Goal: Task Accomplishment & Management: Use online tool/utility

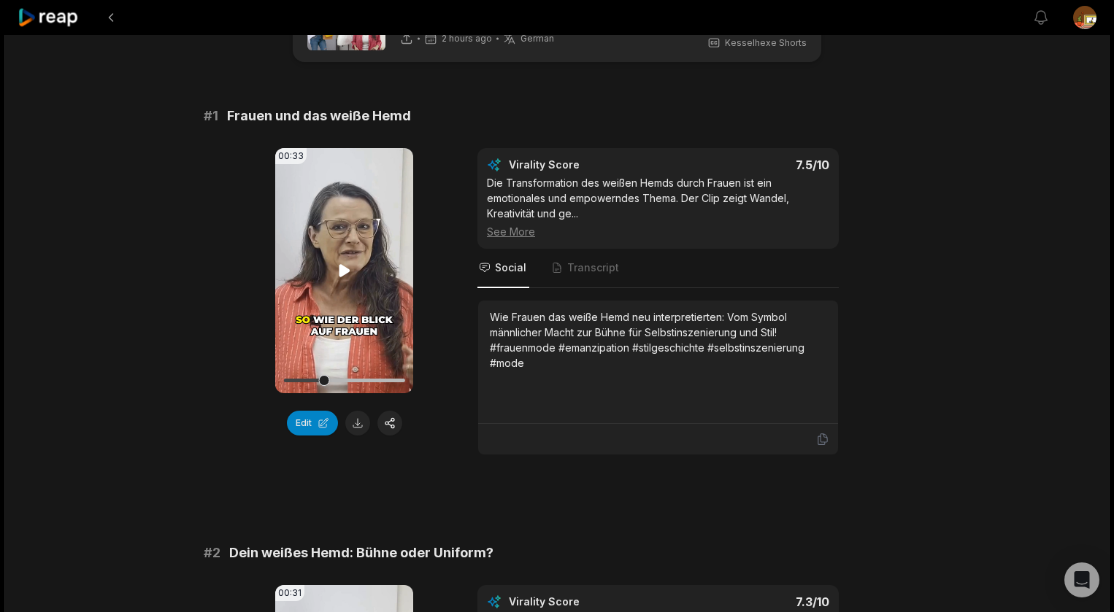
drag, startPoint x: 341, startPoint y: 271, endPoint x: 656, endPoint y: 312, distance: 318.0
click at [342, 271] on icon at bounding box center [344, 270] width 11 height 12
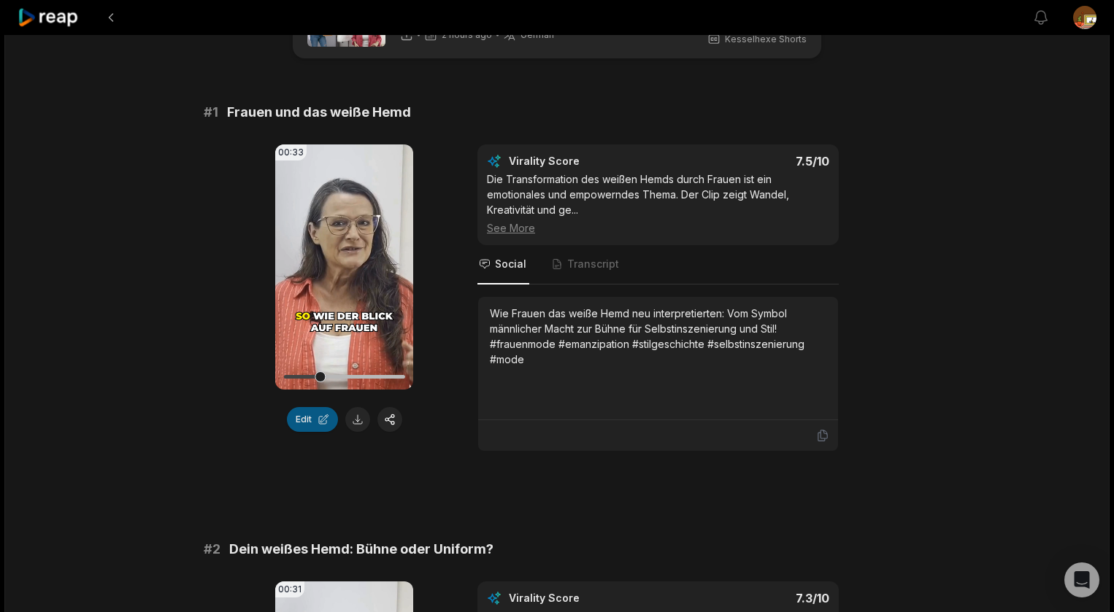
click at [305, 420] on button "Edit" at bounding box center [312, 419] width 51 height 25
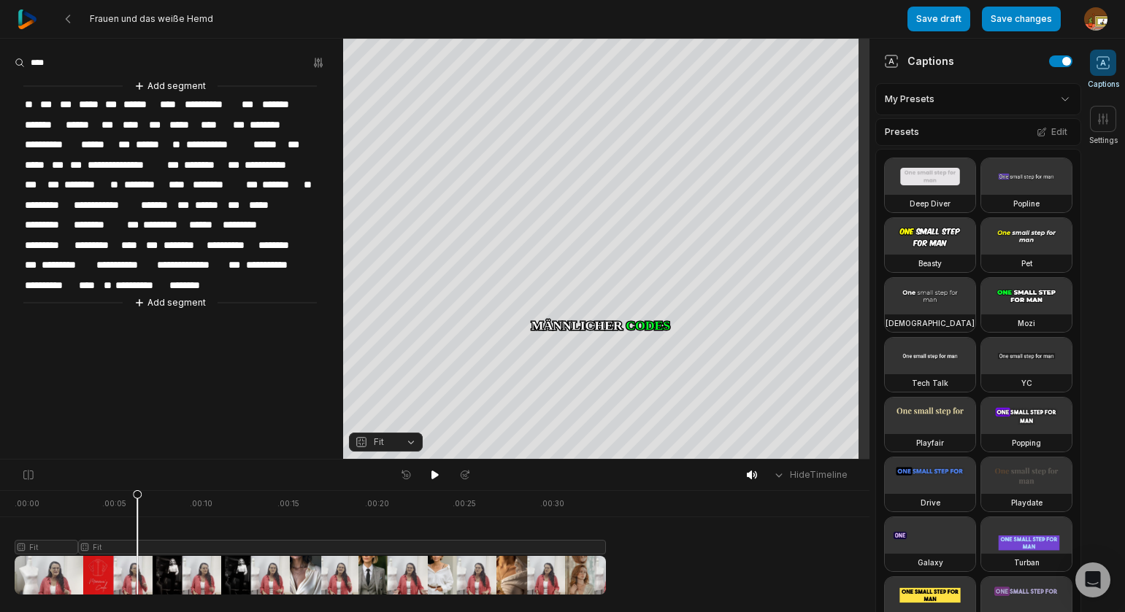
click at [226, 201] on span "******" at bounding box center [209, 206] width 33 height 20
click at [437, 479] on icon at bounding box center [435, 475] width 12 height 12
drag, startPoint x: 487, startPoint y: 499, endPoint x: 152, endPoint y: 523, distance: 335.9
click at [152, 523] on icon at bounding box center [152, 542] width 10 height 105
click at [433, 479] on icon at bounding box center [435, 475] width 12 height 12
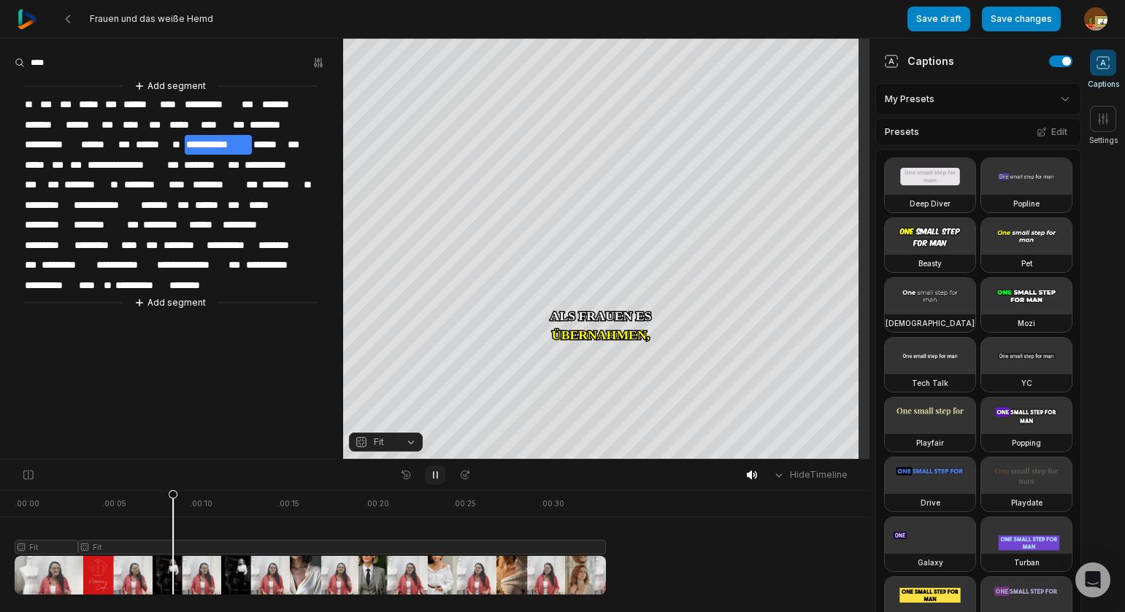
click at [433, 479] on icon at bounding box center [435, 475] width 12 height 12
click at [107, 141] on span "******" at bounding box center [98, 145] width 37 height 20
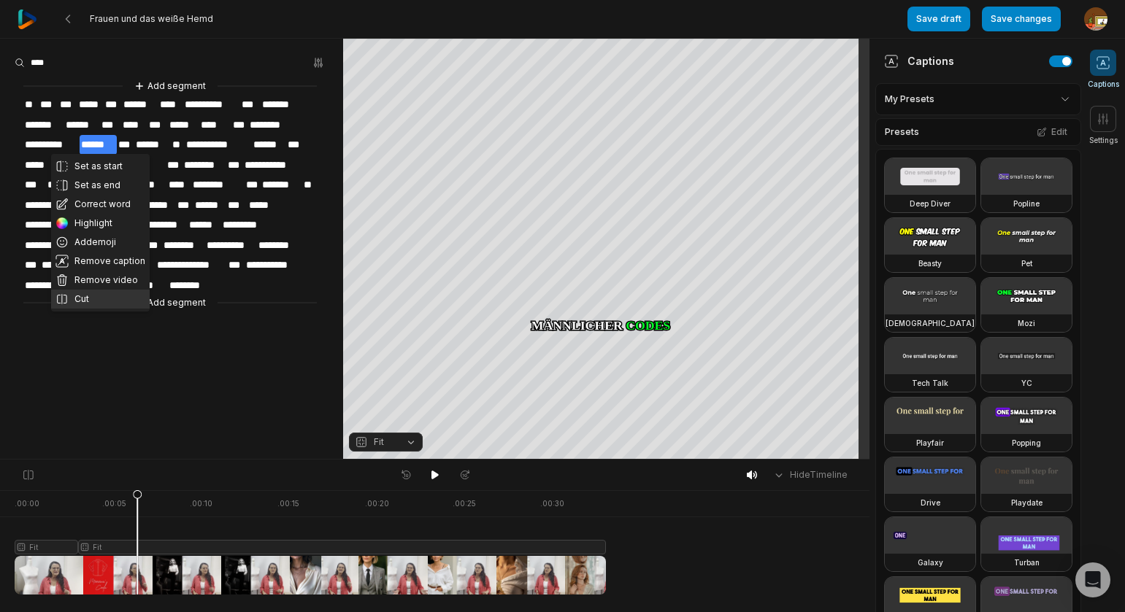
click at [83, 299] on button "Cut" at bounding box center [100, 299] width 99 height 19
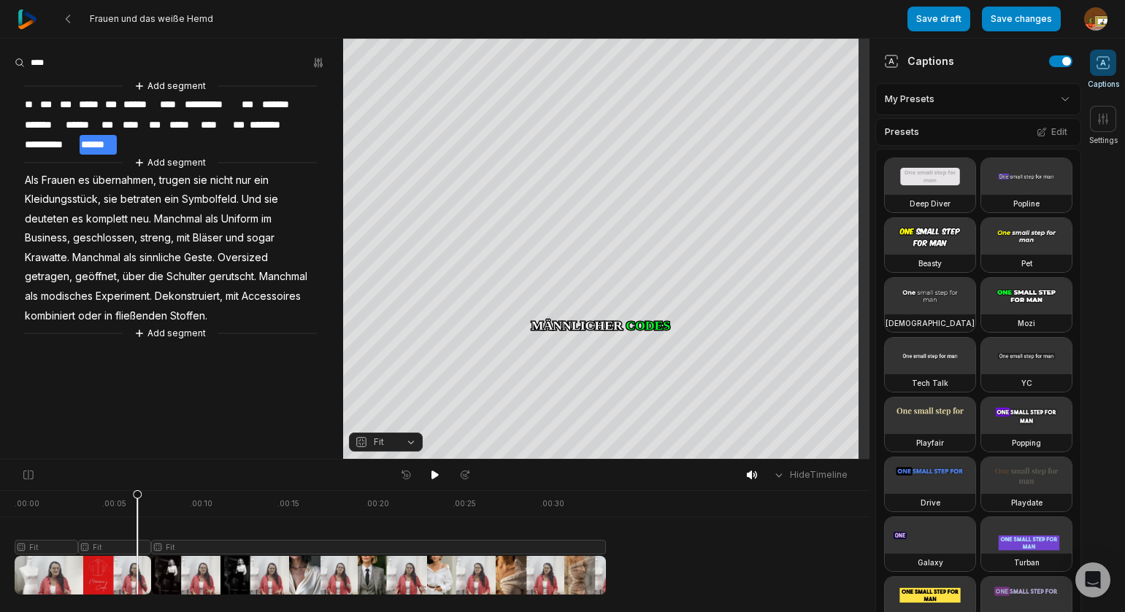
click at [172, 548] on div at bounding box center [310, 543] width 591 height 104
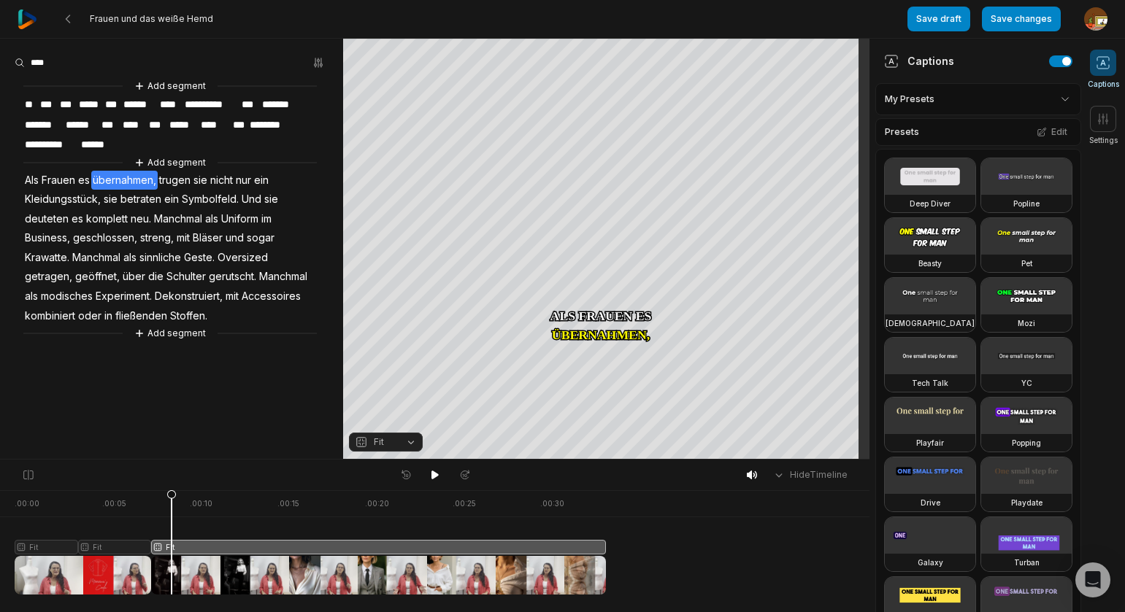
click at [410, 443] on button "Fit" at bounding box center [386, 442] width 74 height 19
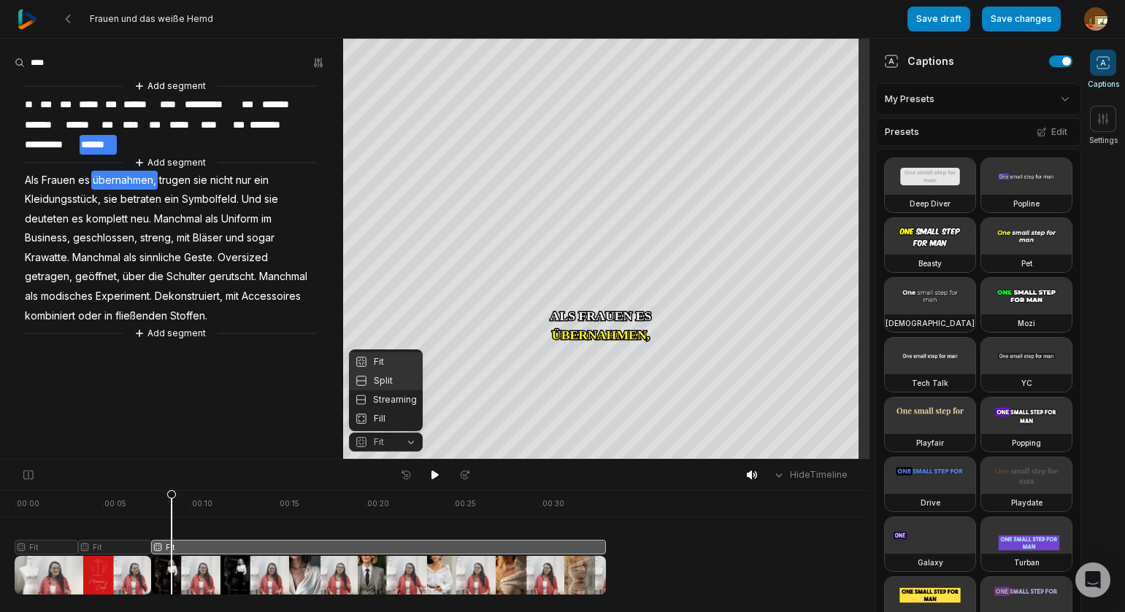
click at [384, 374] on div "Split" at bounding box center [386, 381] width 74 height 19
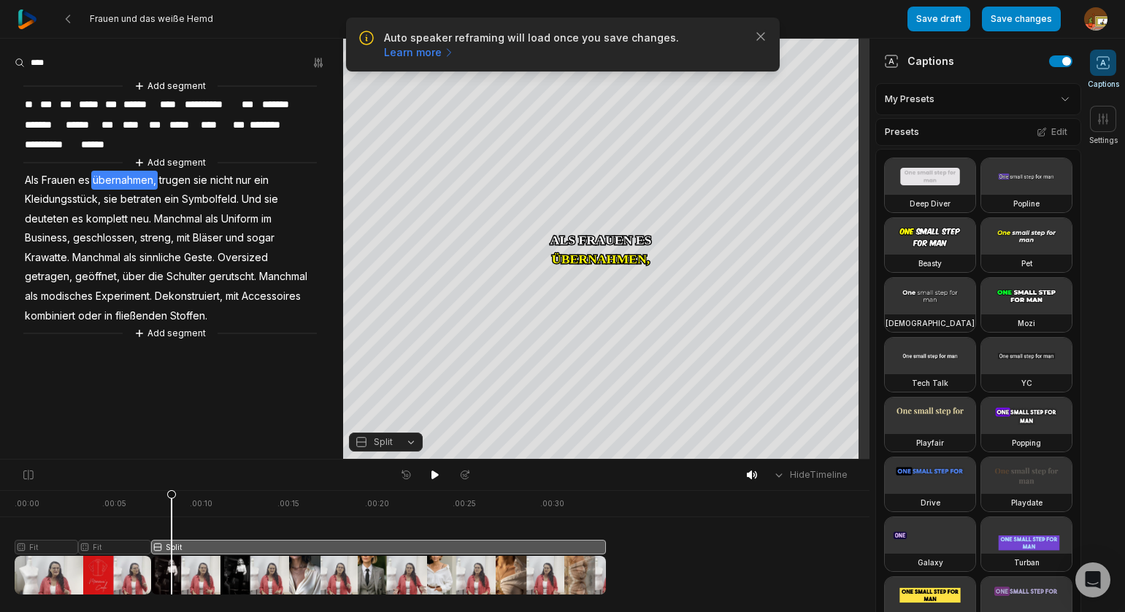
click at [407, 445] on button "Split" at bounding box center [386, 442] width 74 height 19
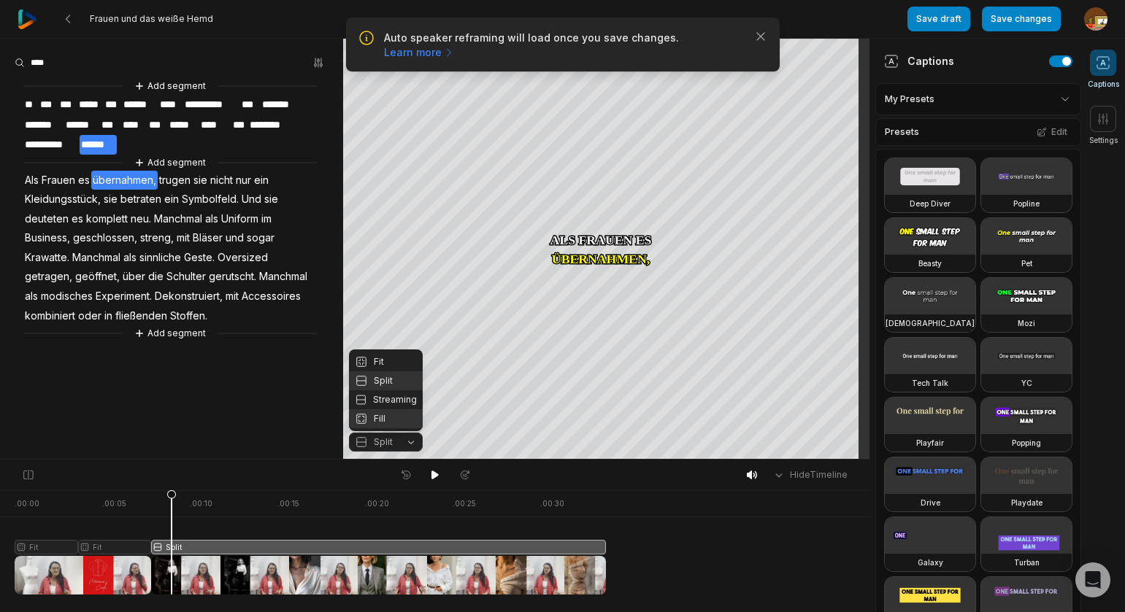
click at [386, 422] on div "Fill" at bounding box center [386, 419] width 74 height 19
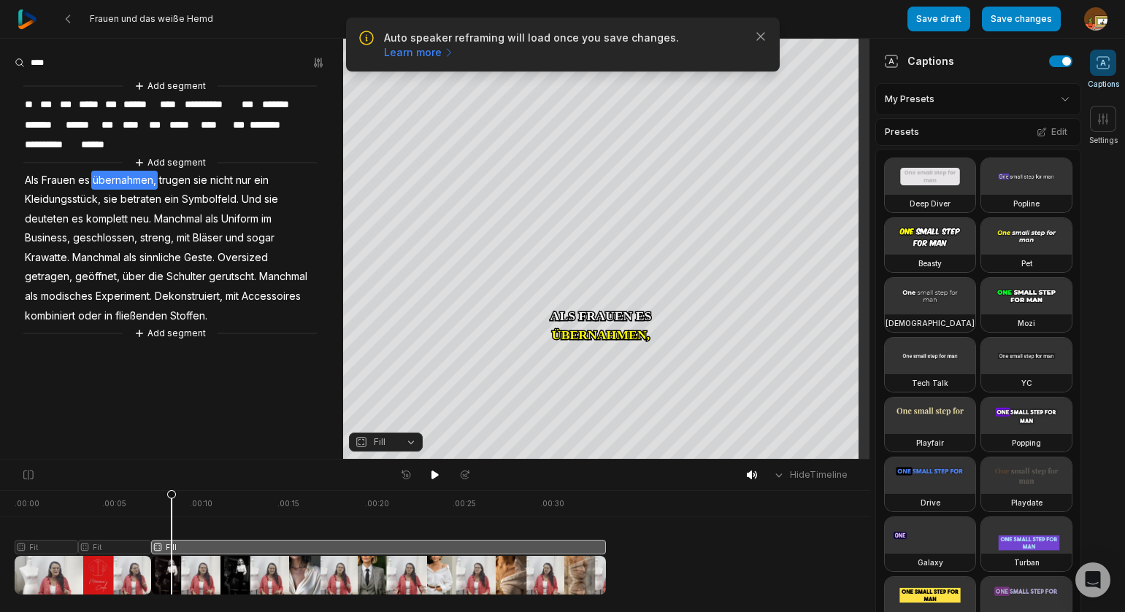
drag, startPoint x: 428, startPoint y: 472, endPoint x: 369, endPoint y: 459, distance: 60.4
click at [428, 472] on button at bounding box center [435, 475] width 20 height 19
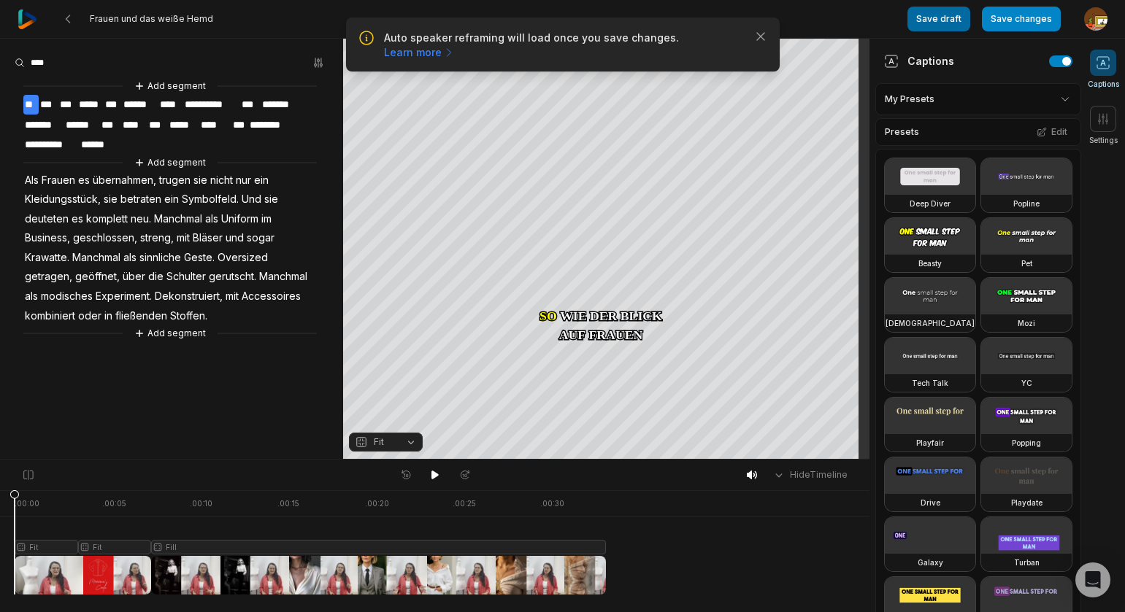
drag, startPoint x: 1017, startPoint y: 20, endPoint x: 926, endPoint y: 20, distance: 91.2
click at [1016, 19] on button "Save changes" at bounding box center [1021, 19] width 79 height 25
click at [763, 36] on icon "button" at bounding box center [760, 36] width 15 height 15
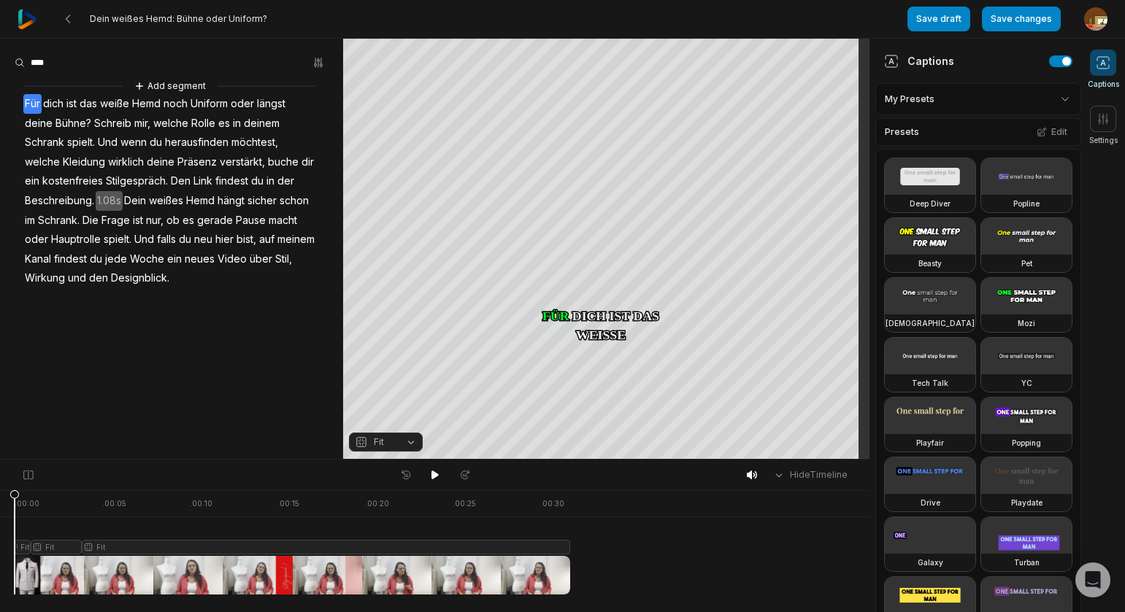
drag, startPoint x: 22, startPoint y: 495, endPoint x: 6, endPoint y: 496, distance: 16.1
click at [6, 496] on div ". 00:00 . 00:05 . 00:10 . 00:15 . 00:20 . 00:25 . 00:30 Fit Fit Fit" at bounding box center [434, 552] width 869 height 122
click at [182, 85] on button "Add segment" at bounding box center [169, 86] width 77 height 16
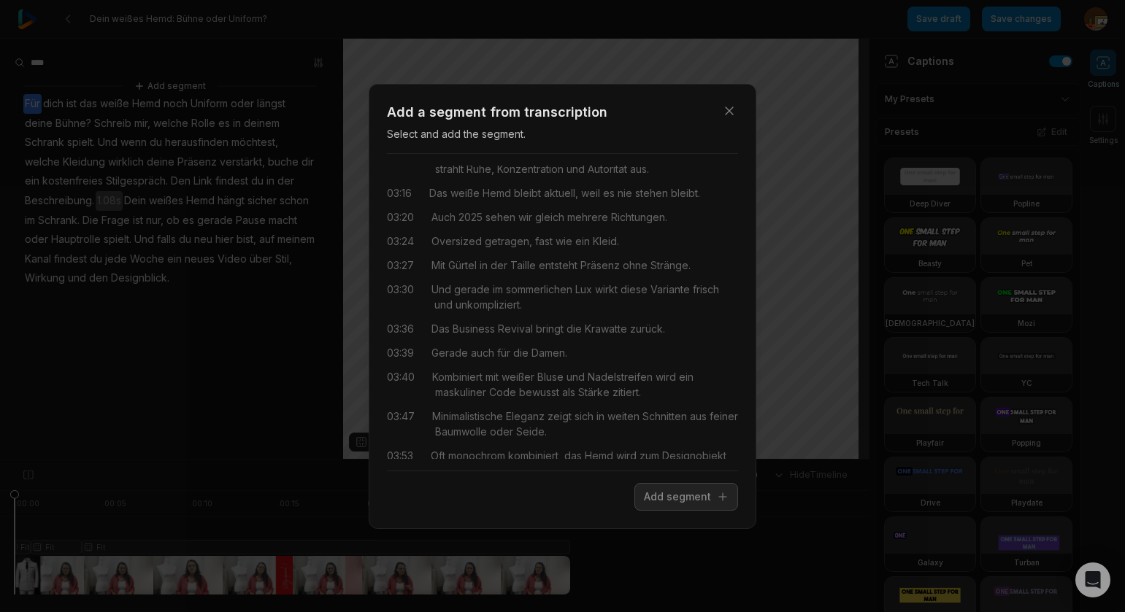
scroll to position [1421, 0]
click at [737, 111] on button "Close" at bounding box center [729, 110] width 29 height 29
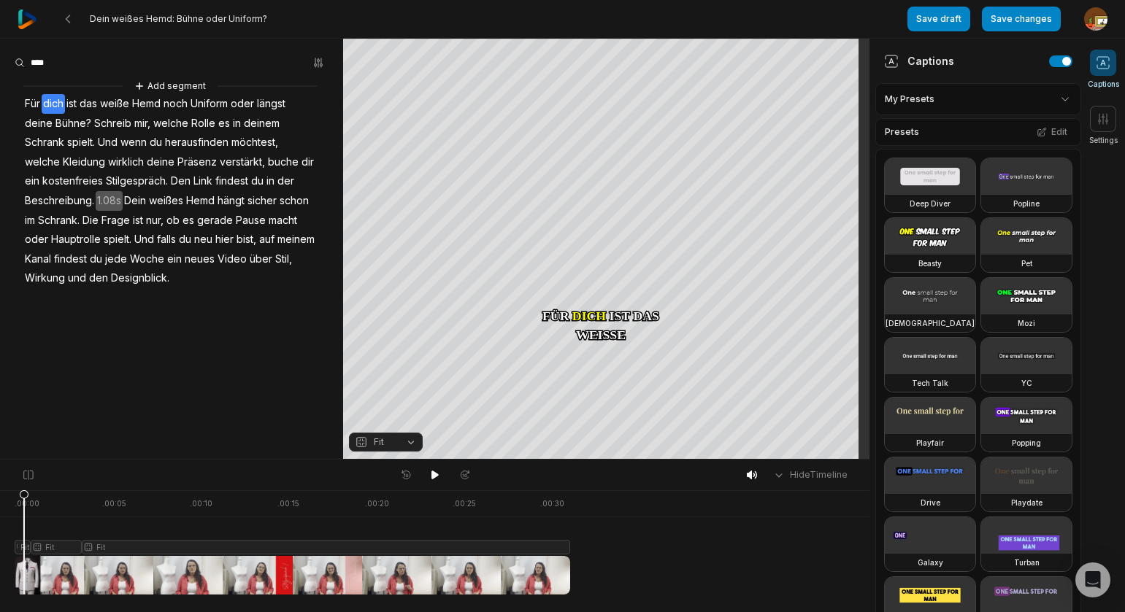
click at [24, 548] on div at bounding box center [293, 543] width 556 height 104
click at [411, 445] on button "Fit" at bounding box center [386, 442] width 74 height 19
drag, startPoint x: 385, startPoint y: 416, endPoint x: 152, endPoint y: 343, distance: 244.7
click at [385, 416] on div "Fill" at bounding box center [386, 419] width 74 height 19
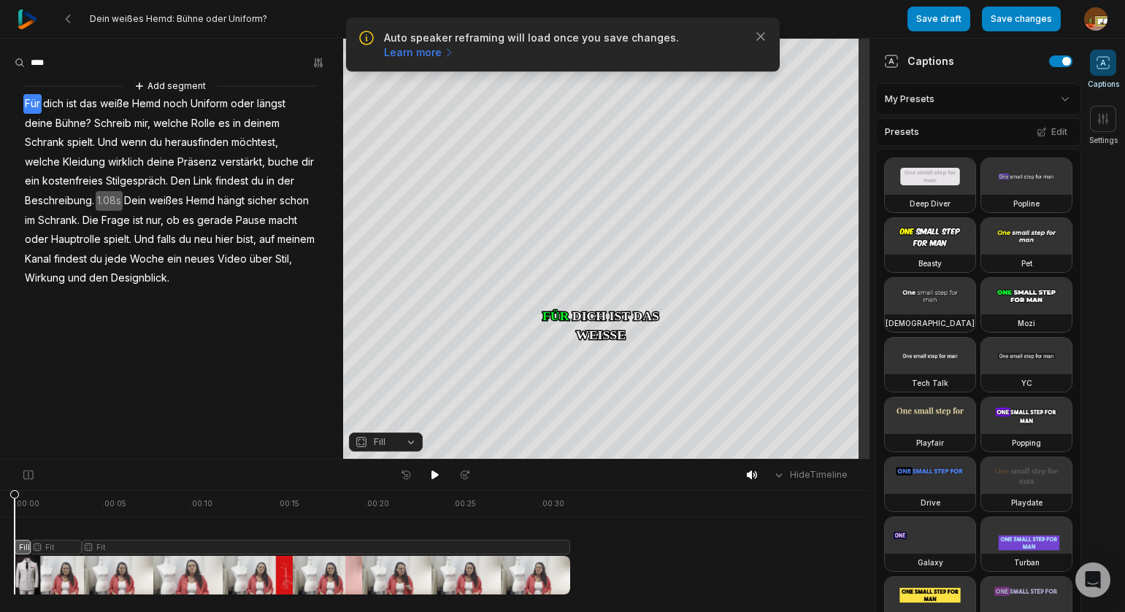
drag, startPoint x: 23, startPoint y: 493, endPoint x: 36, endPoint y: 486, distance: 14.7
click at [0, 496] on html "Auto speaker reframing will load once you save changes. Learn more Close Dein w…" at bounding box center [562, 306] width 1125 height 612
drag, startPoint x: 429, startPoint y: 474, endPoint x: 381, endPoint y: 450, distance: 53.9
click at [429, 474] on icon at bounding box center [435, 475] width 12 height 12
drag, startPoint x: 410, startPoint y: 443, endPoint x: 184, endPoint y: 506, distance: 234.8
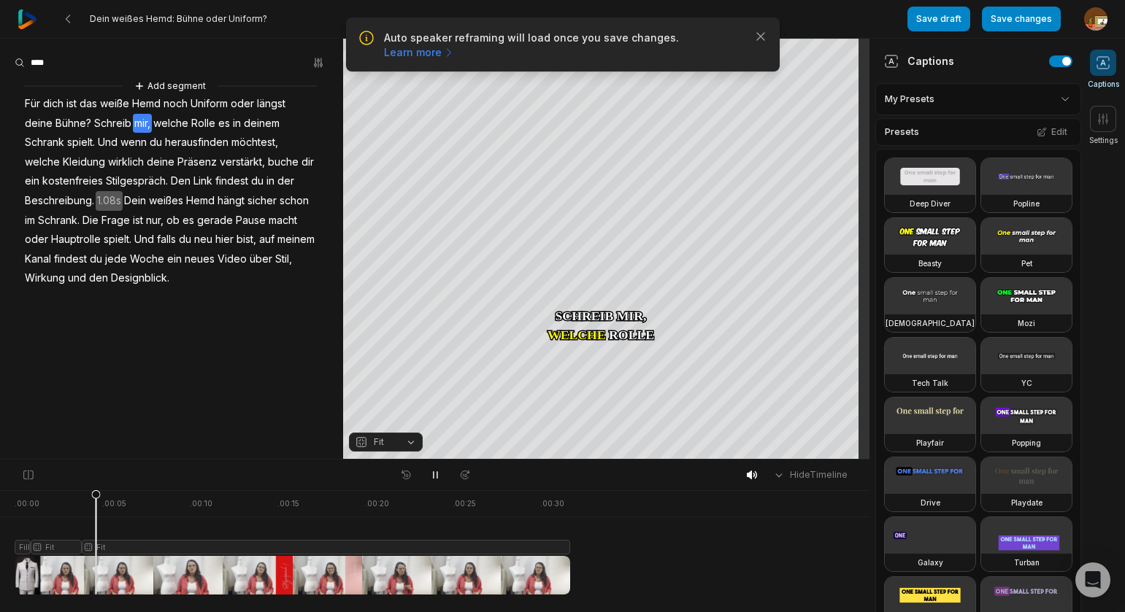
click at [410, 445] on button "Fit" at bounding box center [386, 442] width 74 height 19
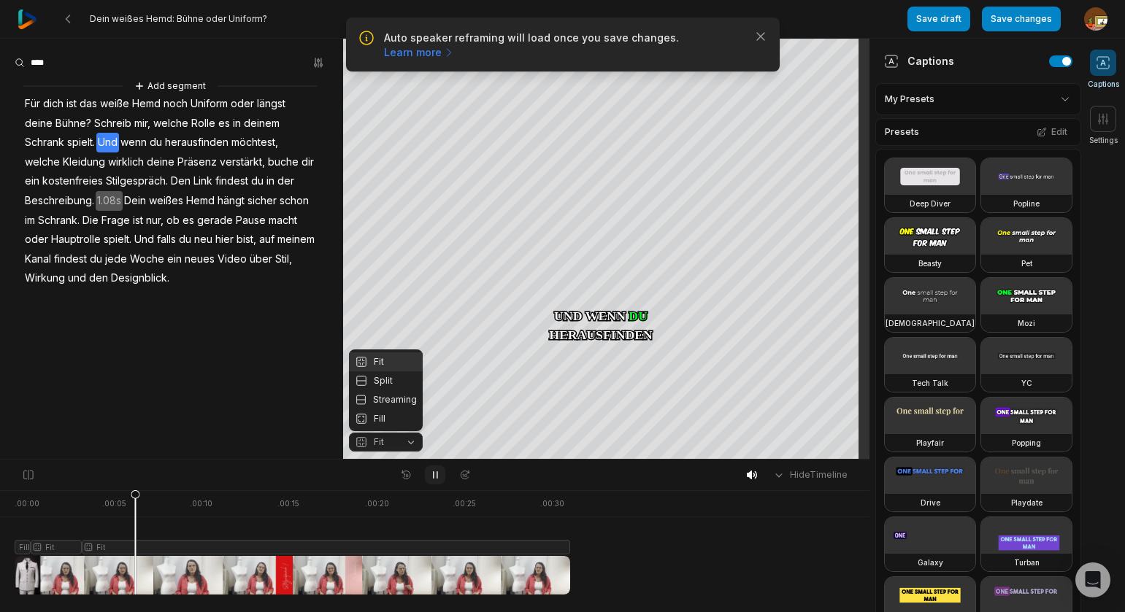
click at [434, 478] on body "Auto speaker reframing will load once you save changes. Learn more Close Dein w…" at bounding box center [562, 306] width 1125 height 612
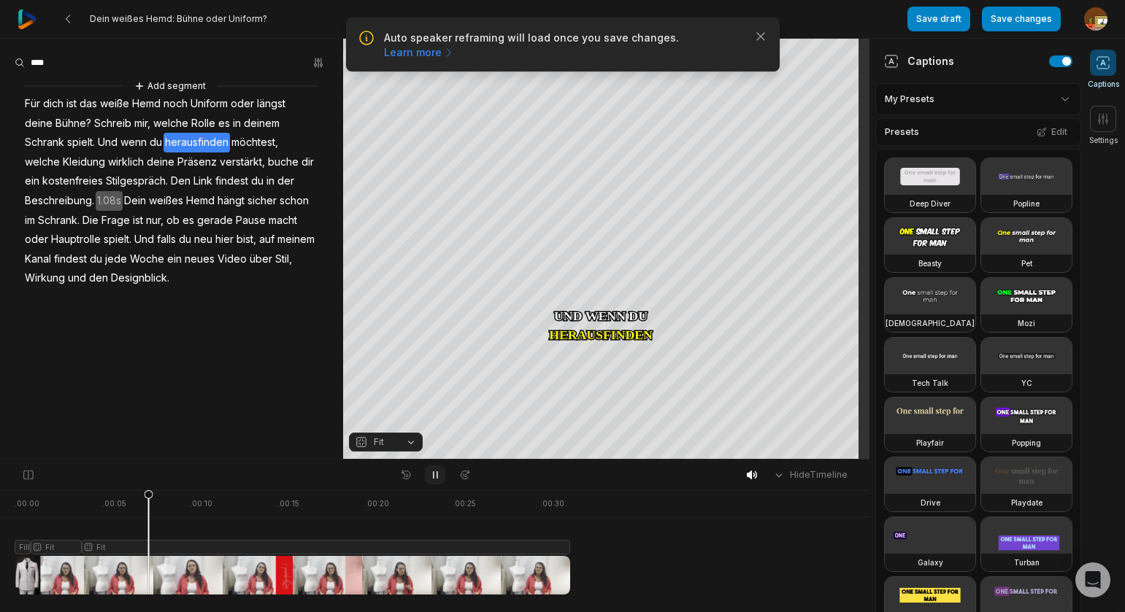
click at [437, 478] on icon at bounding box center [435, 475] width 4 height 7
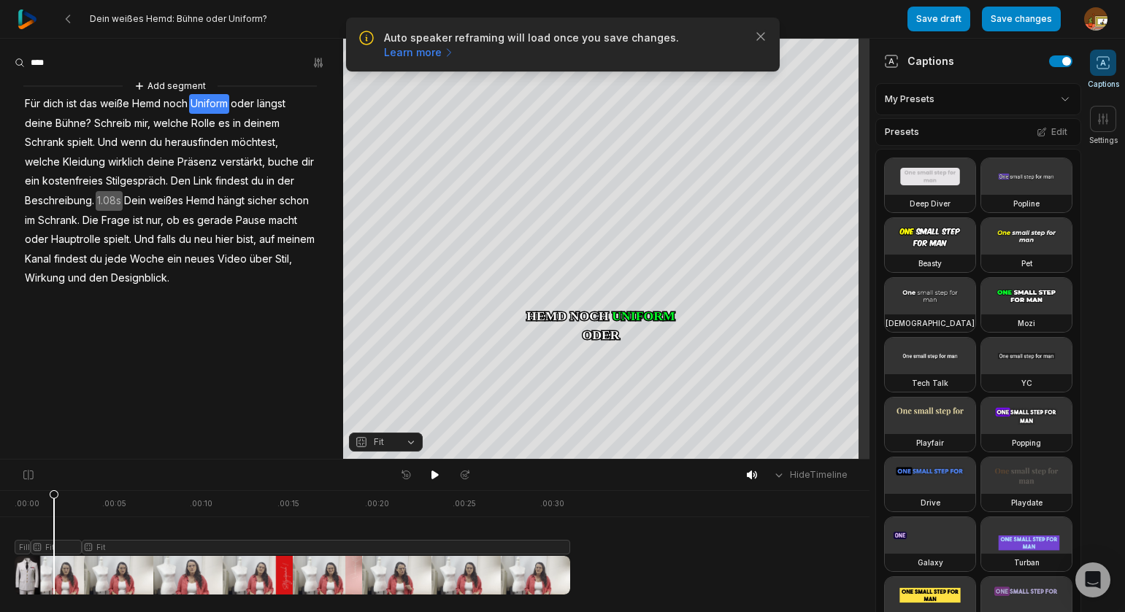
drag, startPoint x: 115, startPoint y: 496, endPoint x: 58, endPoint y: 504, distance: 58.3
click at [56, 504] on icon at bounding box center [54, 546] width 9 height 111
drag, startPoint x: 64, startPoint y: 547, endPoint x: 80, endPoint y: 545, distance: 16.2
click at [64, 547] on div at bounding box center [293, 543] width 556 height 104
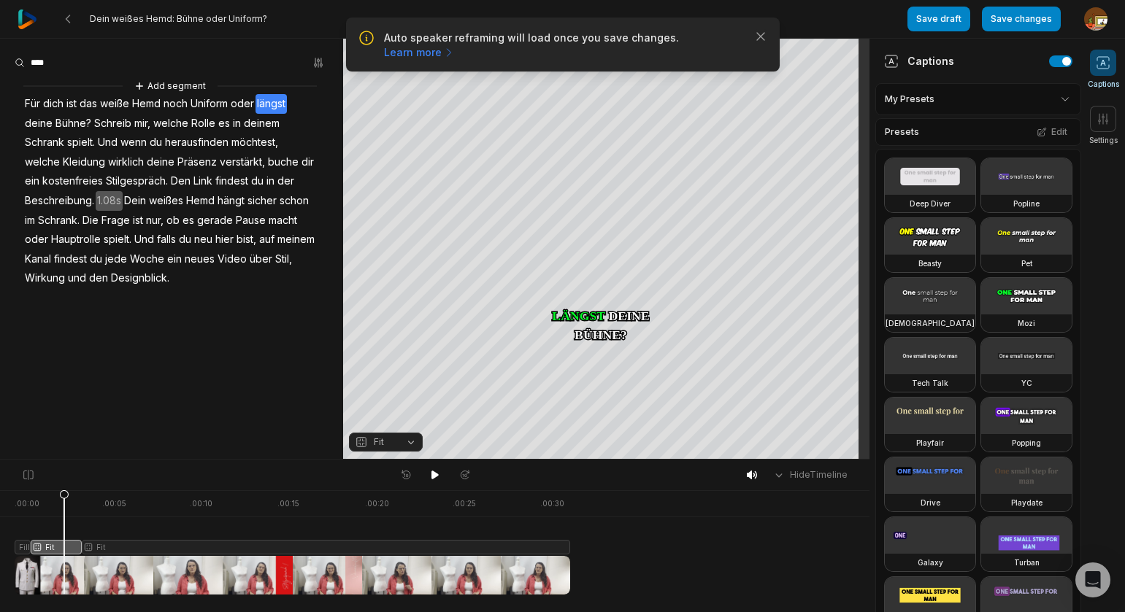
click at [410, 444] on button "Fit" at bounding box center [386, 442] width 74 height 19
click at [377, 421] on div "Fill" at bounding box center [386, 419] width 74 height 19
drag, startPoint x: 11, startPoint y: 494, endPoint x: 39, endPoint y: 483, distance: 29.8
click at [0, 493] on html "Auto speaker reframing will load once you save changes. Learn more Close Dein w…" at bounding box center [562, 306] width 1125 height 612
drag, startPoint x: 428, startPoint y: 480, endPoint x: 412, endPoint y: 469, distance: 20.5
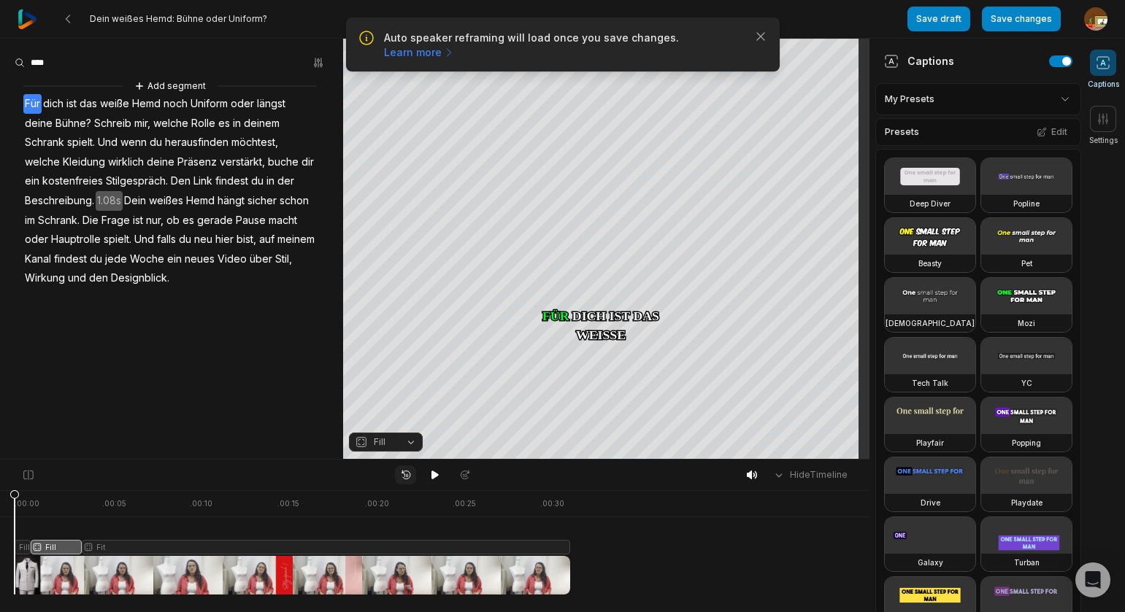
click at [428, 478] on button at bounding box center [435, 475] width 20 height 19
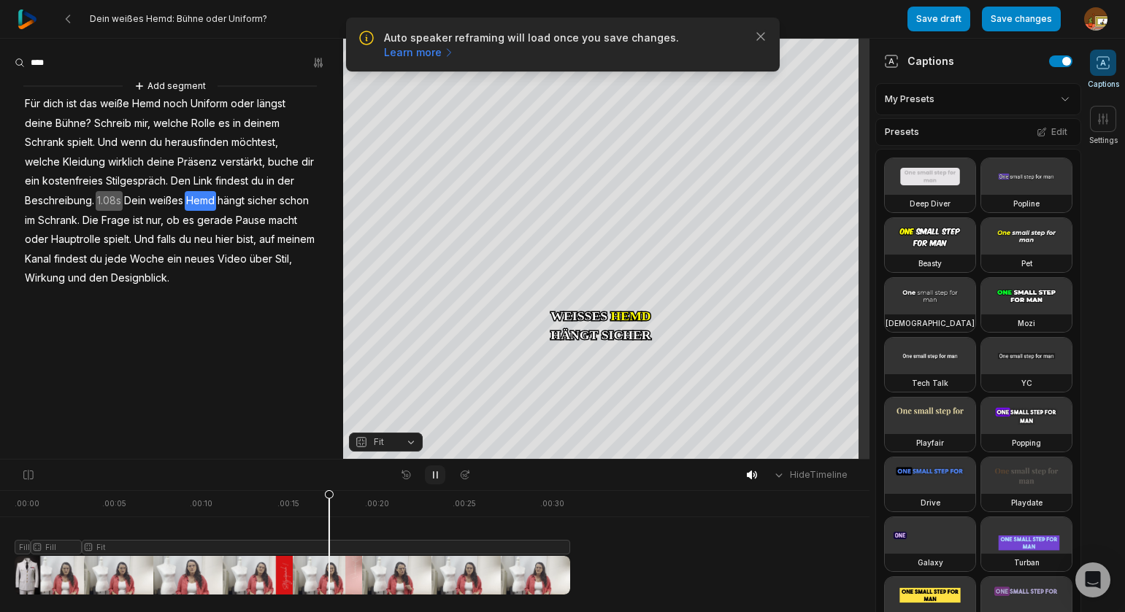
click at [432, 474] on icon at bounding box center [435, 475] width 12 height 12
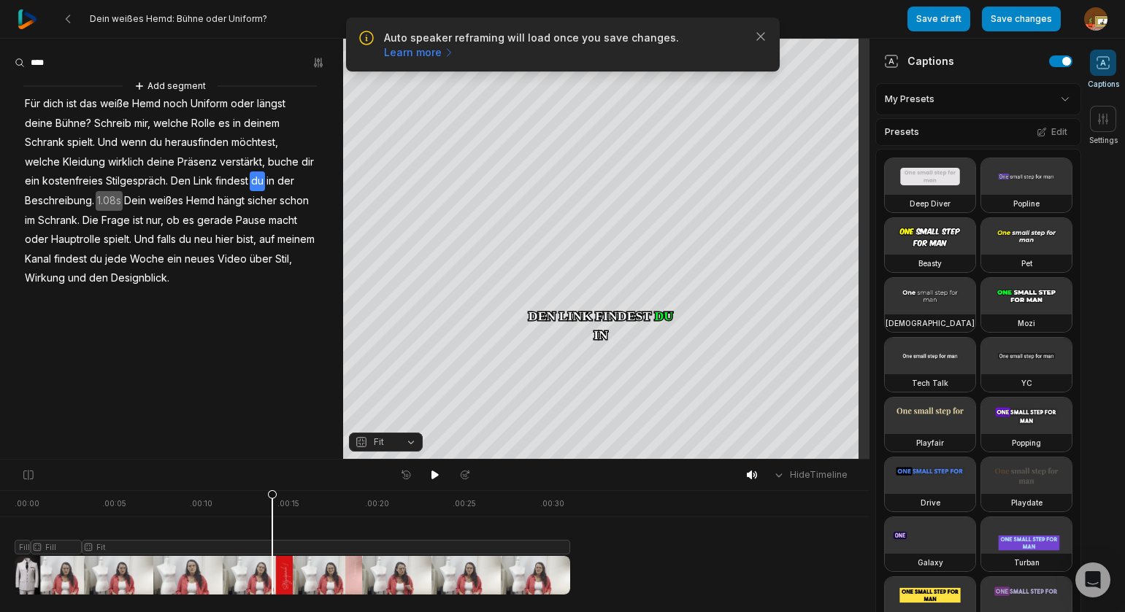
drag, startPoint x: 334, startPoint y: 496, endPoint x: 272, endPoint y: 504, distance: 61.7
click at [272, 504] on icon at bounding box center [272, 546] width 9 height 111
click at [182, 180] on span "Den" at bounding box center [180, 182] width 23 height 20
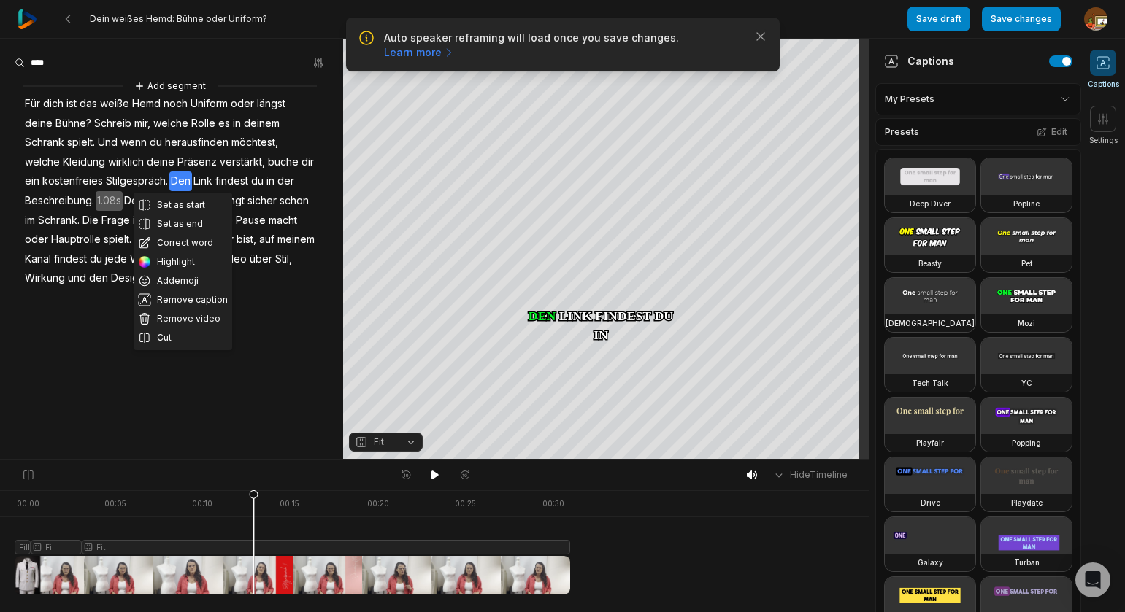
click at [155, 183] on span "Stilgespräch." at bounding box center [136, 182] width 65 height 20
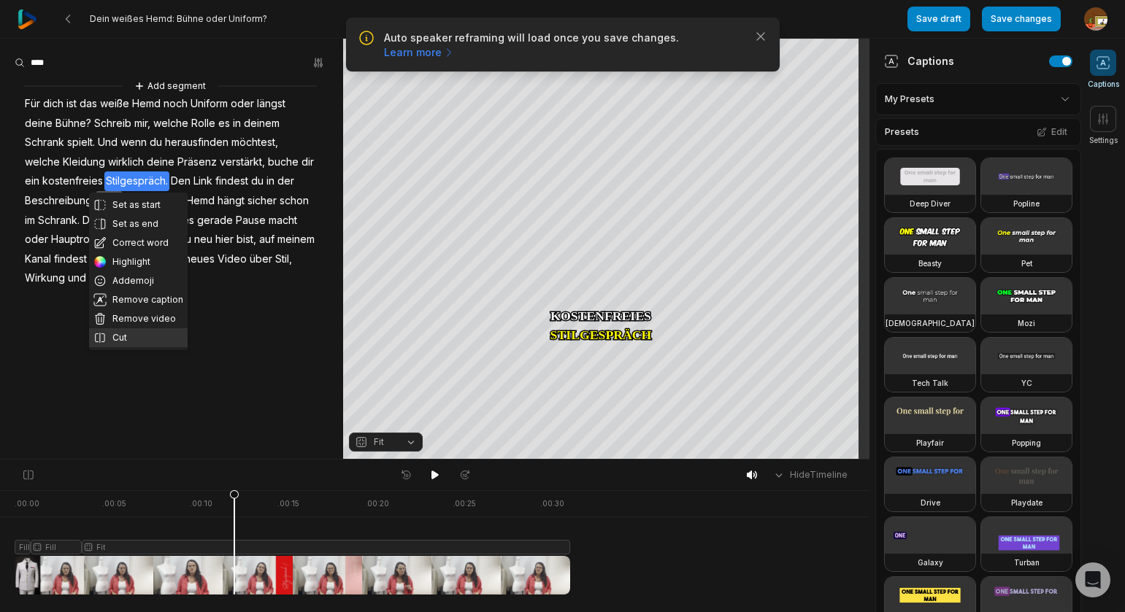
click at [118, 337] on button "Cut" at bounding box center [138, 337] width 99 height 19
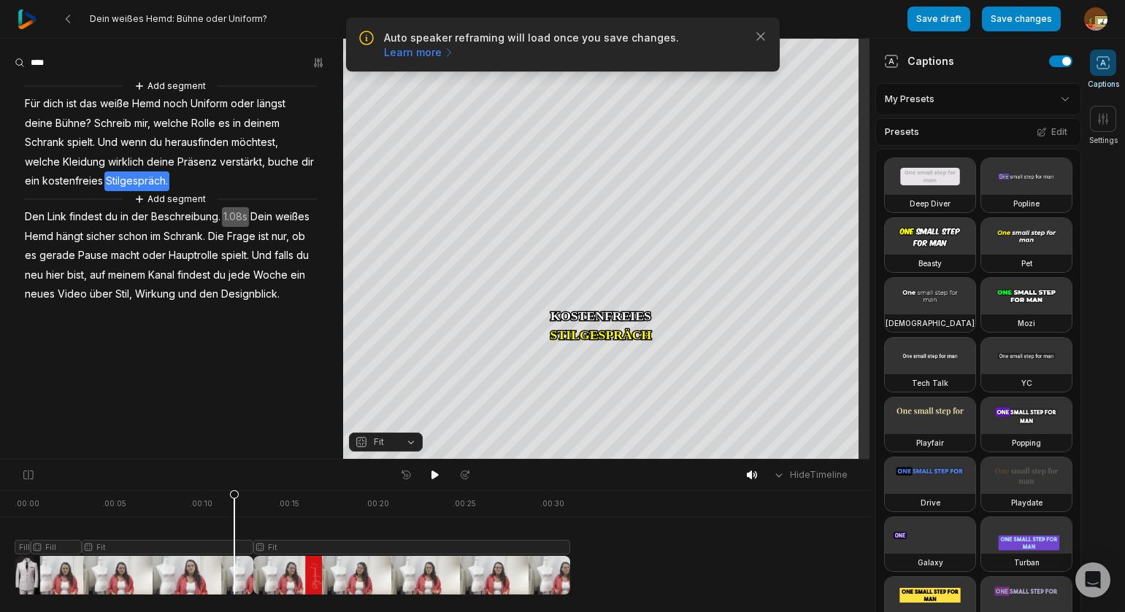
click at [208, 215] on span "Beschreibung." at bounding box center [186, 217] width 72 height 20
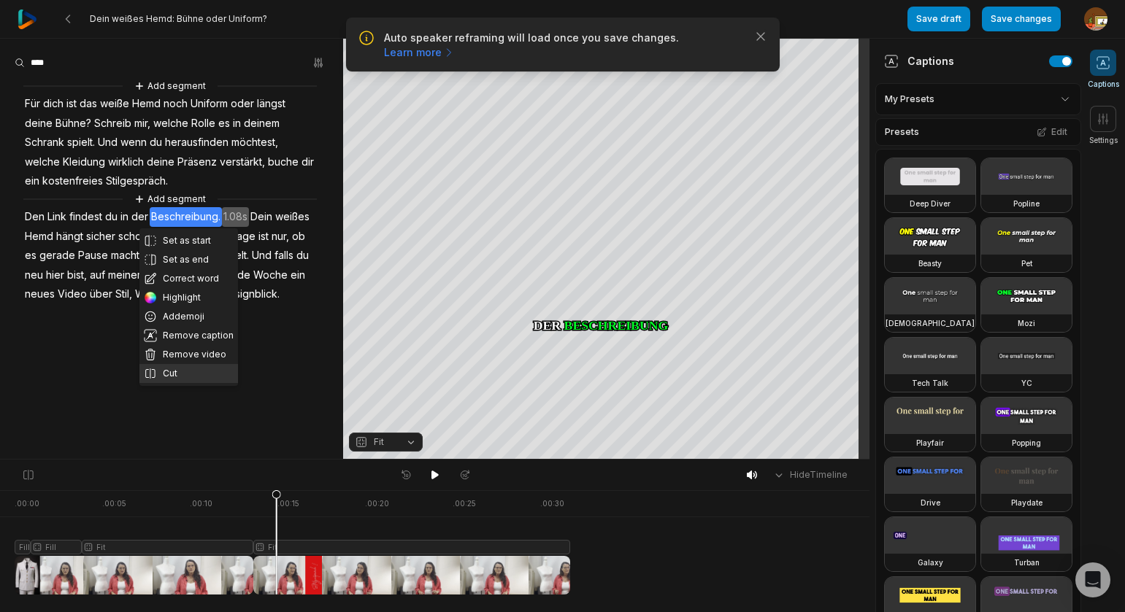
click at [174, 375] on button "Cut" at bounding box center [188, 373] width 99 height 19
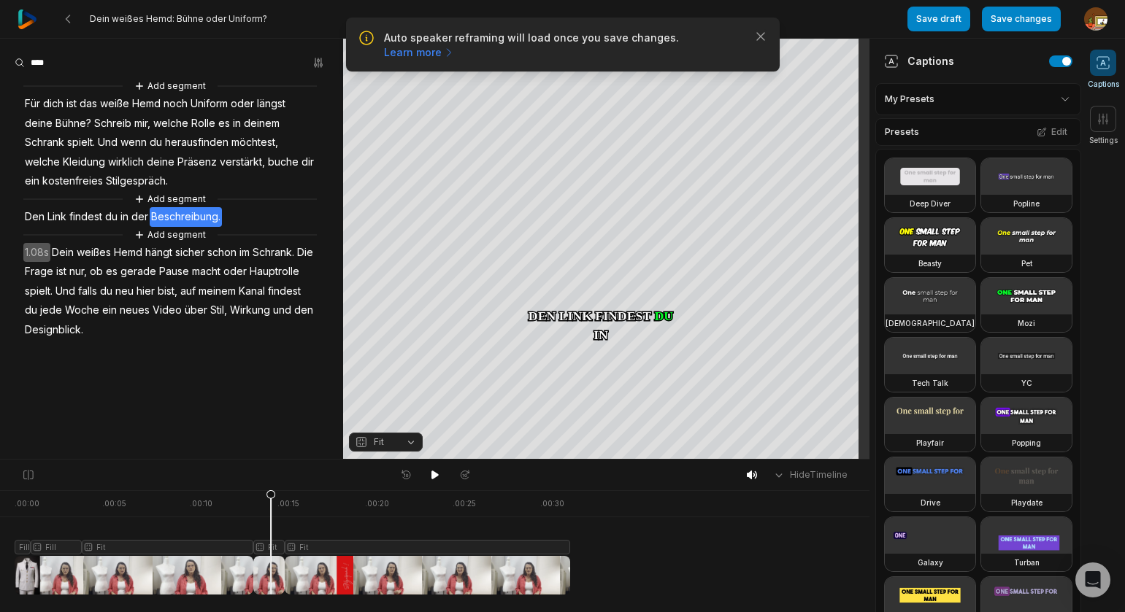
click at [271, 550] on div at bounding box center [293, 543] width 556 height 104
click at [411, 444] on button "Fit" at bounding box center [386, 442] width 74 height 19
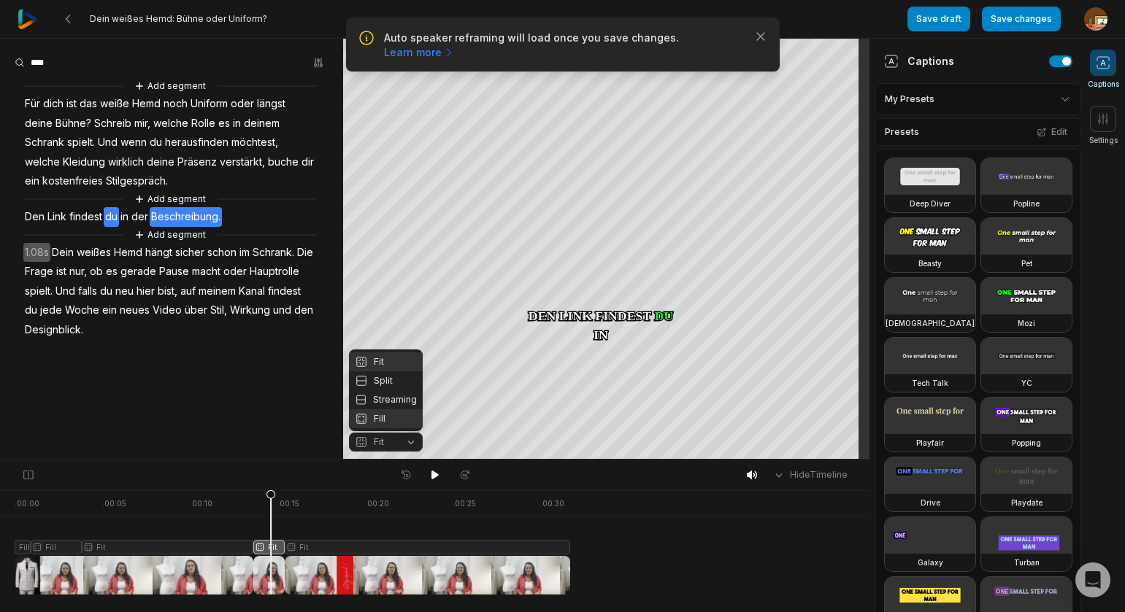
click at [378, 414] on div "Fill" at bounding box center [386, 419] width 74 height 19
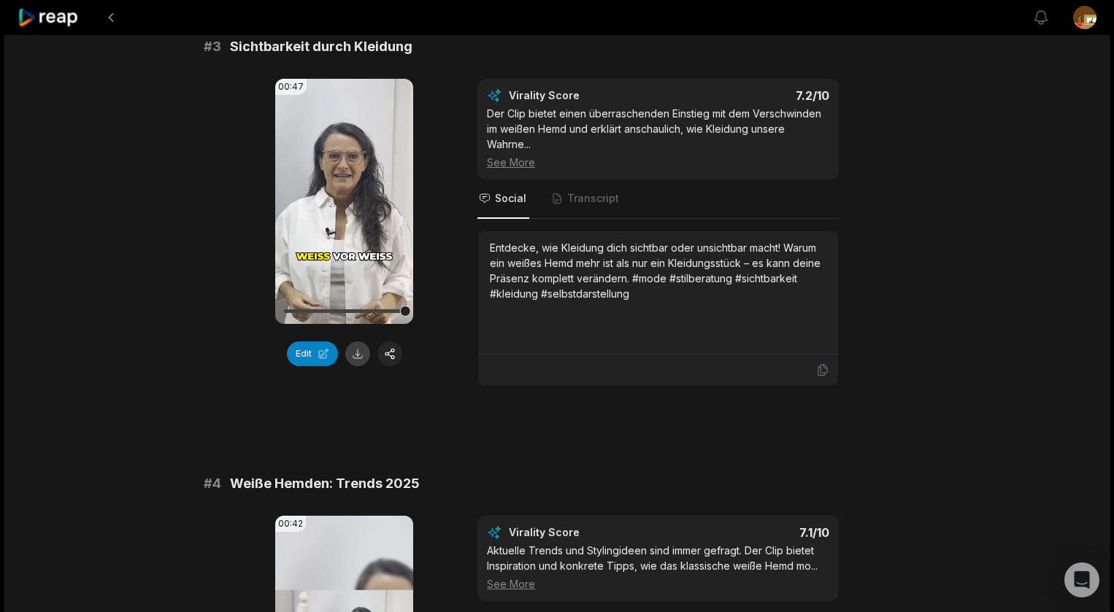
click at [358, 355] on button at bounding box center [357, 354] width 25 height 25
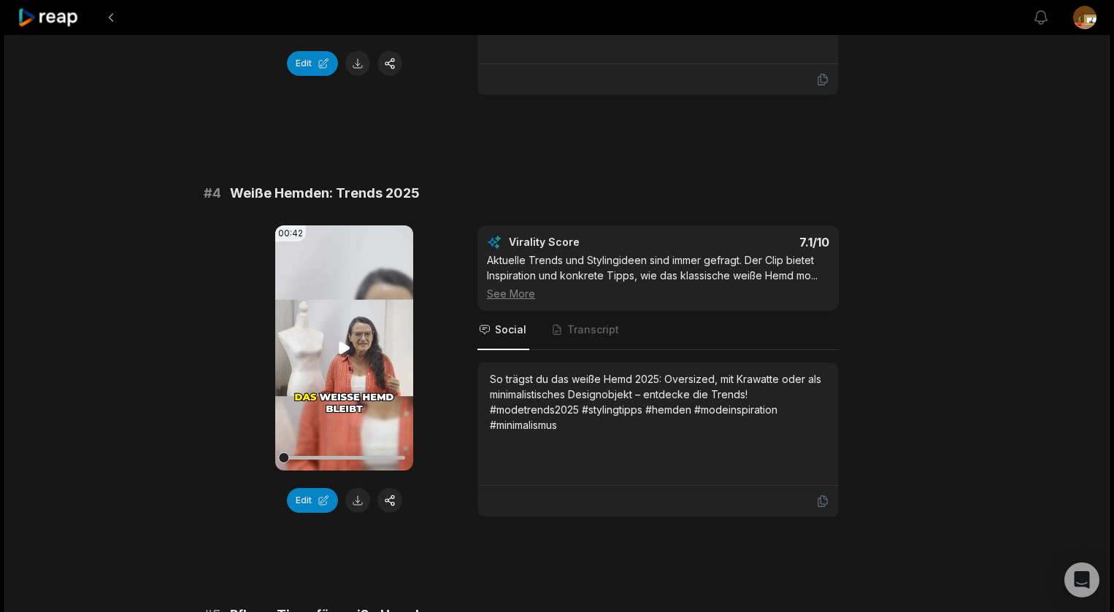
scroll to position [1302, 0]
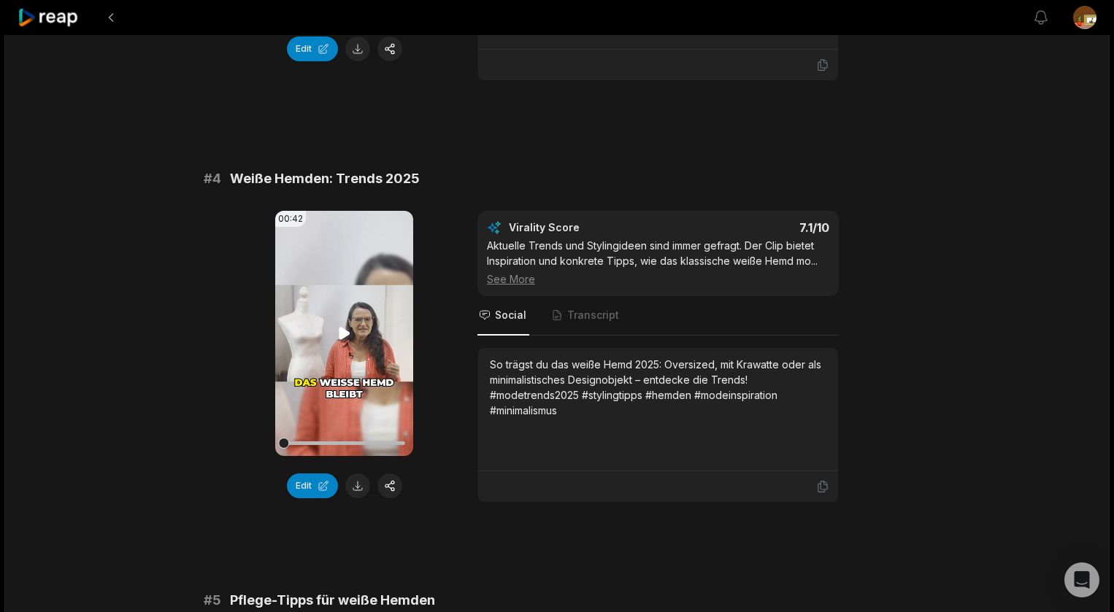
click at [341, 333] on icon at bounding box center [344, 333] width 11 height 12
click at [312, 490] on button "Edit" at bounding box center [312, 486] width 51 height 25
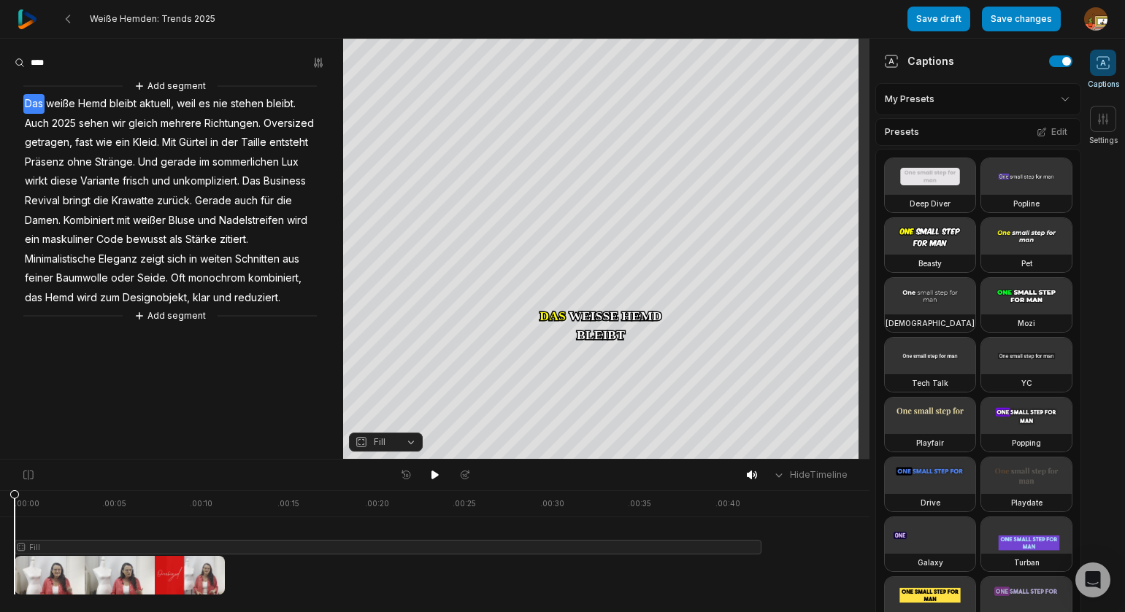
click at [294, 164] on span "Lux" at bounding box center [290, 163] width 20 height 20
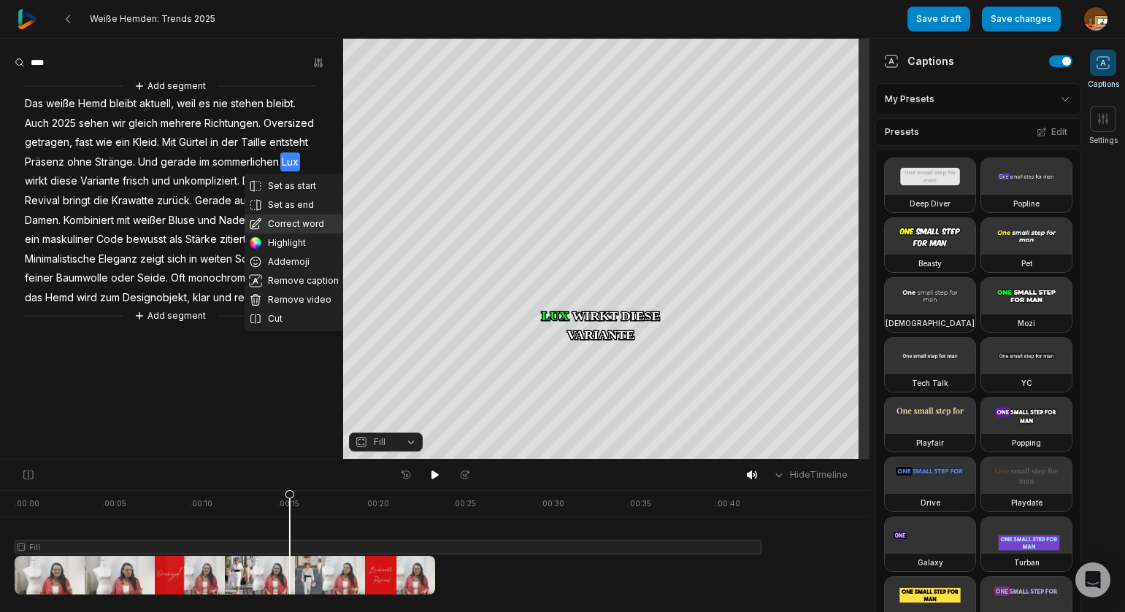
drag, startPoint x: 293, startPoint y: 220, endPoint x: 307, endPoint y: 191, distance: 32.6
click at [293, 220] on button "Correct word" at bounding box center [294, 224] width 99 height 19
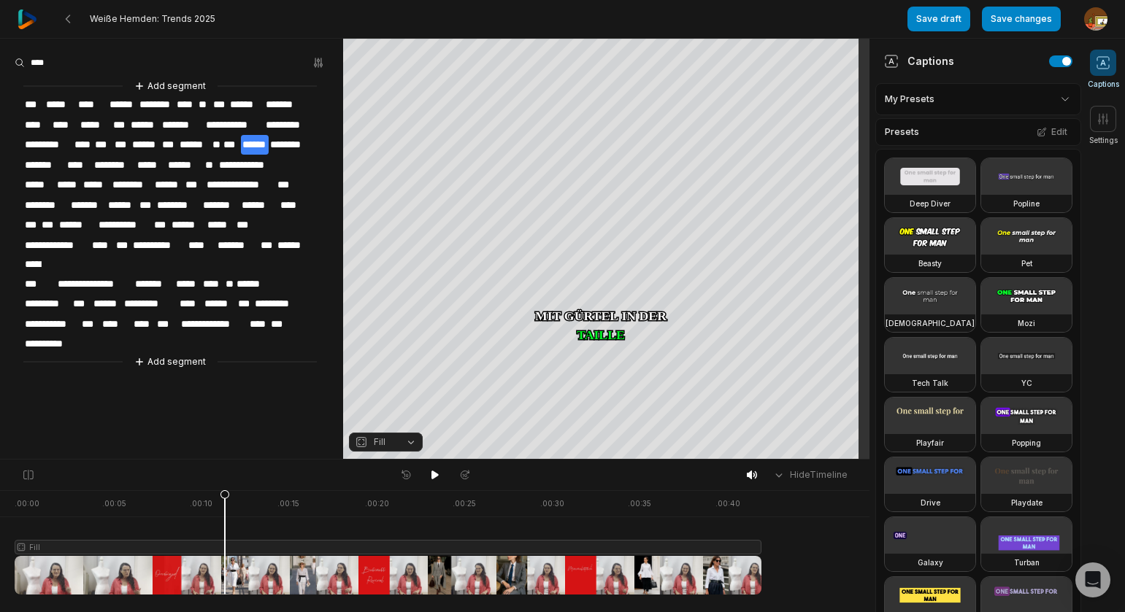
drag, startPoint x: 264, startPoint y: 495, endPoint x: 296, endPoint y: 477, distance: 35.9
click at [226, 497] on icon at bounding box center [224, 546] width 9 height 111
drag, startPoint x: 430, startPoint y: 478, endPoint x: 294, endPoint y: 418, distance: 148.7
click at [427, 477] on button at bounding box center [435, 475] width 20 height 19
drag, startPoint x: 434, startPoint y: 476, endPoint x: 307, endPoint y: 369, distance: 166.8
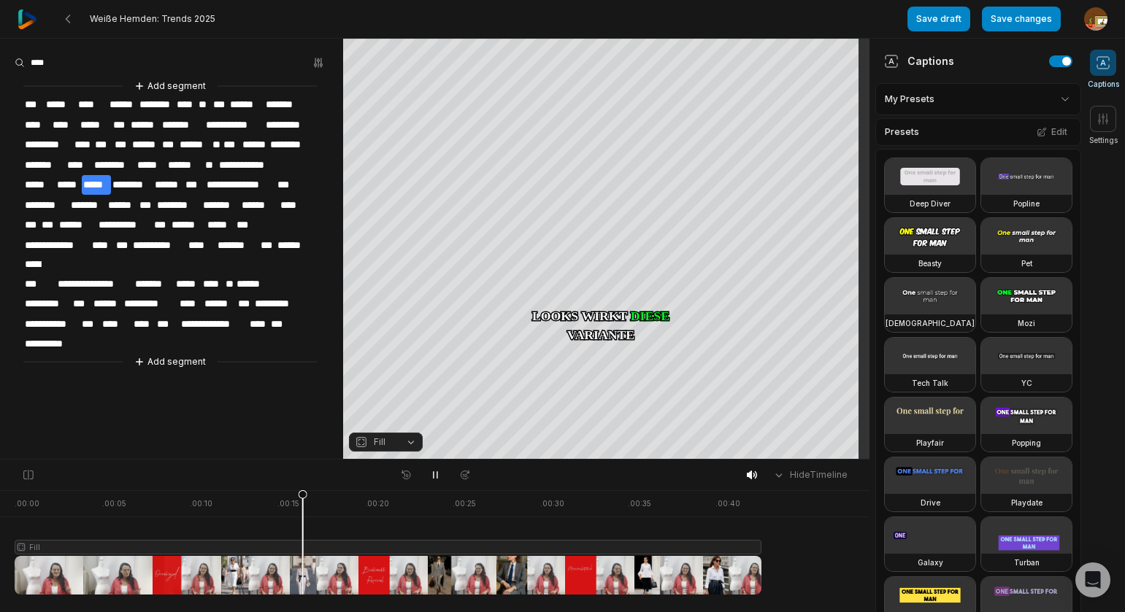
click at [437, 475] on icon at bounding box center [435, 475] width 12 height 12
click at [109, 163] on span "********" at bounding box center [115, 165] width 44 height 20
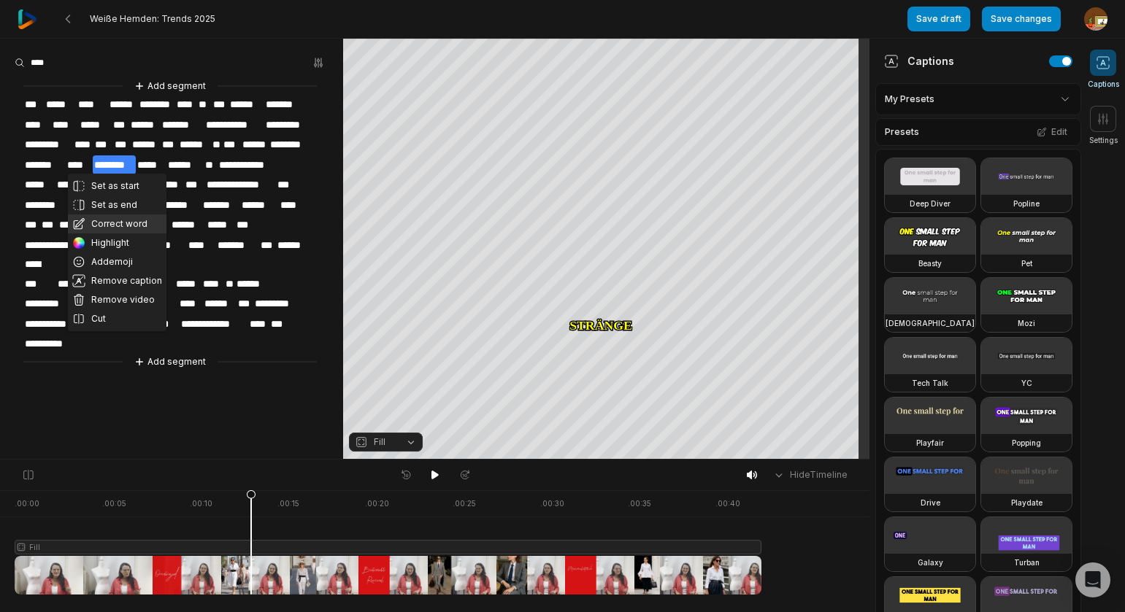
drag, startPoint x: 105, startPoint y: 222, endPoint x: 110, endPoint y: 204, distance: 19.0
click at [105, 222] on button "Correct word" at bounding box center [117, 224] width 99 height 19
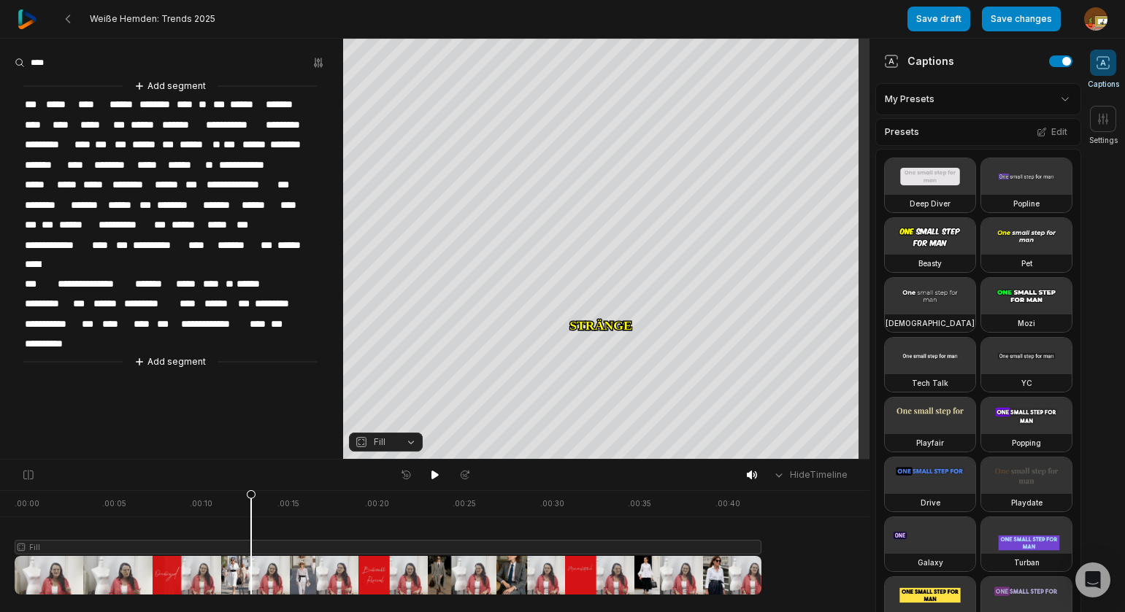
click at [112, 159] on span "********" at bounding box center [115, 165] width 44 height 20
drag, startPoint x: 226, startPoint y: 395, endPoint x: 200, endPoint y: 383, distance: 29.1
click at [226, 395] on aside "**********" at bounding box center [171, 249] width 343 height 420
drag, startPoint x: 431, startPoint y: 474, endPoint x: 338, endPoint y: 431, distance: 102.5
click at [428, 473] on button at bounding box center [435, 475] width 20 height 19
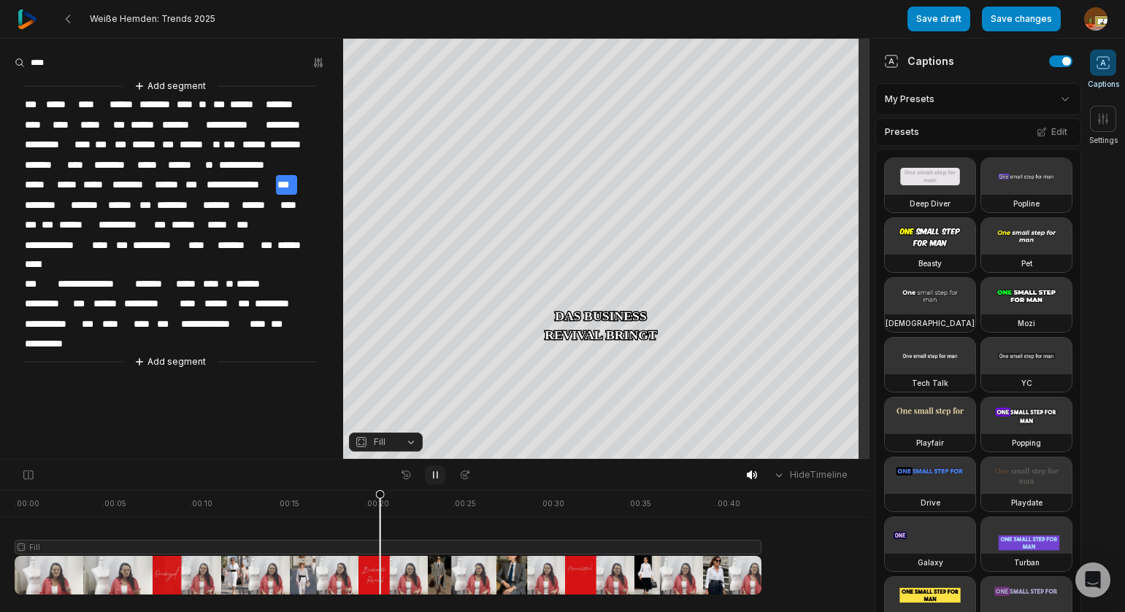
drag, startPoint x: 431, startPoint y: 477, endPoint x: 431, endPoint y: 467, distance: 9.5
click at [432, 474] on icon at bounding box center [435, 475] width 12 height 12
click at [209, 164] on span "**" at bounding box center [211, 165] width 15 height 20
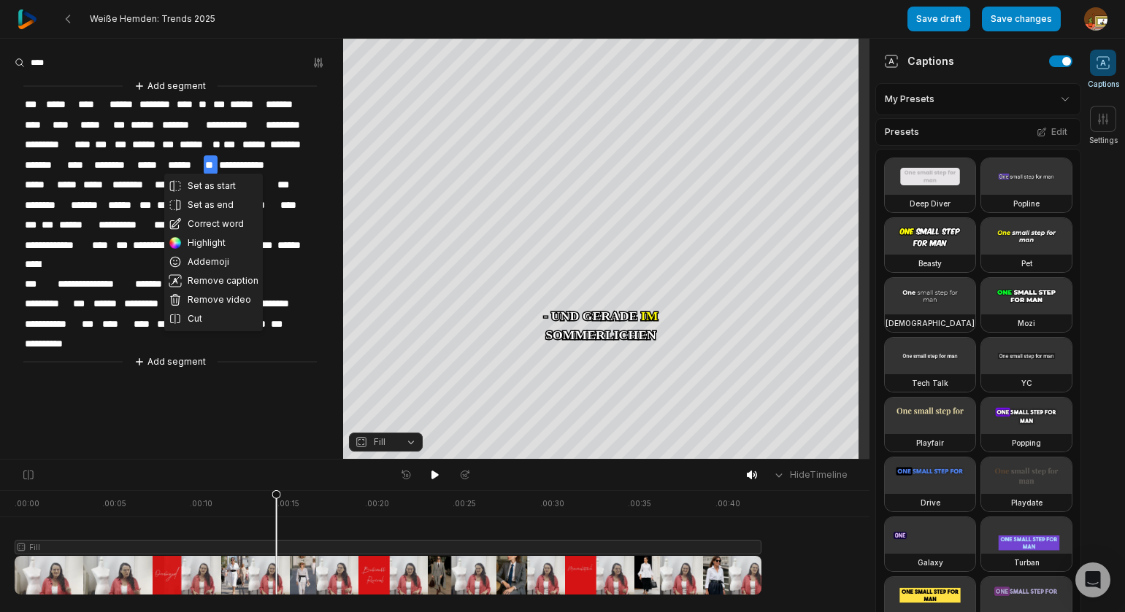
drag, startPoint x: 204, startPoint y: 221, endPoint x: 211, endPoint y: 210, distance: 13.2
click at [204, 220] on button "Correct word" at bounding box center [213, 224] width 99 height 19
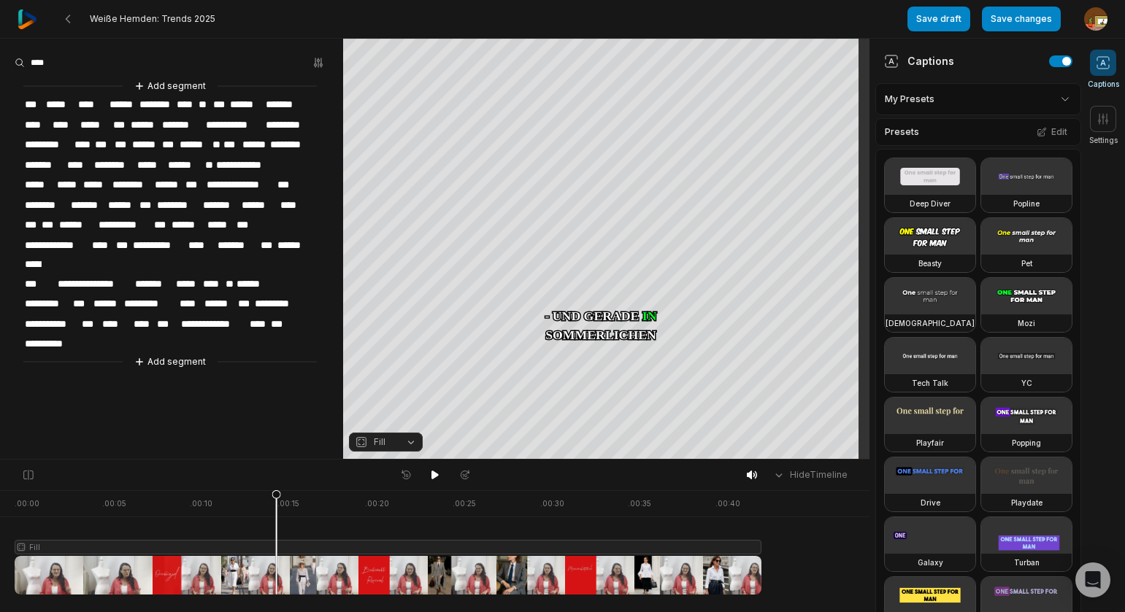
click at [148, 160] on span "*****" at bounding box center [151, 165] width 31 height 20
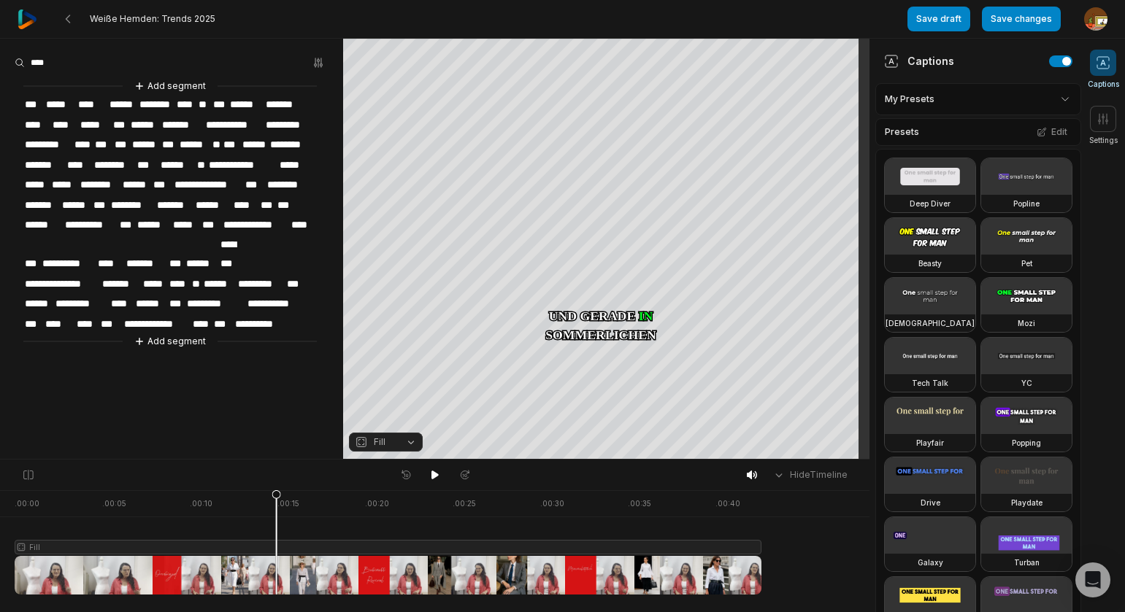
drag, startPoint x: 437, startPoint y: 474, endPoint x: 258, endPoint y: 393, distance: 196.3
click at [434, 473] on icon at bounding box center [434, 475] width 7 height 9
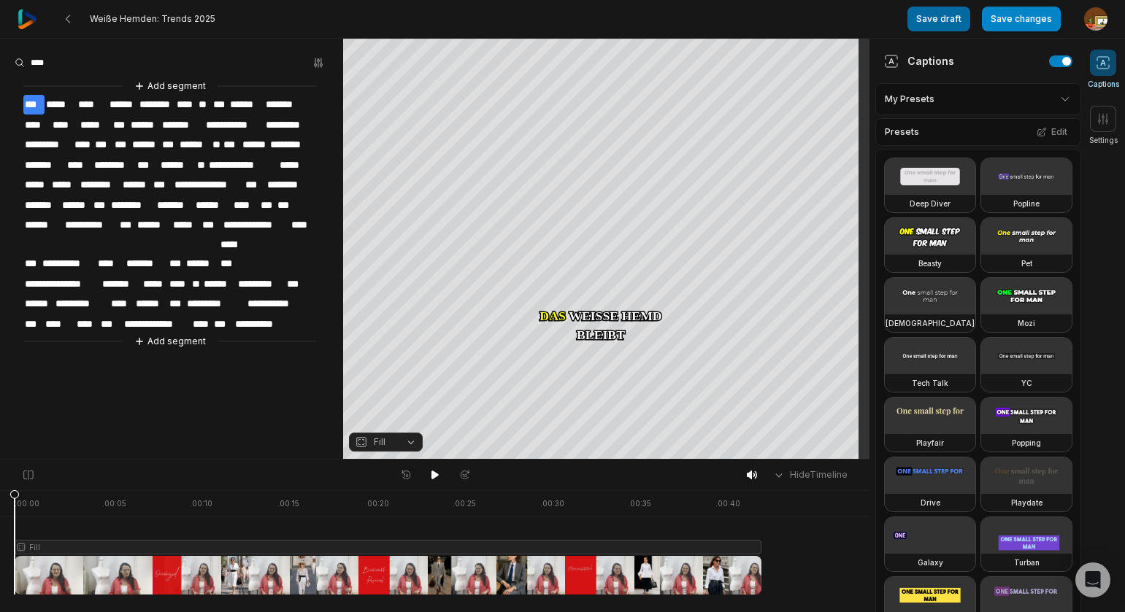
drag, startPoint x: 1042, startPoint y: 19, endPoint x: 928, endPoint y: 22, distance: 113.9
click at [1042, 19] on button "Save changes" at bounding box center [1021, 19] width 79 height 25
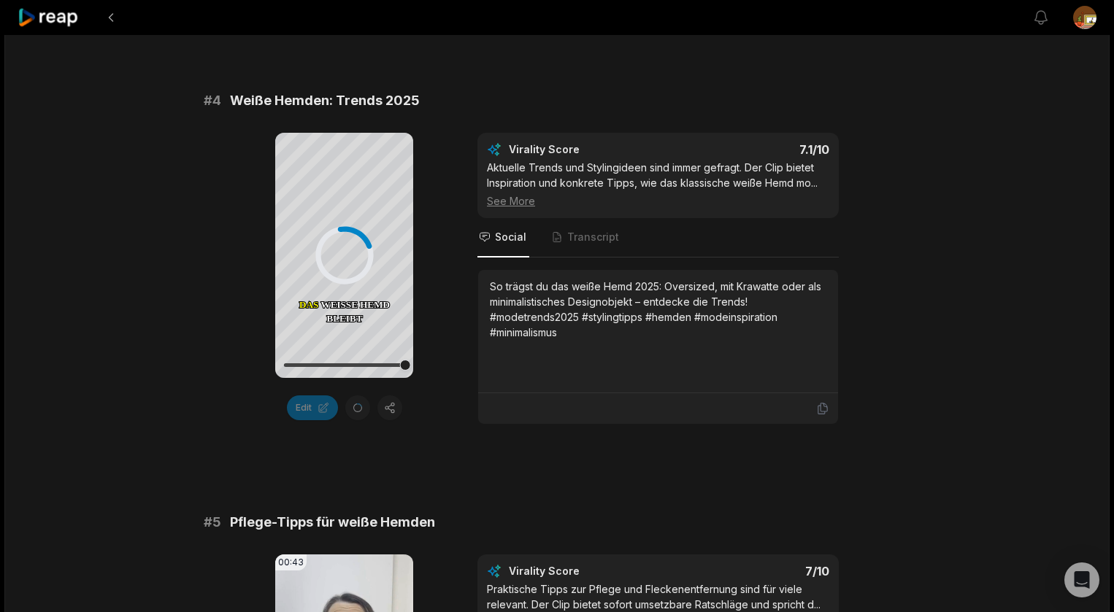
scroll to position [1649, 0]
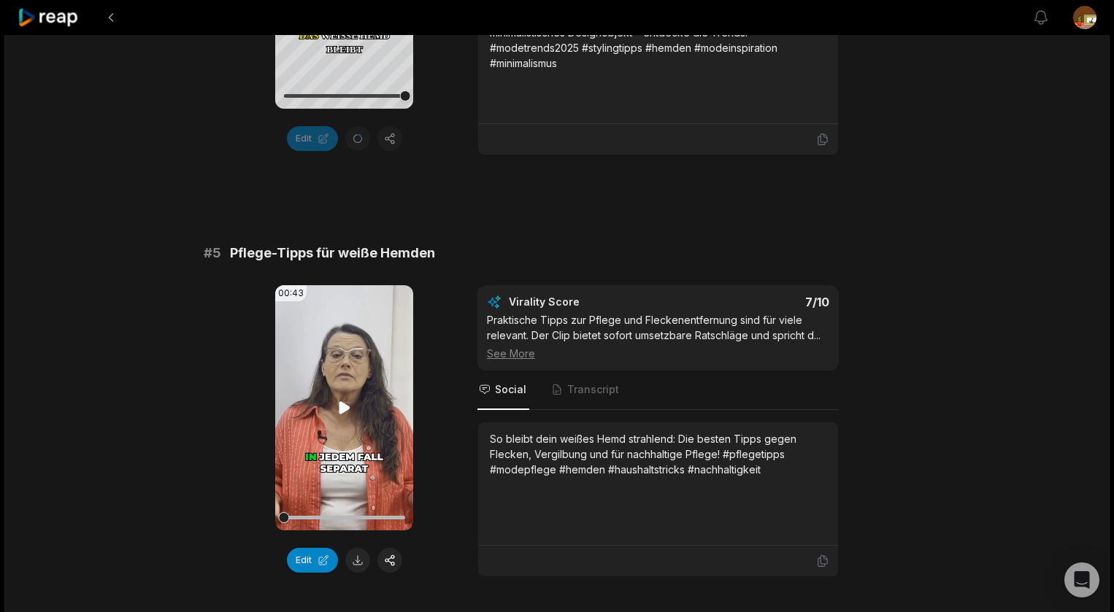
click at [354, 408] on video "Your browser does not support mp4 format." at bounding box center [344, 407] width 138 height 245
drag, startPoint x: 345, startPoint y: 407, endPoint x: 353, endPoint y: 407, distance: 8.1
click at [345, 408] on icon at bounding box center [345, 408] width 18 height 18
drag, startPoint x: 291, startPoint y: 518, endPoint x: 268, endPoint y: 497, distance: 31.0
click at [260, 510] on div "00:43 Your browser does not support mp4 format. Edit Virality Score 7 /10 Prakt…" at bounding box center [557, 431] width 707 height 292
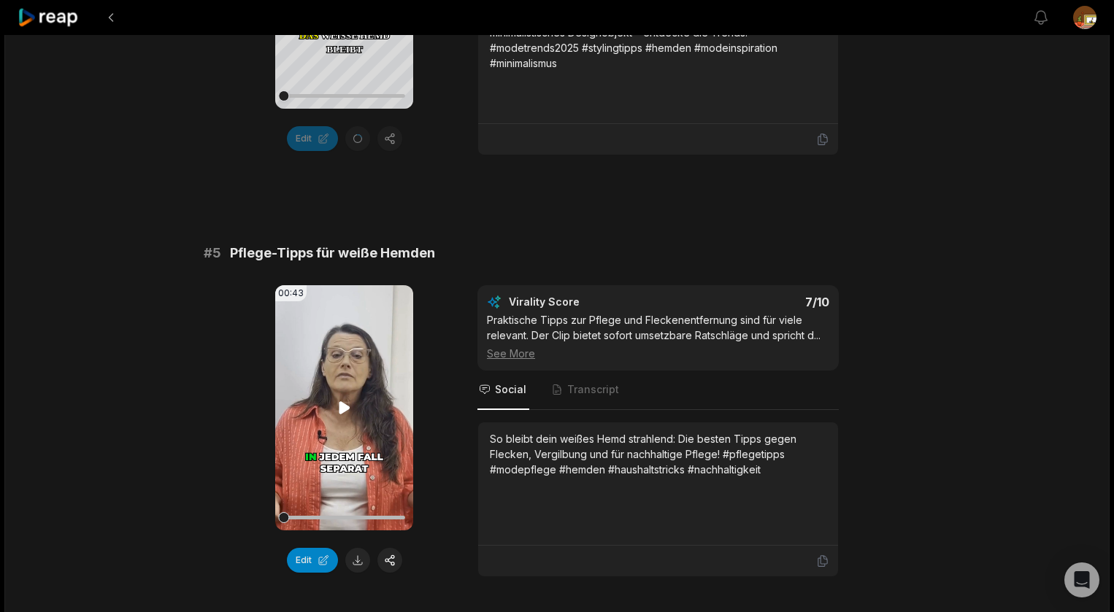
click at [343, 410] on icon at bounding box center [344, 407] width 11 height 12
click at [301, 561] on button "Edit" at bounding box center [312, 560] width 51 height 25
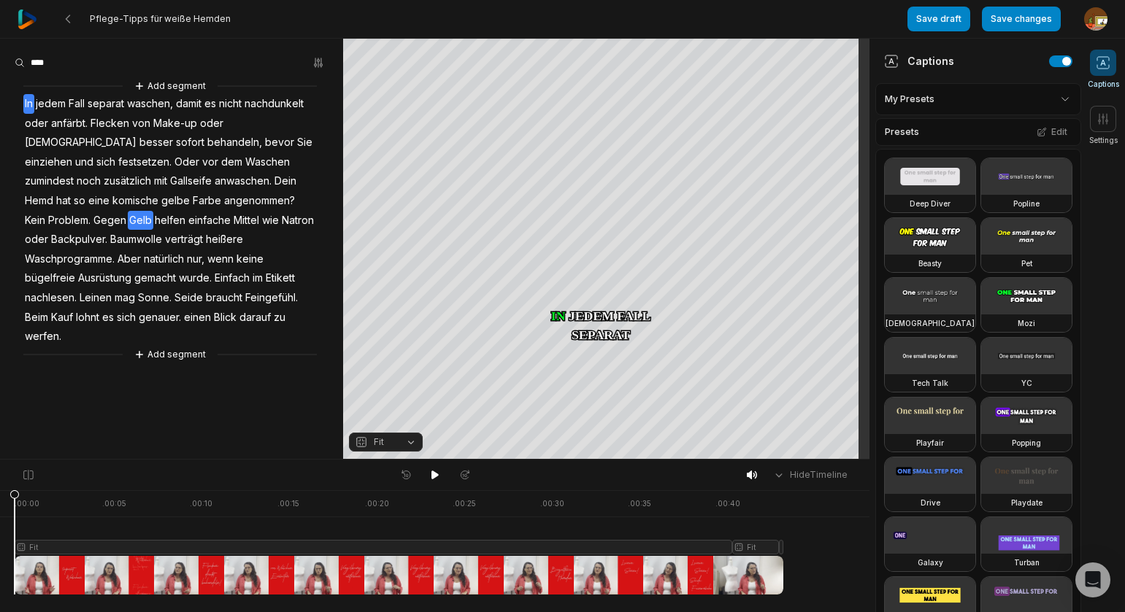
click at [153, 211] on span "Gelb" at bounding box center [141, 221] width 26 height 20
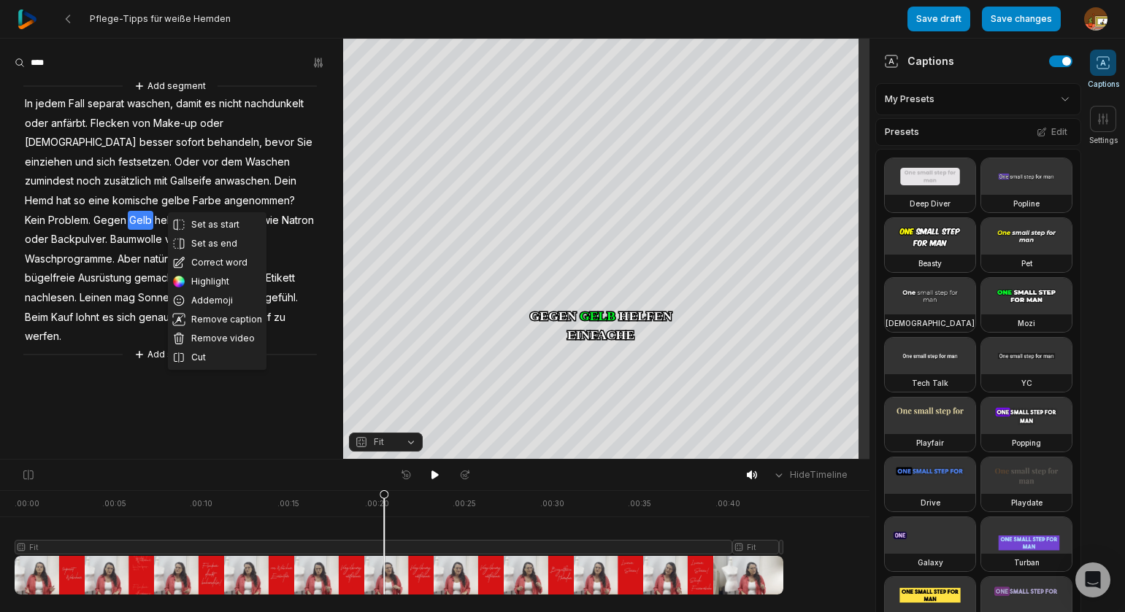
drag, startPoint x: 207, startPoint y: 261, endPoint x: 210, endPoint y: 247, distance: 15.0
click at [207, 261] on button "Correct word" at bounding box center [217, 262] width 99 height 19
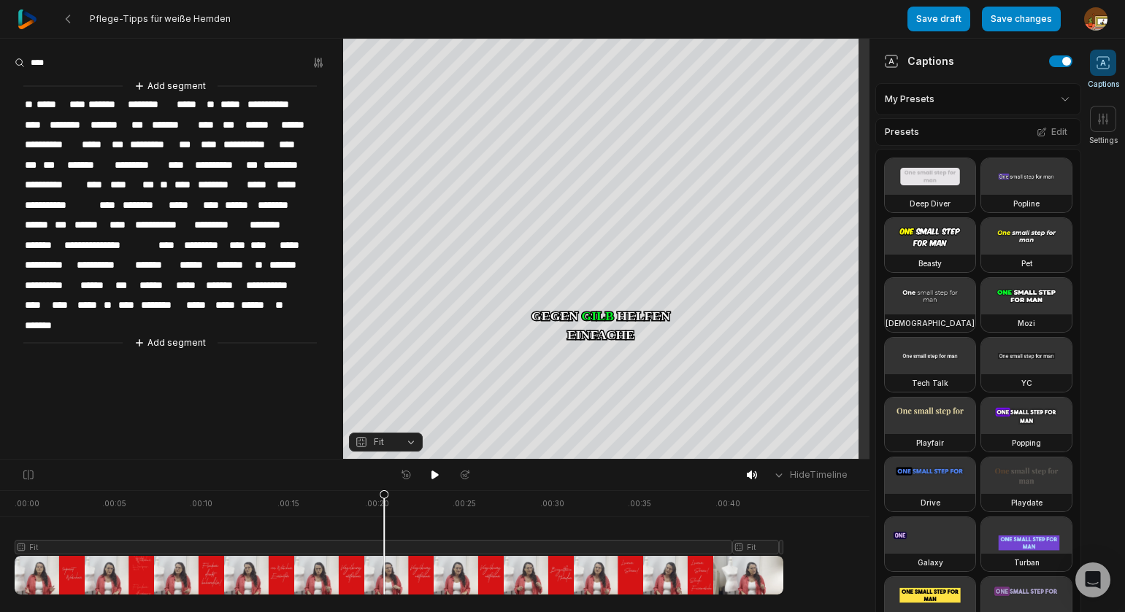
click at [204, 197] on span "****" at bounding box center [212, 206] width 22 height 20
click at [226, 201] on span "*****" at bounding box center [213, 206] width 25 height 20
drag, startPoint x: 435, startPoint y: 475, endPoint x: 418, endPoint y: 473, distance: 17.7
click at [431, 474] on icon at bounding box center [434, 475] width 7 height 9
drag, startPoint x: 434, startPoint y: 480, endPoint x: 328, endPoint y: 410, distance: 126.5
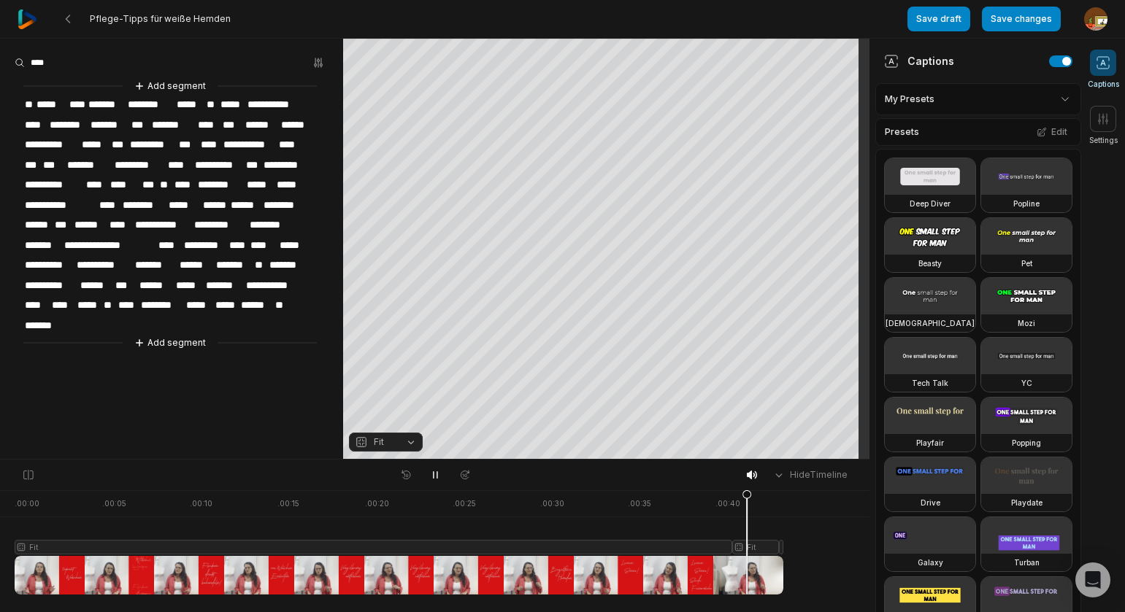
click at [431, 476] on icon at bounding box center [435, 475] width 12 height 12
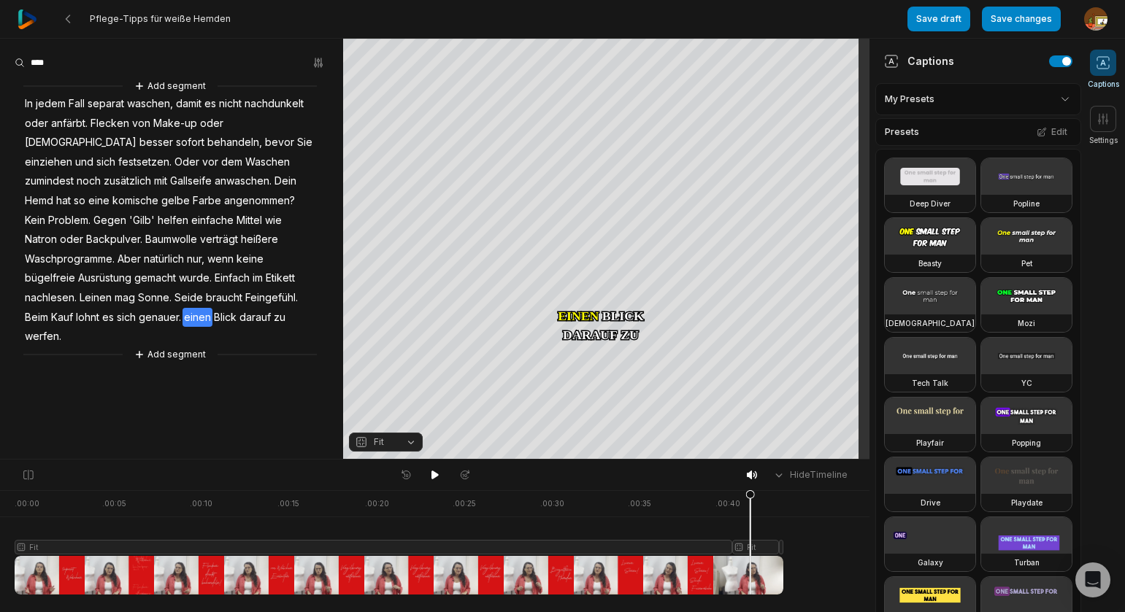
click at [59, 288] on span "nachlesen." at bounding box center [50, 298] width 55 height 20
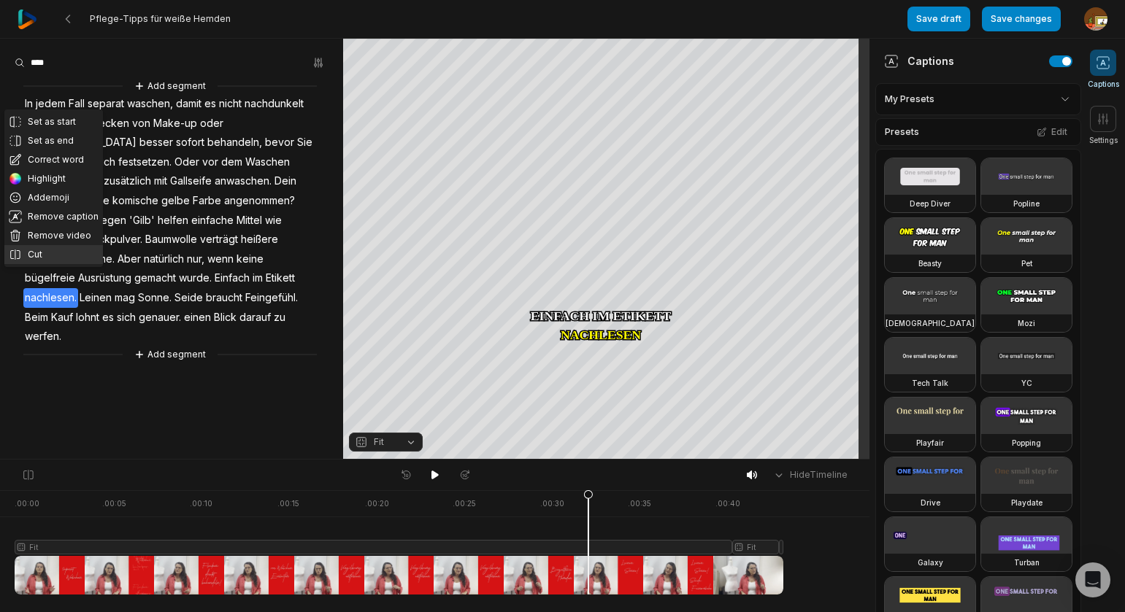
click at [42, 252] on button "Cut" at bounding box center [53, 254] width 99 height 19
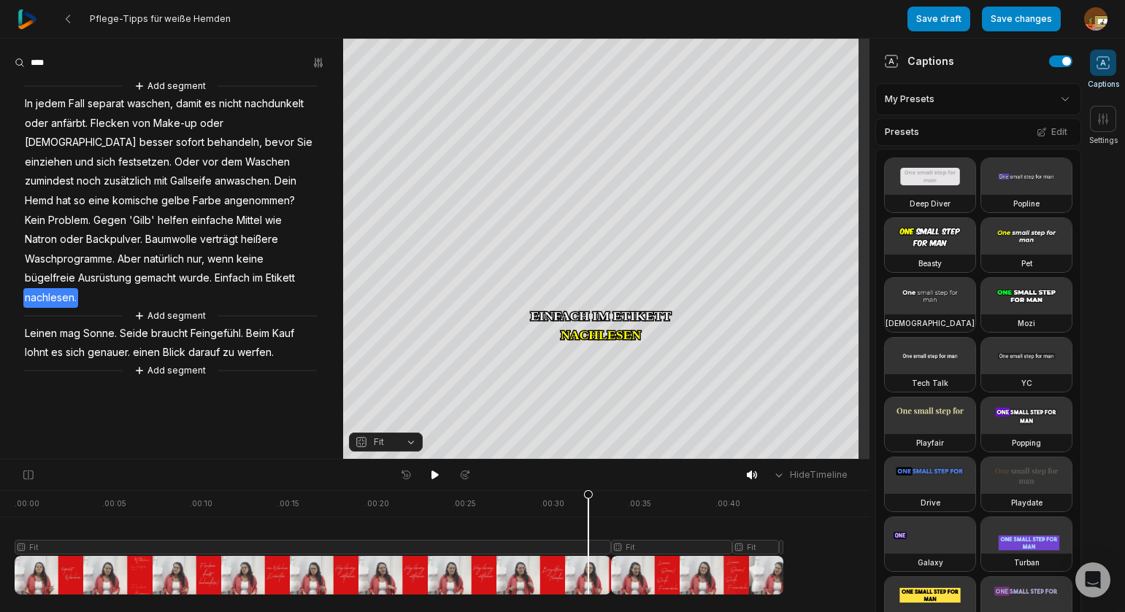
click at [40, 324] on span "Leinen" at bounding box center [40, 334] width 35 height 20
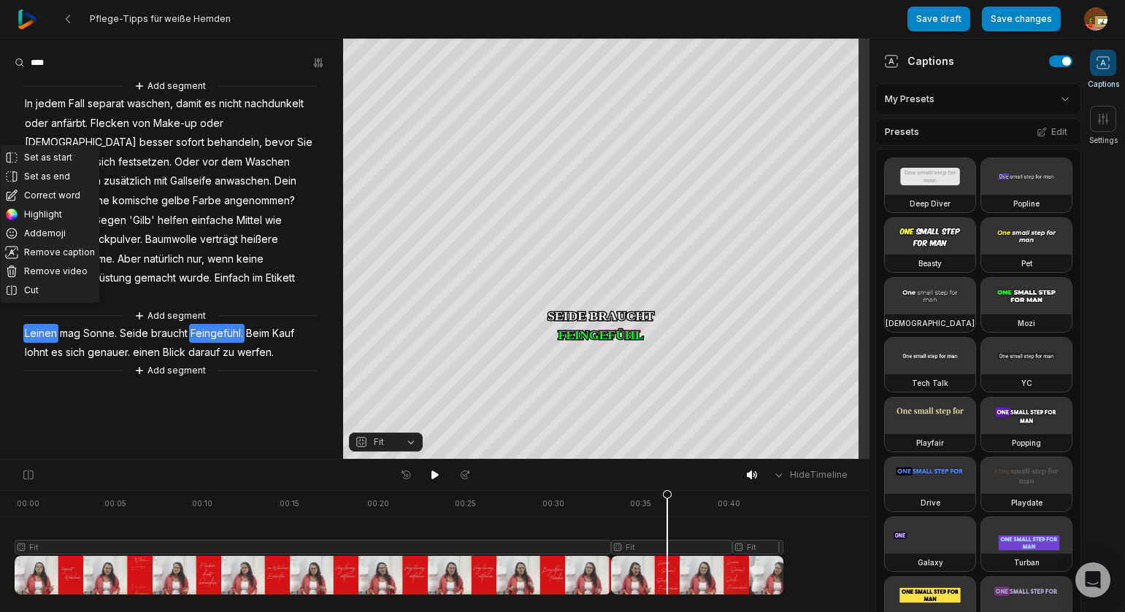
drag, startPoint x: 667, startPoint y: 548, endPoint x: 615, endPoint y: 529, distance: 55.9
click at [667, 548] on div at bounding box center [399, 543] width 769 height 104
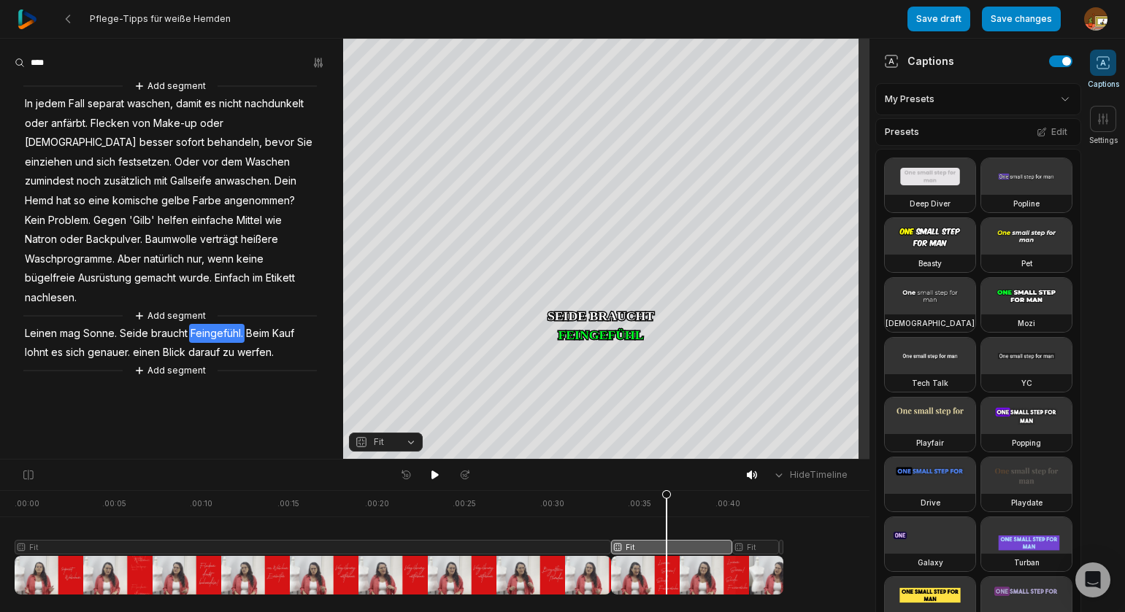
drag, startPoint x: 412, startPoint y: 447, endPoint x: 401, endPoint y: 444, distance: 11.5
click at [412, 447] on button "Fit" at bounding box center [386, 442] width 74 height 19
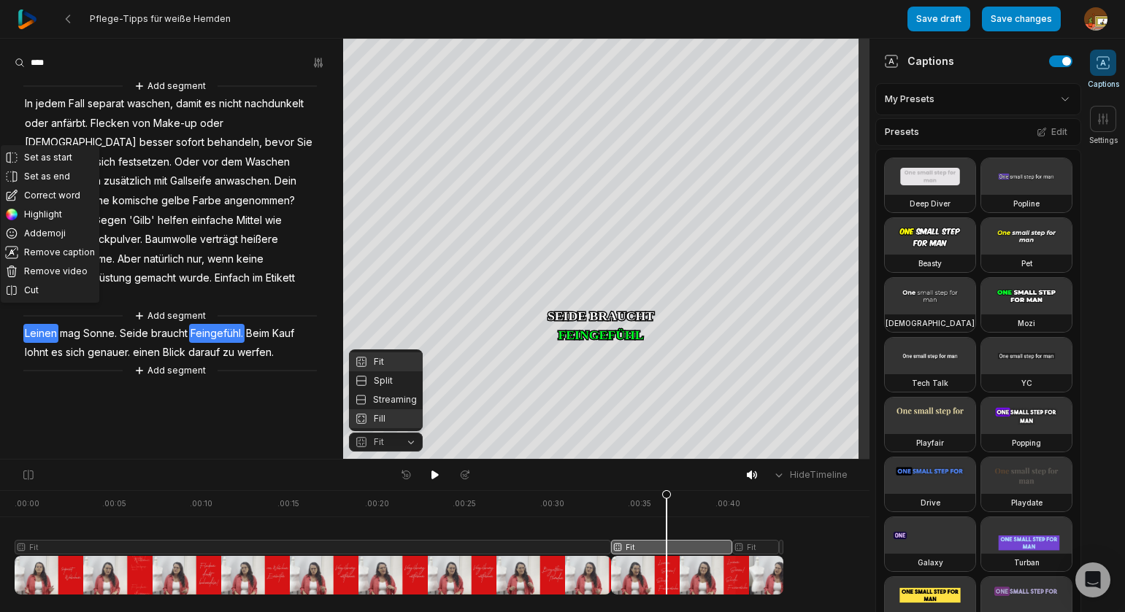
click at [377, 416] on div "Fill" at bounding box center [386, 419] width 74 height 19
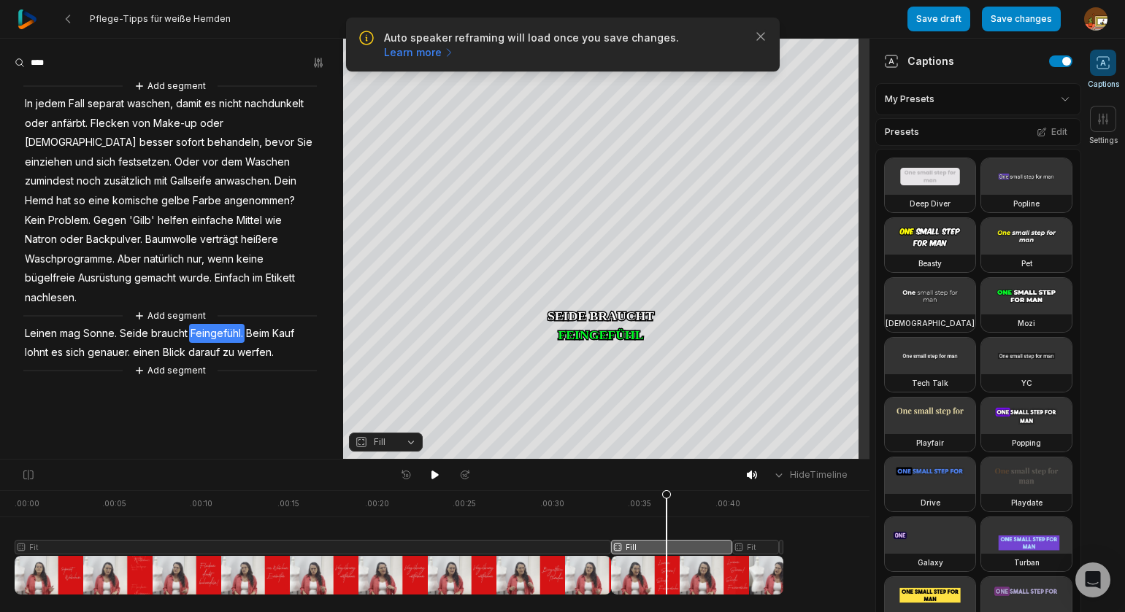
drag, startPoint x: 433, startPoint y: 475, endPoint x: 225, endPoint y: 420, distance: 215.1
click at [432, 475] on icon at bounding box center [434, 475] width 7 height 9
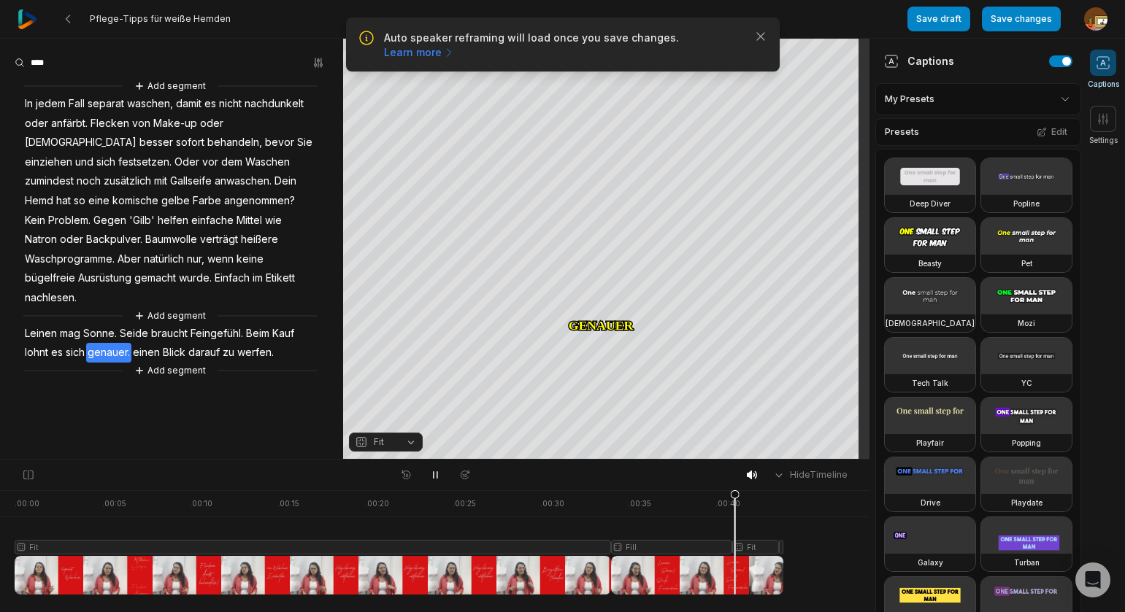
drag, startPoint x: 436, startPoint y: 475, endPoint x: 266, endPoint y: 351, distance: 210.5
click at [433, 469] on button at bounding box center [435, 475] width 20 height 19
click at [218, 324] on span "Feingefühl." at bounding box center [216, 334] width 55 height 20
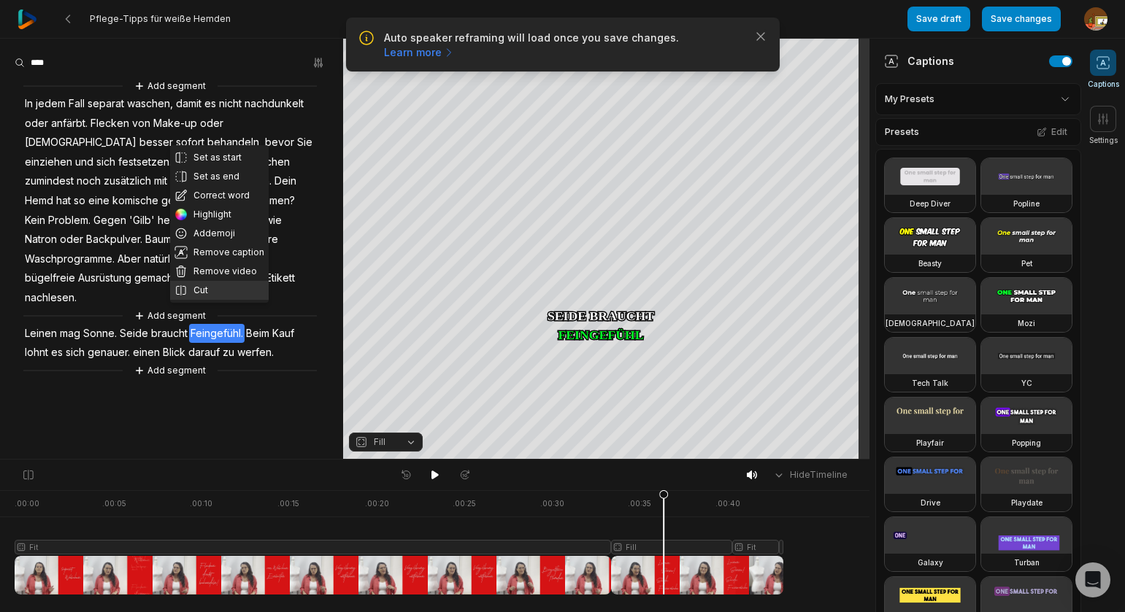
click at [208, 288] on button "Cut" at bounding box center [219, 290] width 99 height 19
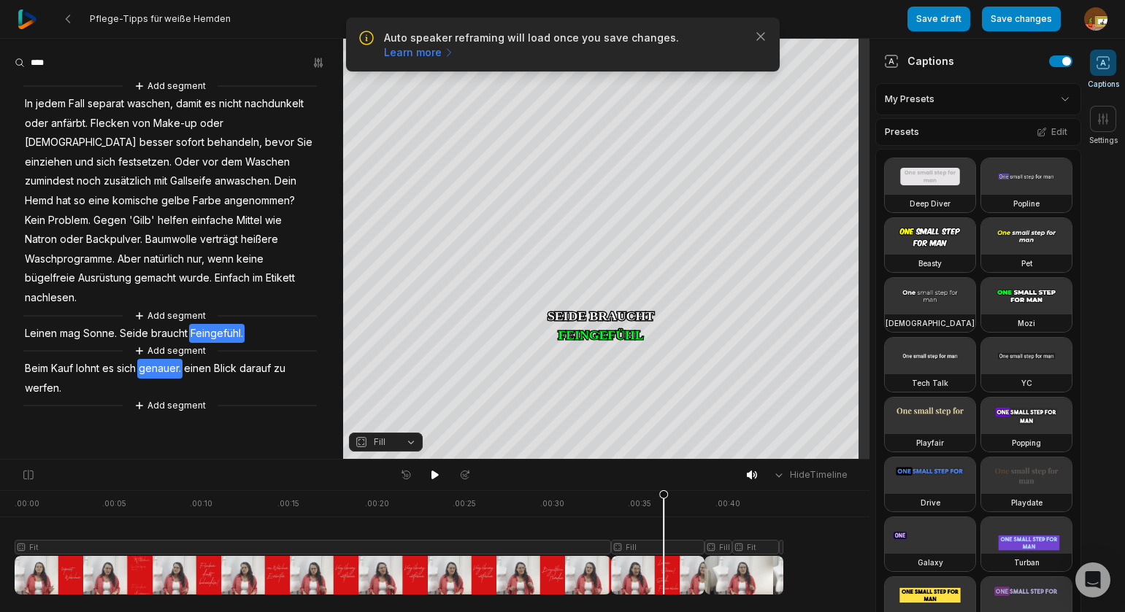
click at [153, 359] on span "genauer." at bounding box center [159, 369] width 45 height 20
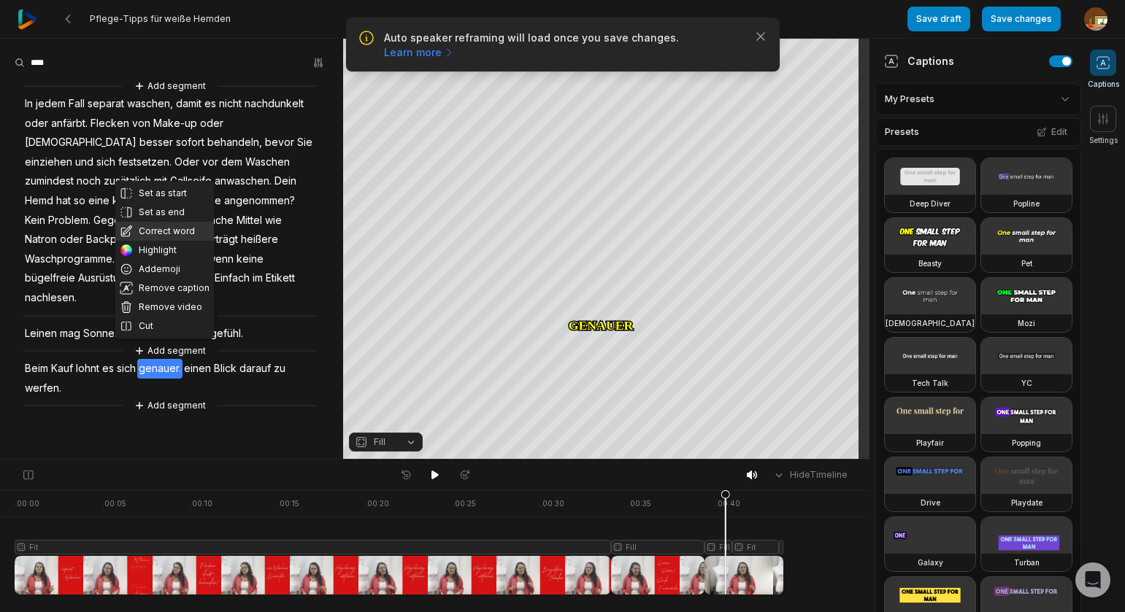
click at [158, 229] on button "Correct word" at bounding box center [164, 231] width 99 height 19
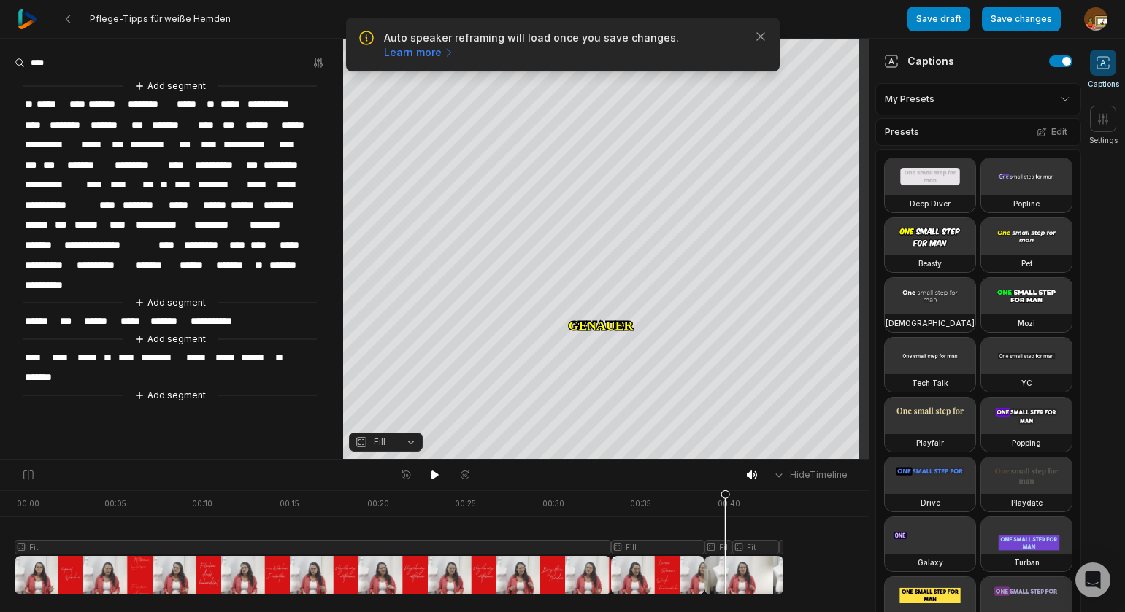
click at [183, 350] on span "********" at bounding box center [161, 358] width 45 height 20
click at [184, 349] on span "*********" at bounding box center [164, 358] width 50 height 20
click at [204, 348] on span "**********" at bounding box center [171, 358] width 65 height 20
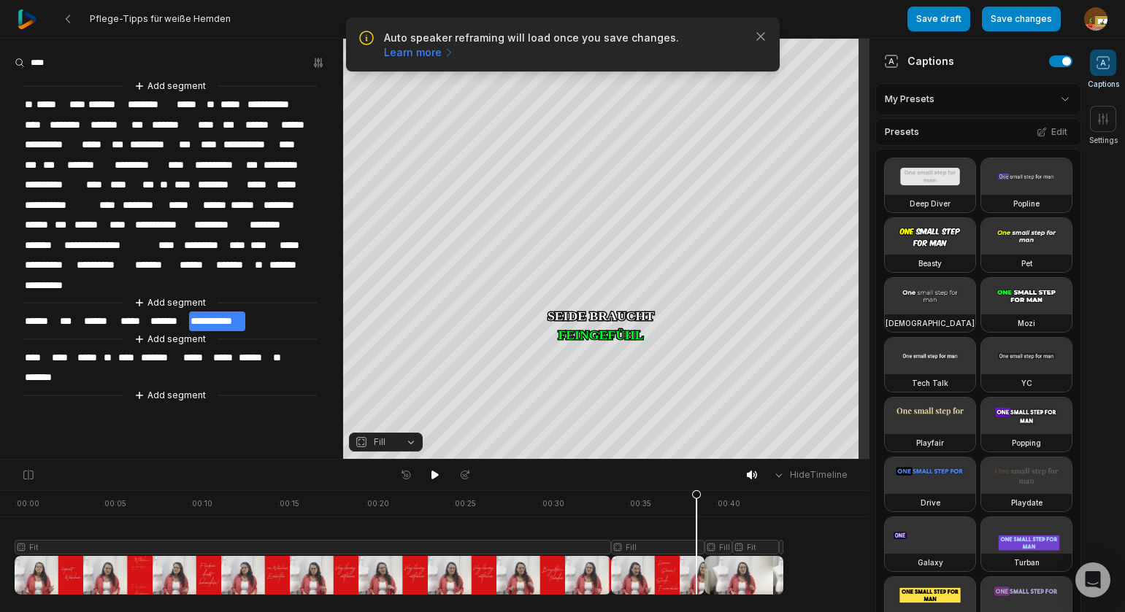
drag, startPoint x: 725, startPoint y: 494, endPoint x: 696, endPoint y: 497, distance: 29.3
click at [696, 497] on icon at bounding box center [696, 546] width 9 height 111
drag, startPoint x: 431, startPoint y: 478, endPoint x: 419, endPoint y: 477, distance: 11.8
click at [431, 478] on icon at bounding box center [435, 475] width 12 height 12
click at [761, 547] on div at bounding box center [399, 543] width 769 height 104
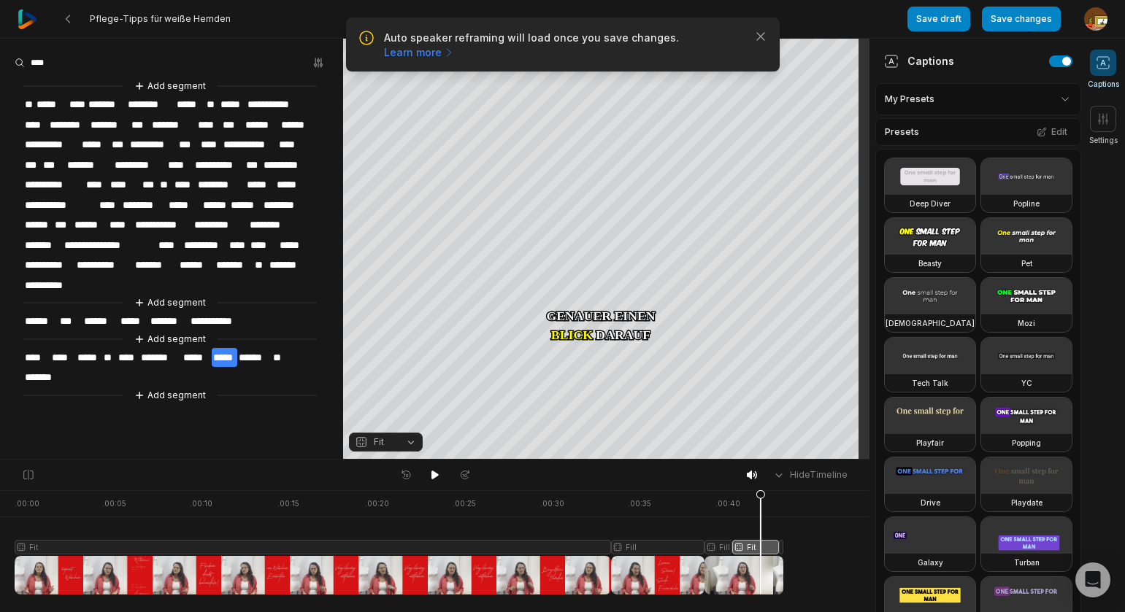
click at [412, 442] on button "Fit" at bounding box center [386, 442] width 74 height 19
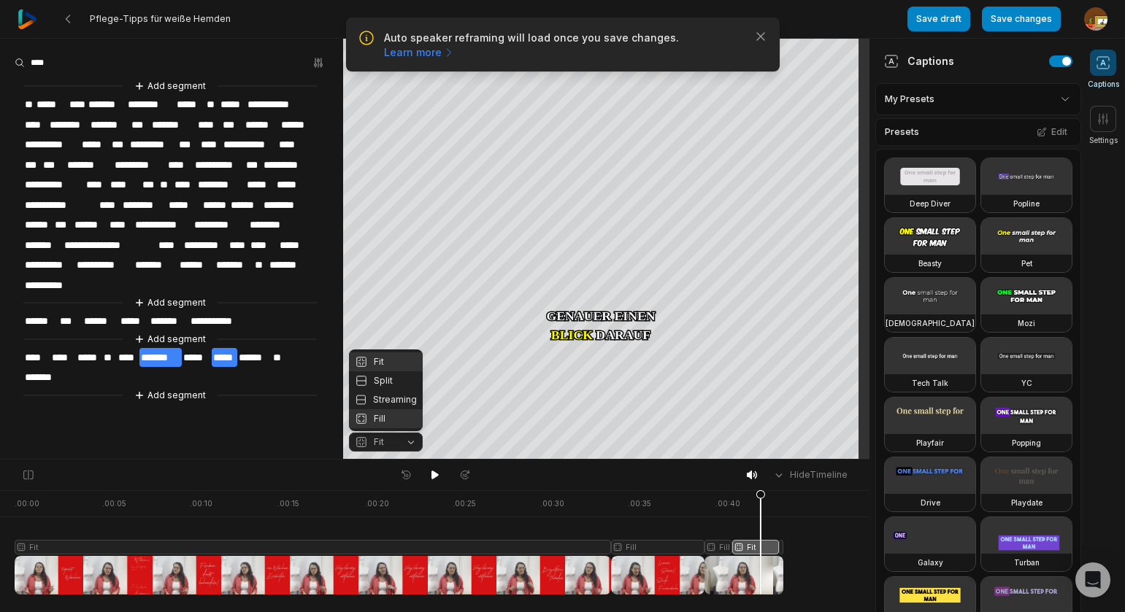
click at [381, 422] on div "Fill" at bounding box center [386, 419] width 74 height 19
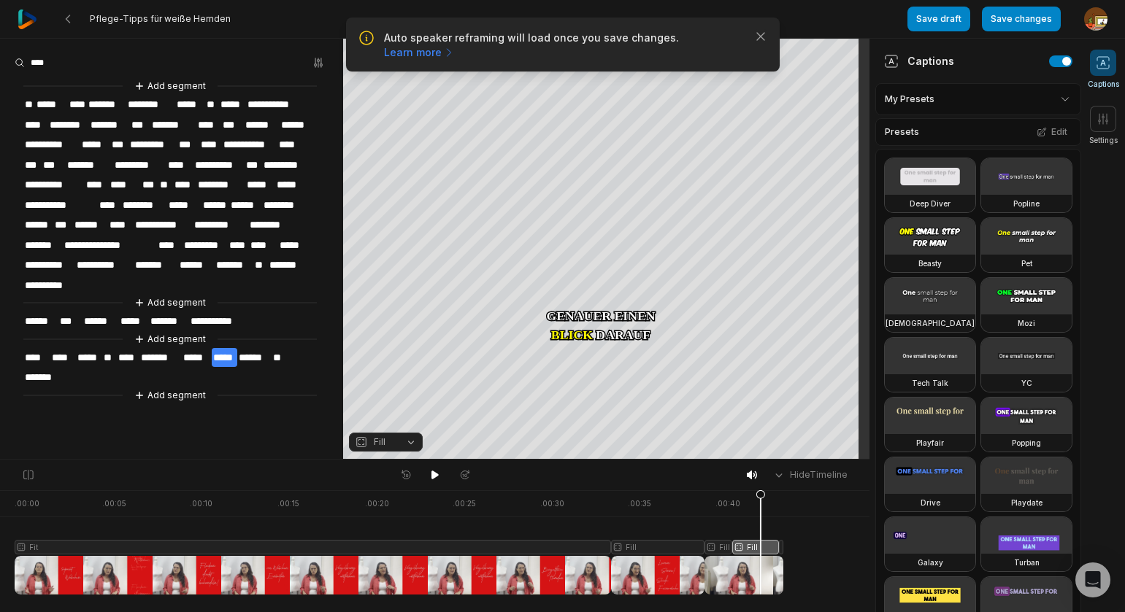
click at [186, 351] on span "*****" at bounding box center [196, 358] width 29 height 20
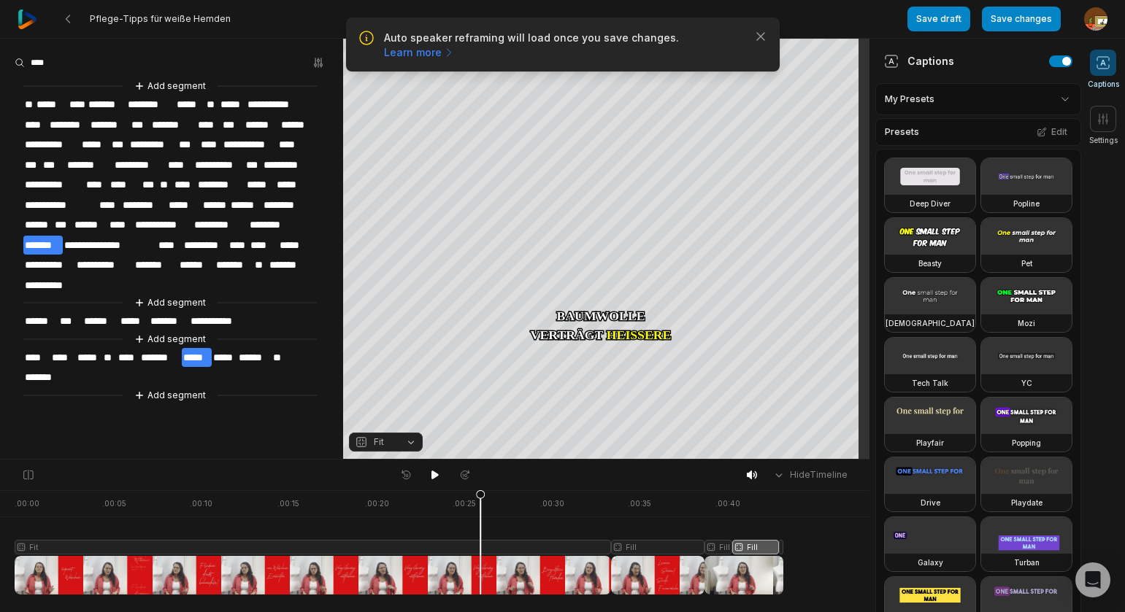
click at [193, 350] on span "*****" at bounding box center [196, 358] width 29 height 20
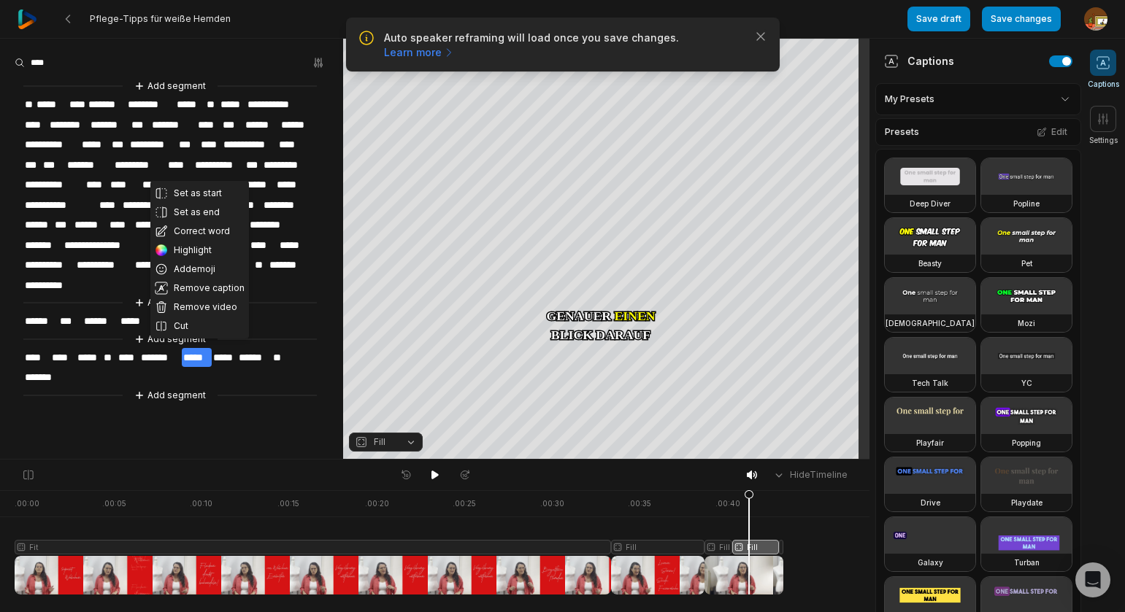
drag, startPoint x: 193, startPoint y: 234, endPoint x: 185, endPoint y: 272, distance: 37.9
click at [193, 235] on button "Correct word" at bounding box center [199, 231] width 99 height 19
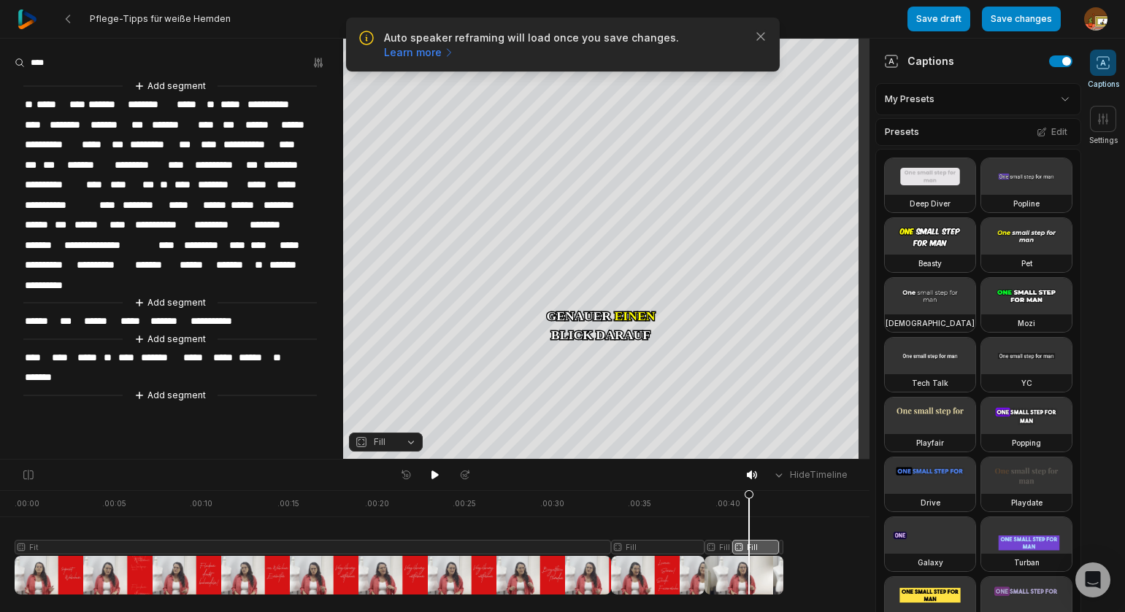
click at [184, 351] on span "*****" at bounding box center [196, 358] width 29 height 20
click at [183, 348] on span "*******" at bounding box center [200, 358] width 37 height 20
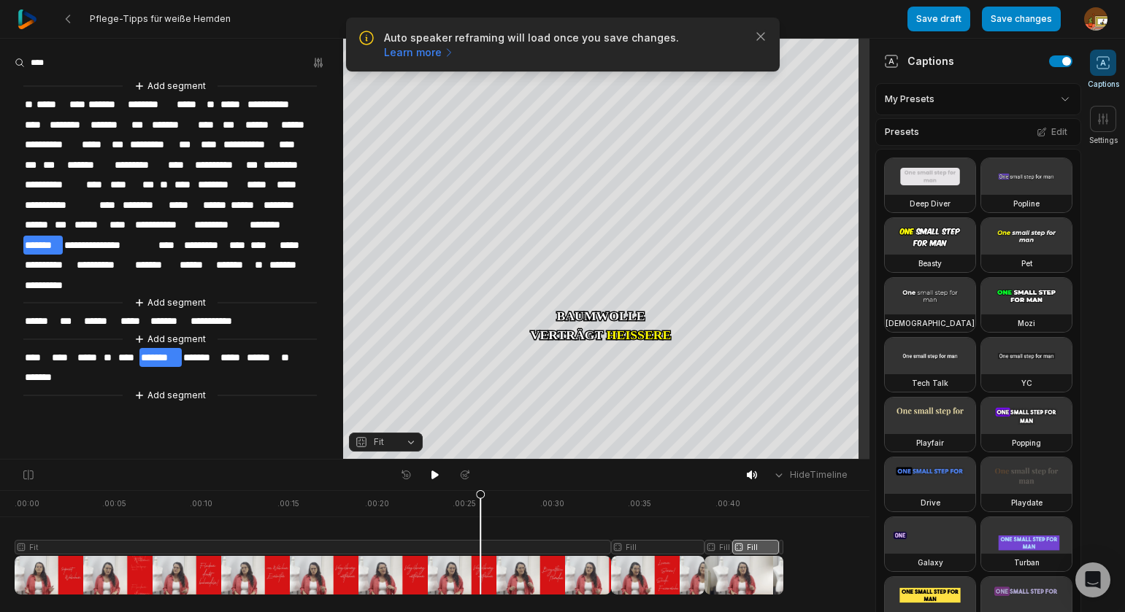
click at [170, 348] on span "*******" at bounding box center [160, 358] width 43 height 20
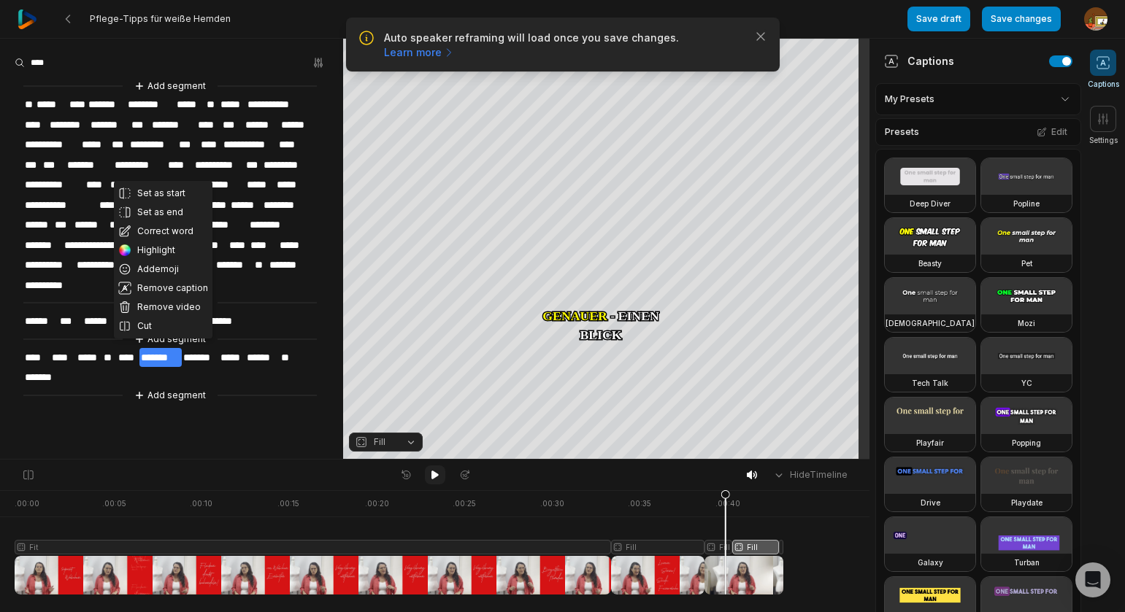
click at [434, 474] on icon at bounding box center [434, 475] width 7 height 9
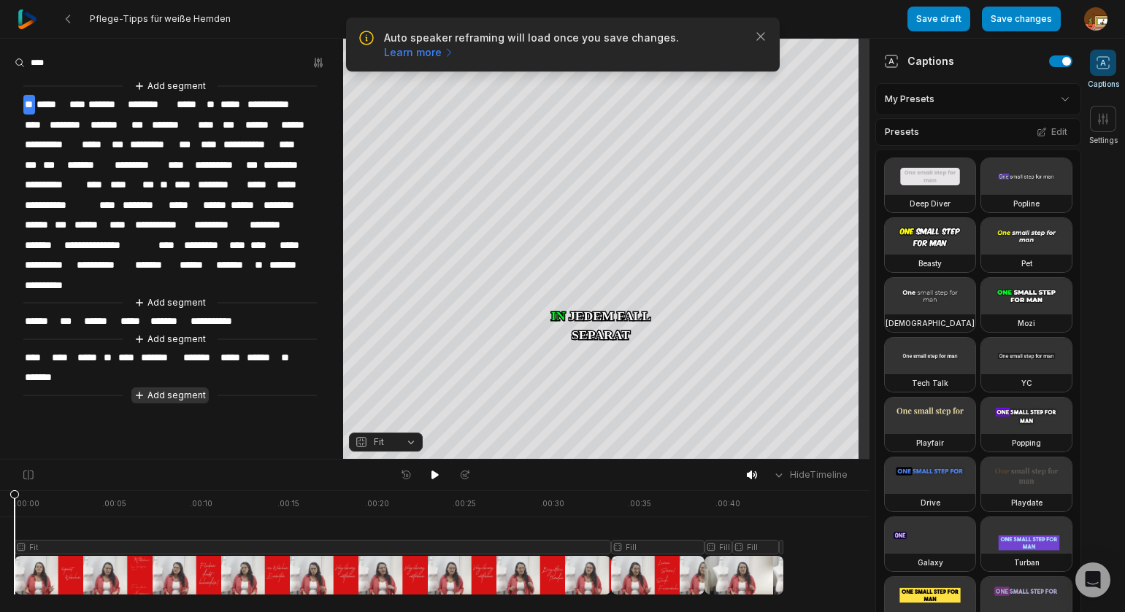
click at [177, 388] on button "Add segment" at bounding box center [169, 396] width 77 height 16
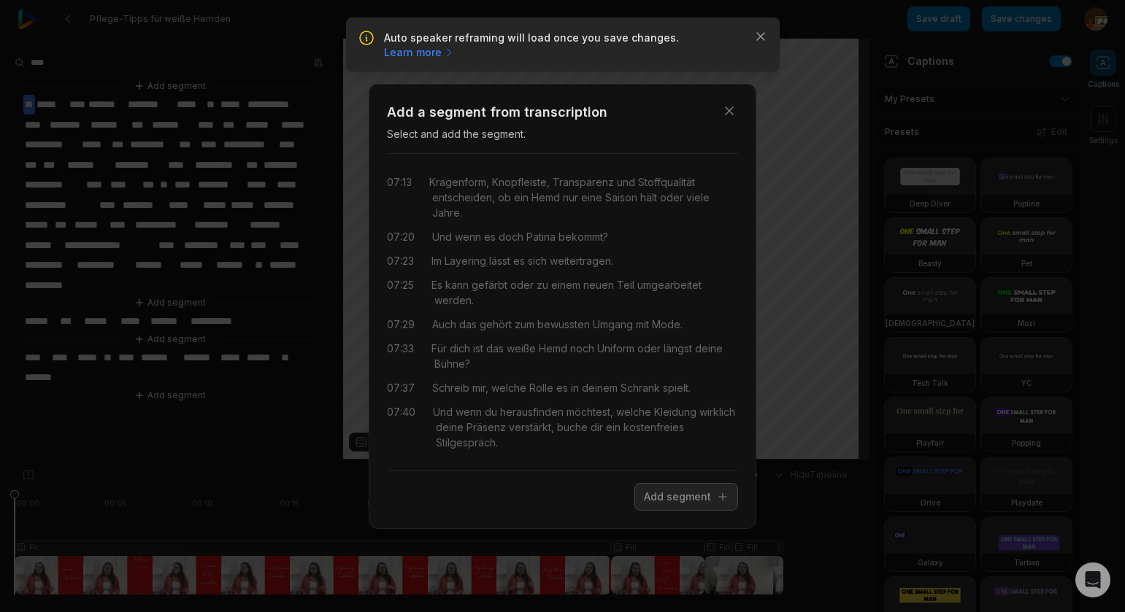
drag, startPoint x: 762, startPoint y: 38, endPoint x: 735, endPoint y: 38, distance: 27.0
click at [762, 38] on div "Close Add a segment from transcription Select and add the segment. 07:13 Kragen…" at bounding box center [562, 306] width 1125 height 612
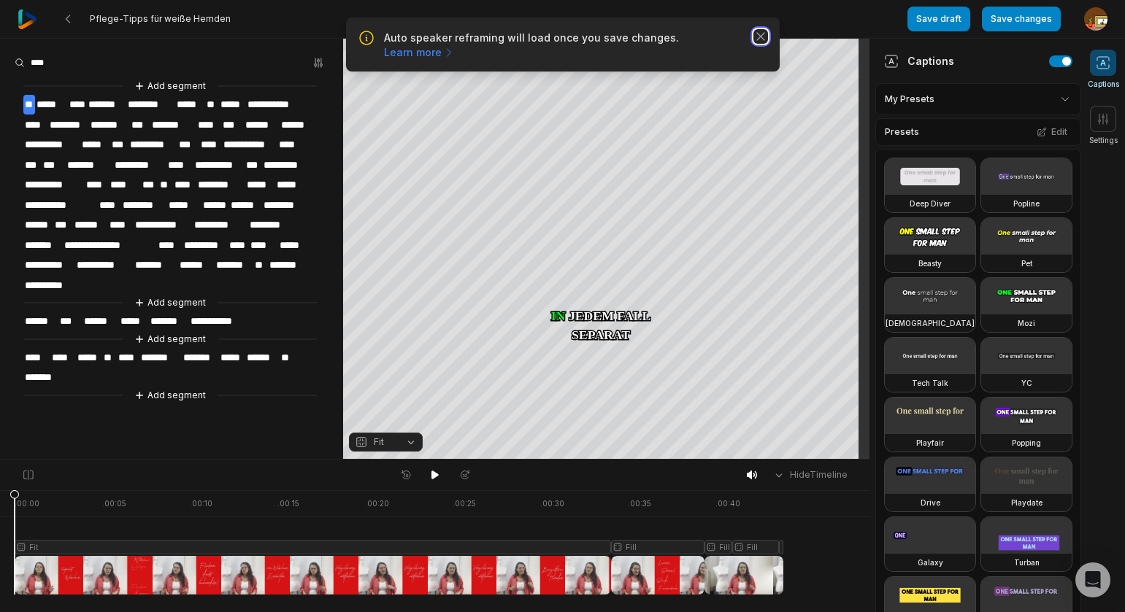
click at [766, 35] on icon "button" at bounding box center [760, 36] width 15 height 15
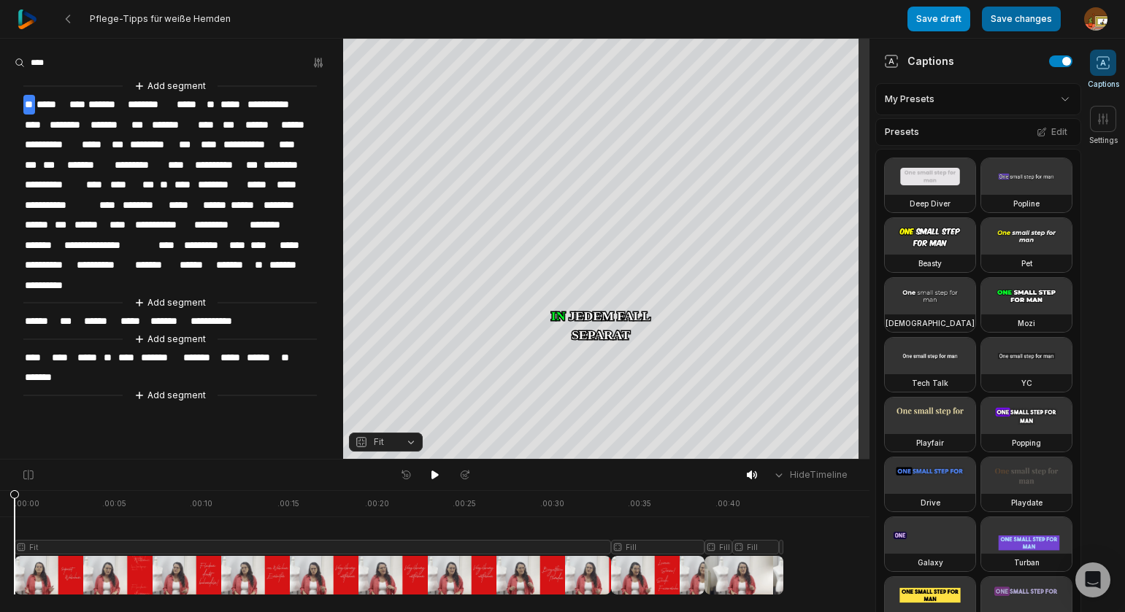
drag, startPoint x: 957, startPoint y: 23, endPoint x: 1039, endPoint y: 24, distance: 82.5
click at [959, 22] on button "Save draft" at bounding box center [938, 19] width 63 height 25
drag, startPoint x: 953, startPoint y: 23, endPoint x: 1037, endPoint y: 22, distance: 84.7
click at [956, 23] on button "Save draft" at bounding box center [938, 19] width 63 height 25
drag, startPoint x: 1035, startPoint y: 22, endPoint x: 127, endPoint y: 47, distance: 908.4
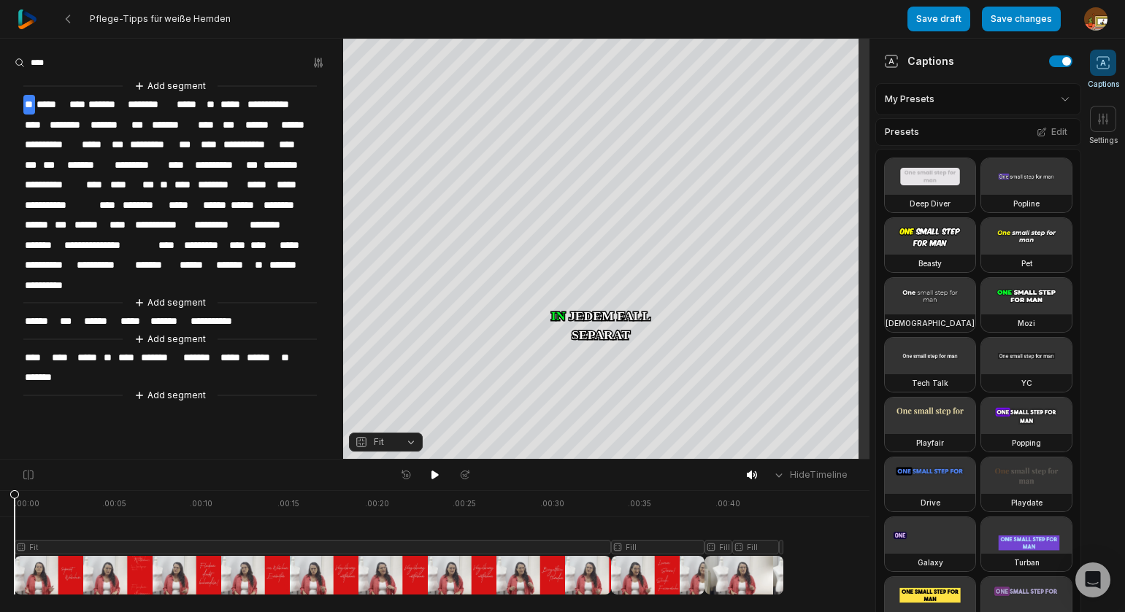
click at [1037, 22] on button "Save changes" at bounding box center [1021, 19] width 79 height 25
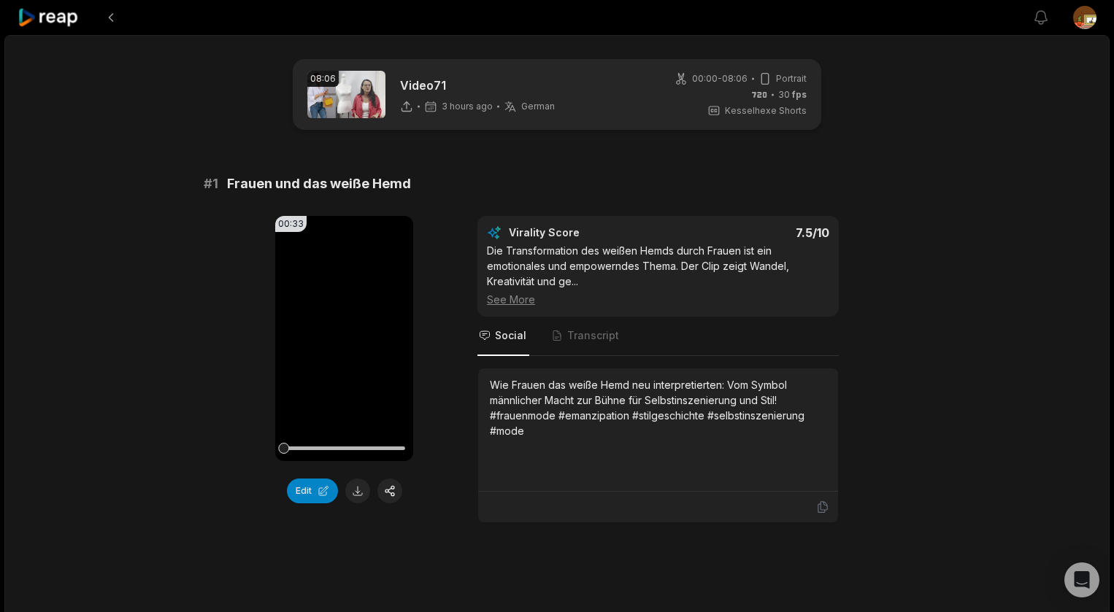
scroll to position [878, 0]
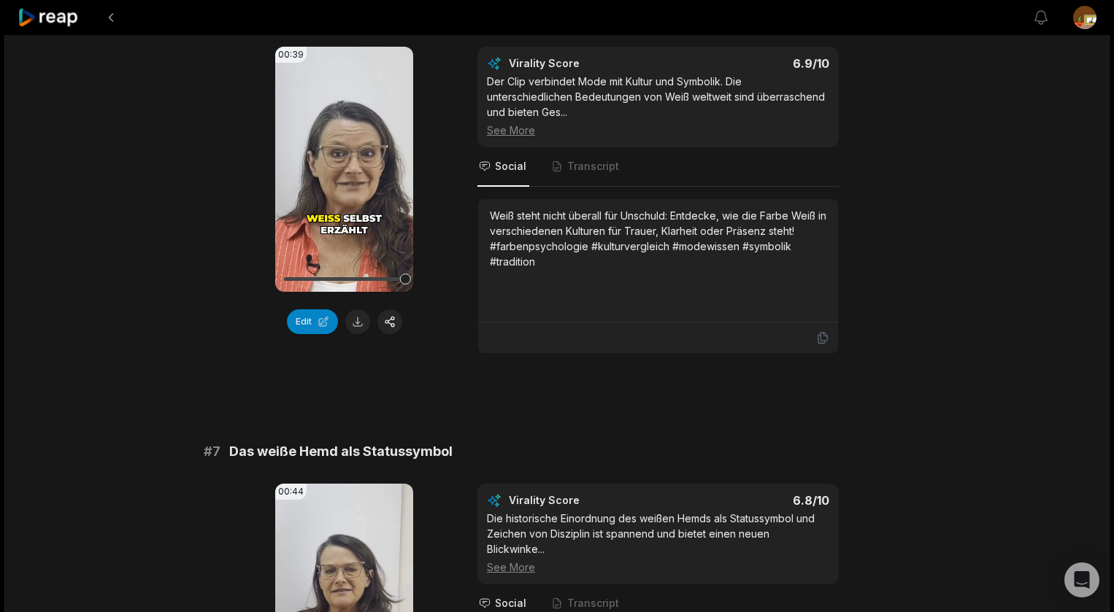
scroll to position [2311, 0]
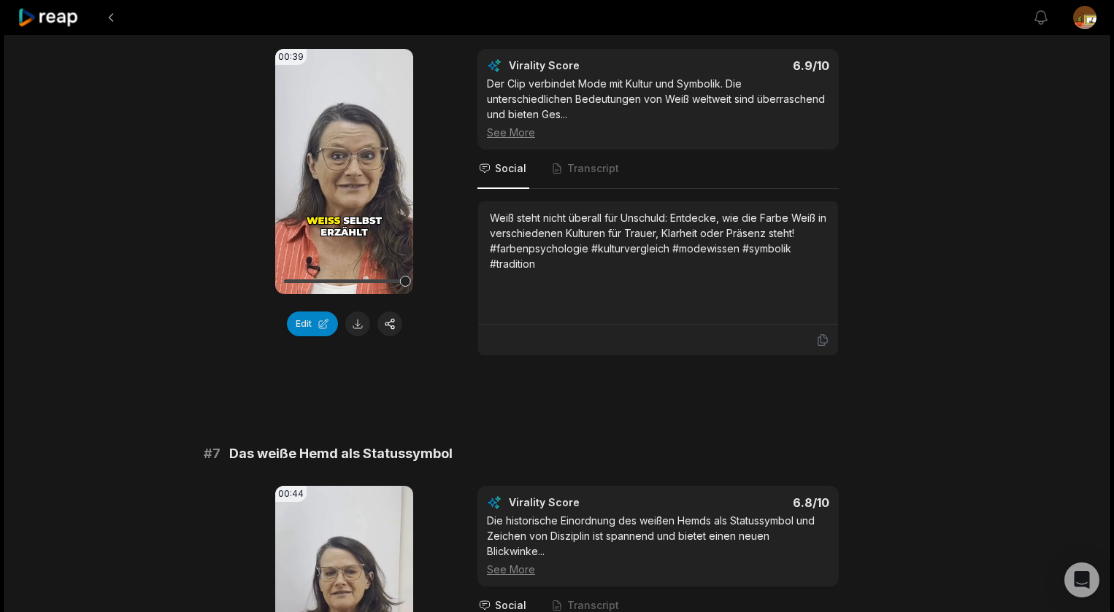
drag, startPoint x: 344, startPoint y: 167, endPoint x: 164, endPoint y: 160, distance: 179.7
click at [344, 167] on icon at bounding box center [344, 171] width 11 height 12
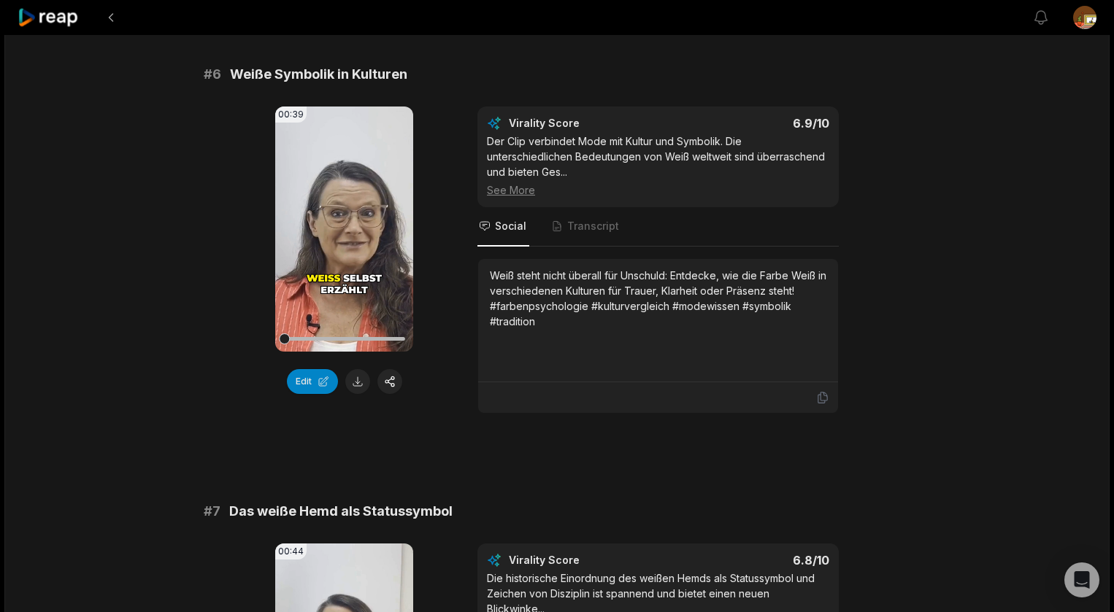
scroll to position [2248, 0]
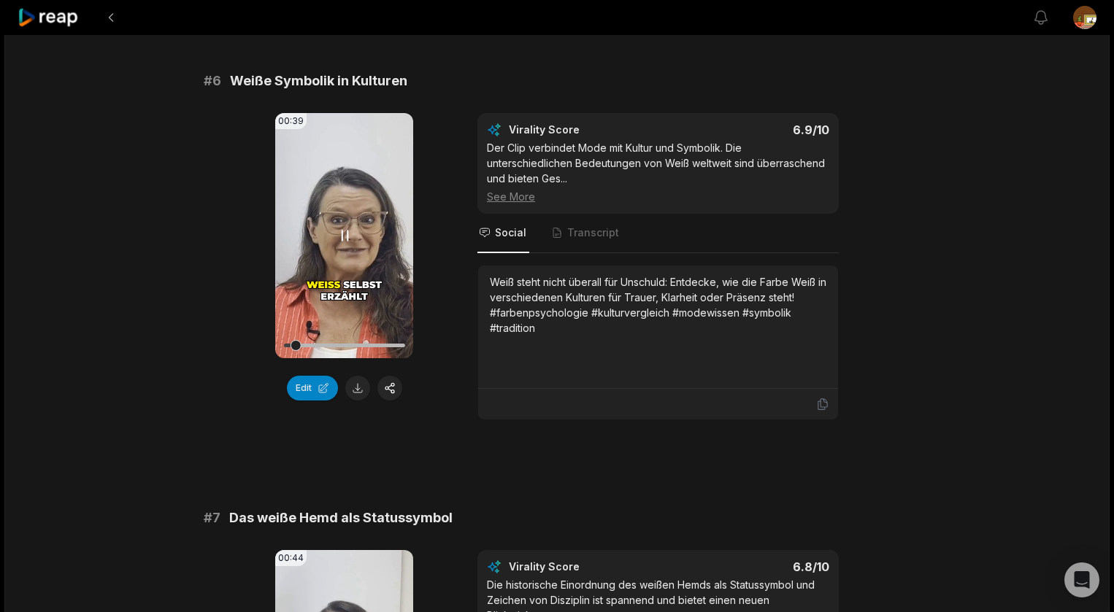
click at [345, 231] on icon at bounding box center [345, 236] width 18 height 18
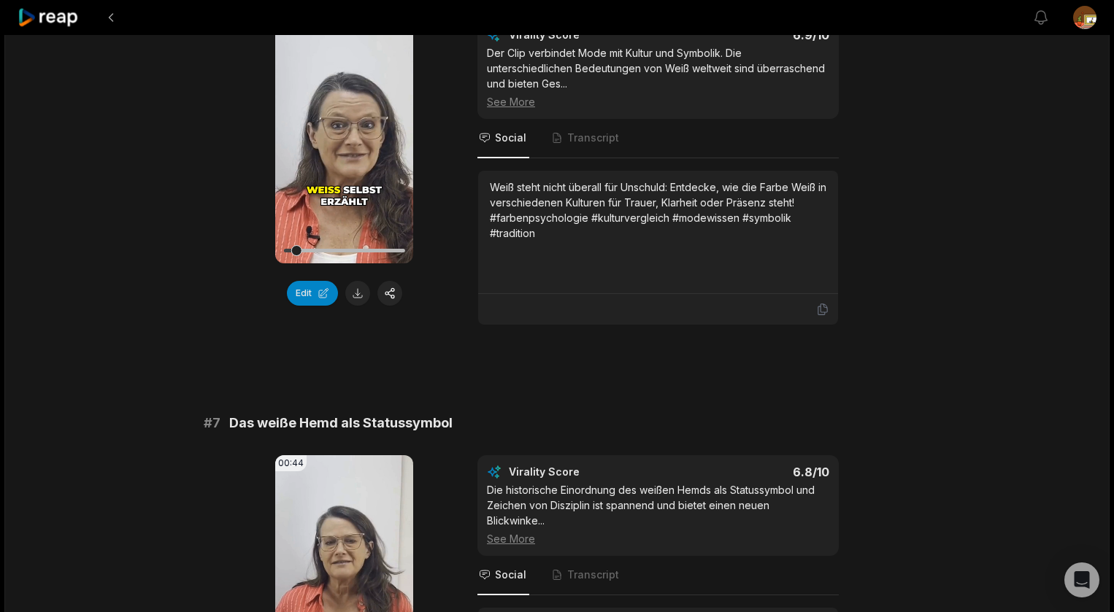
scroll to position [2339, 0]
drag, startPoint x: 358, startPoint y: 293, endPoint x: 383, endPoint y: 298, distance: 25.3
click at [361, 293] on button at bounding box center [357, 292] width 25 height 25
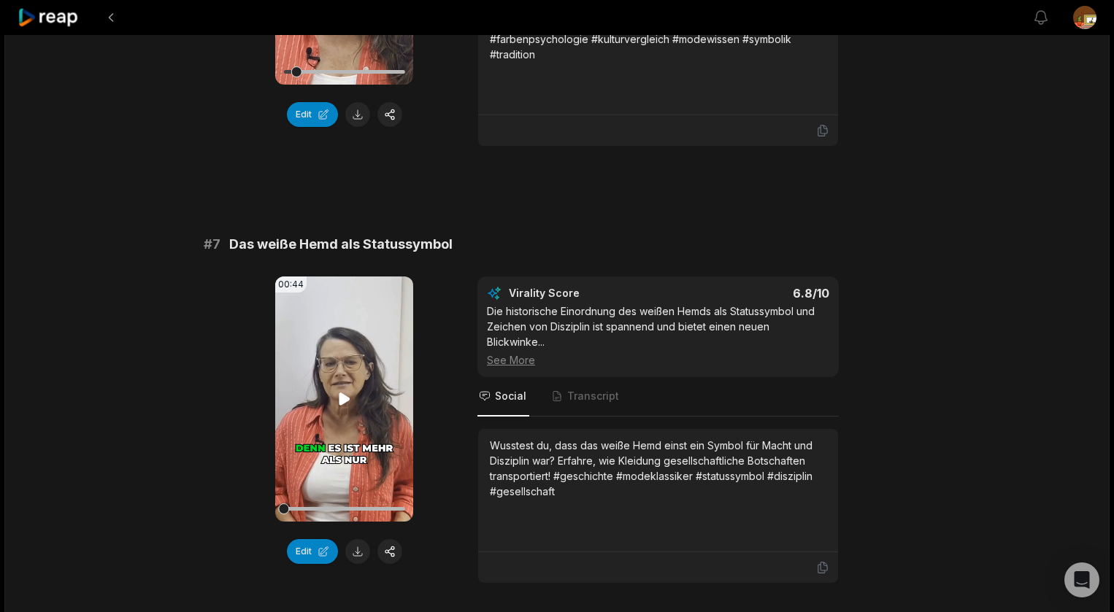
scroll to position [2518, 0]
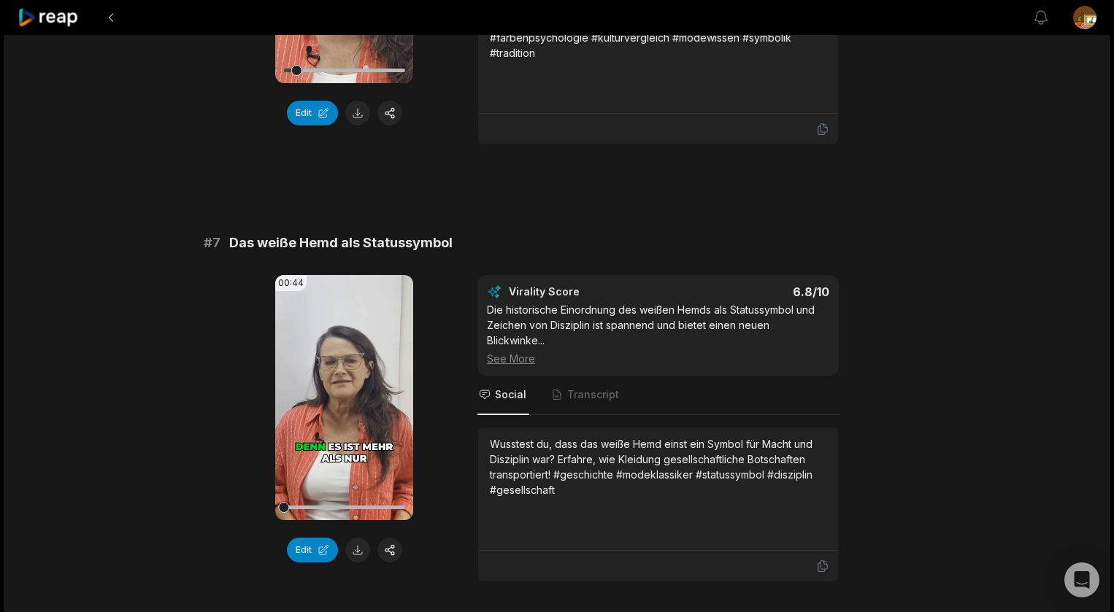
drag, startPoint x: 344, startPoint y: 400, endPoint x: 245, endPoint y: 367, distance: 104.6
click at [344, 400] on icon at bounding box center [344, 397] width 11 height 12
click at [307, 544] on button "Edit" at bounding box center [312, 550] width 51 height 25
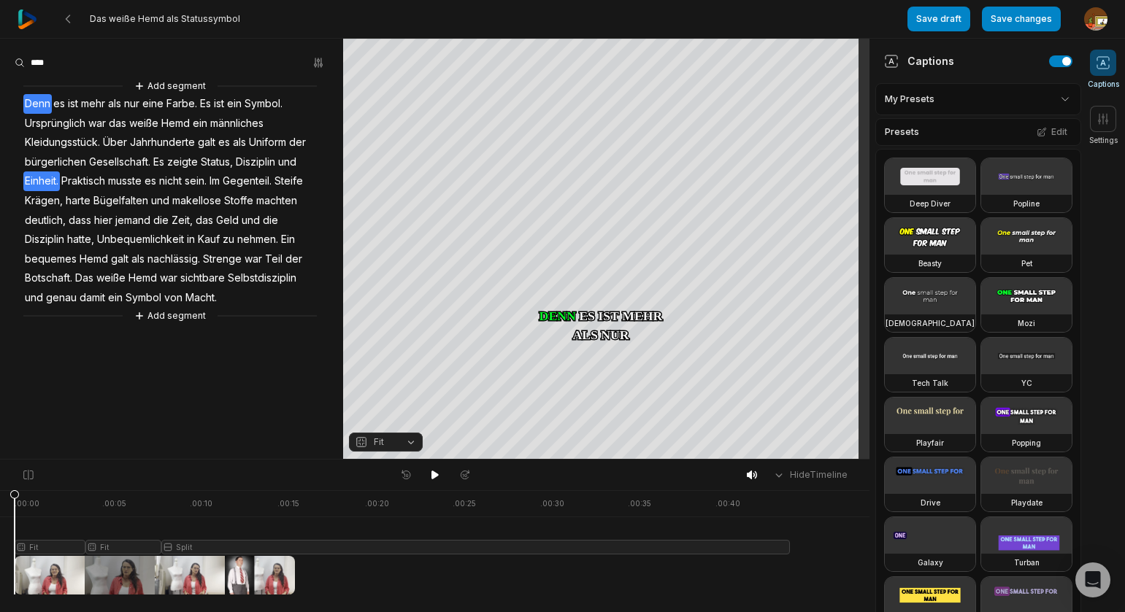
click at [39, 180] on span "Einheit." at bounding box center [41, 182] width 36 height 20
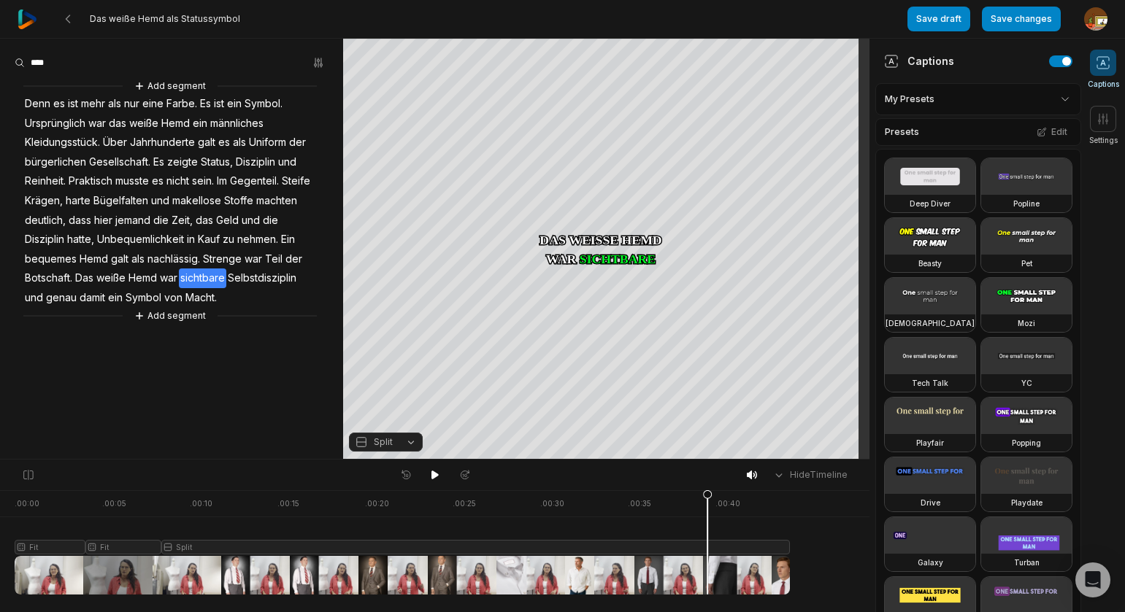
click at [549, 545] on div at bounding box center [402, 543] width 775 height 104
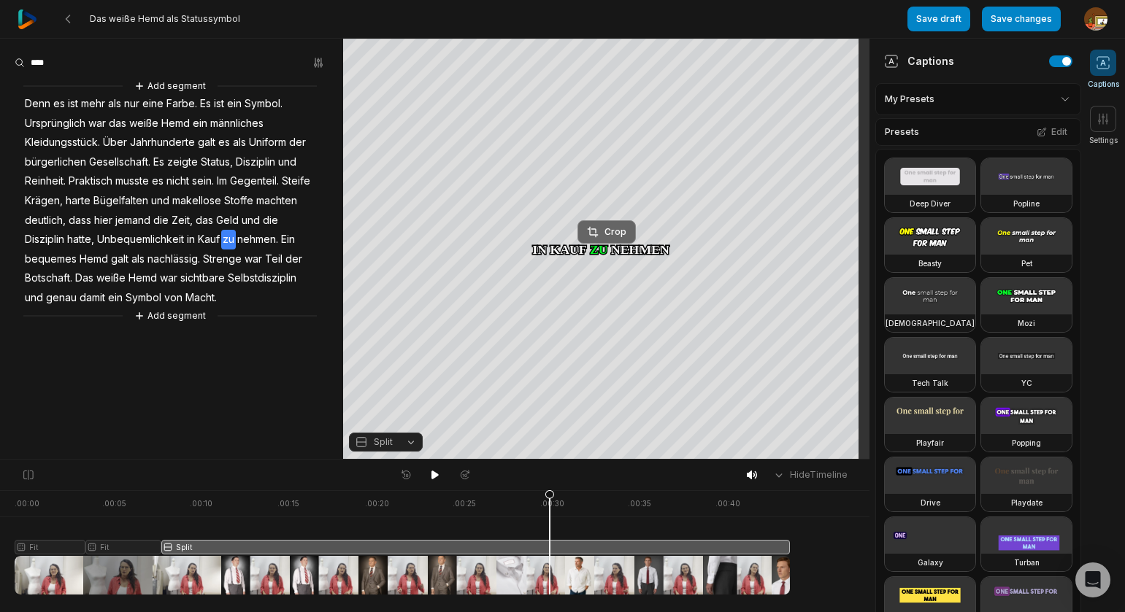
click at [607, 228] on div "Crop" at bounding box center [606, 232] width 39 height 13
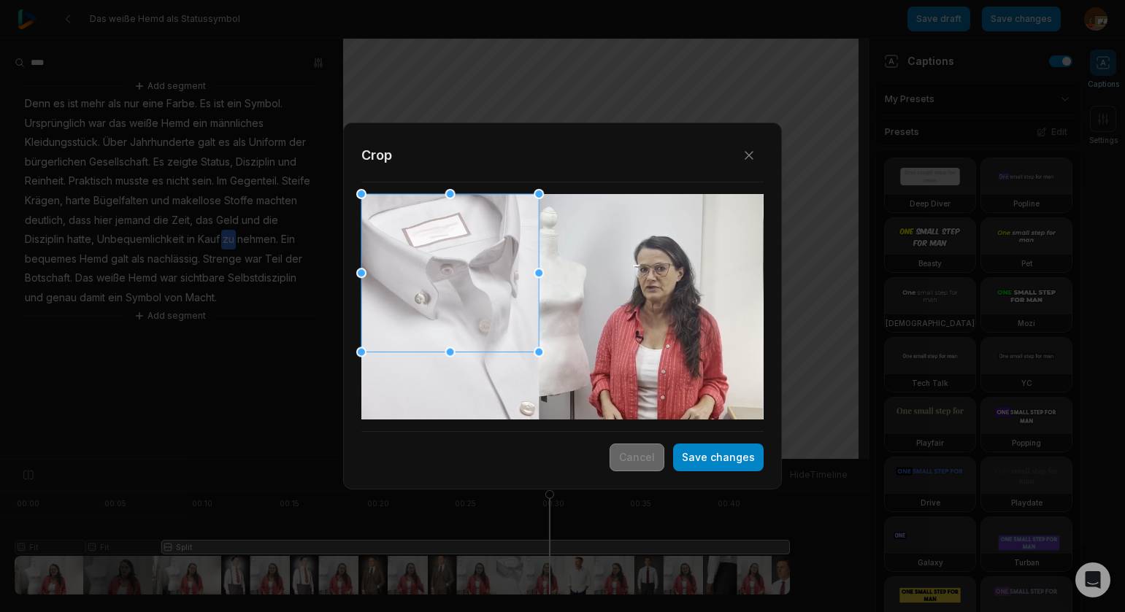
drag, startPoint x: 639, startPoint y: 455, endPoint x: 574, endPoint y: 491, distance: 73.5
click at [639, 454] on button "Cancel" at bounding box center [637, 458] width 55 height 28
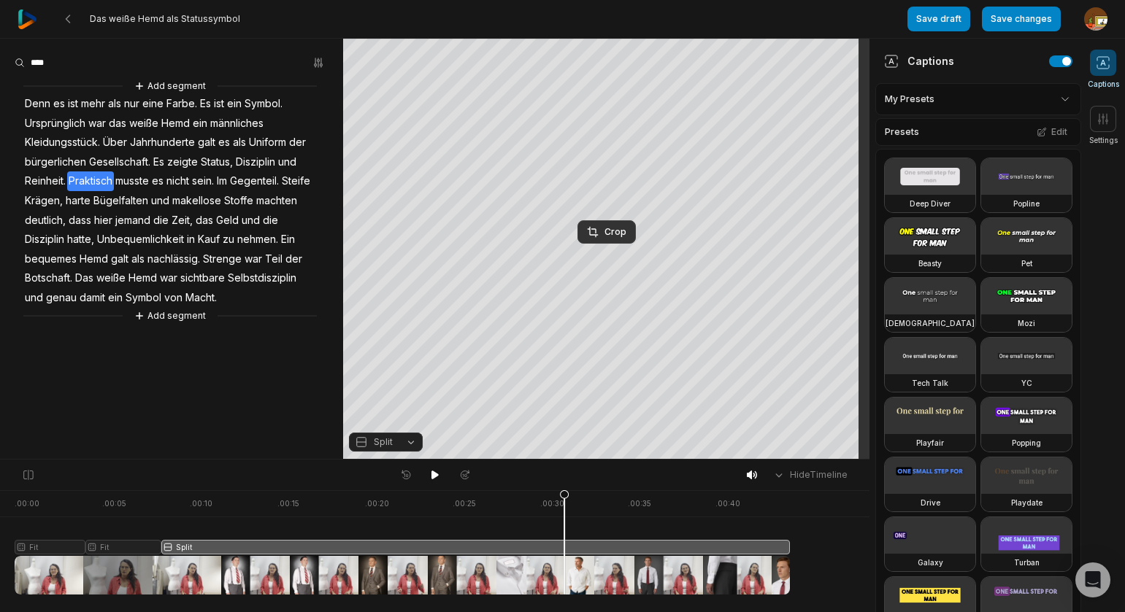
drag, startPoint x: 549, startPoint y: 499, endPoint x: 556, endPoint y: 491, distance: 10.4
click at [564, 496] on icon at bounding box center [564, 546] width 9 height 111
click at [201, 261] on span "nachlässig." at bounding box center [173, 260] width 55 height 20
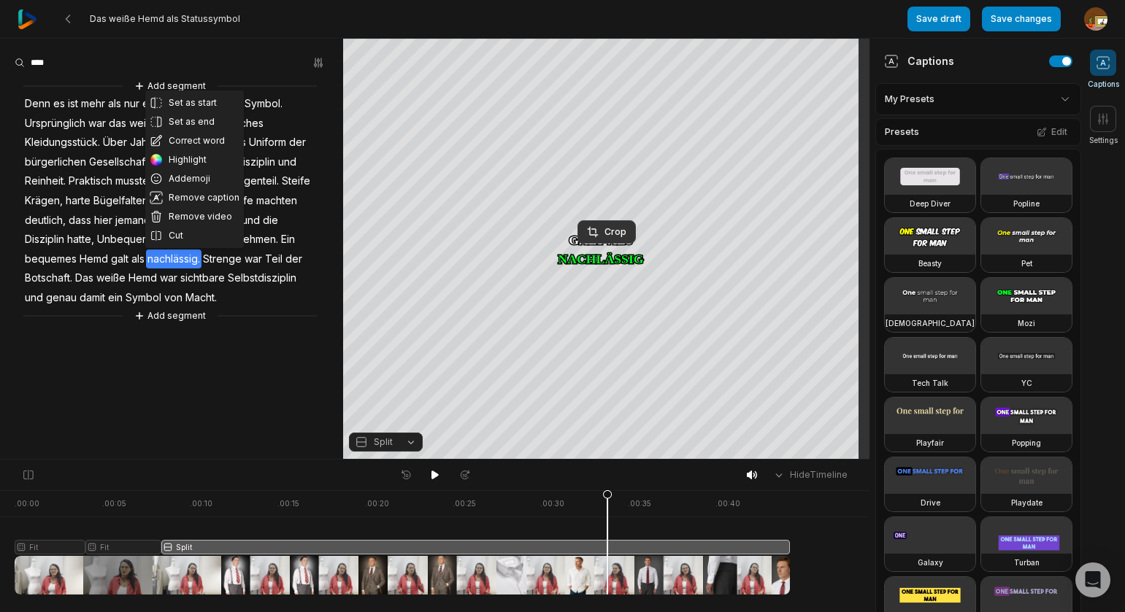
click at [238, 258] on span "Strenge" at bounding box center [222, 260] width 42 height 20
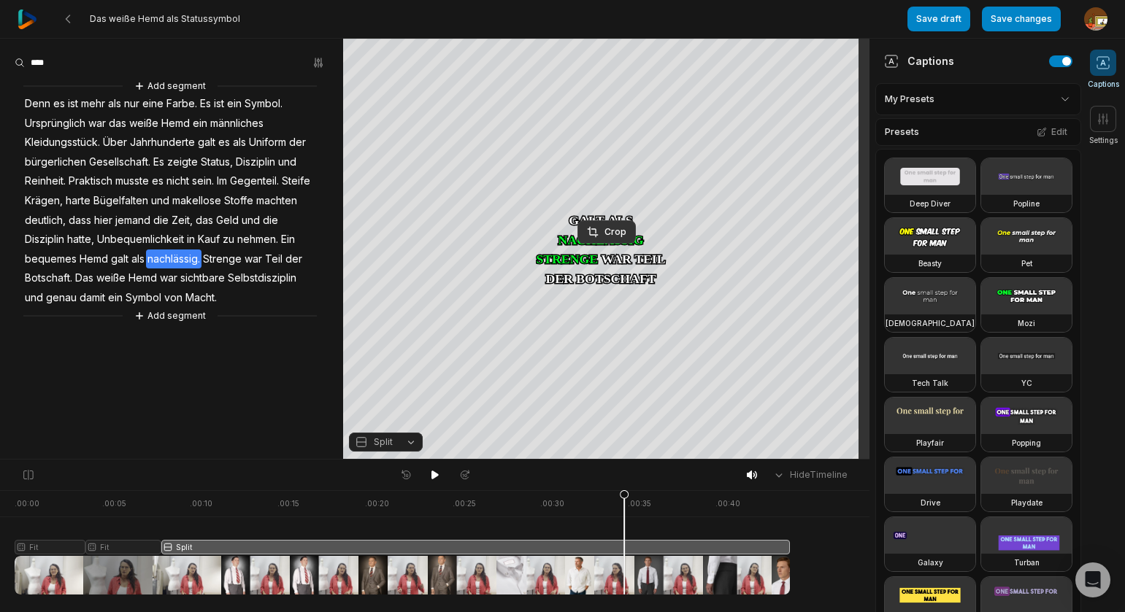
click at [201, 259] on span "nachlässig." at bounding box center [173, 260] width 55 height 20
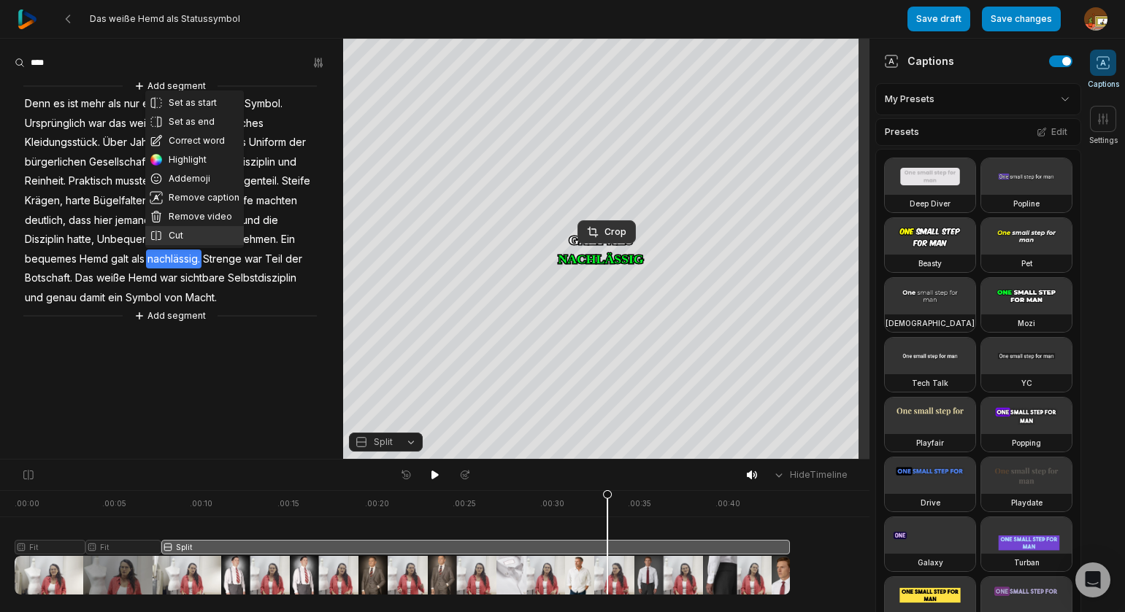
click at [178, 237] on button "Cut" at bounding box center [194, 235] width 99 height 19
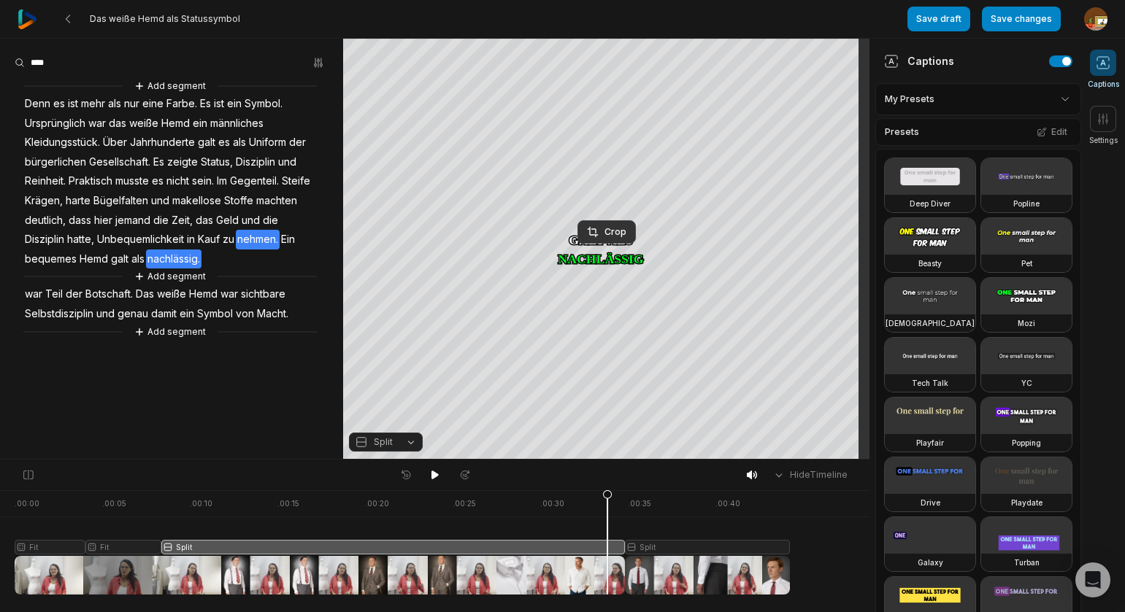
click at [280, 241] on span "nehmen." at bounding box center [258, 240] width 44 height 20
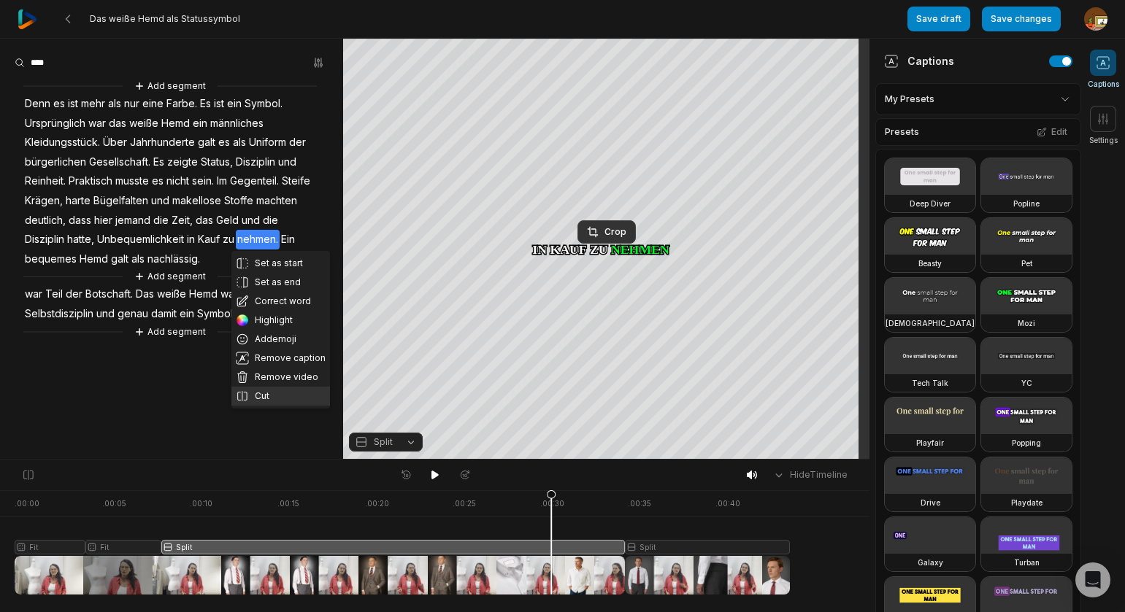
drag, startPoint x: 274, startPoint y: 396, endPoint x: 288, endPoint y: 390, distance: 14.7
click at [277, 396] on button "Cut" at bounding box center [280, 396] width 99 height 19
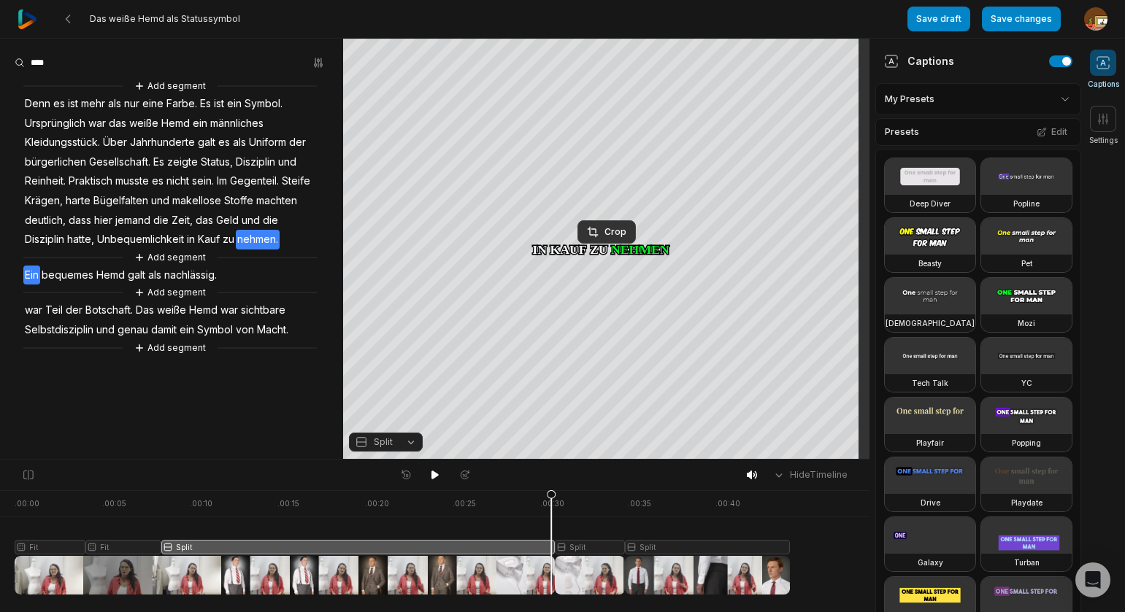
click at [41, 276] on span "bequemes" at bounding box center [67, 276] width 55 height 20
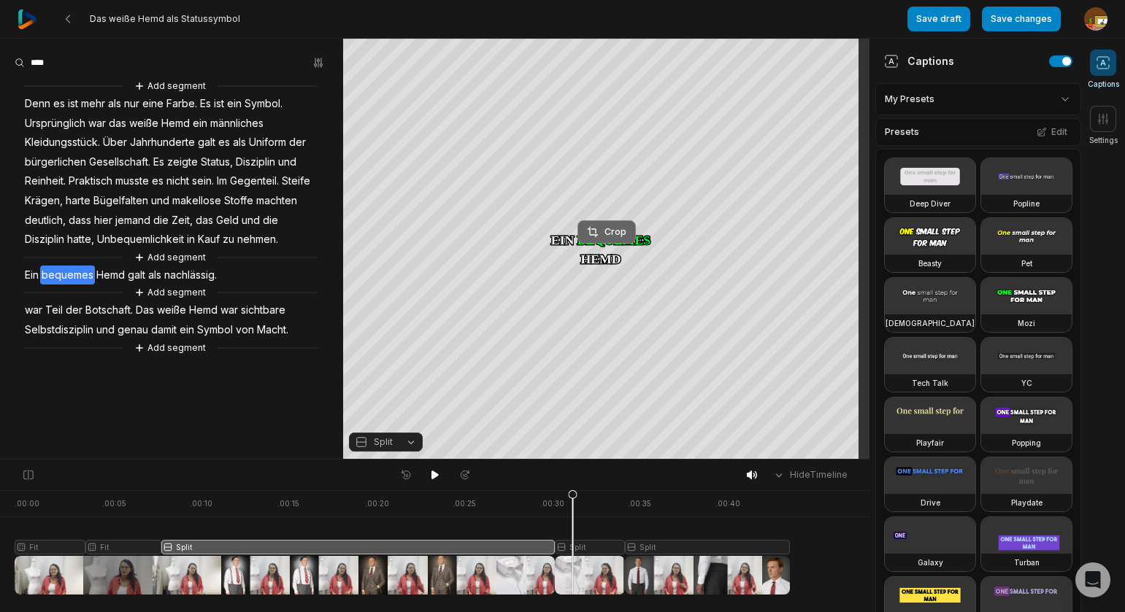
click at [615, 235] on div "Crop" at bounding box center [606, 232] width 39 height 13
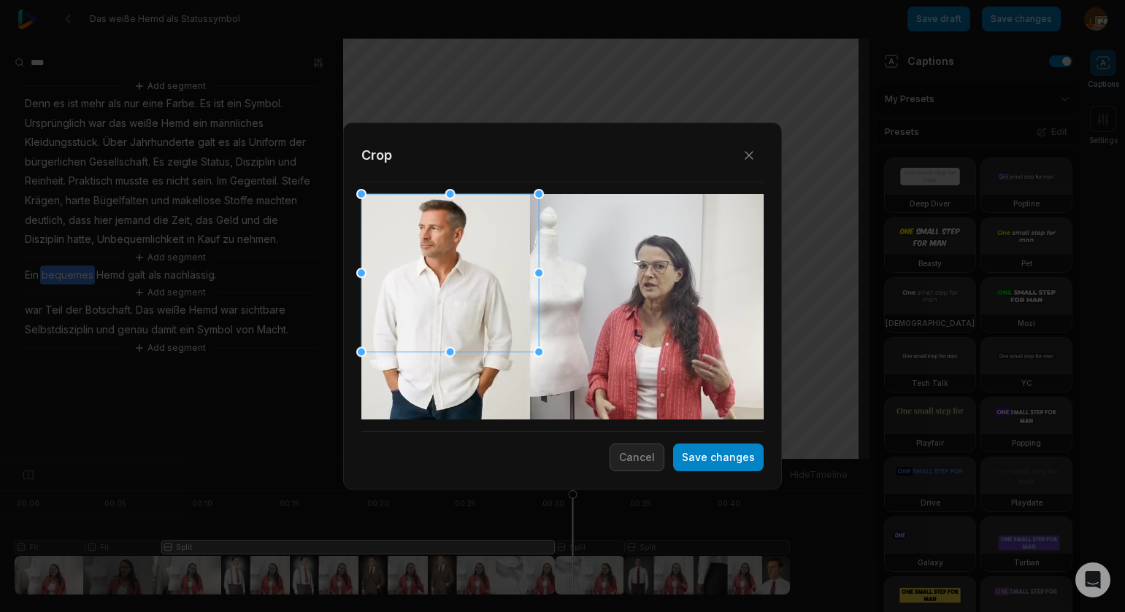
drag, startPoint x: 537, startPoint y: 352, endPoint x: 515, endPoint y: 350, distance: 22.0
click at [558, 460] on div "Close Crop Save changes Cancel" at bounding box center [562, 460] width 1125 height 0
drag, startPoint x: 451, startPoint y: 351, endPoint x: 435, endPoint y: 347, distance: 16.5
click at [443, 460] on div "Close Crop Save changes Cancel" at bounding box center [562, 460] width 1125 height 0
drag, startPoint x: 450, startPoint y: 266, endPoint x: 439, endPoint y: 271, distance: 11.1
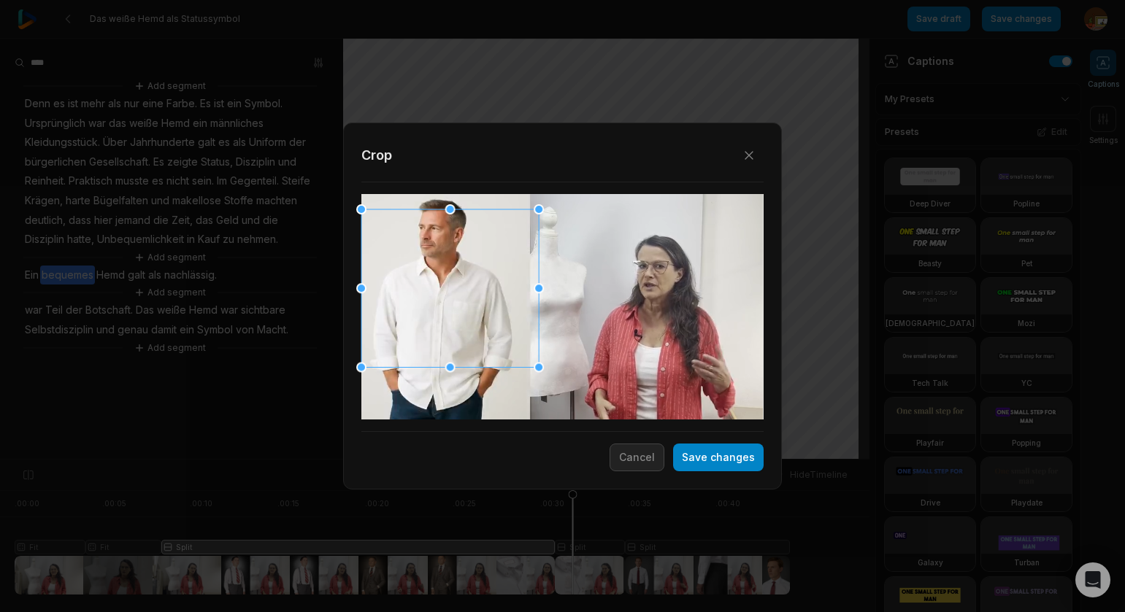
click at [439, 271] on div at bounding box center [449, 288] width 177 height 158
drag, startPoint x: 537, startPoint y: 287, endPoint x: 528, endPoint y: 285, distance: 9.7
click at [528, 285] on div at bounding box center [529, 288] width 10 height 10
drag, startPoint x: 731, startPoint y: 461, endPoint x: 591, endPoint y: 464, distance: 140.9
click at [731, 460] on button "Save changes" at bounding box center [718, 458] width 91 height 28
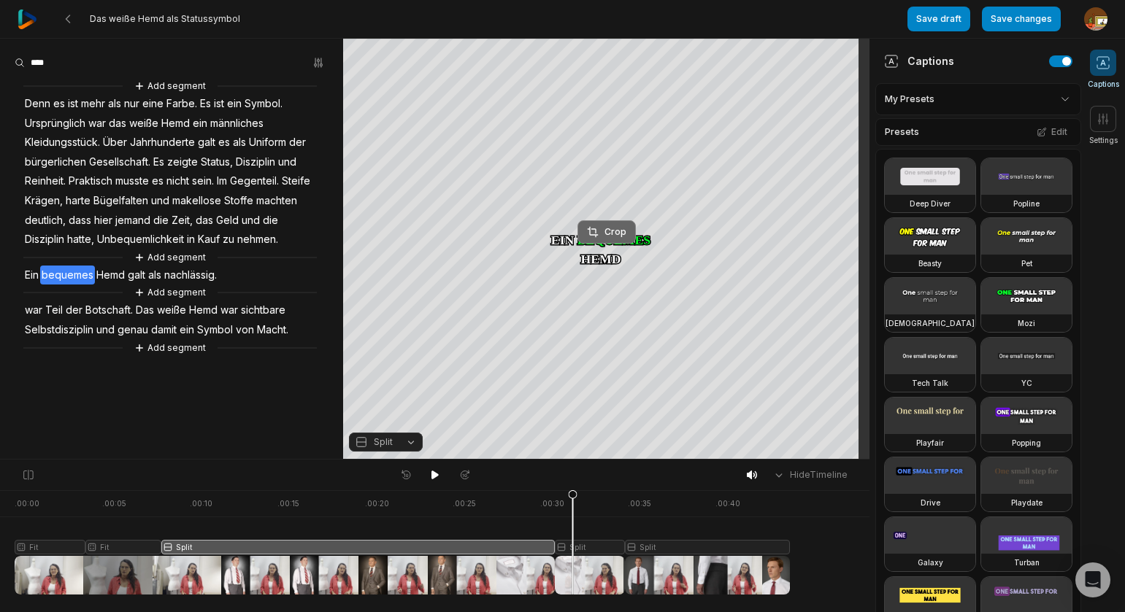
click at [618, 236] on div "Crop" at bounding box center [606, 232] width 39 height 13
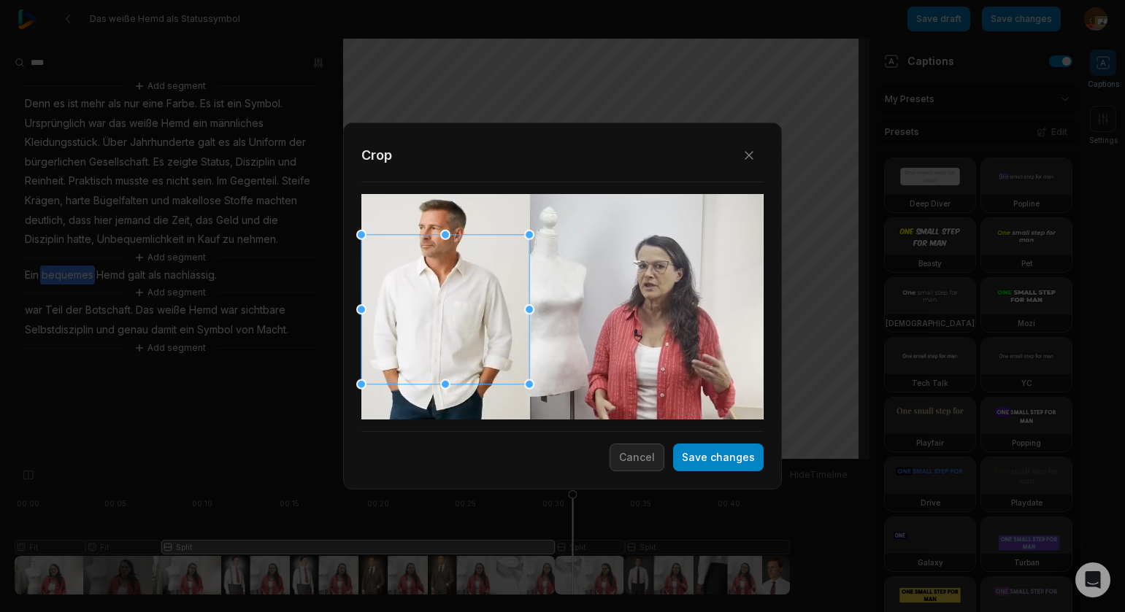
drag, startPoint x: 461, startPoint y: 320, endPoint x: 454, endPoint y: 338, distance: 19.0
click at [454, 338] on div at bounding box center [445, 309] width 168 height 150
drag, startPoint x: 717, startPoint y: 460, endPoint x: 213, endPoint y: 488, distance: 504.4
click at [717, 460] on button "Save changes" at bounding box center [718, 458] width 91 height 28
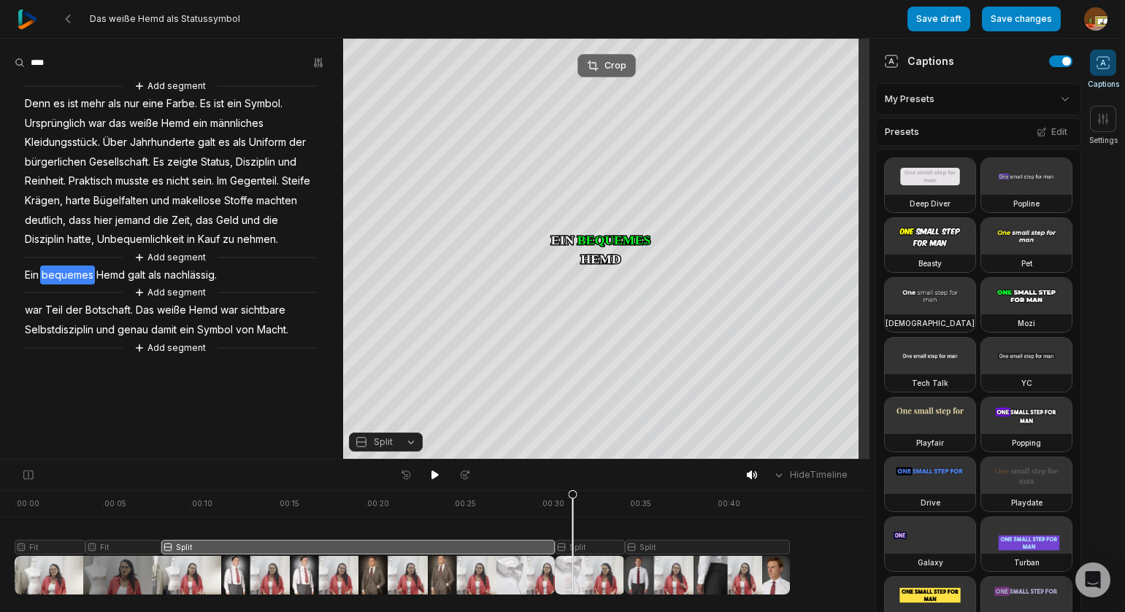
click at [608, 73] on button "Crop" at bounding box center [606, 65] width 58 height 23
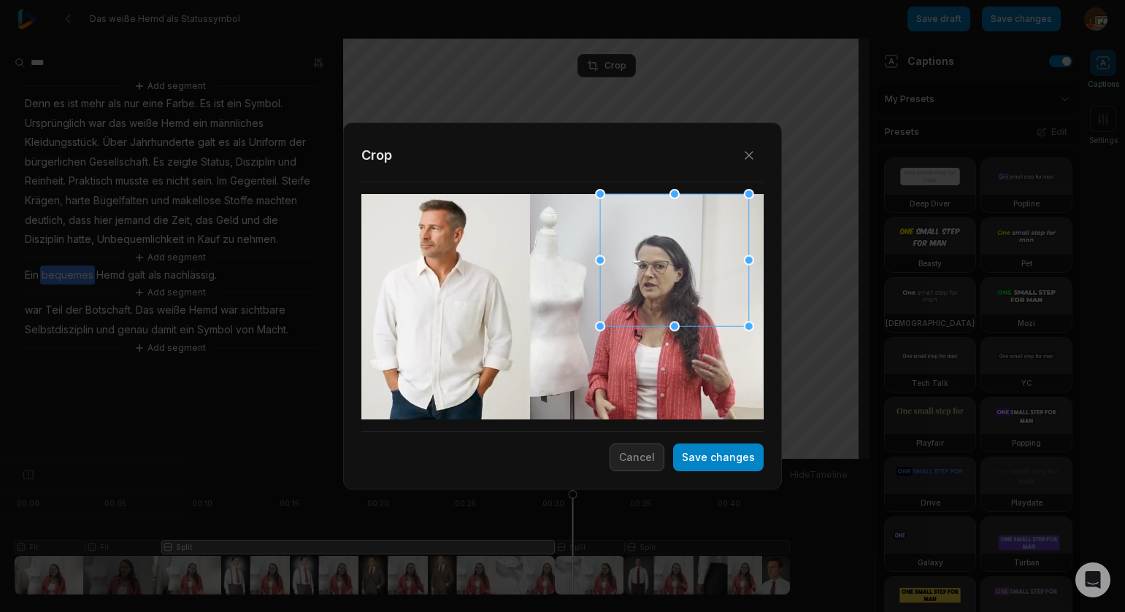
drag, startPoint x: 568, startPoint y: 350, endPoint x: 601, endPoint y: 330, distance: 39.3
click at [601, 330] on div at bounding box center [600, 326] width 10 height 10
drag, startPoint x: 669, startPoint y: 304, endPoint x: 661, endPoint y: 315, distance: 13.6
click at [661, 315] on div at bounding box center [661, 275] width 149 height 132
drag, startPoint x: 721, startPoint y: 458, endPoint x: 720, endPoint y: 443, distance: 15.4
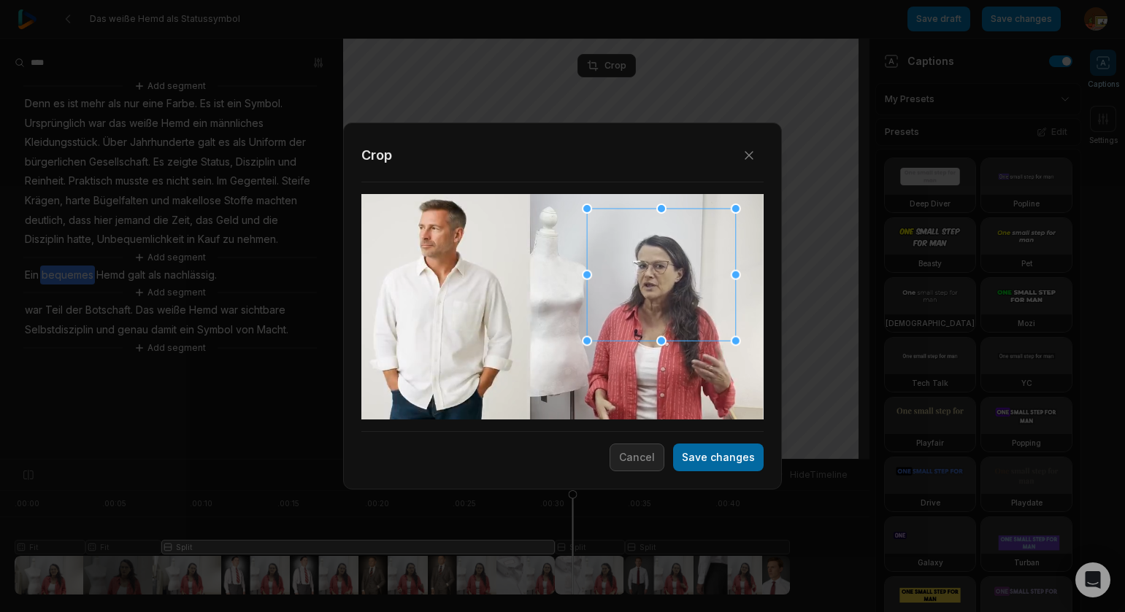
click at [721, 457] on button "Save changes" at bounding box center [718, 458] width 91 height 28
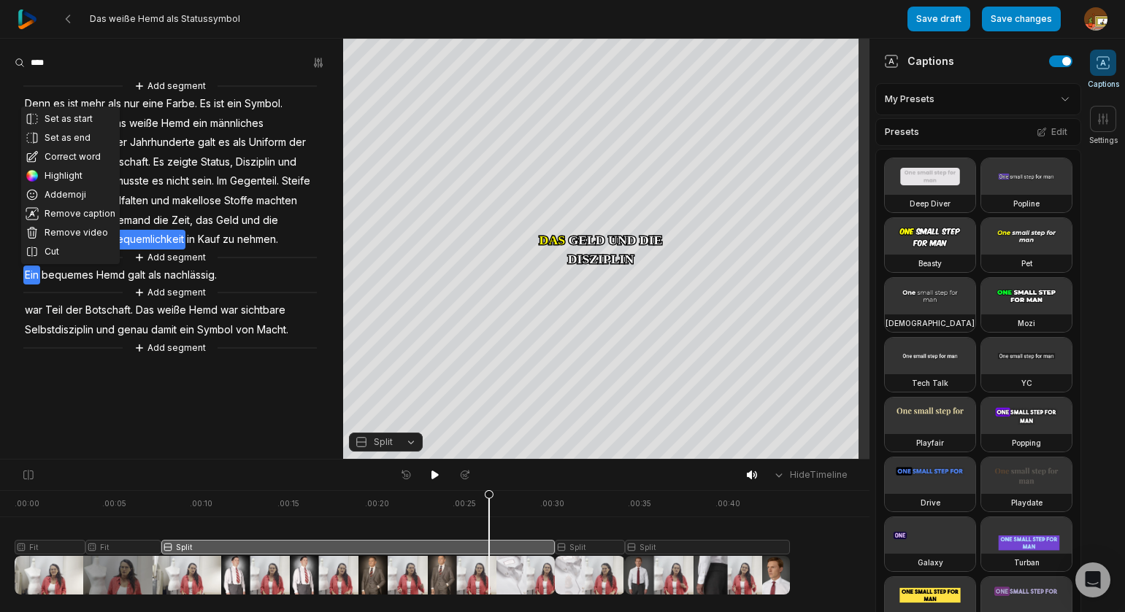
drag, startPoint x: 572, startPoint y: 496, endPoint x: 482, endPoint y: 496, distance: 90.5
click at [489, 502] on icon at bounding box center [489, 546] width 9 height 111
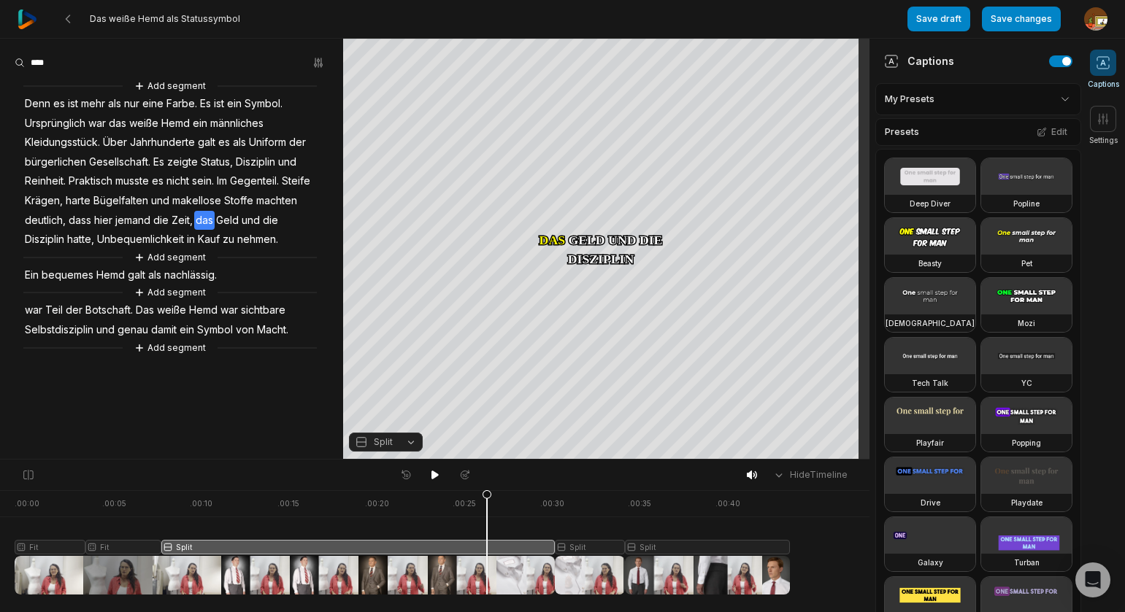
drag, startPoint x: 433, startPoint y: 477, endPoint x: 323, endPoint y: 450, distance: 112.8
click at [425, 474] on button at bounding box center [435, 475] width 20 height 19
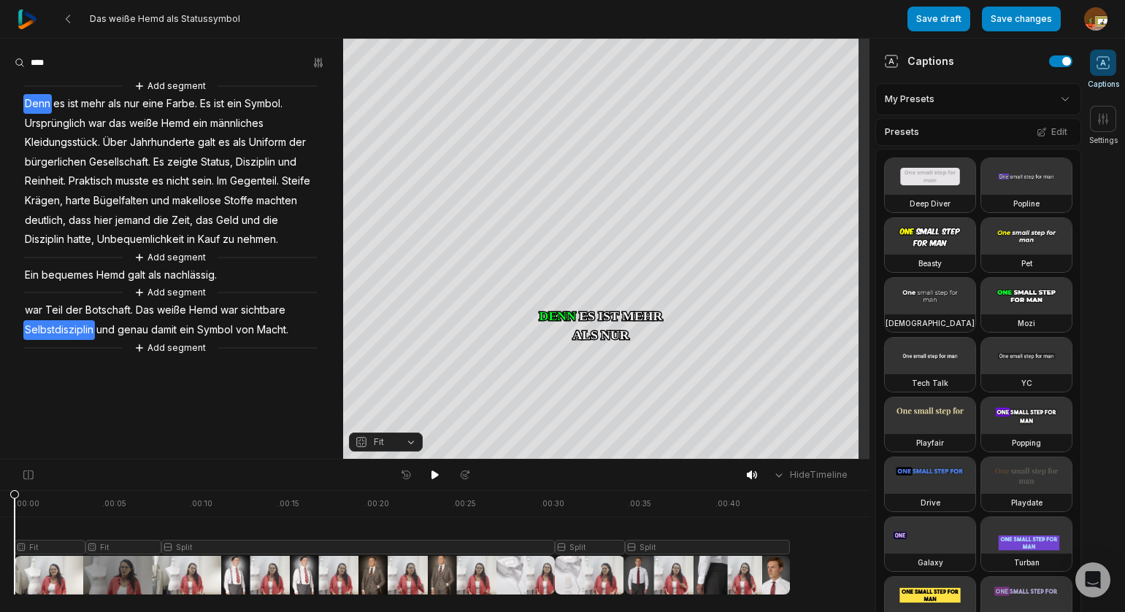
click at [57, 330] on span "Selbstdisziplin" at bounding box center [59, 330] width 72 height 20
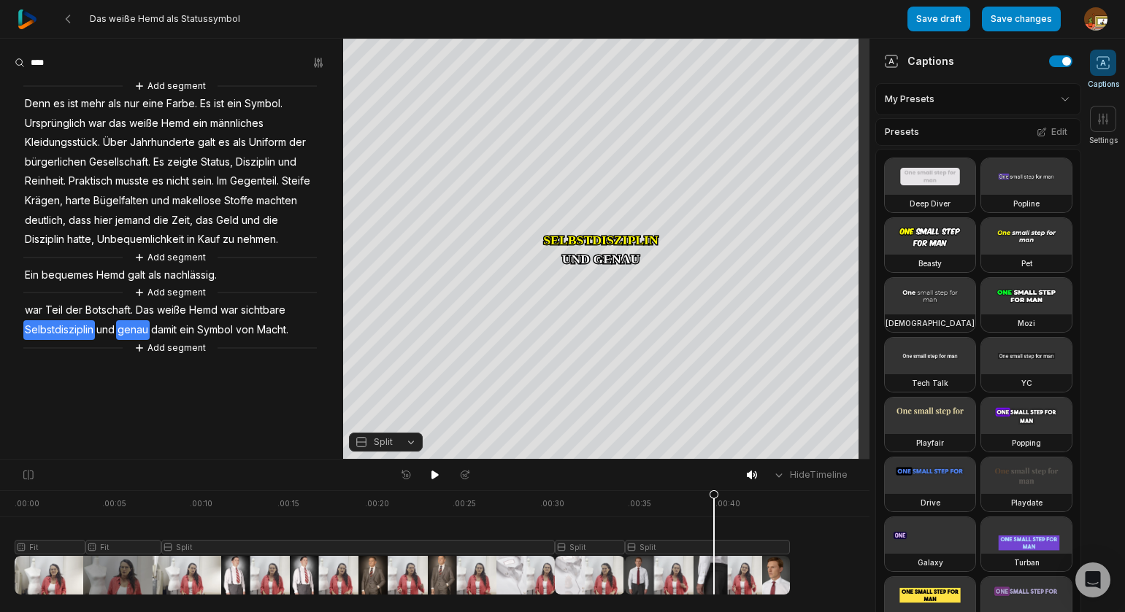
click at [126, 326] on span "genau" at bounding box center [133, 330] width 34 height 20
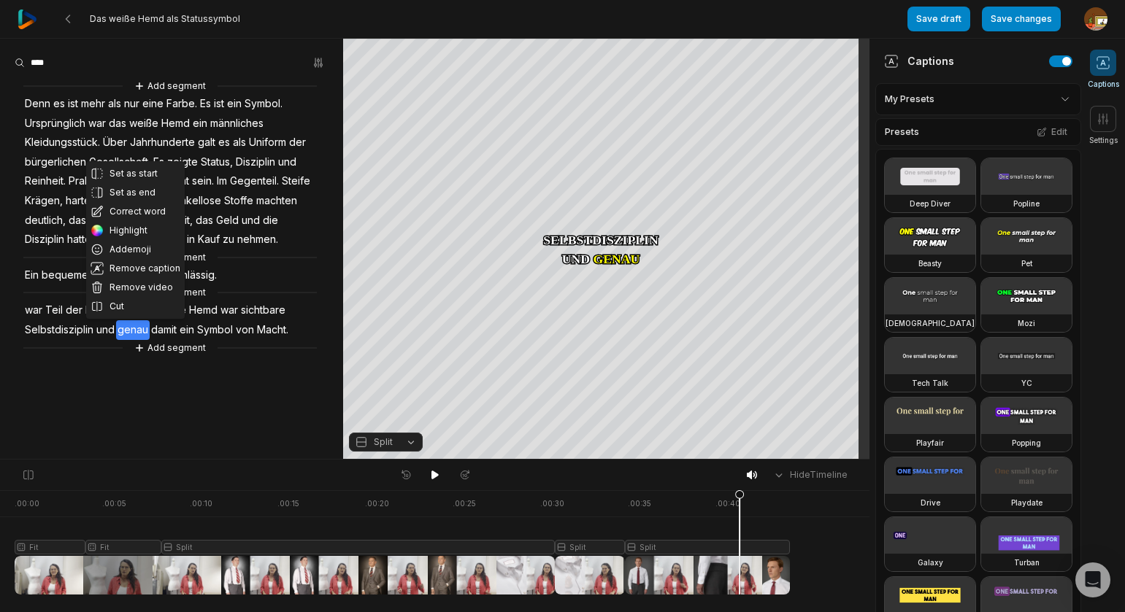
click at [169, 327] on span "damit" at bounding box center [164, 330] width 28 height 20
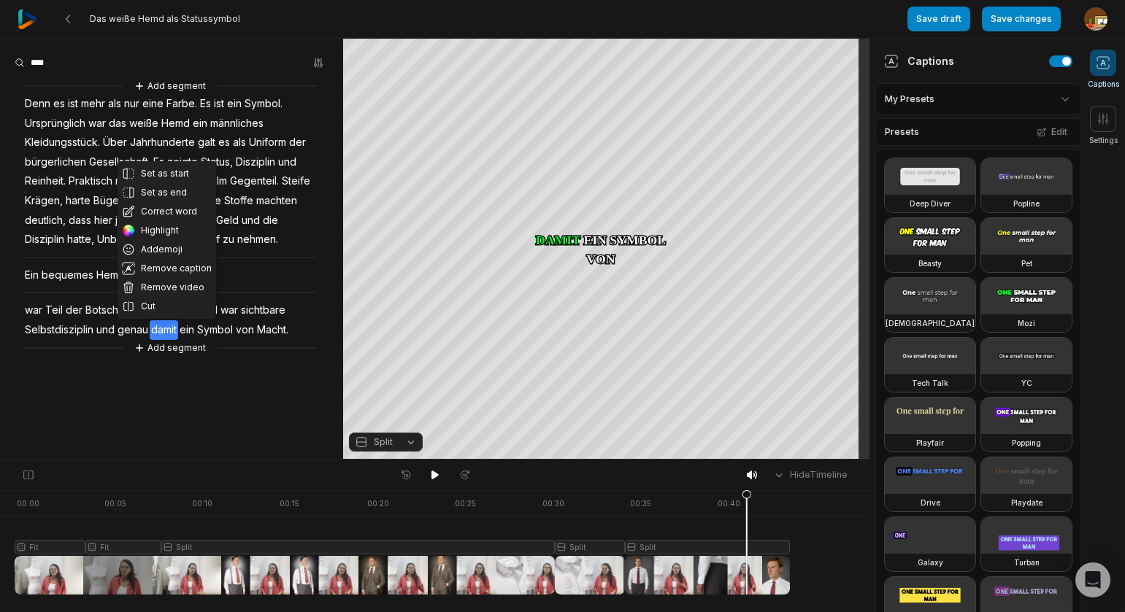
click at [133, 330] on span "genau" at bounding box center [133, 330] width 34 height 20
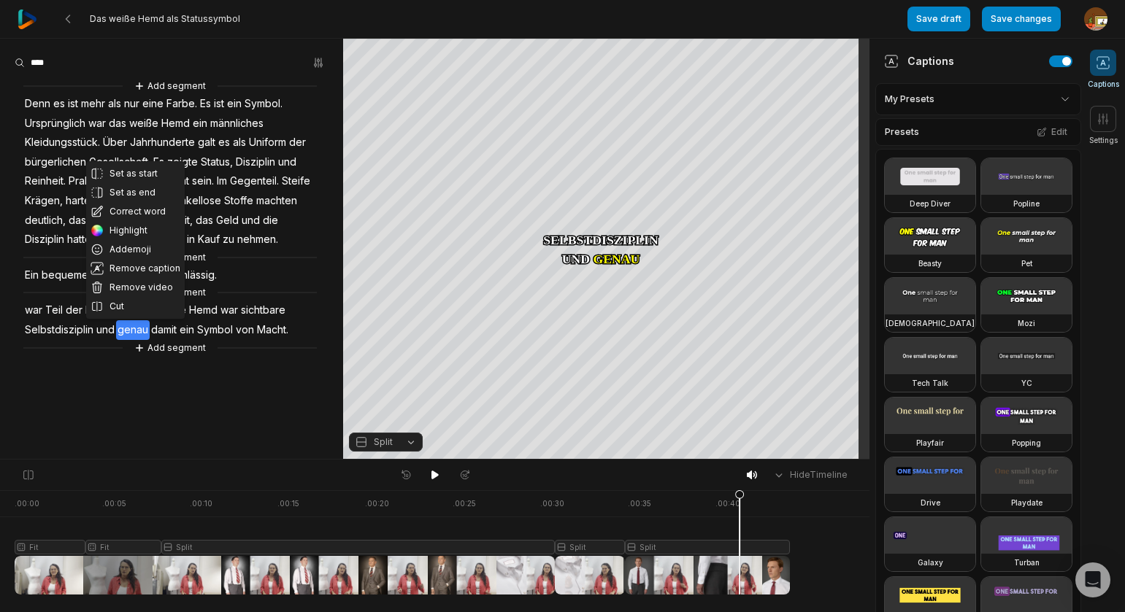
click at [124, 307] on button "Cut" at bounding box center [135, 306] width 99 height 19
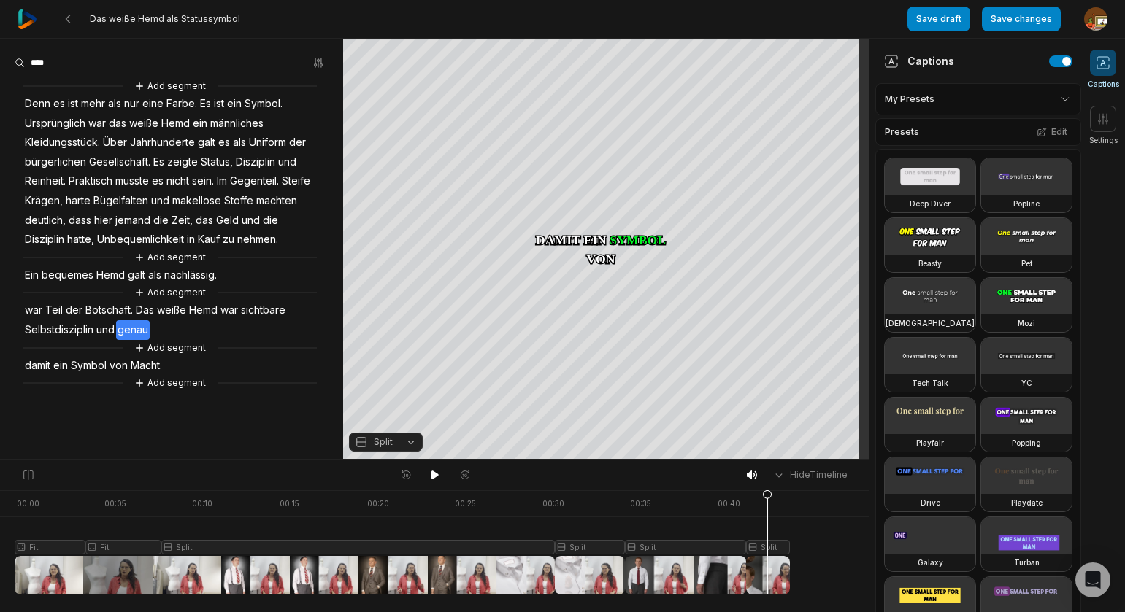
drag, startPoint x: 767, startPoint y: 575, endPoint x: 793, endPoint y: 538, distance: 45.2
click at [767, 575] on div at bounding box center [402, 543] width 775 height 104
click at [615, 231] on div "Crop" at bounding box center [606, 232] width 39 height 13
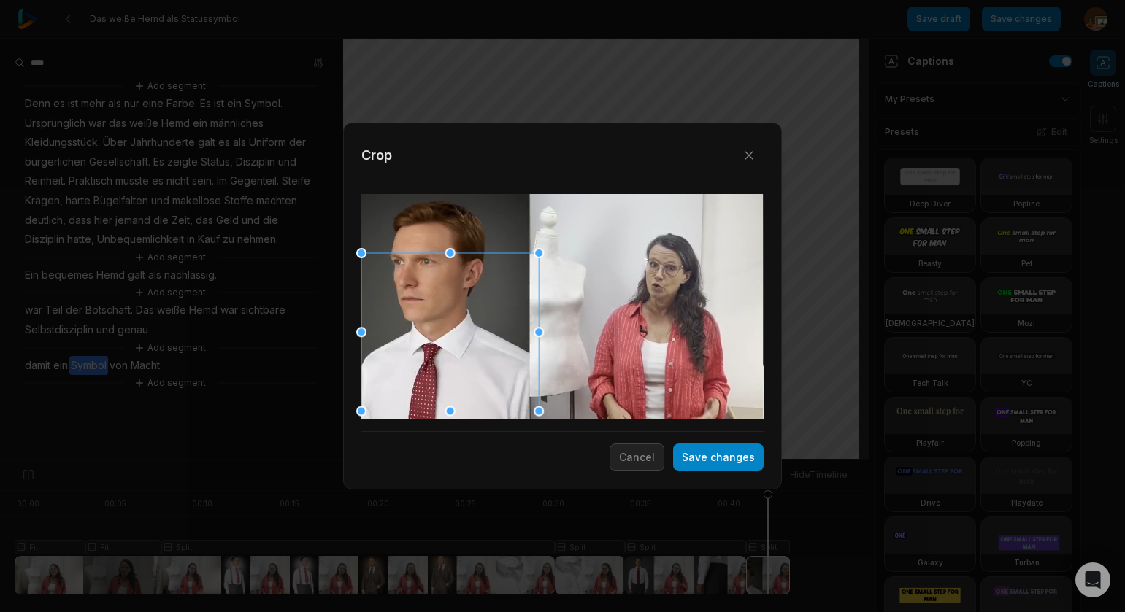
drag, startPoint x: 463, startPoint y: 267, endPoint x: 456, endPoint y: 322, distance: 55.1
click at [444, 321] on div at bounding box center [449, 332] width 177 height 158
drag, startPoint x: 536, startPoint y: 410, endPoint x: 527, endPoint y: 396, distance: 16.4
click at [526, 399] on div at bounding box center [528, 401] width 10 height 10
click at [485, 328] on div at bounding box center [444, 326] width 166 height 148
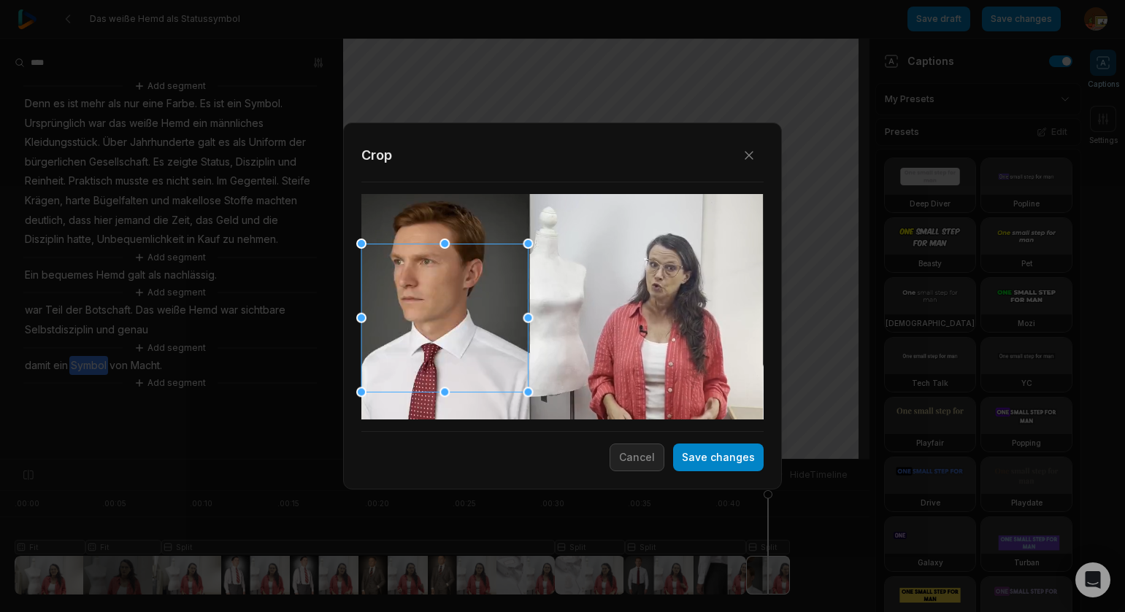
drag, startPoint x: 484, startPoint y: 326, endPoint x: 483, endPoint y: 318, distance: 8.1
click at [483, 318] on div at bounding box center [444, 318] width 166 height 148
drag, startPoint x: 729, startPoint y: 457, endPoint x: 668, endPoint y: 431, distance: 66.0
click at [729, 457] on button "Save changes" at bounding box center [718, 458] width 91 height 28
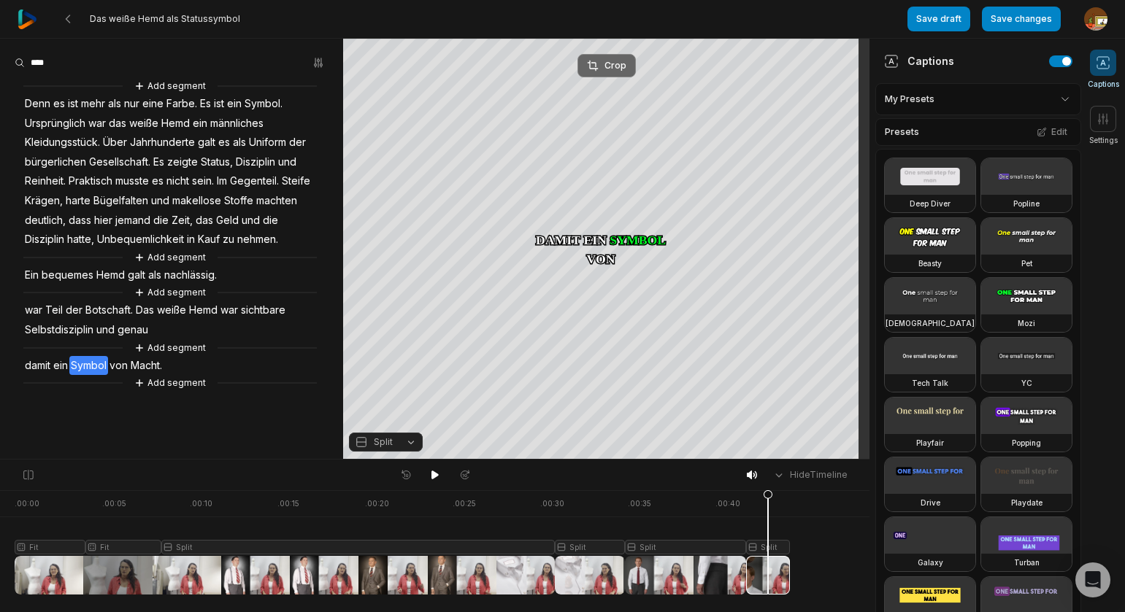
click at [618, 65] on div "Crop" at bounding box center [606, 65] width 39 height 13
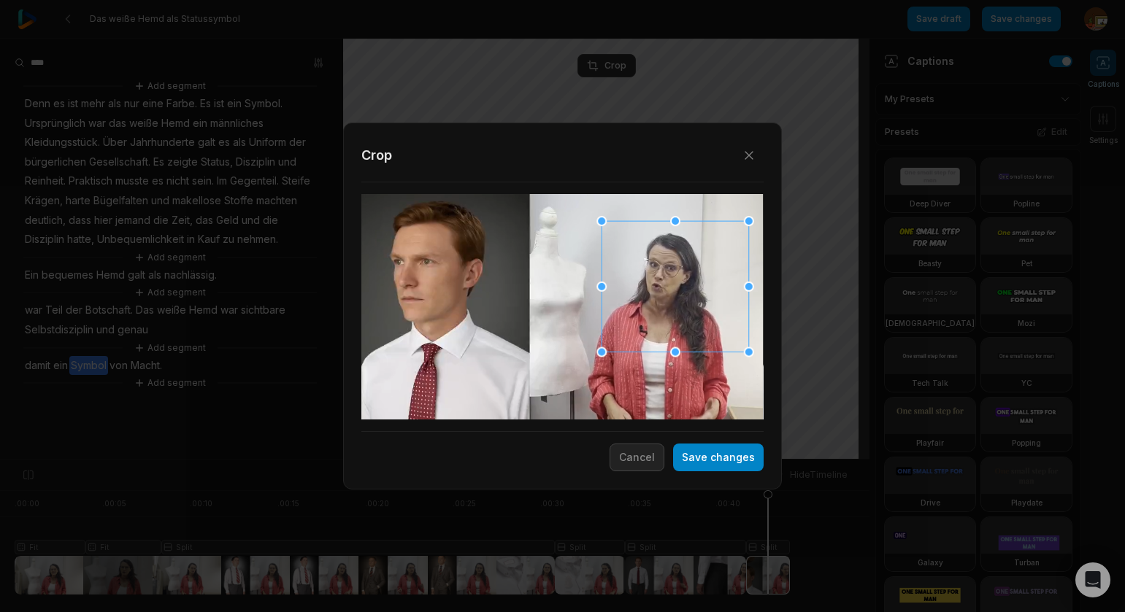
drag, startPoint x: 568, startPoint y: 194, endPoint x: 609, endPoint y: 230, distance: 54.3
click at [598, 220] on div at bounding box center [601, 221] width 10 height 10
drag, startPoint x: 645, startPoint y: 271, endPoint x: 637, endPoint y: 268, distance: 9.2
click at [637, 268] on div at bounding box center [664, 281] width 147 height 131
click at [692, 330] on div at bounding box center [664, 278] width 147 height 131
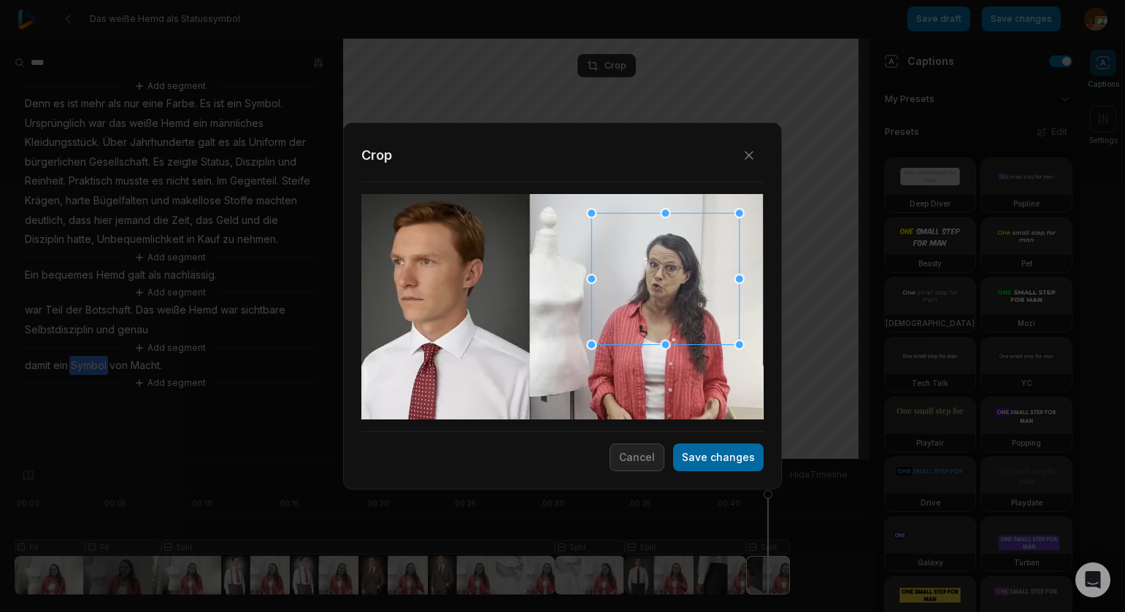
click at [732, 462] on button "Save changes" at bounding box center [718, 458] width 91 height 28
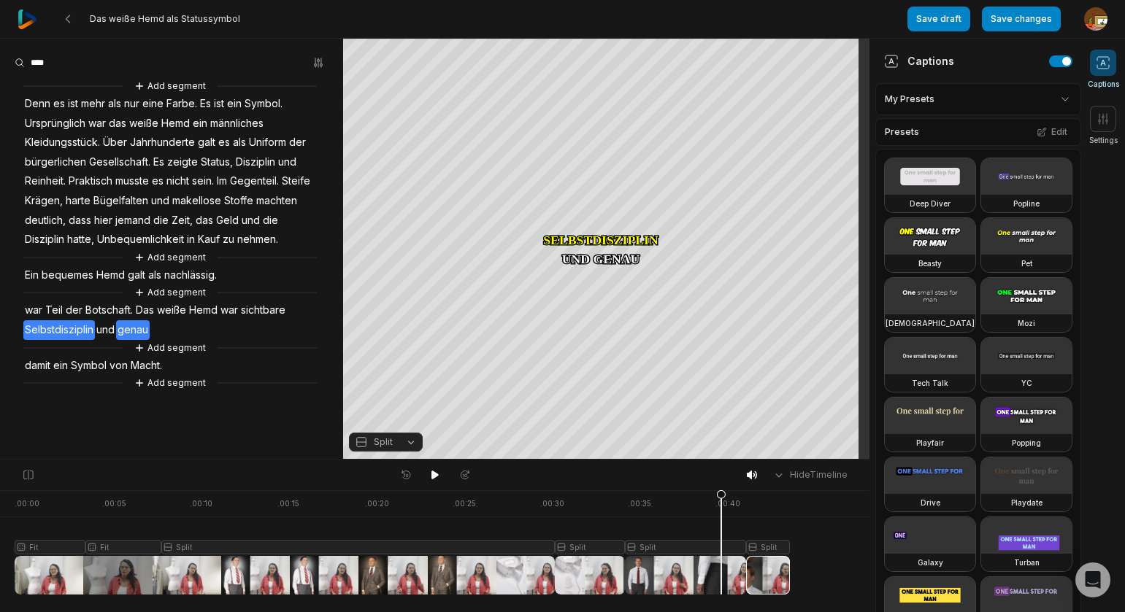
drag, startPoint x: 769, startPoint y: 496, endPoint x: 721, endPoint y: 508, distance: 49.0
click at [721, 508] on icon at bounding box center [721, 546] width 9 height 111
click at [696, 546] on div at bounding box center [402, 543] width 775 height 104
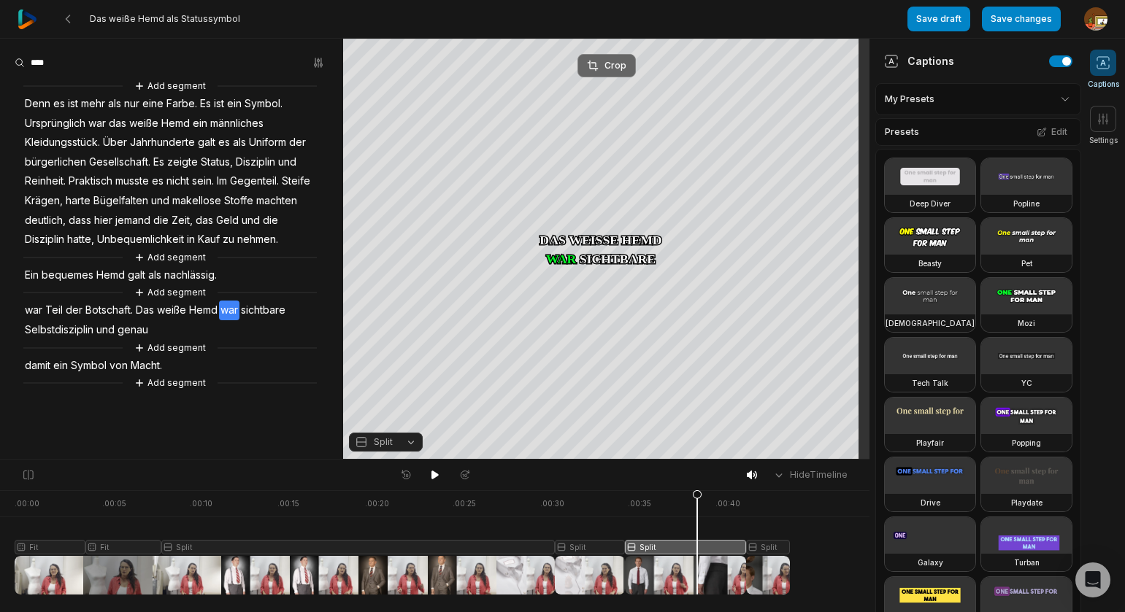
click at [619, 66] on div "Crop" at bounding box center [606, 65] width 39 height 13
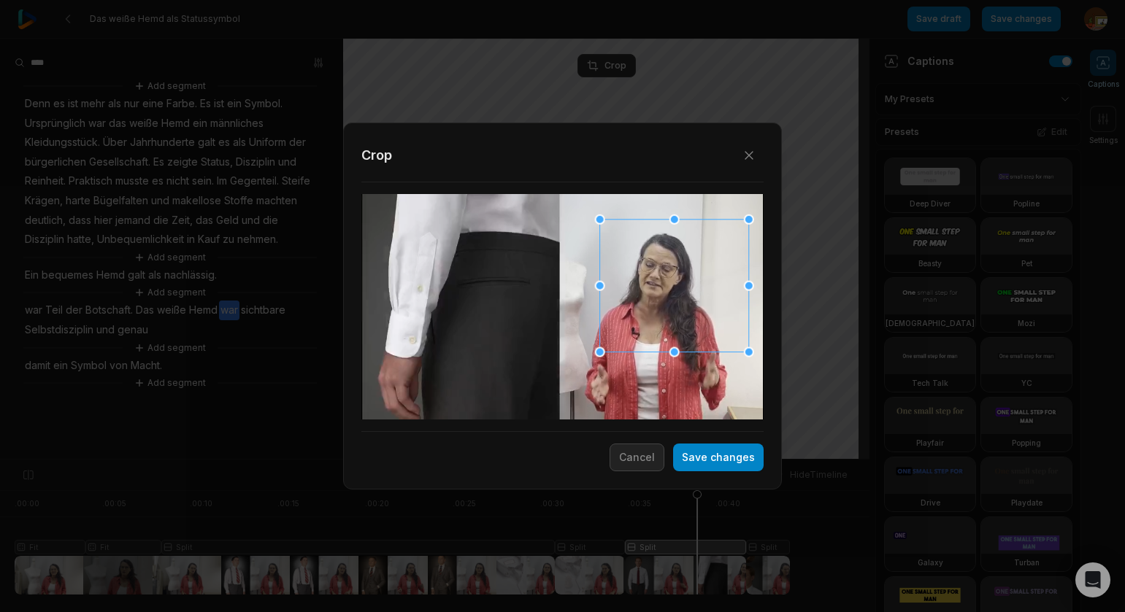
drag, startPoint x: 570, startPoint y: 191, endPoint x: 656, endPoint y: 247, distance: 102.9
click at [599, 217] on div at bounding box center [600, 220] width 10 height 10
drag, startPoint x: 667, startPoint y: 269, endPoint x: 724, endPoint y: 299, distance: 64.7
click at [662, 257] on div at bounding box center [660, 273] width 149 height 132
drag, startPoint x: 737, startPoint y: 337, endPoint x: 698, endPoint y: 315, distance: 45.1
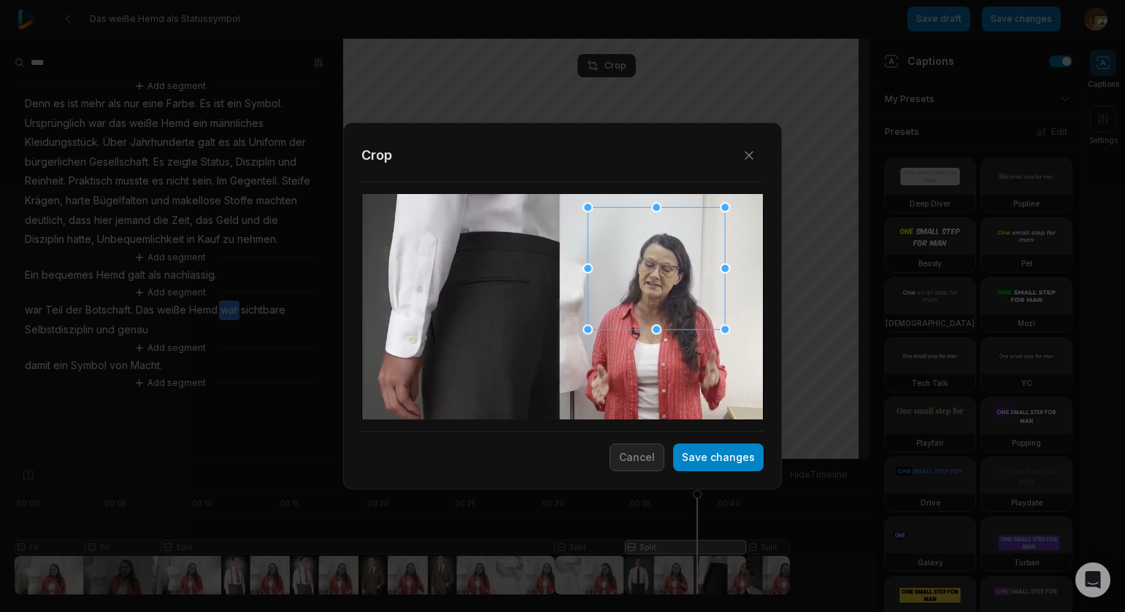
click at [723, 327] on div at bounding box center [725, 330] width 10 height 10
drag, startPoint x: 661, startPoint y: 302, endPoint x: 664, endPoint y: 310, distance: 8.5
click at [663, 309] on div at bounding box center [658, 274] width 136 height 121
click at [720, 461] on button "Save changes" at bounding box center [718, 458] width 91 height 28
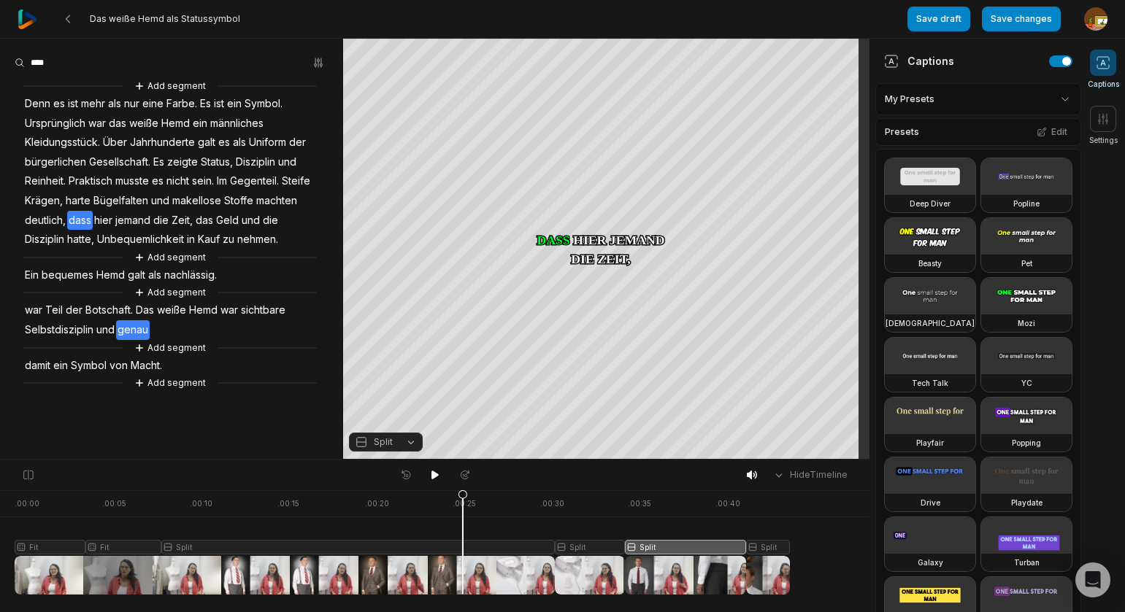
drag, startPoint x: 666, startPoint y: 496, endPoint x: 463, endPoint y: 499, distance: 202.9
click at [463, 499] on icon at bounding box center [462, 546] width 9 height 111
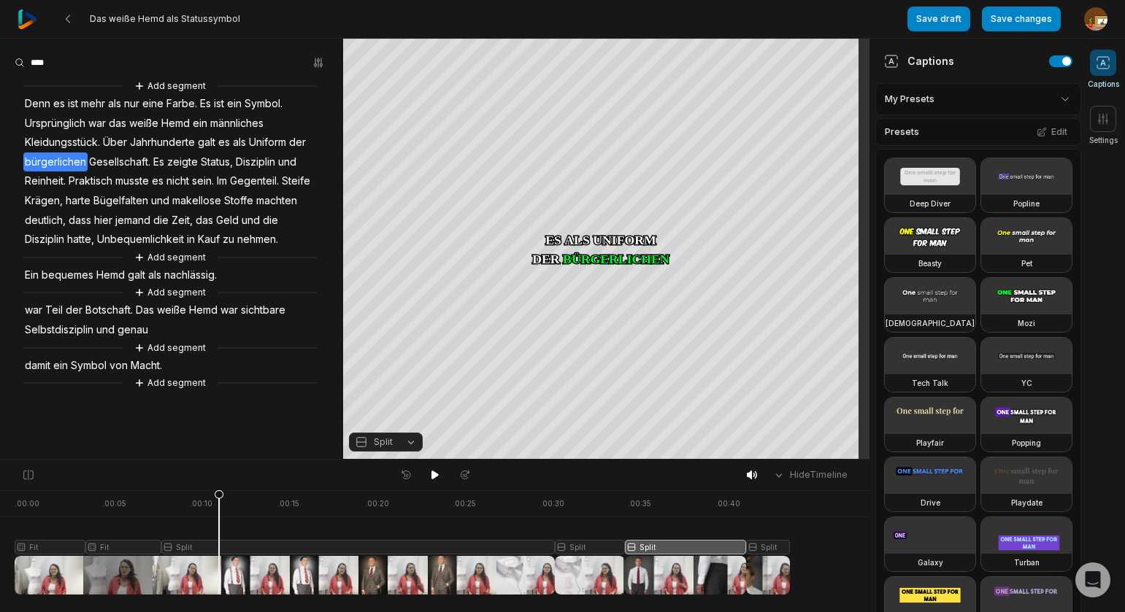
drag, startPoint x: 301, startPoint y: 494, endPoint x: 219, endPoint y: 508, distance: 82.9
click at [219, 508] on icon at bounding box center [219, 546] width 9 height 111
click at [614, 62] on div "Crop" at bounding box center [606, 65] width 39 height 13
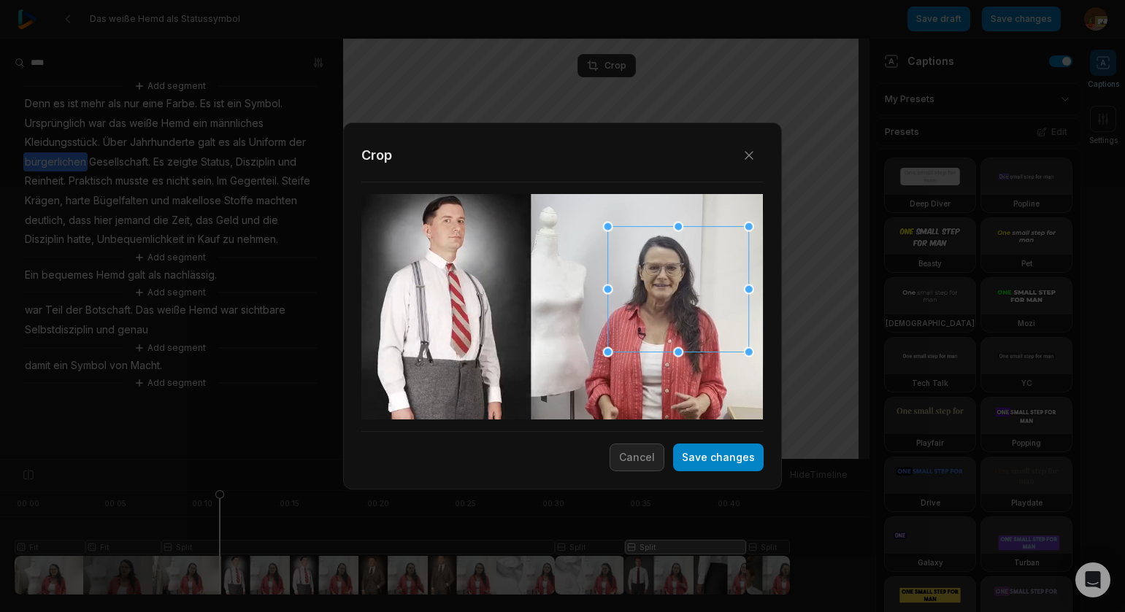
drag, startPoint x: 569, startPoint y: 191, endPoint x: 687, endPoint y: 277, distance: 145.3
click at [604, 226] on div at bounding box center [608, 227] width 10 height 10
drag, startPoint x: 704, startPoint y: 307, endPoint x: 716, endPoint y: 329, distance: 25.8
click at [691, 296] on div at bounding box center [661, 278] width 141 height 126
drag, startPoint x: 730, startPoint y: 338, endPoint x: 710, endPoint y: 323, distance: 24.5
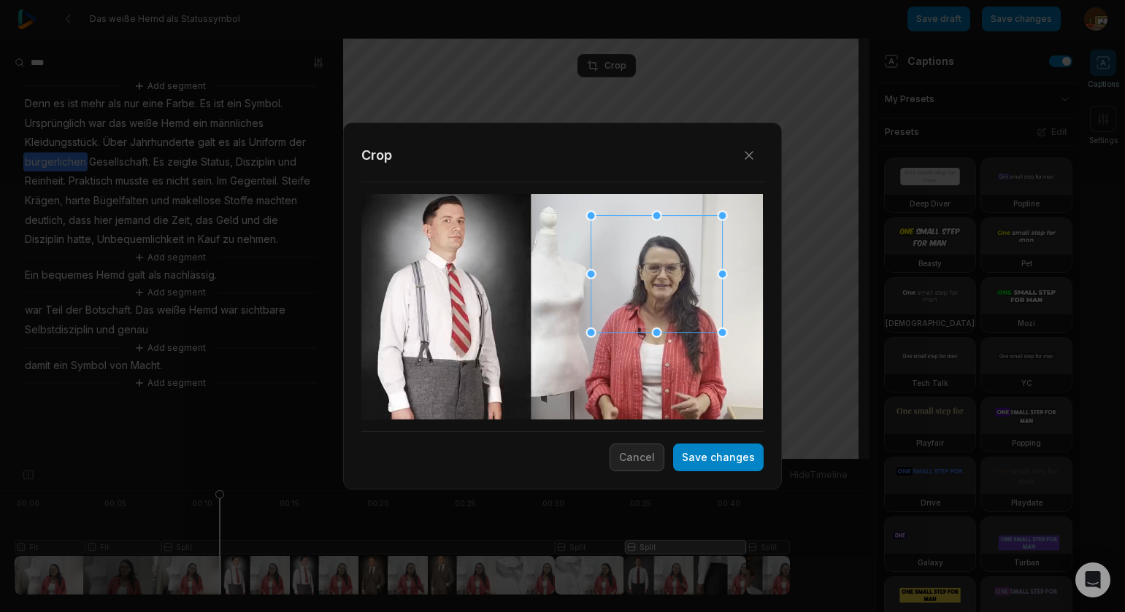
click at [721, 328] on div at bounding box center [723, 333] width 10 height 10
click at [688, 317] on div at bounding box center [662, 278] width 131 height 117
drag, startPoint x: 702, startPoint y: 454, endPoint x: 745, endPoint y: 415, distance: 57.8
click at [702, 453] on button "Save changes" at bounding box center [718, 458] width 91 height 28
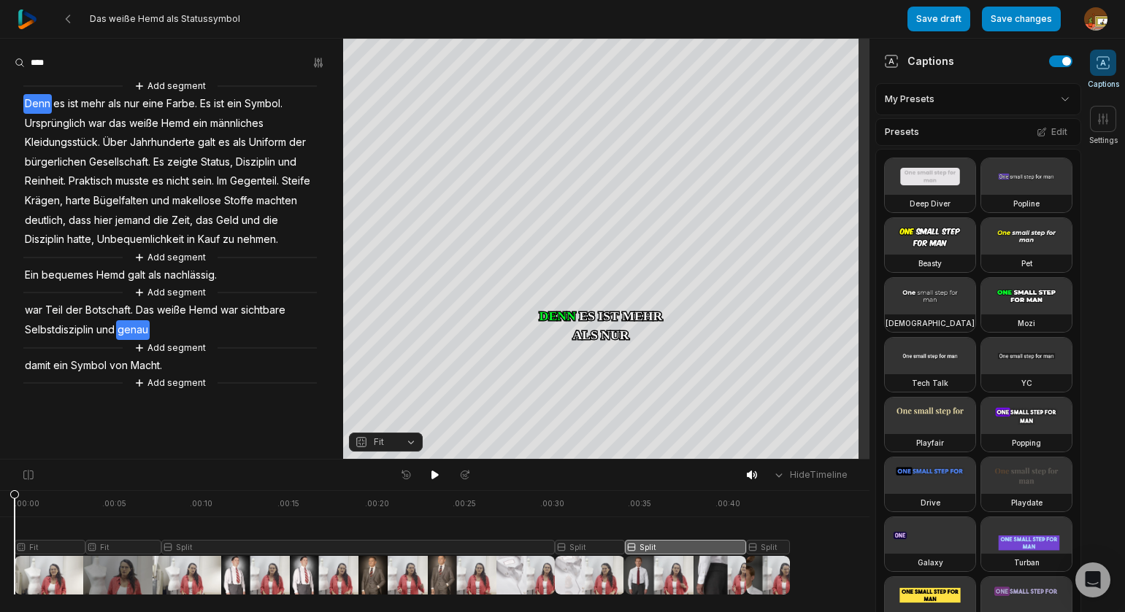
drag, startPoint x: 218, startPoint y: 495, endPoint x: 1, endPoint y: 506, distance: 217.1
click at [0, 509] on html "Das weiße Hemd als Statussymbol Save draft Save changes Open user menu Captions…" at bounding box center [562, 306] width 1125 height 612
click at [439, 471] on icon at bounding box center [435, 475] width 12 height 12
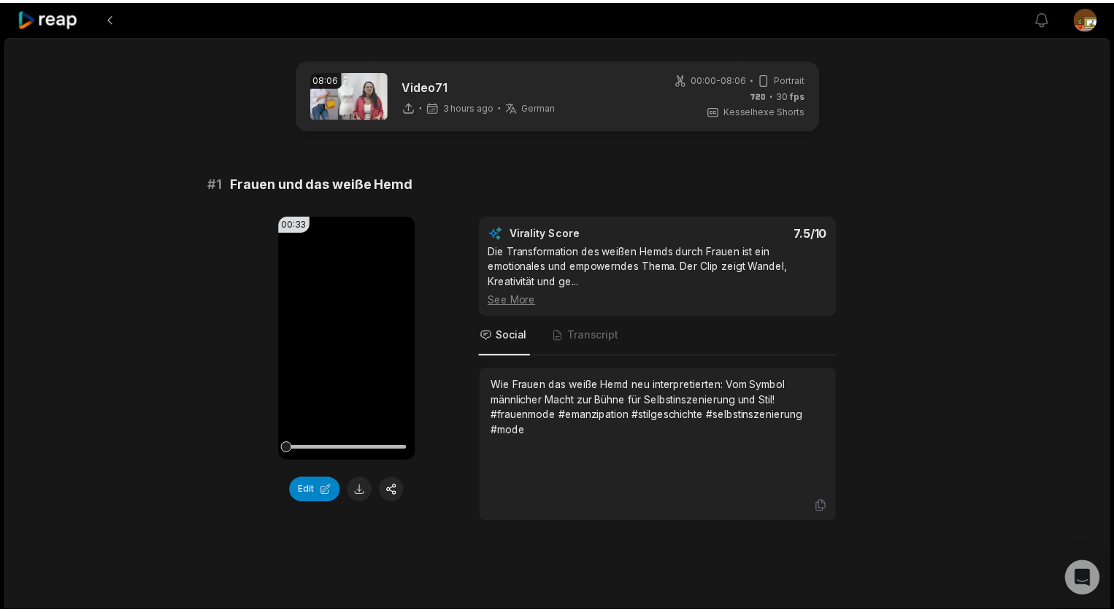
scroll to position [2518, 0]
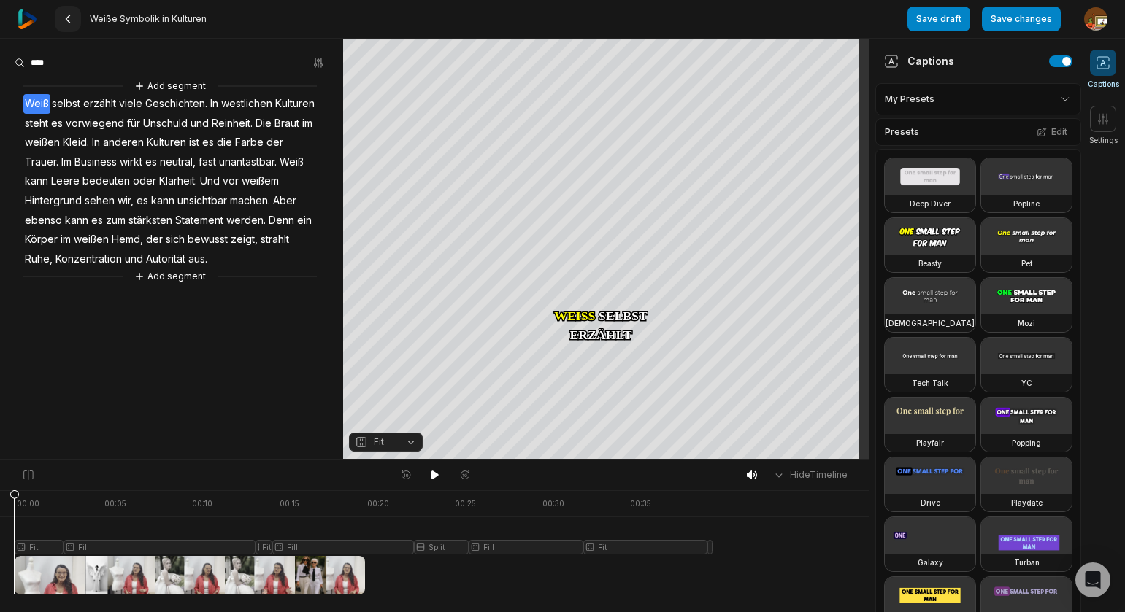
click at [70, 15] on icon at bounding box center [68, 19] width 12 height 12
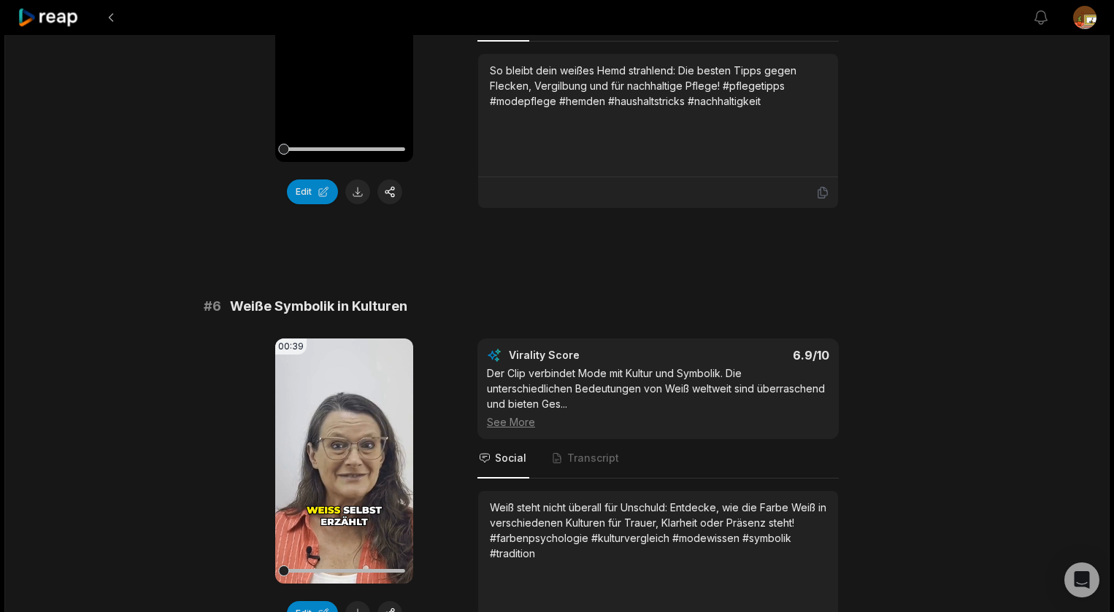
scroll to position [2165, 0]
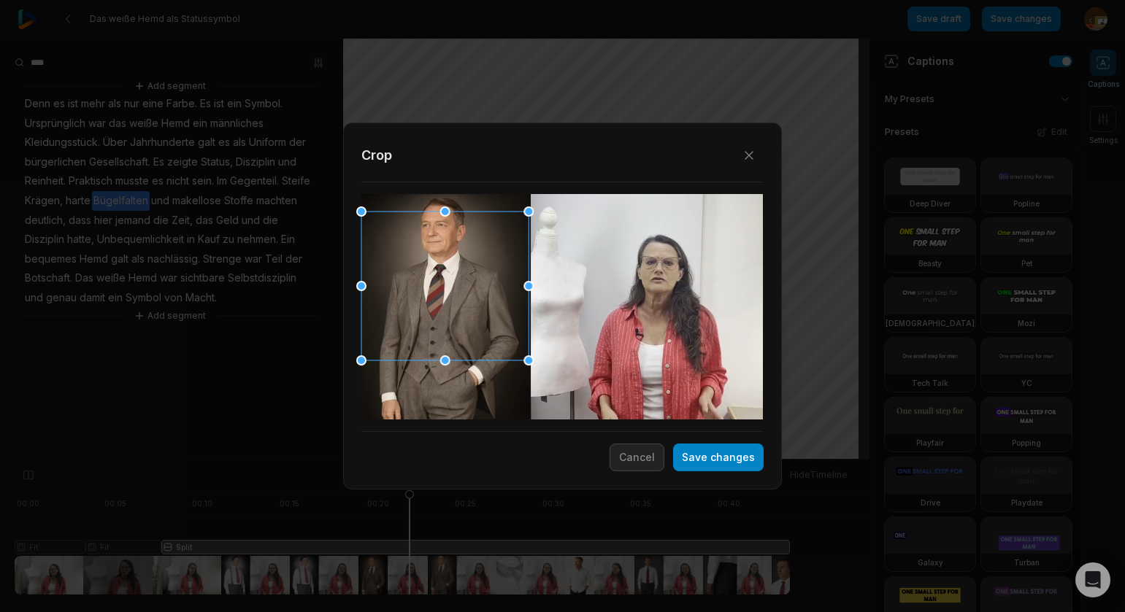
click at [499, 347] on div at bounding box center [444, 286] width 167 height 149
drag, startPoint x: 718, startPoint y: 462, endPoint x: 459, endPoint y: 426, distance: 261.7
click at [719, 462] on button "Save changes" at bounding box center [718, 458] width 91 height 28
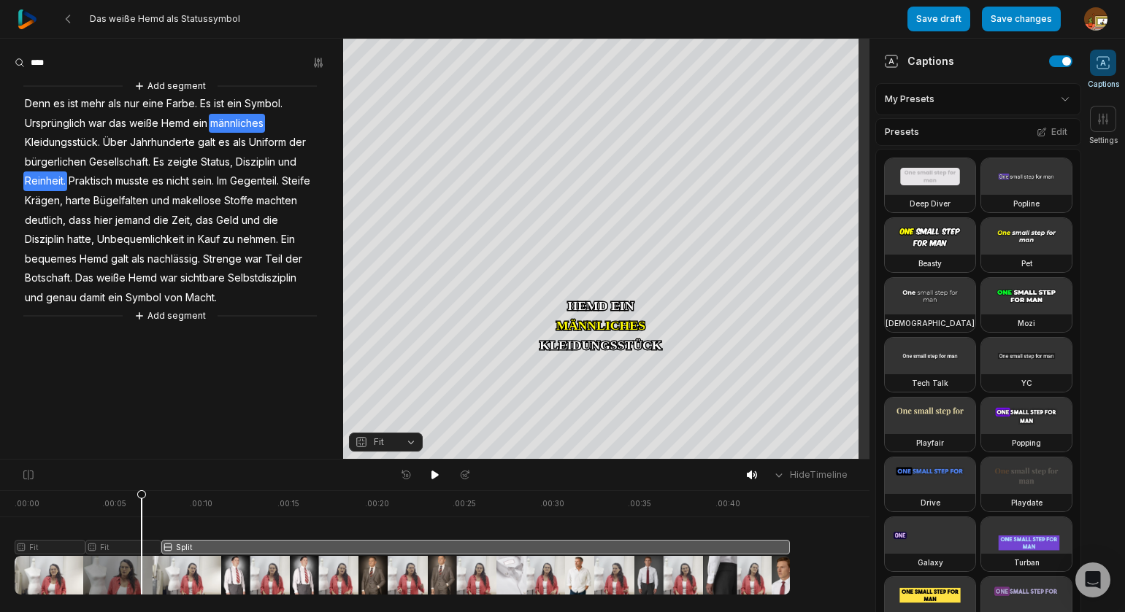
drag, startPoint x: 410, startPoint y: 495, endPoint x: 161, endPoint y: 520, distance: 250.2
click at [145, 525] on icon at bounding box center [141, 546] width 9 height 111
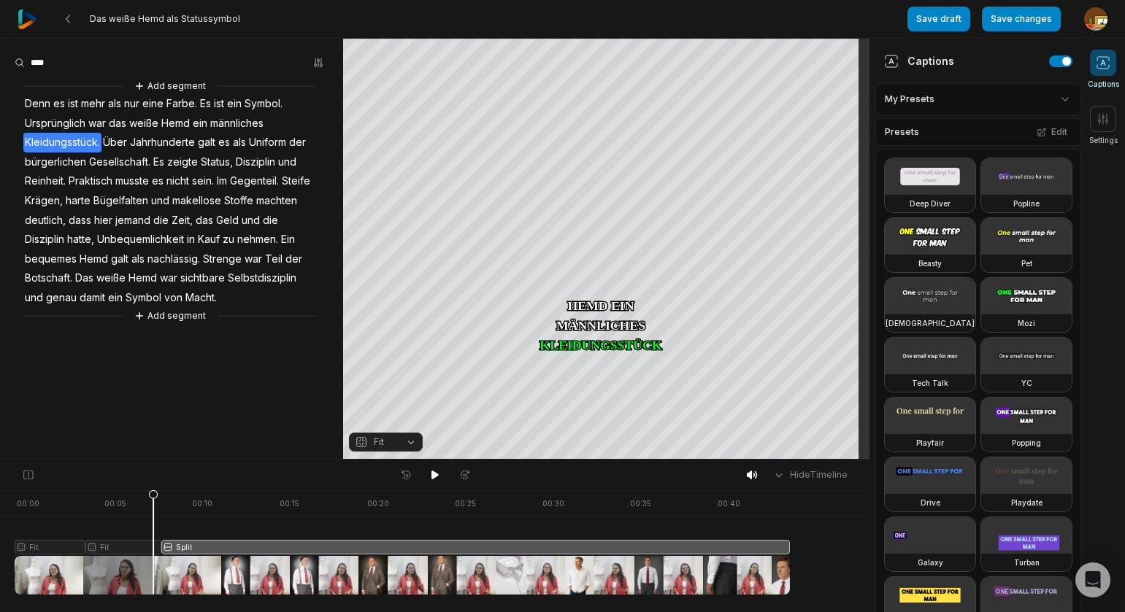
drag, startPoint x: 432, startPoint y: 472, endPoint x: 465, endPoint y: 459, distance: 35.4
click at [439, 471] on icon at bounding box center [435, 475] width 12 height 12
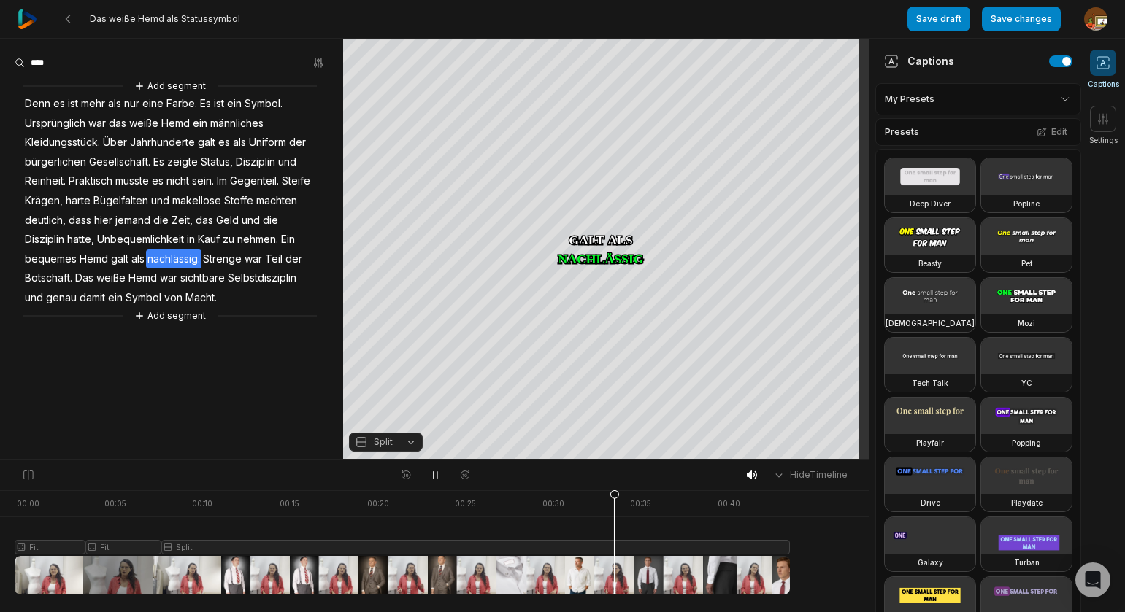
drag, startPoint x: 431, startPoint y: 477, endPoint x: 415, endPoint y: 446, distance: 35.3
click at [431, 473] on icon at bounding box center [435, 475] width 12 height 12
click at [280, 241] on span "nehmen." at bounding box center [258, 240] width 44 height 20
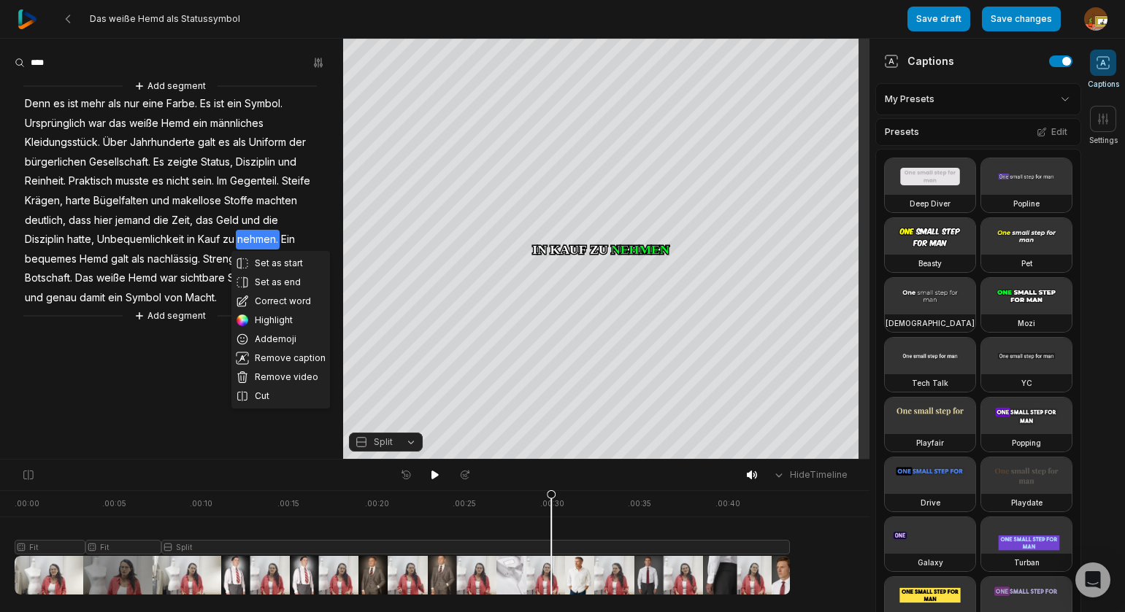
click at [270, 395] on button "Cut" at bounding box center [280, 396] width 99 height 19
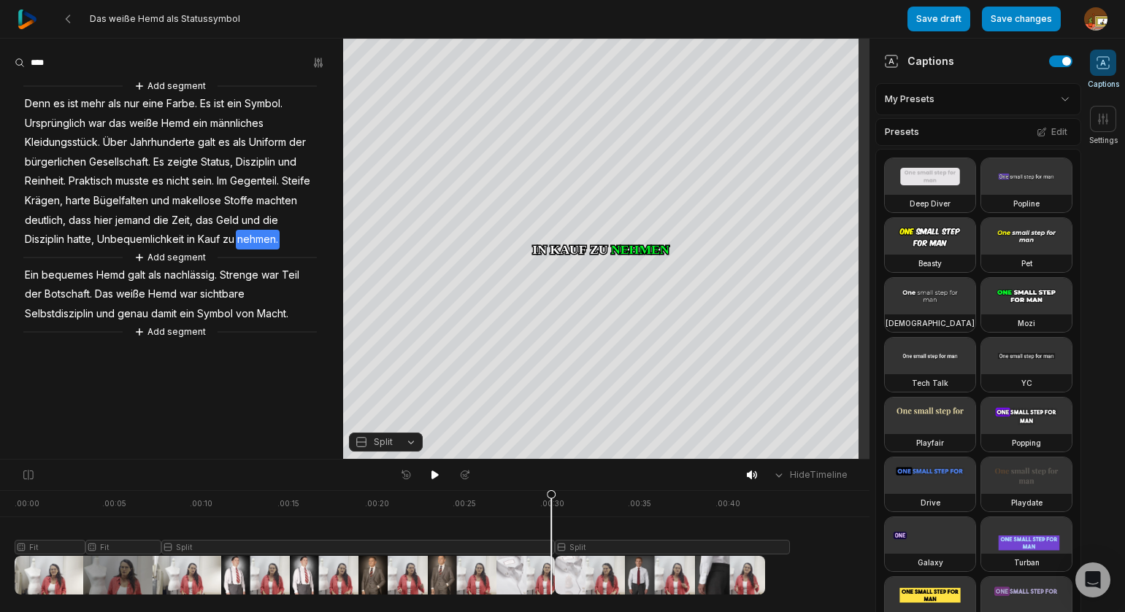
click at [200, 275] on span "nachlässig." at bounding box center [190, 276] width 55 height 20
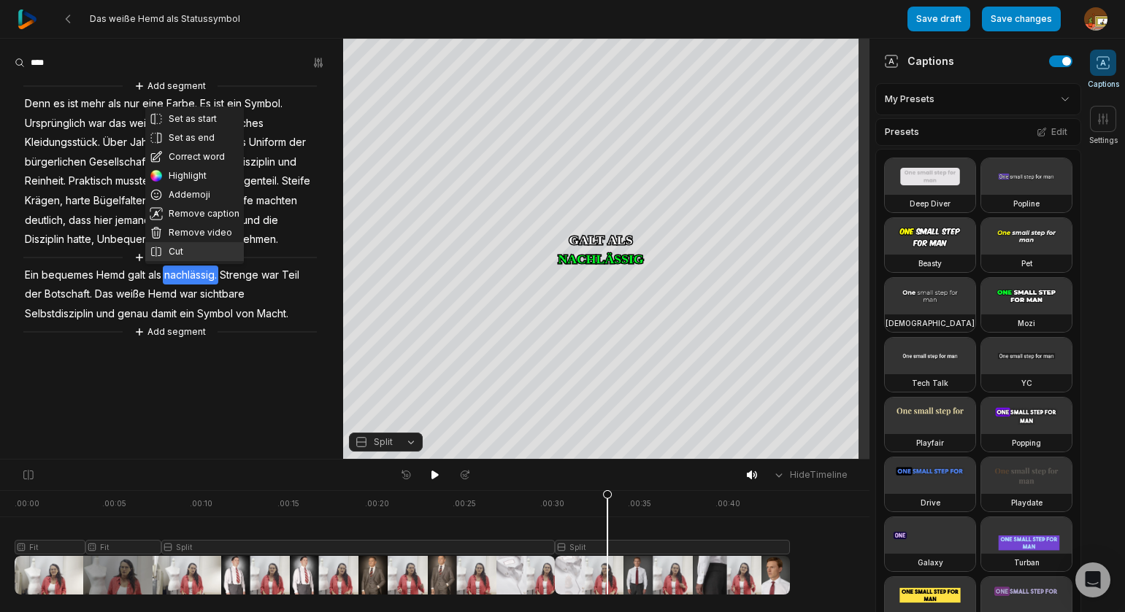
click at [180, 255] on button "Cut" at bounding box center [194, 251] width 99 height 19
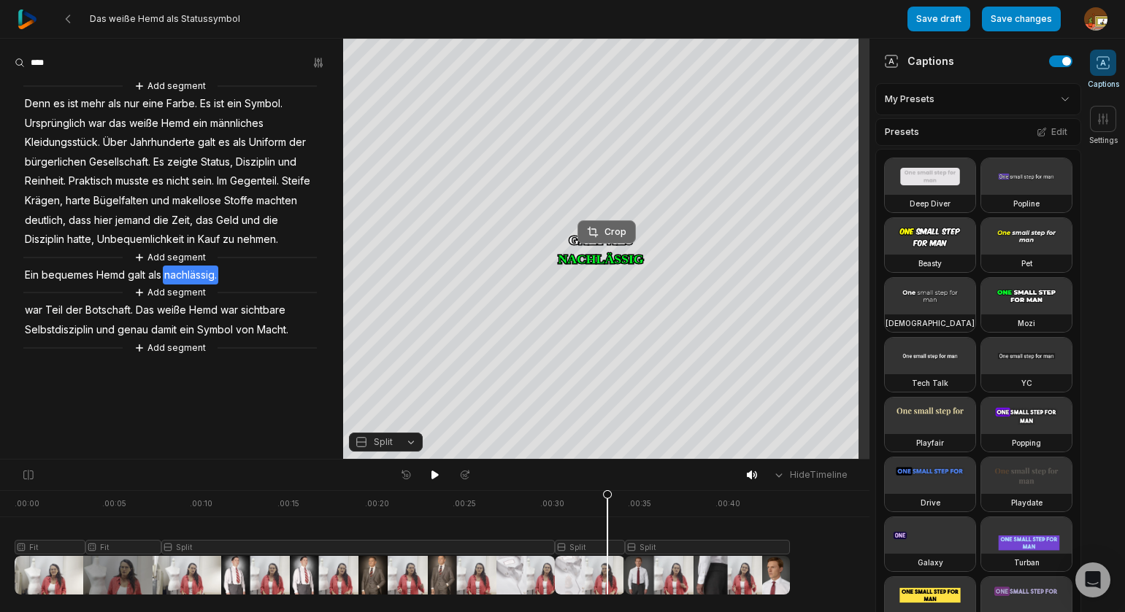
click at [609, 233] on div "Crop" at bounding box center [606, 232] width 39 height 13
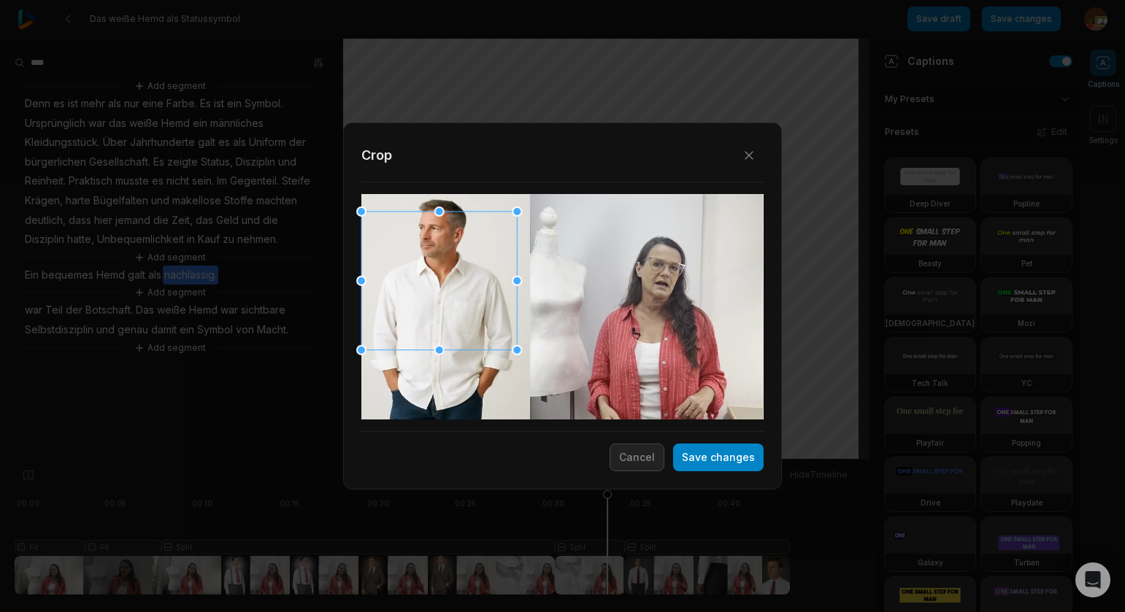
drag, startPoint x: 526, startPoint y: 358, endPoint x: 506, endPoint y: 341, distance: 26.4
click at [513, 346] on div at bounding box center [517, 350] width 10 height 10
drag, startPoint x: 461, startPoint y: 310, endPoint x: 492, endPoint y: 370, distance: 68.2
click at [467, 340] on div at bounding box center [443, 311] width 154 height 137
drag, startPoint x: 521, startPoint y: 379, endPoint x: 529, endPoint y: 386, distance: 10.9
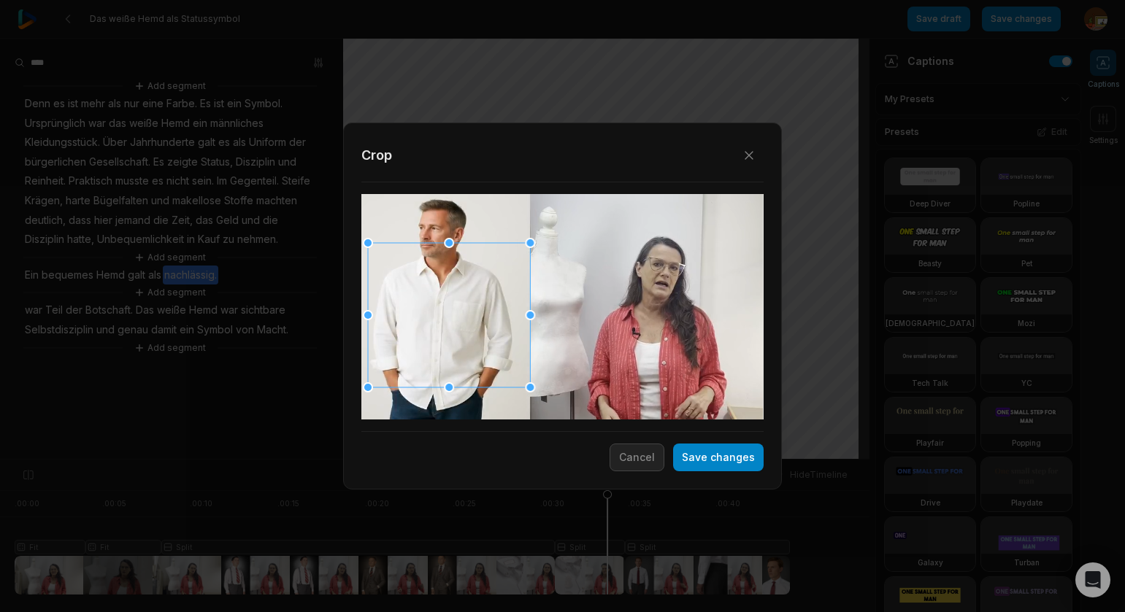
click at [529, 386] on div at bounding box center [530, 388] width 10 height 10
drag, startPoint x: 366, startPoint y: 244, endPoint x: 390, endPoint y: 255, distance: 26.5
click at [359, 240] on div at bounding box center [362, 238] width 10 height 10
click at [409, 261] on div at bounding box center [445, 308] width 168 height 150
drag, startPoint x: 718, startPoint y: 463, endPoint x: 829, endPoint y: 461, distance: 111.0
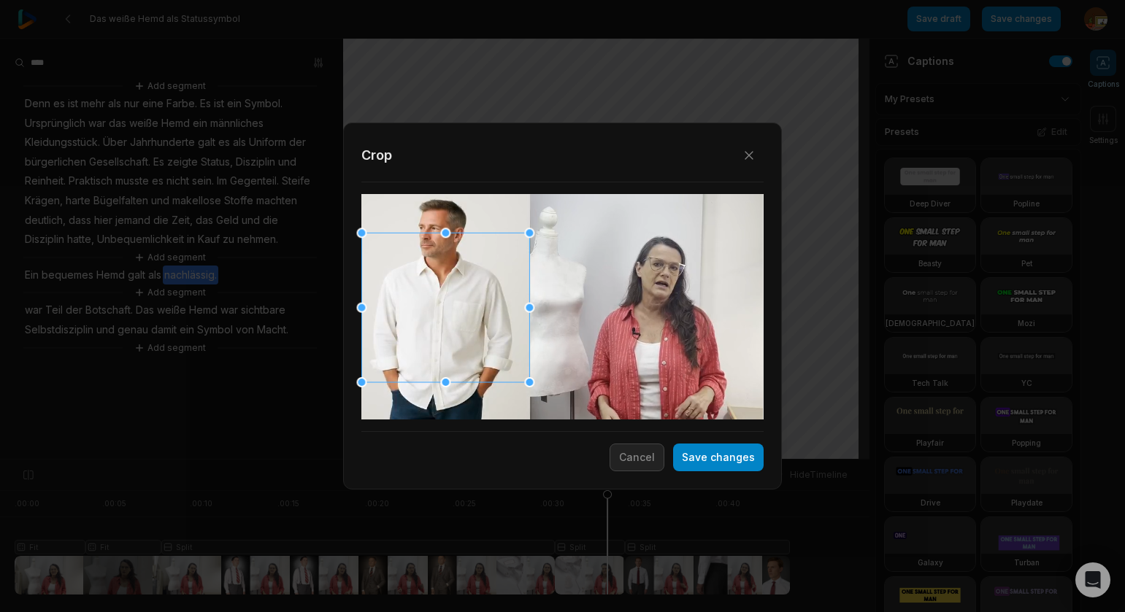
click at [718, 463] on button "Save changes" at bounding box center [718, 458] width 91 height 28
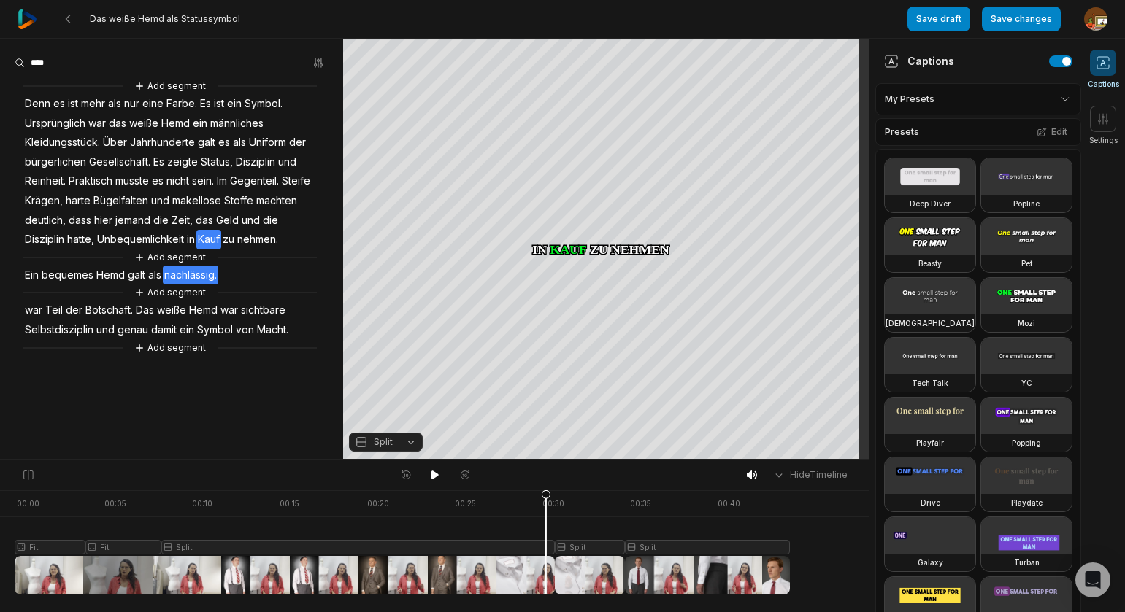
drag, startPoint x: 592, startPoint y: 500, endPoint x: 423, endPoint y: 460, distance: 174.0
click at [545, 506] on icon at bounding box center [546, 542] width 10 height 105
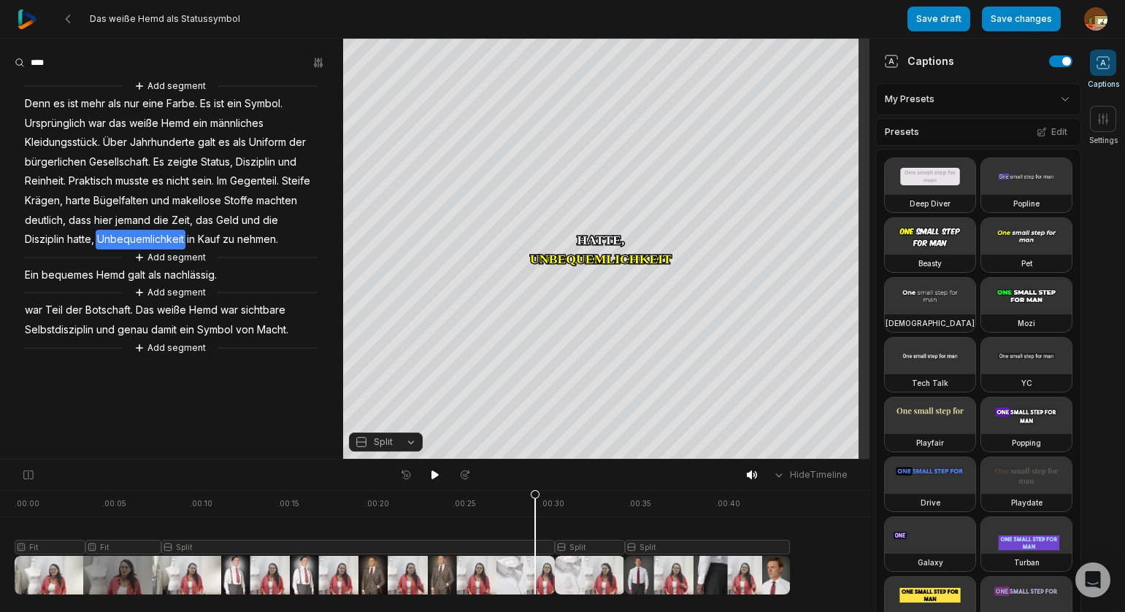
drag, startPoint x: 431, startPoint y: 474, endPoint x: 434, endPoint y: 465, distance: 9.7
click at [433, 473] on icon at bounding box center [434, 475] width 7 height 9
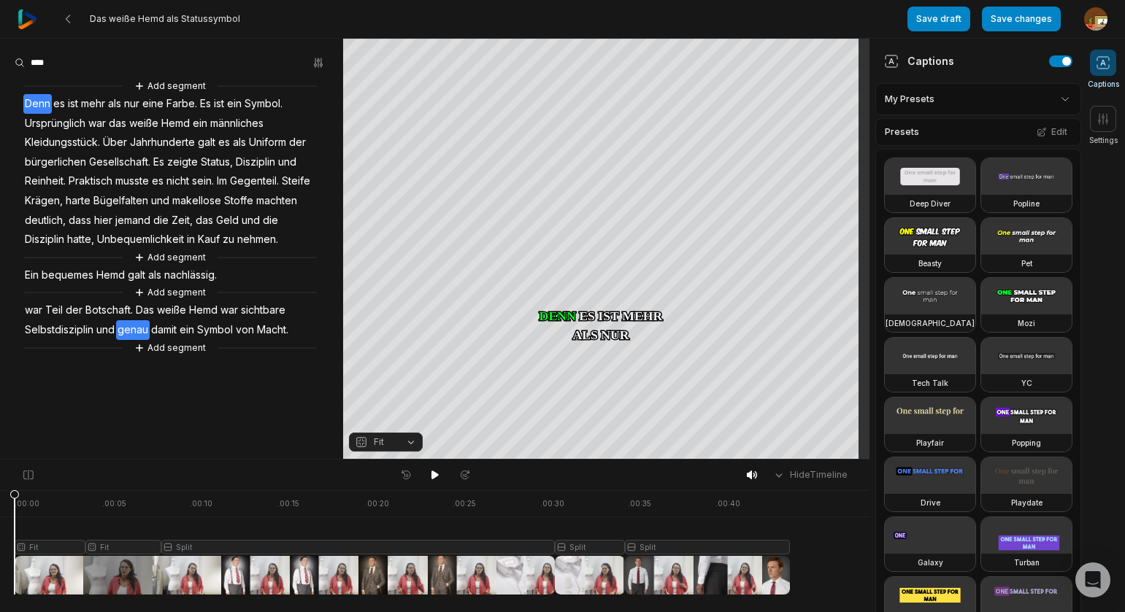
click at [131, 331] on span "genau" at bounding box center [133, 330] width 34 height 20
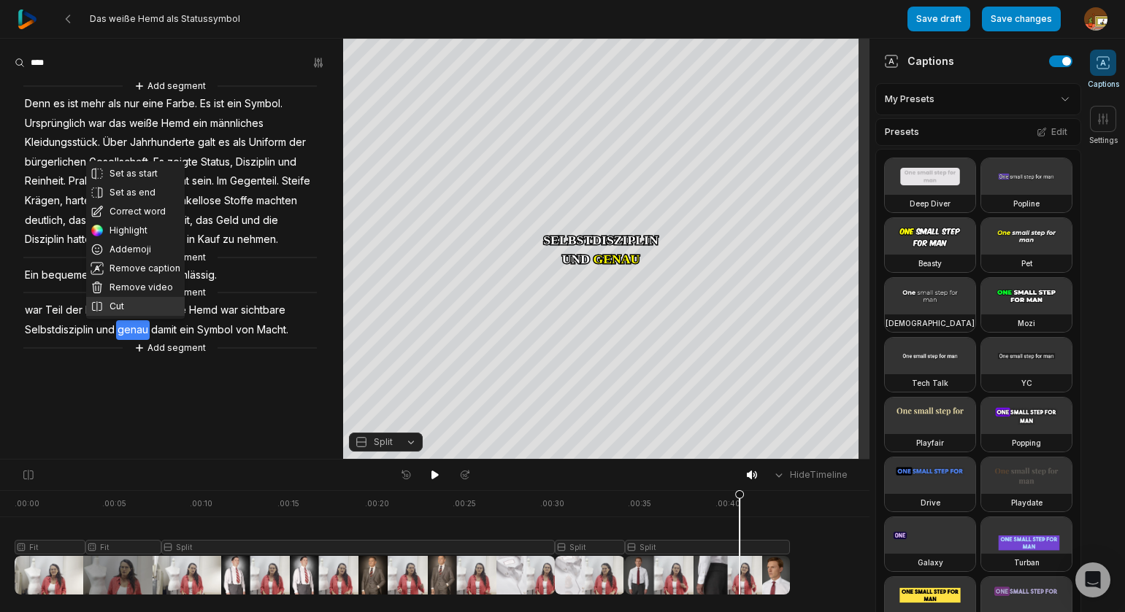
click at [136, 307] on button "Cut" at bounding box center [135, 306] width 99 height 19
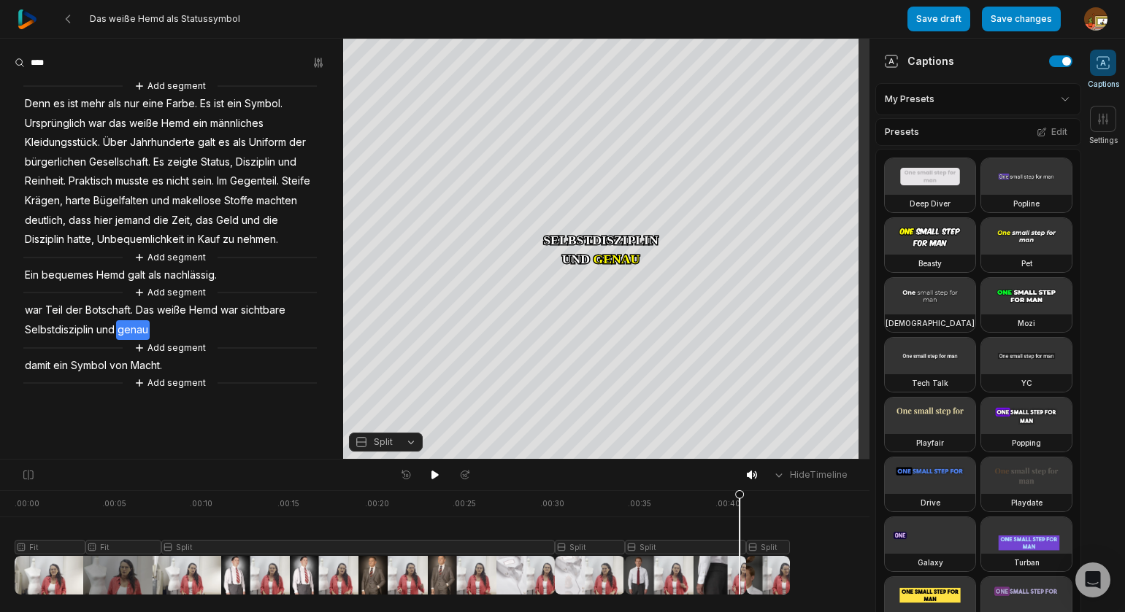
click at [769, 545] on div at bounding box center [402, 543] width 775 height 104
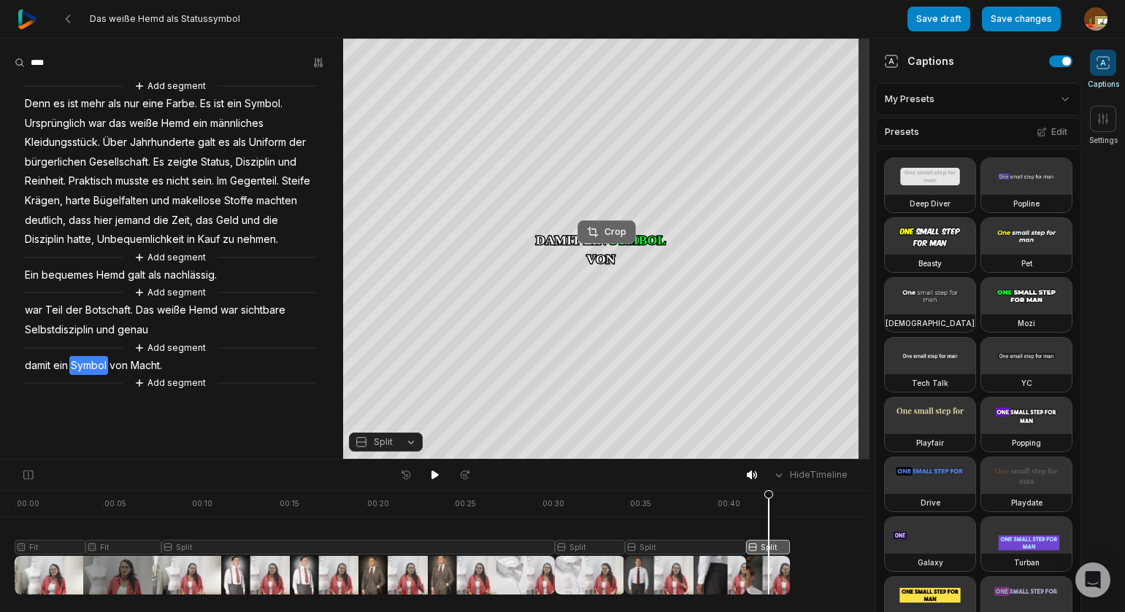
click at [618, 230] on div "Crop" at bounding box center [606, 232] width 39 height 13
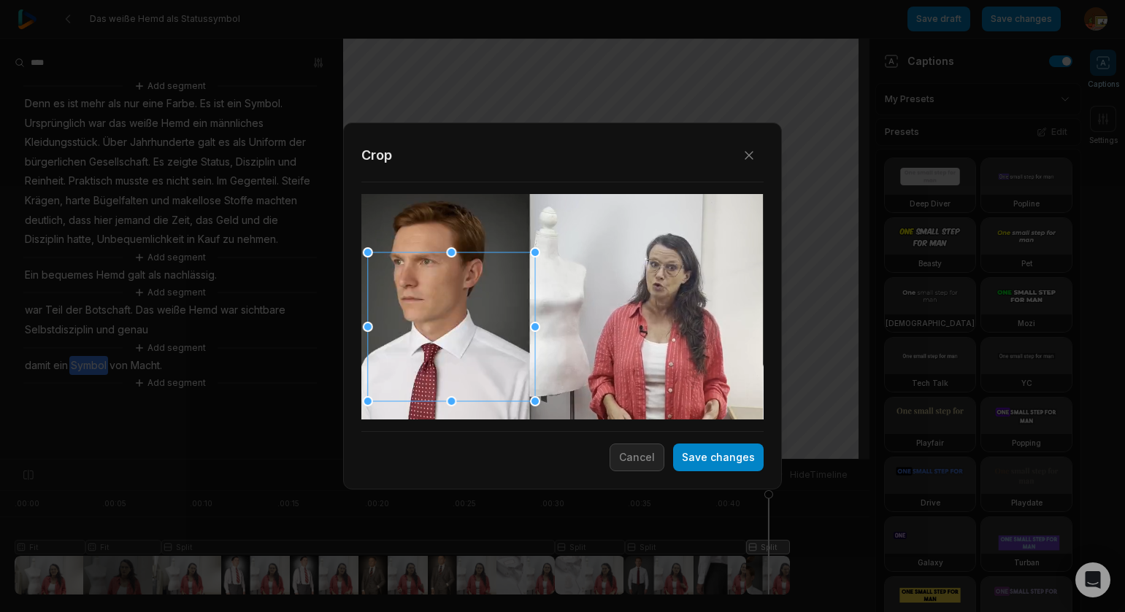
drag, startPoint x: 457, startPoint y: 318, endPoint x: 492, endPoint y: 325, distance: 35.8
click at [430, 334] on div at bounding box center [451, 327] width 167 height 149
drag, startPoint x: 528, startPoint y: 396, endPoint x: 507, endPoint y: 380, distance: 26.5
click at [525, 396] on div at bounding box center [528, 394] width 10 height 10
drag, startPoint x: 493, startPoint y: 356, endPoint x: 486, endPoint y: 362, distance: 8.8
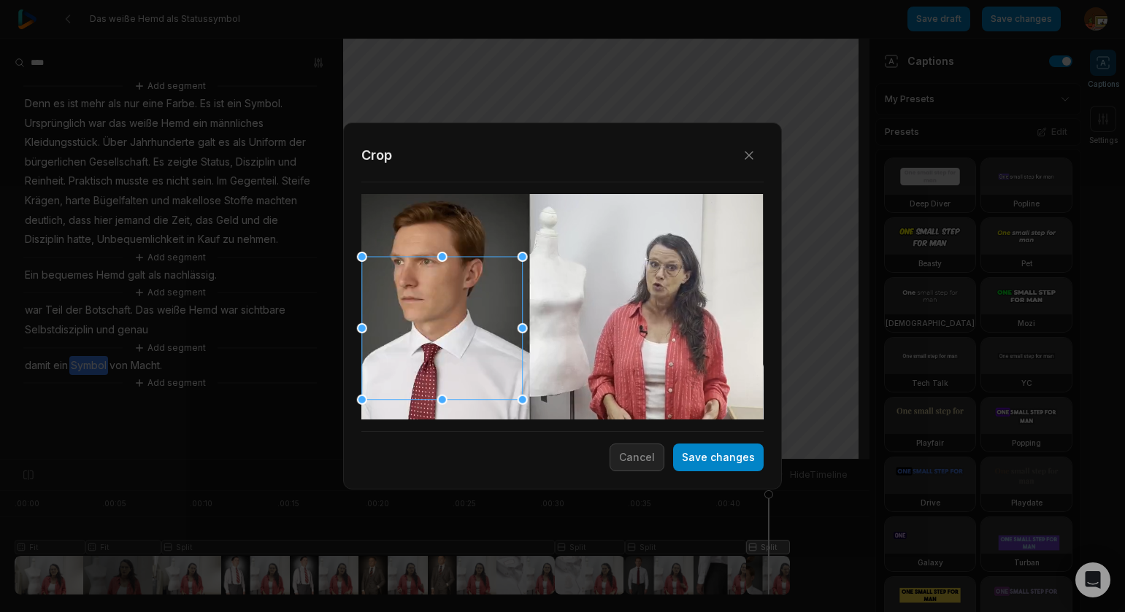
click at [486, 362] on div at bounding box center [442, 328] width 161 height 143
drag, startPoint x: 522, startPoint y: 254, endPoint x: 528, endPoint y: 245, distance: 10.5
click at [528, 245] on div at bounding box center [530, 250] width 10 height 10
drag, startPoint x: 731, startPoint y: 455, endPoint x: 911, endPoint y: 466, distance: 180.6
click at [731, 455] on button "Save changes" at bounding box center [718, 458] width 91 height 28
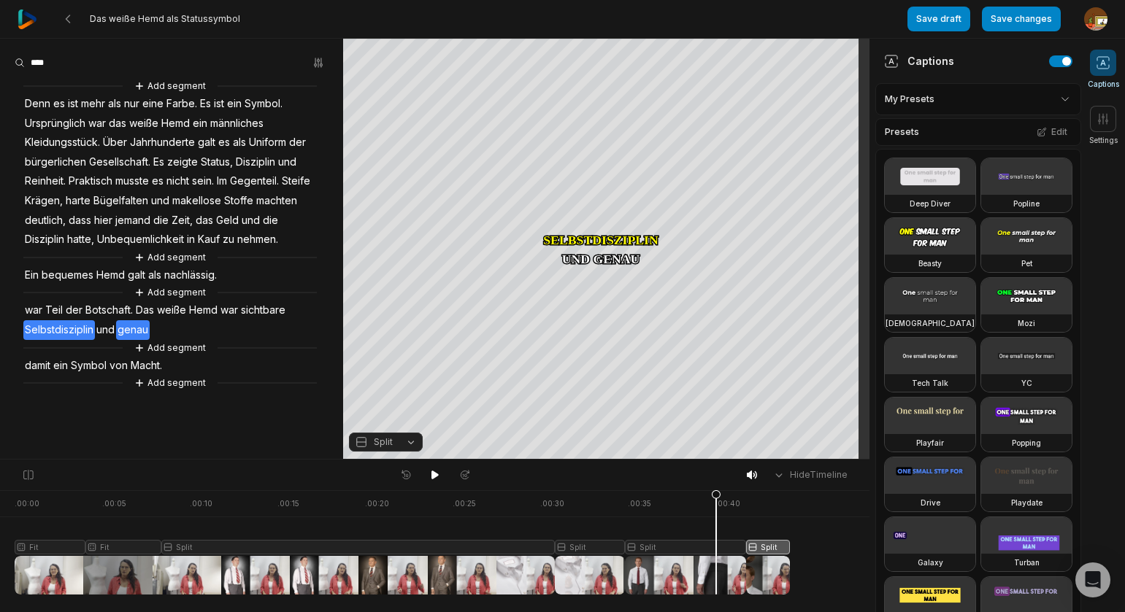
drag, startPoint x: 767, startPoint y: 497, endPoint x: 659, endPoint y: 490, distance: 108.3
click at [712, 506] on icon at bounding box center [716, 546] width 9 height 111
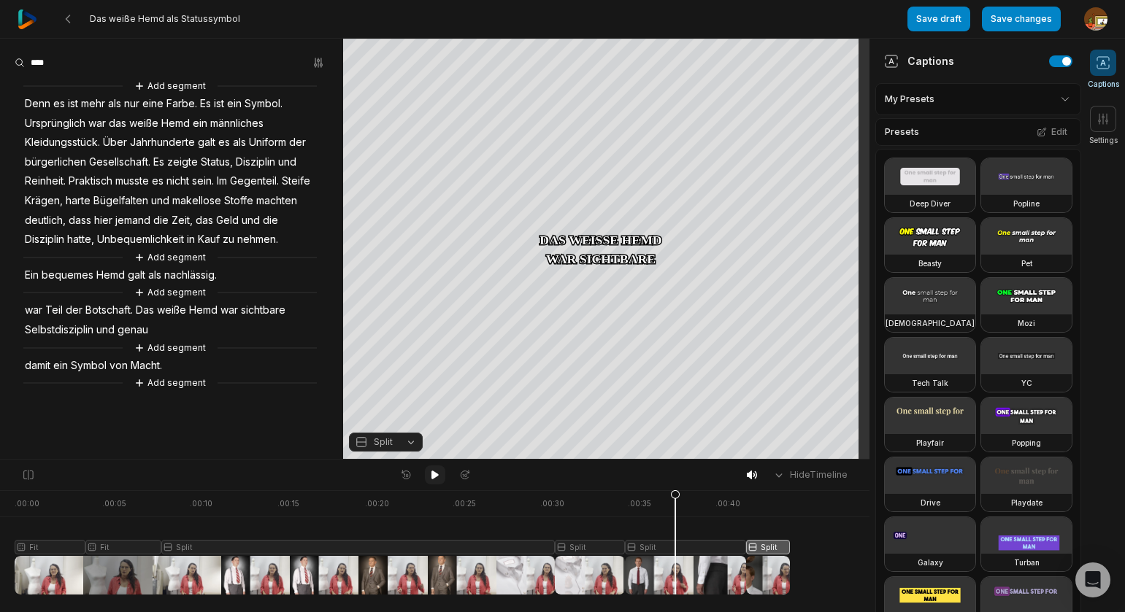
drag, startPoint x: 437, startPoint y: 476, endPoint x: 455, endPoint y: 464, distance: 22.1
click at [440, 474] on icon at bounding box center [435, 475] width 12 height 12
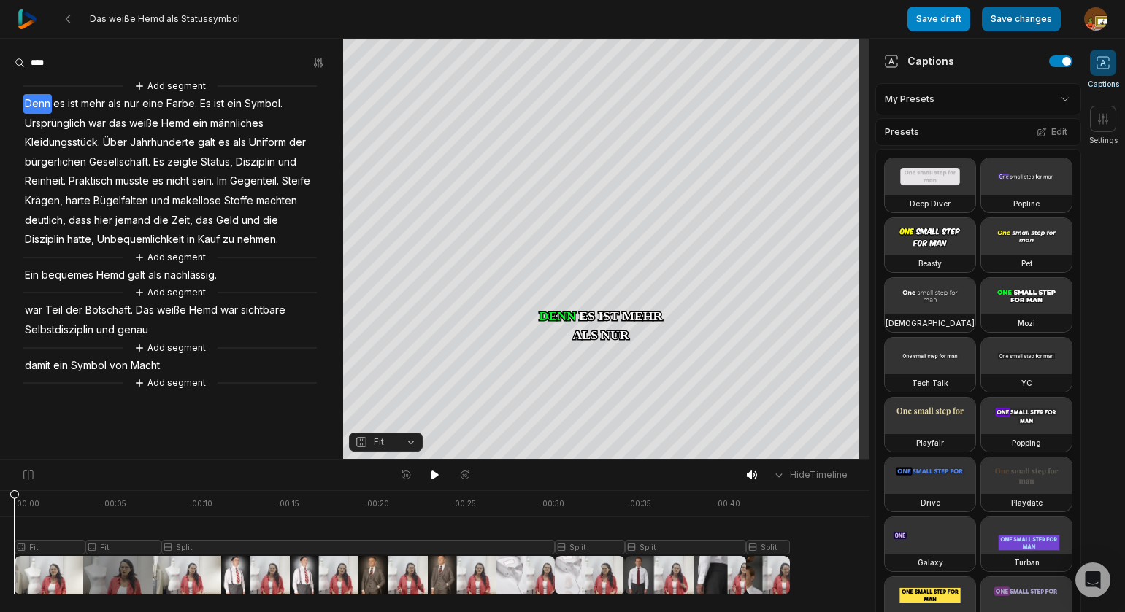
click at [952, 26] on button "Save draft" at bounding box center [938, 19] width 63 height 25
click at [1028, 27] on button "Save changes" at bounding box center [1021, 19] width 79 height 25
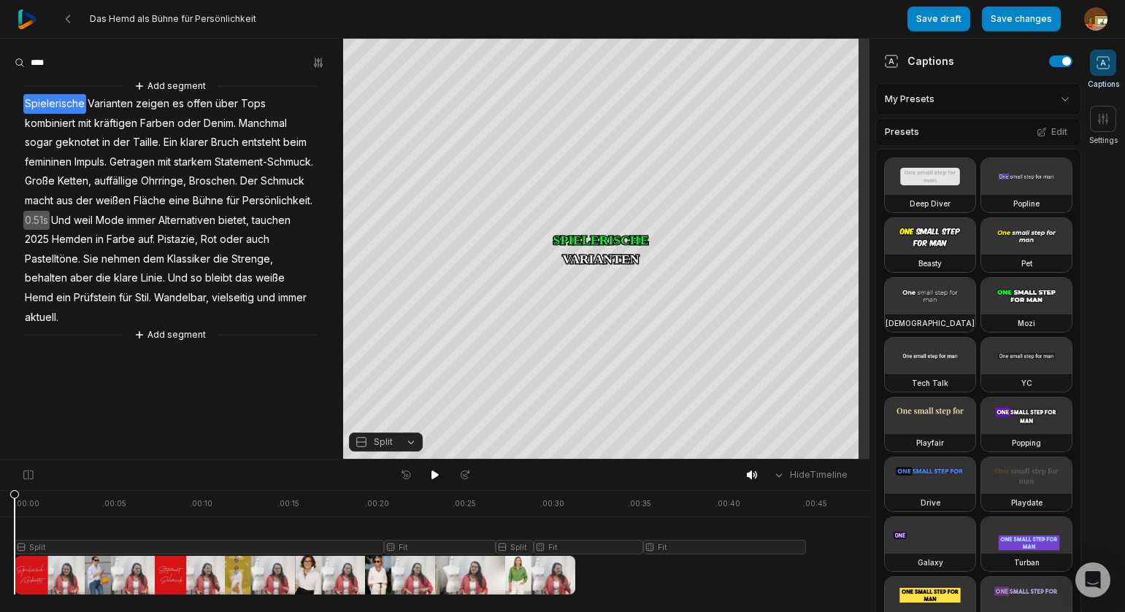
click at [50, 578] on div at bounding box center [410, 543] width 791 height 104
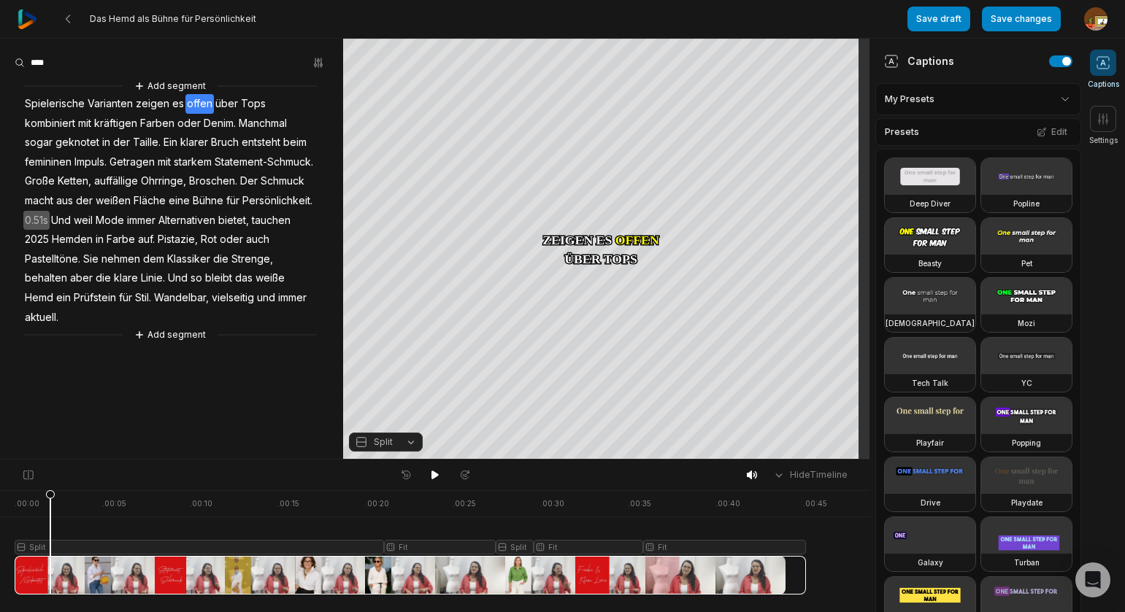
click at [79, 545] on div at bounding box center [410, 543] width 791 height 104
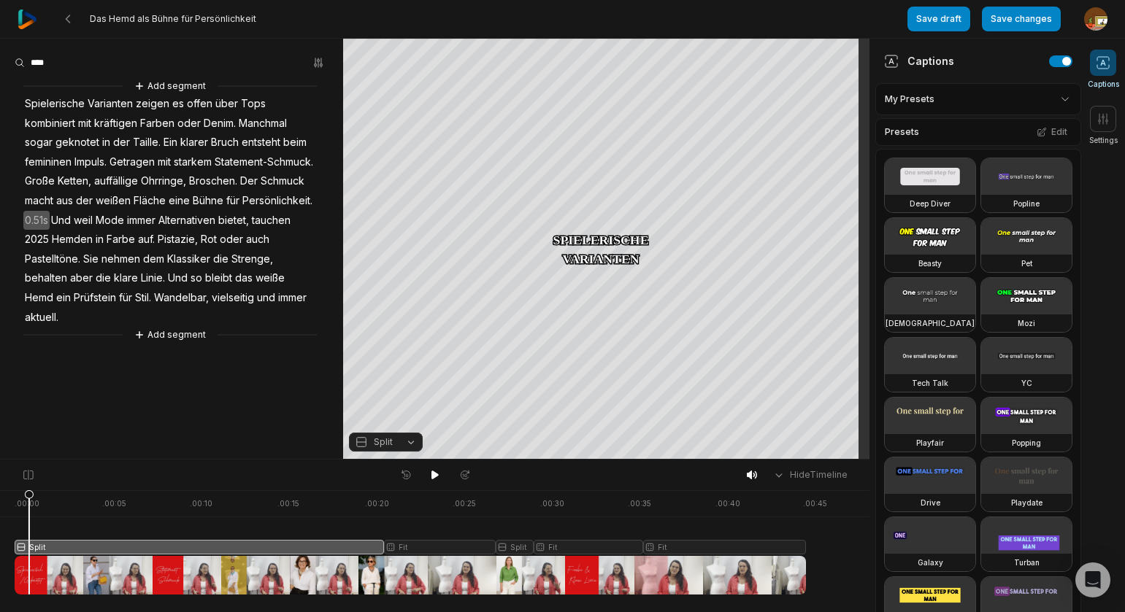
drag, startPoint x: 57, startPoint y: 499, endPoint x: 29, endPoint y: 493, distance: 28.3
click at [29, 493] on icon at bounding box center [29, 546] width 9 height 111
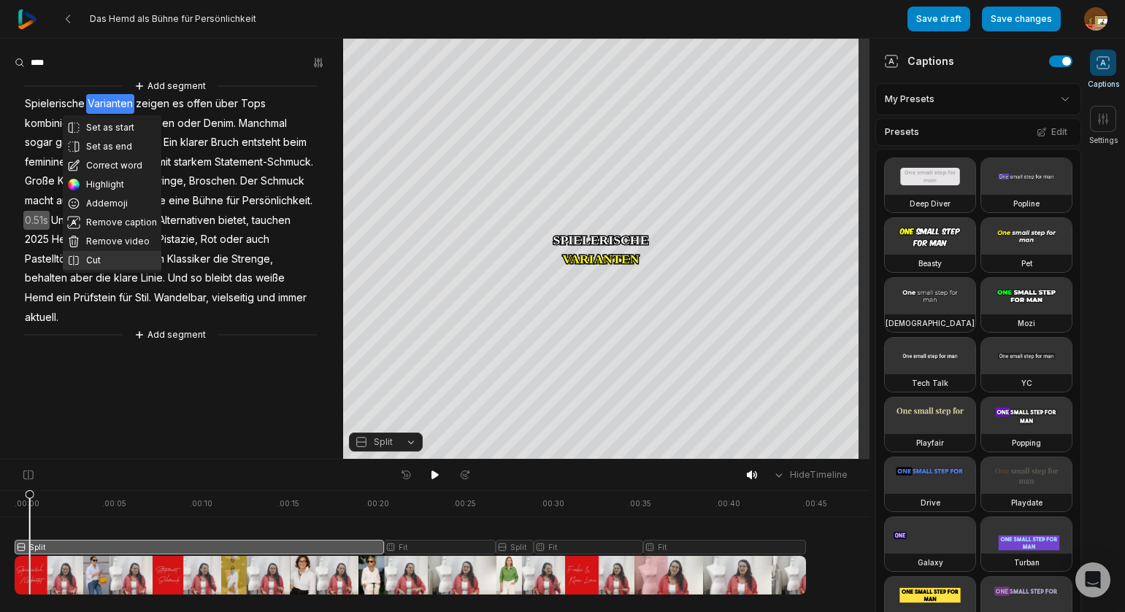
click at [93, 258] on button "Cut" at bounding box center [112, 260] width 99 height 19
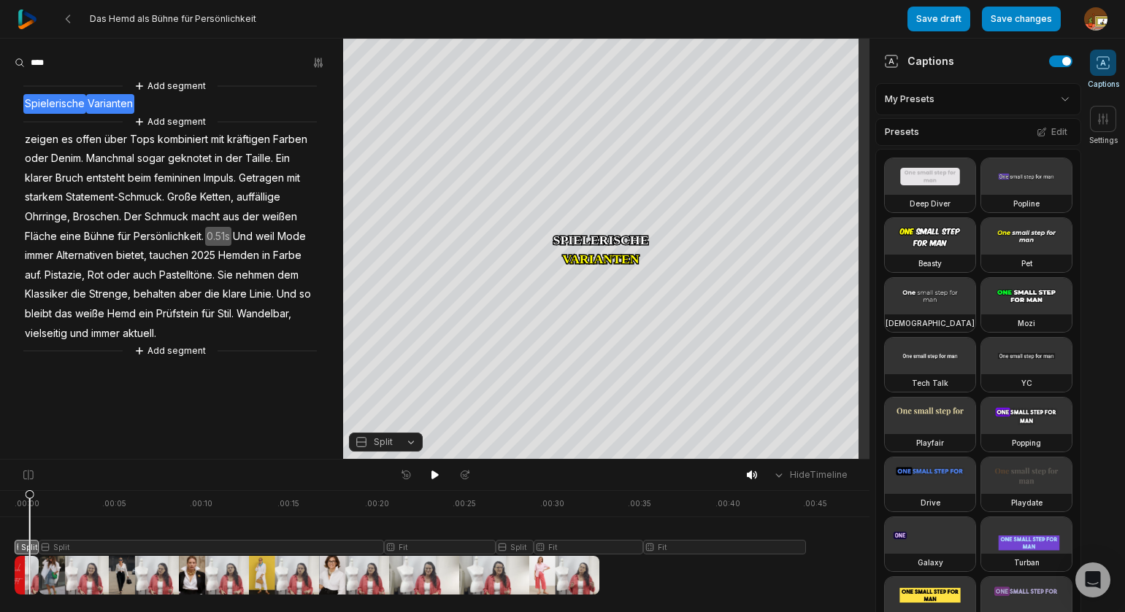
click at [47, 104] on span "Spielerische" at bounding box center [54, 104] width 63 height 20
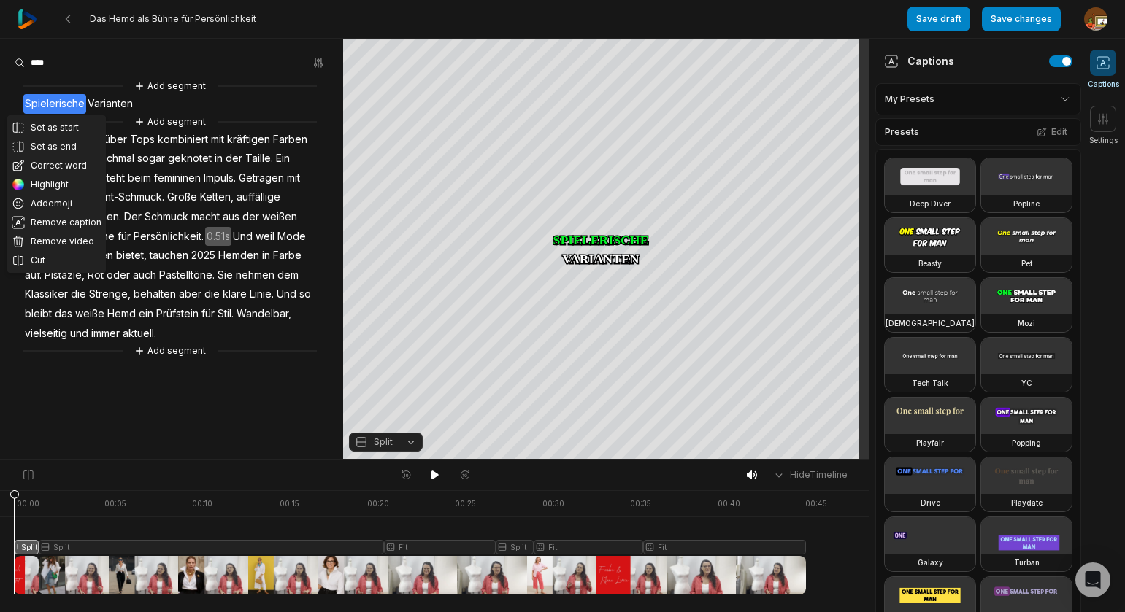
click at [26, 549] on div at bounding box center [410, 543] width 791 height 104
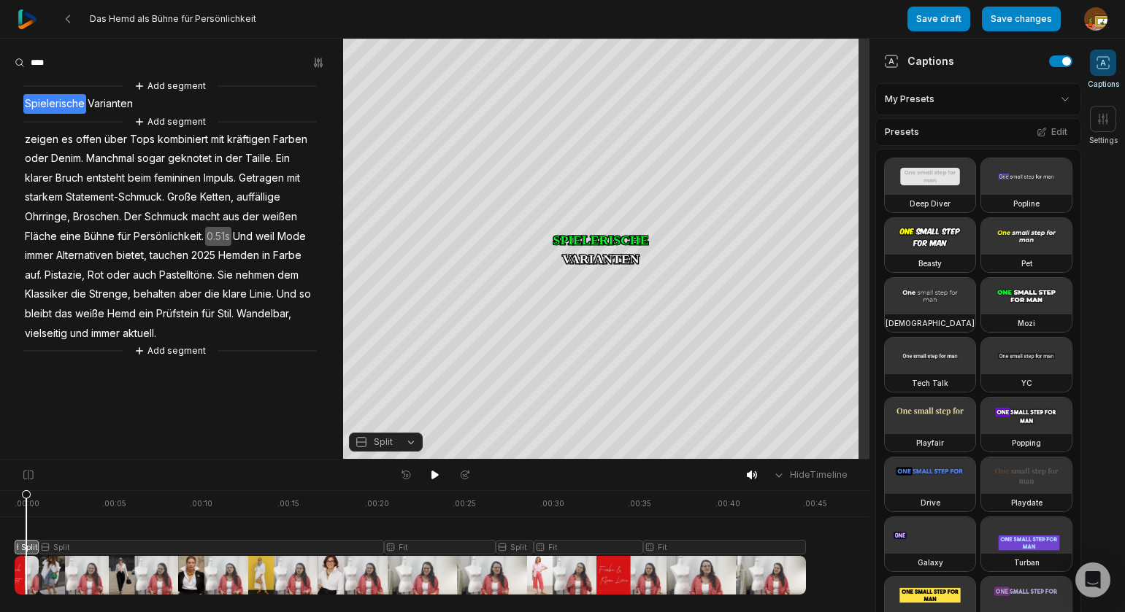
click at [408, 444] on button "Split" at bounding box center [386, 442] width 74 height 19
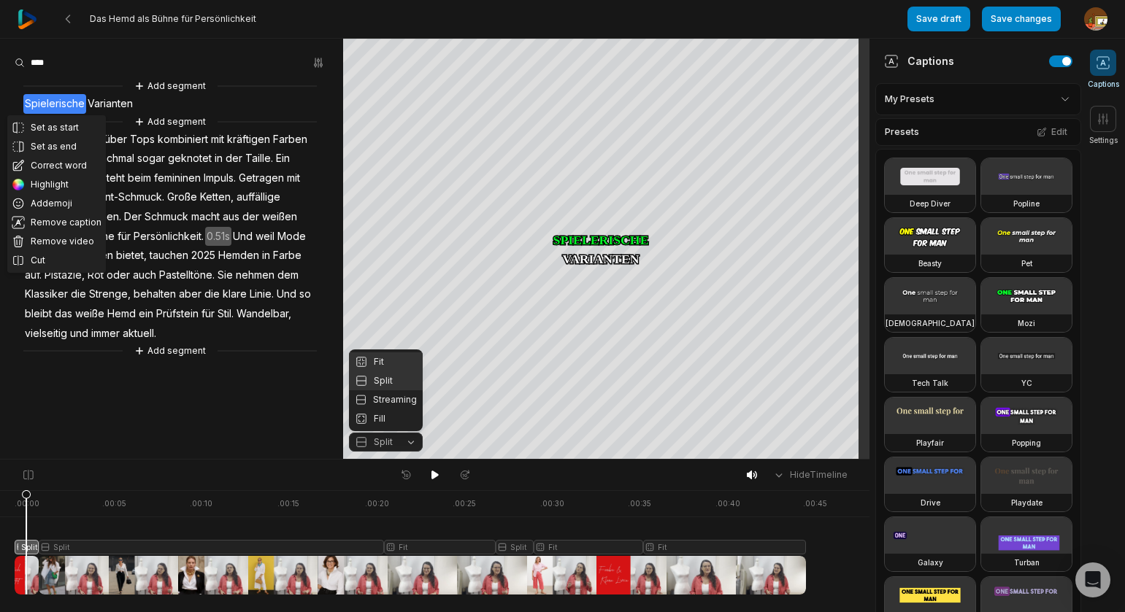
click at [382, 358] on div "Fit" at bounding box center [386, 362] width 74 height 19
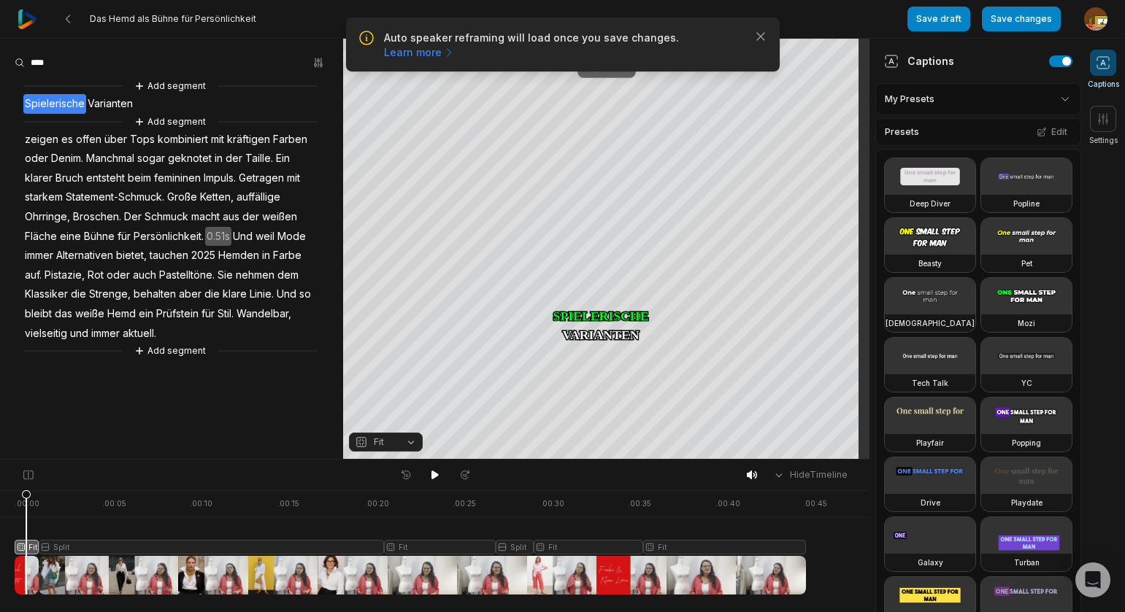
click at [618, 70] on div "Crop" at bounding box center [606, 66] width 39 height 13
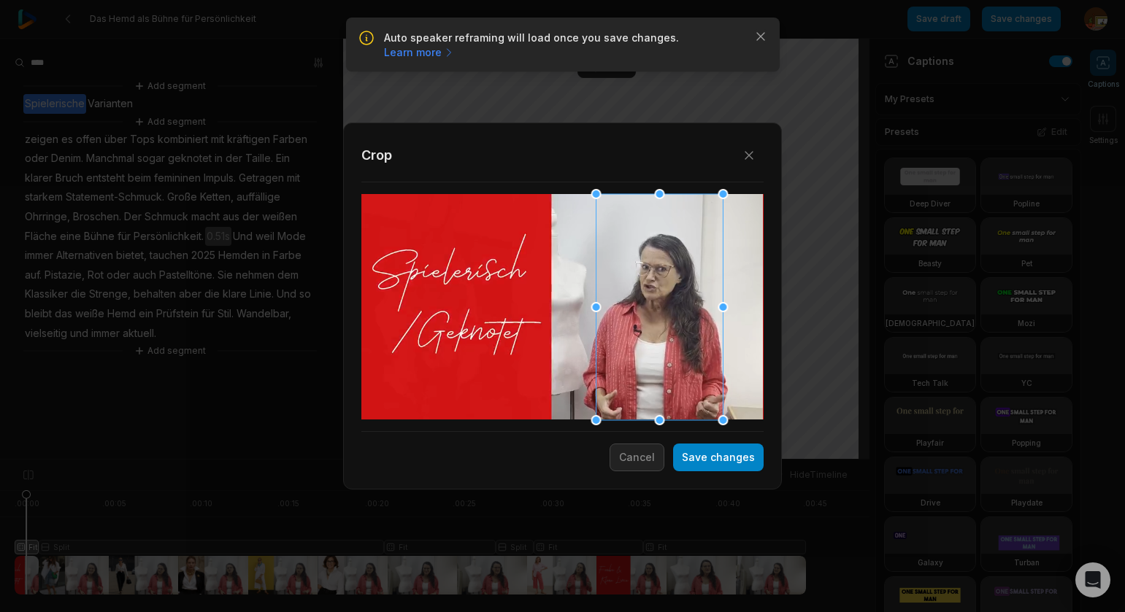
drag, startPoint x: 523, startPoint y: 306, endPoint x: 617, endPoint y: 299, distance: 94.4
click at [617, 300] on div at bounding box center [659, 307] width 127 height 226
drag, startPoint x: 716, startPoint y: 462, endPoint x: 686, endPoint y: 450, distance: 32.1
click at [715, 461] on button "Save changes" at bounding box center [718, 458] width 91 height 28
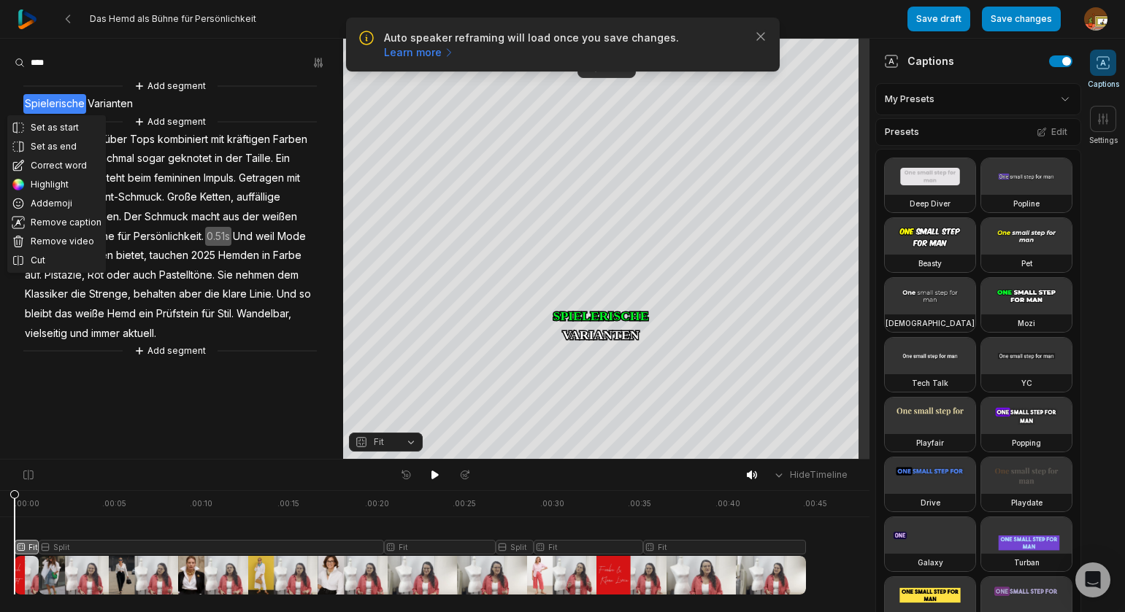
drag, startPoint x: 25, startPoint y: 494, endPoint x: -23, endPoint y: 489, distance: 47.7
click at [0, 489] on html "Auto speaker reframing will load once you save changes. Learn more Close Das He…" at bounding box center [562, 306] width 1125 height 612
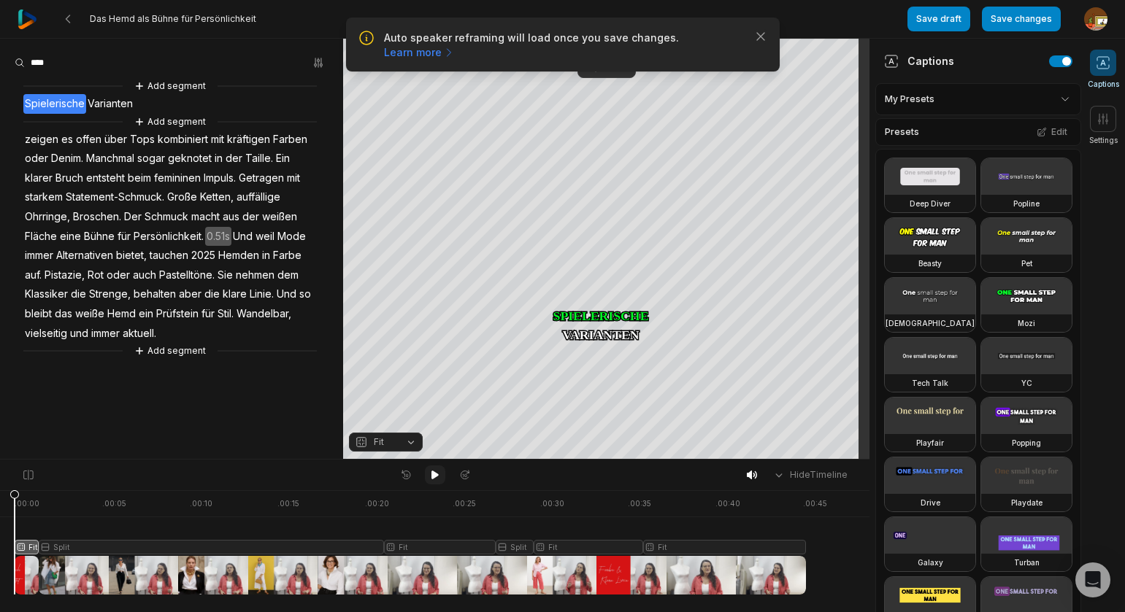
click at [430, 475] on icon at bounding box center [435, 475] width 12 height 12
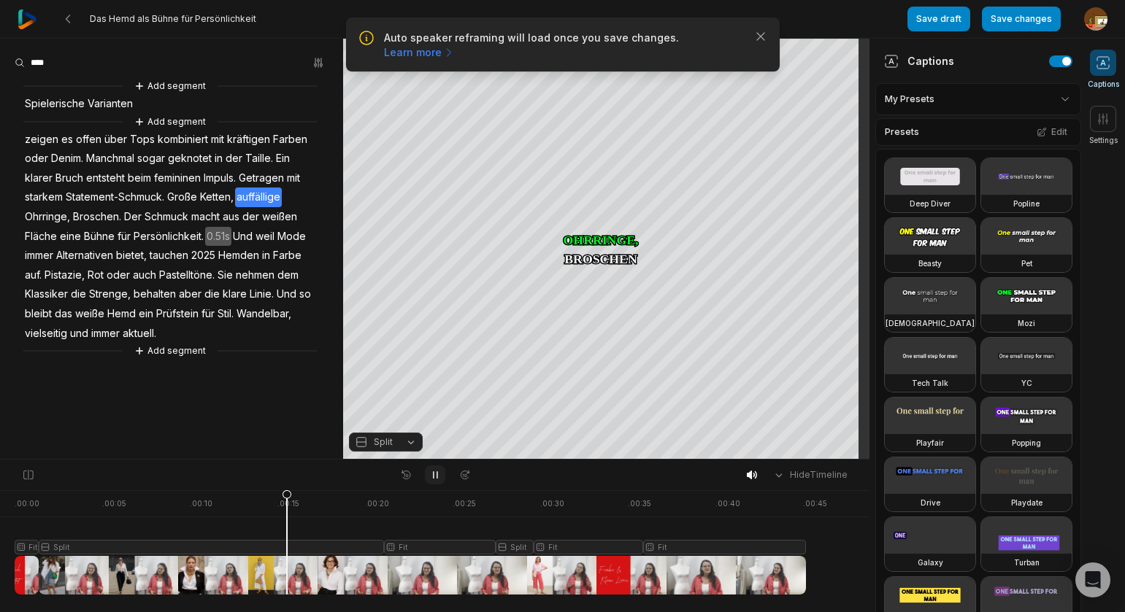
click at [434, 474] on icon at bounding box center [435, 475] width 12 height 12
drag, startPoint x: 288, startPoint y: 496, endPoint x: 129, endPoint y: 512, distance: 159.2
click at [129, 512] on icon at bounding box center [129, 546] width 9 height 111
click at [437, 475] on icon at bounding box center [434, 475] width 7 height 9
click at [433, 476] on icon at bounding box center [435, 475] width 4 height 7
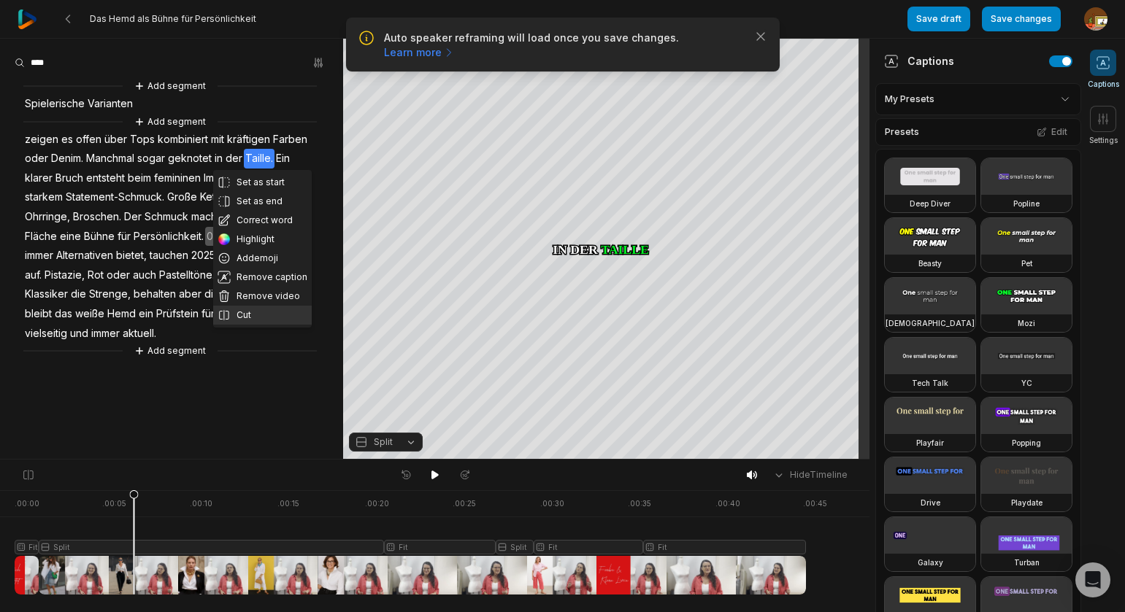
click at [248, 309] on button "Cut" at bounding box center [262, 315] width 99 height 19
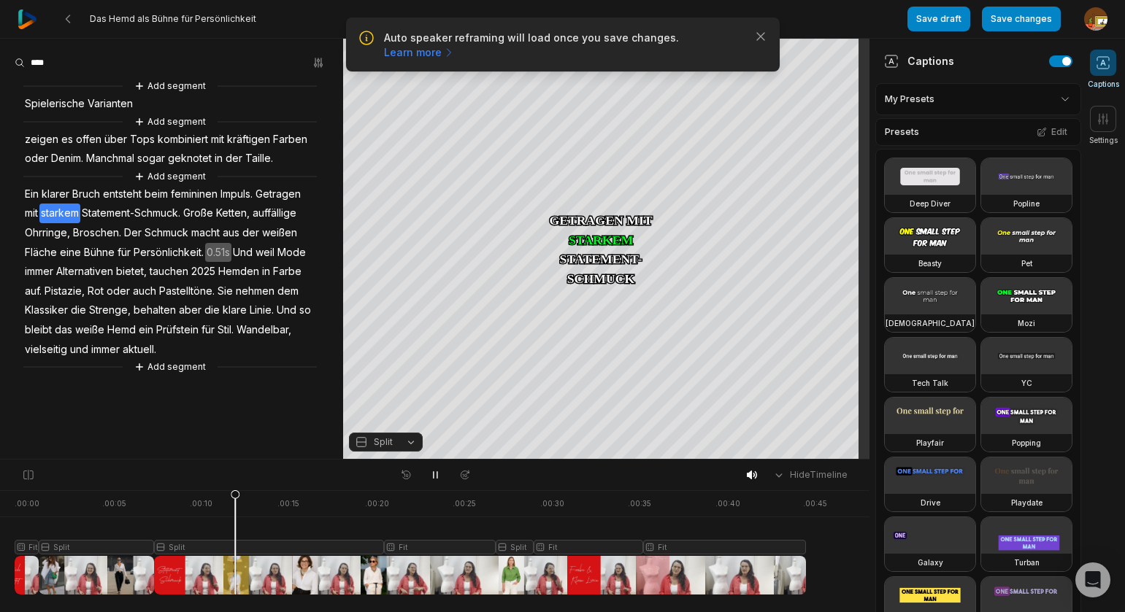
drag, startPoint x: 436, startPoint y: 471, endPoint x: 418, endPoint y: 440, distance: 35.3
click at [434, 466] on button at bounding box center [435, 475] width 20 height 19
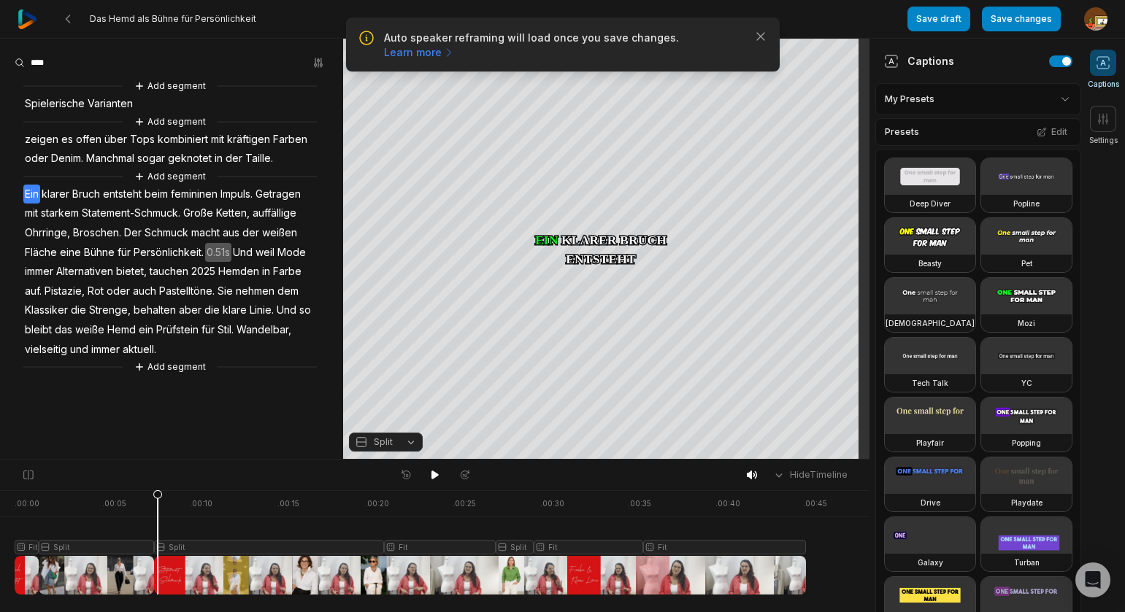
drag, startPoint x: 234, startPoint y: 493, endPoint x: 156, endPoint y: 461, distance: 83.5
click at [157, 496] on icon at bounding box center [157, 546] width 9 height 111
click at [125, 193] on span "entsteht" at bounding box center [122, 195] width 42 height 20
click at [91, 193] on span "Bruch" at bounding box center [86, 195] width 31 height 20
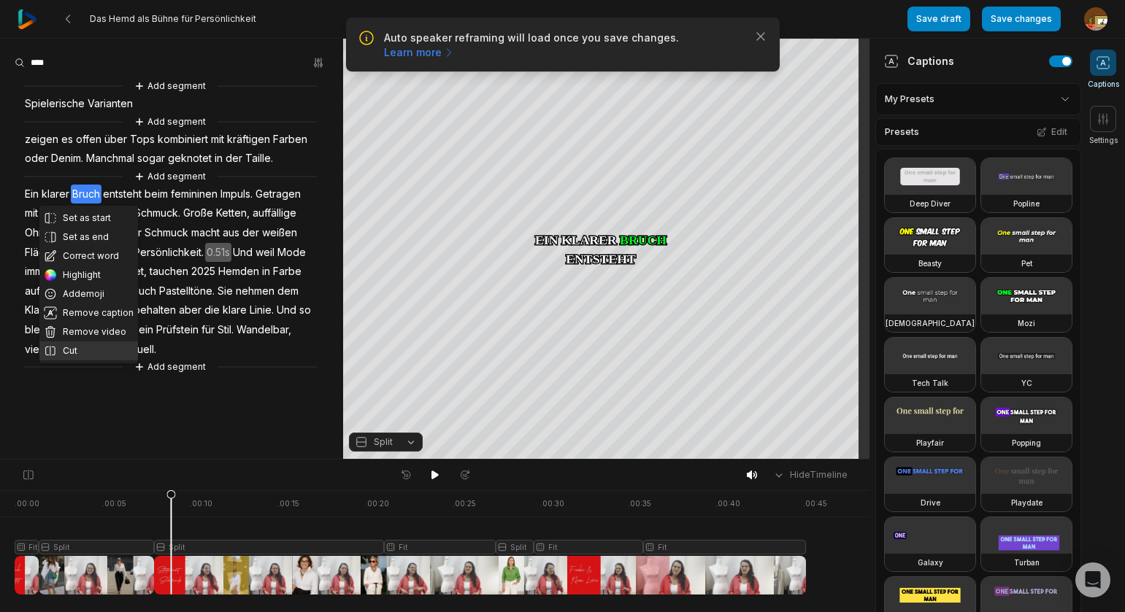
click at [79, 351] on button "Cut" at bounding box center [88, 351] width 99 height 19
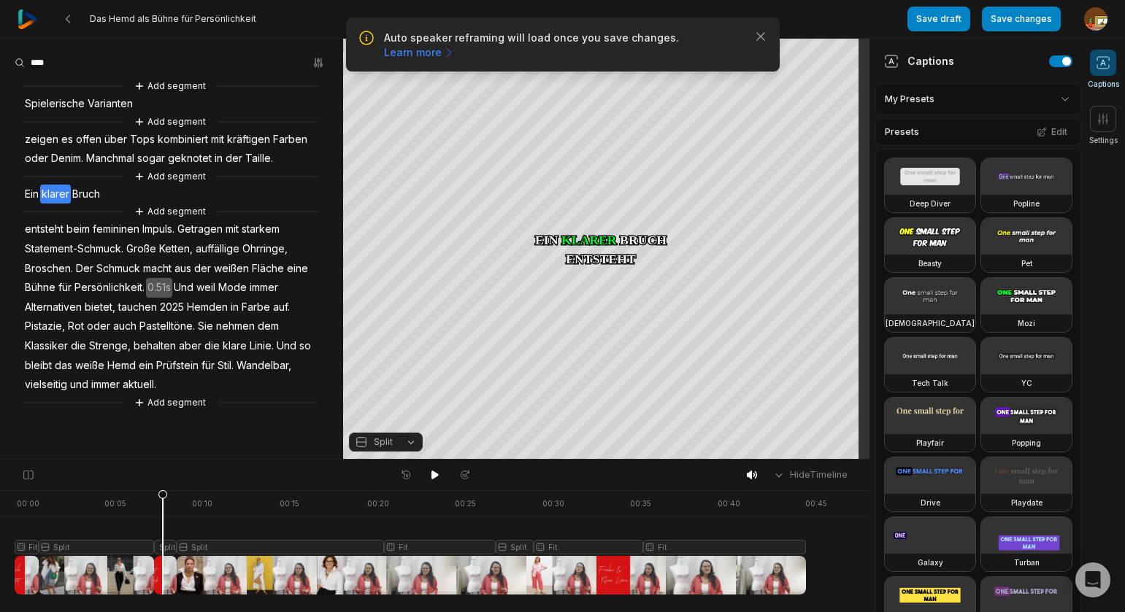
click at [163, 548] on div at bounding box center [410, 543] width 791 height 104
click at [412, 444] on button "Split" at bounding box center [386, 442] width 74 height 19
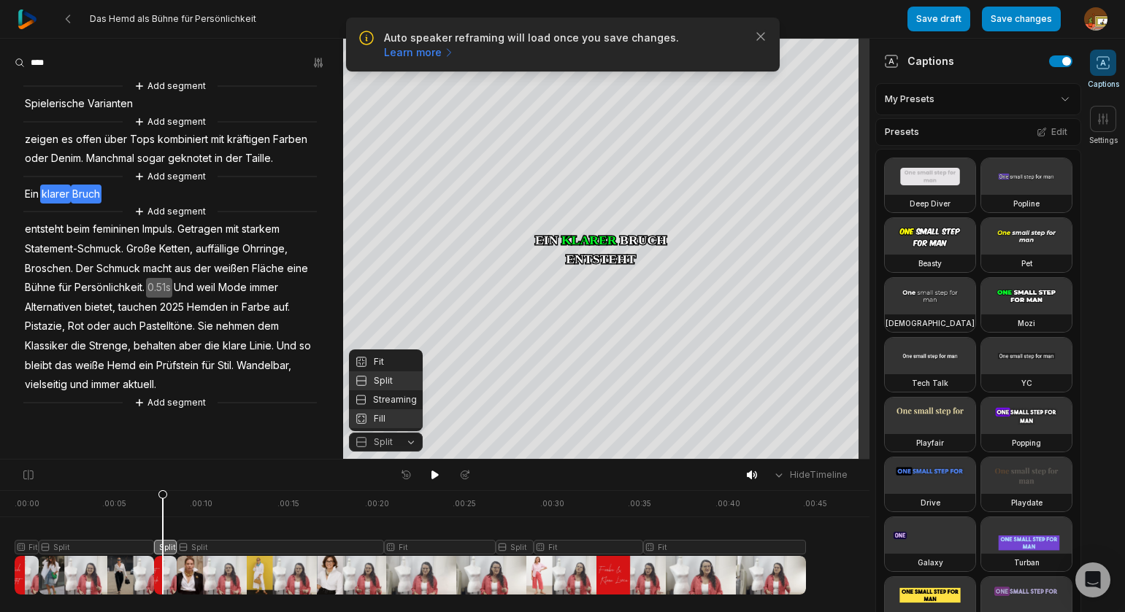
click at [385, 420] on div "Fill" at bounding box center [386, 419] width 74 height 19
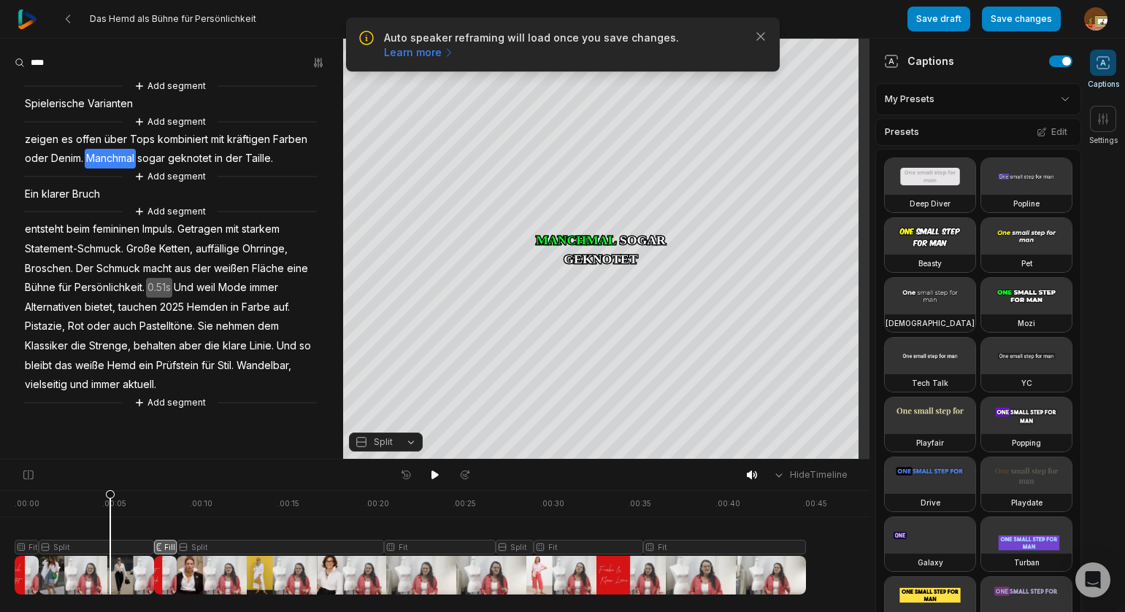
drag, startPoint x: 145, startPoint y: 500, endPoint x: 118, endPoint y: 502, distance: 27.1
click at [111, 506] on icon at bounding box center [110, 546] width 9 height 111
drag, startPoint x: 433, startPoint y: 474, endPoint x: 367, endPoint y: 434, distance: 76.6
click at [428, 471] on button at bounding box center [435, 475] width 20 height 19
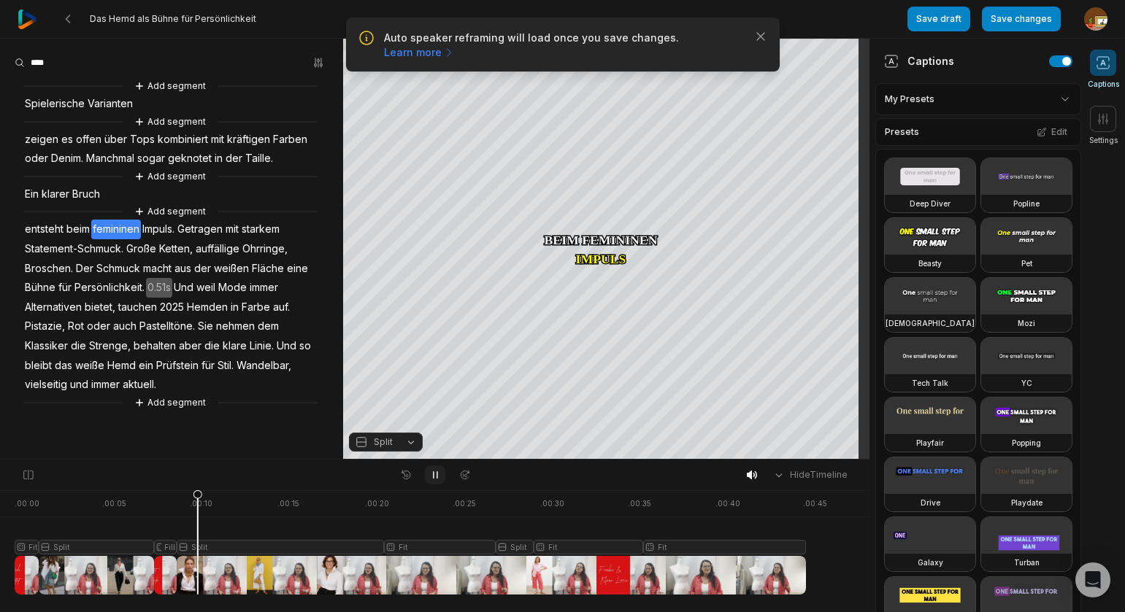
click at [431, 474] on icon at bounding box center [435, 475] width 12 height 12
click at [164, 547] on div at bounding box center [410, 543] width 791 height 104
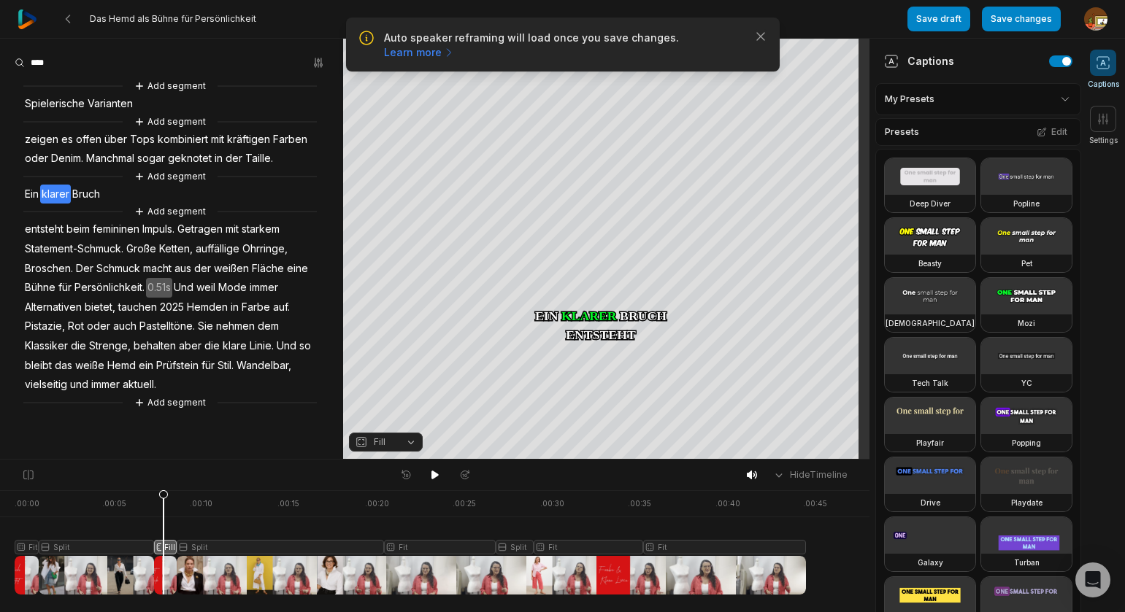
click at [412, 442] on button "Fill" at bounding box center [386, 442] width 74 height 19
click at [377, 361] on div "Fit" at bounding box center [386, 362] width 74 height 19
click at [622, 61] on div "Crop" at bounding box center [606, 66] width 39 height 13
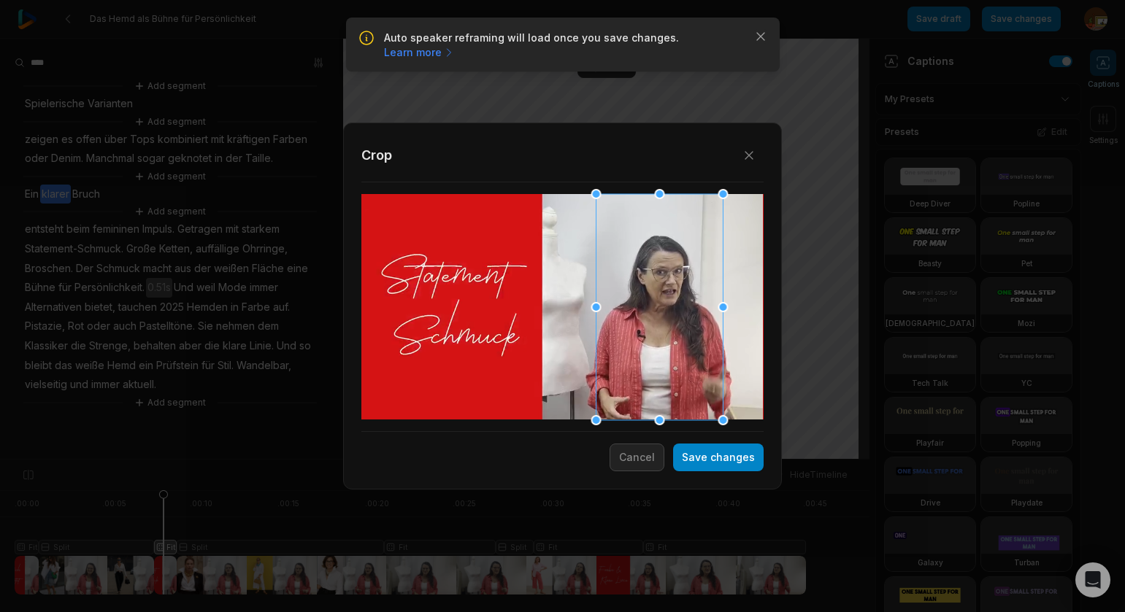
drag, startPoint x: 528, startPoint y: 318, endPoint x: 619, endPoint y: 315, distance: 91.3
click at [619, 315] on div at bounding box center [659, 307] width 127 height 226
click at [712, 461] on button "Save changes" at bounding box center [718, 458] width 91 height 28
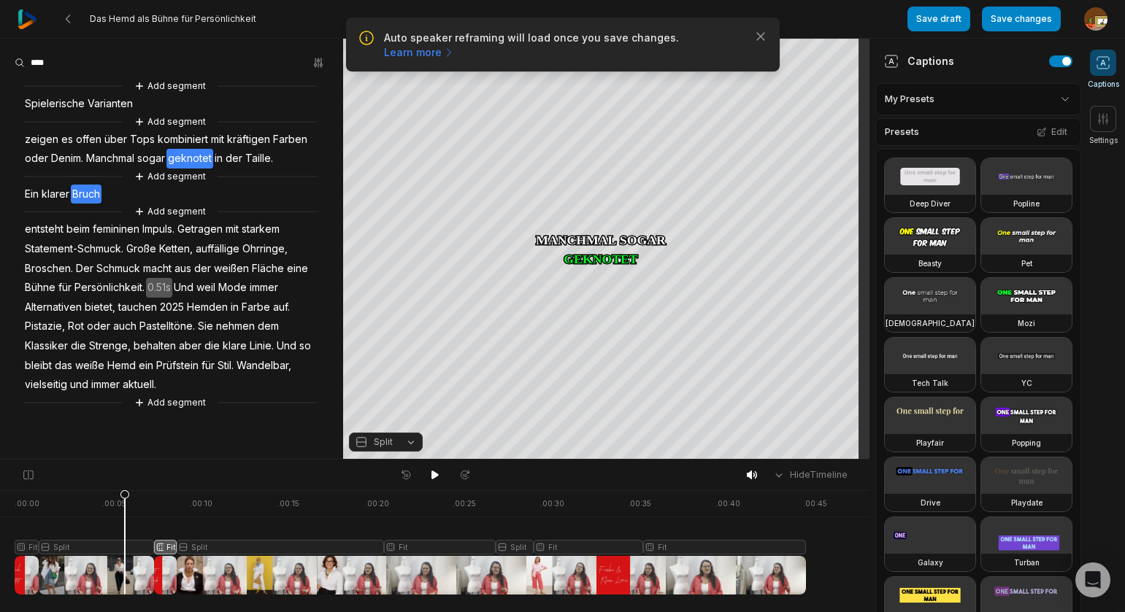
drag, startPoint x: 160, startPoint y: 493, endPoint x: 145, endPoint y: 492, distance: 15.4
click at [128, 496] on div at bounding box center [410, 543] width 791 height 104
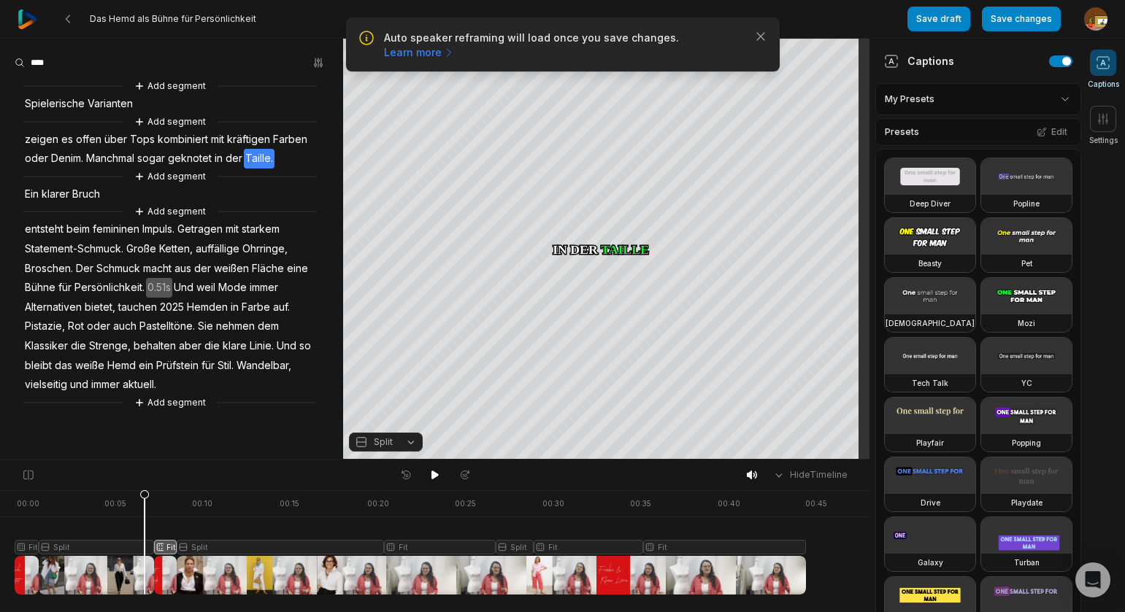
drag, startPoint x: 434, startPoint y: 480, endPoint x: 410, endPoint y: 464, distance: 28.3
click at [433, 474] on icon at bounding box center [435, 475] width 12 height 12
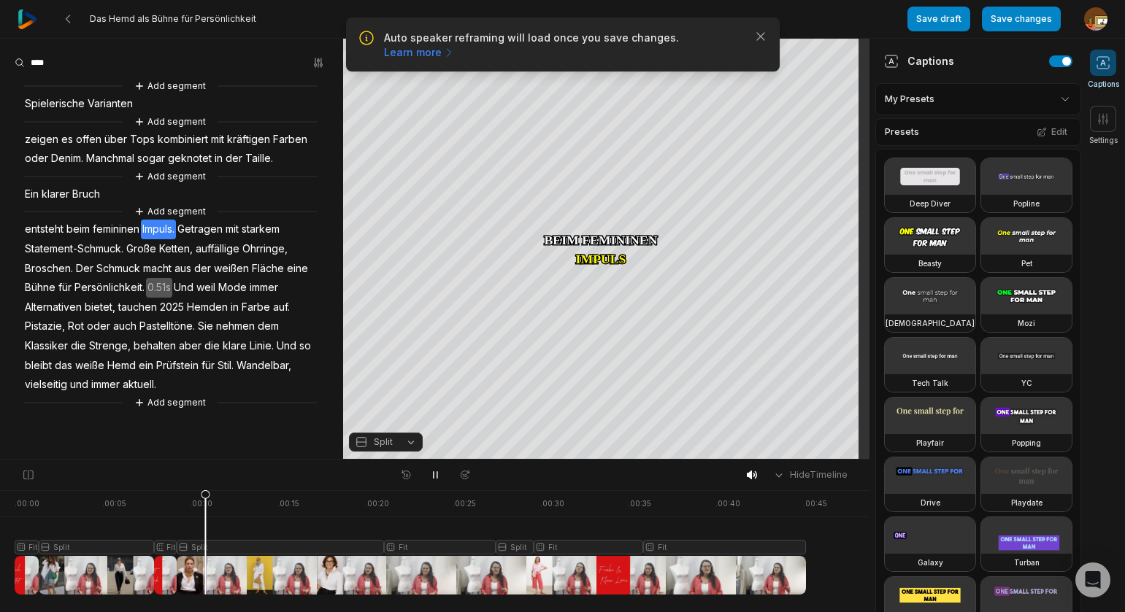
drag, startPoint x: 434, startPoint y: 477, endPoint x: 273, endPoint y: 518, distance: 165.7
click at [432, 477] on icon at bounding box center [435, 475] width 12 height 12
drag, startPoint x: 207, startPoint y: 493, endPoint x: 250, endPoint y: 505, distance: 45.3
click at [98, 501] on div at bounding box center [410, 543] width 791 height 104
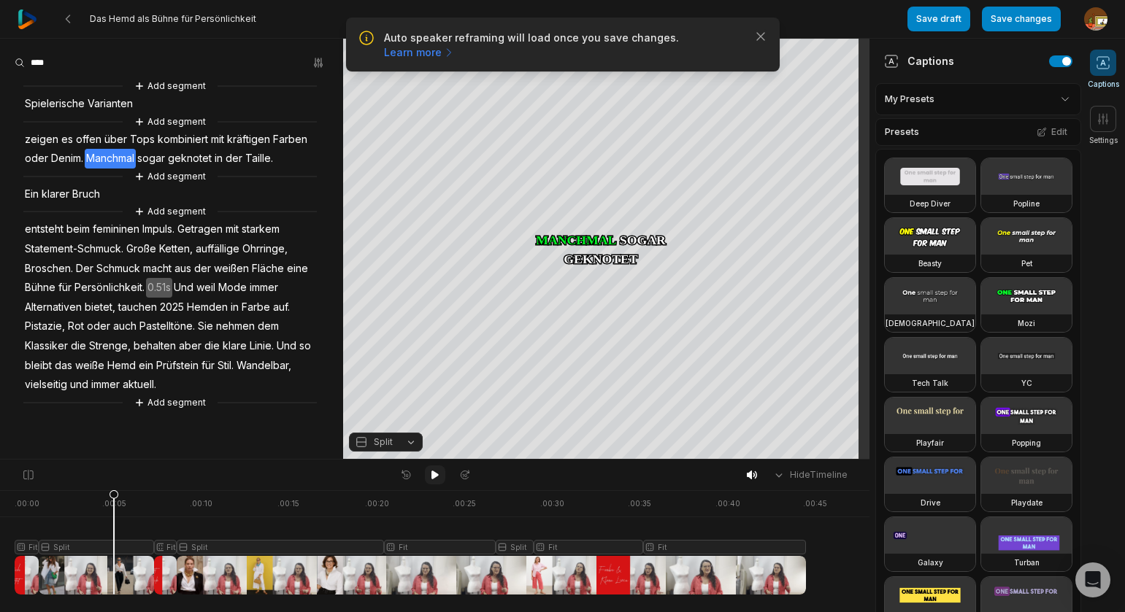
click at [429, 472] on icon at bounding box center [435, 475] width 12 height 12
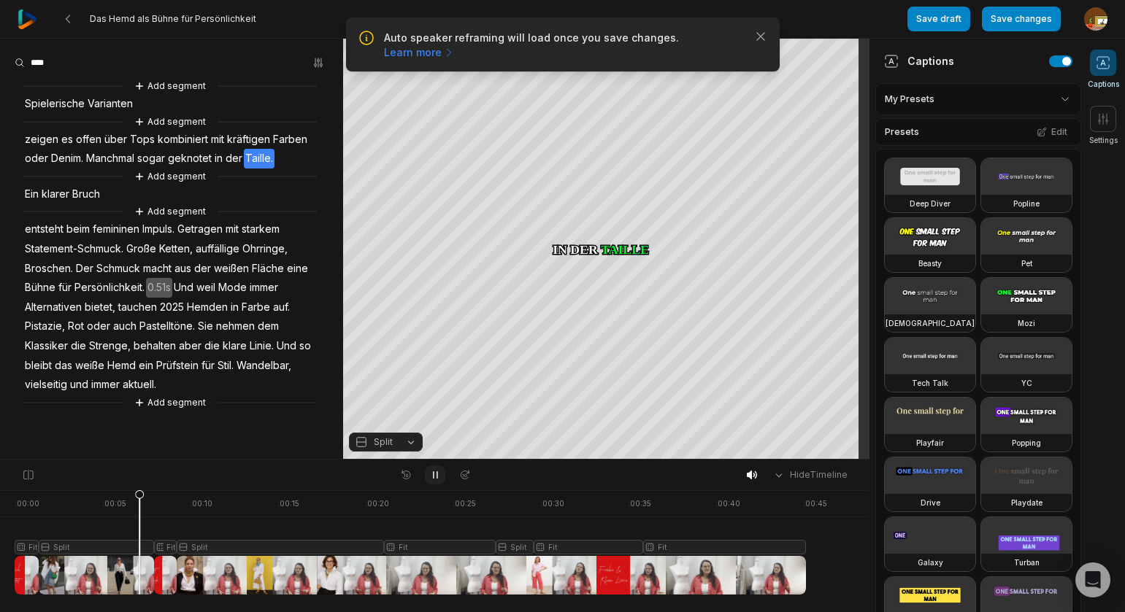
click at [430, 474] on icon at bounding box center [435, 475] width 12 height 12
click at [430, 473] on icon at bounding box center [435, 475] width 12 height 12
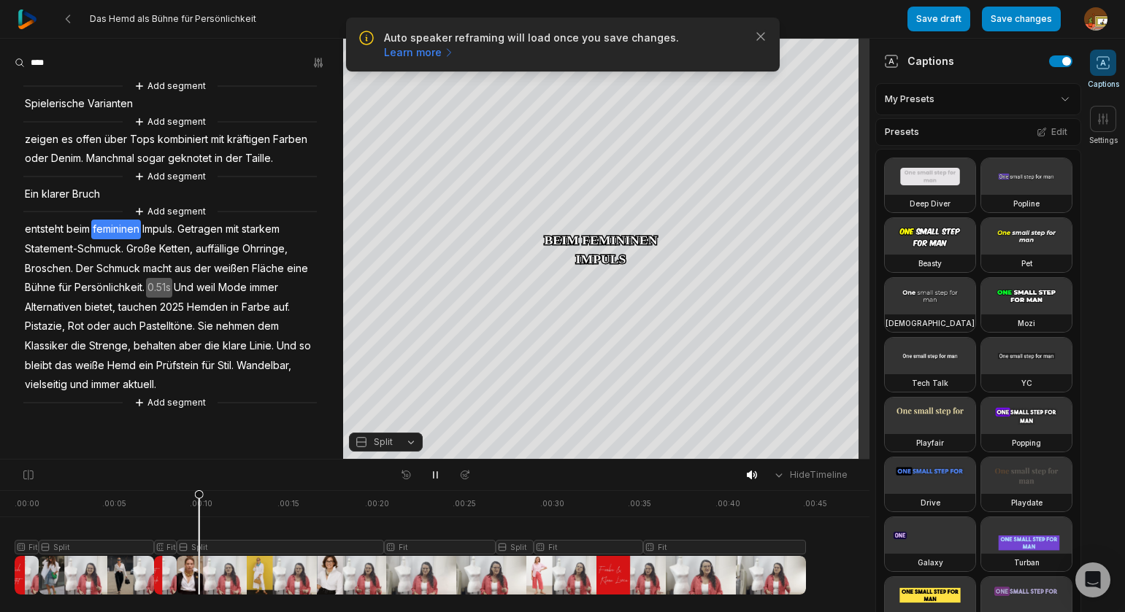
drag, startPoint x: 435, startPoint y: 473, endPoint x: 299, endPoint y: 226, distance: 282.6
click at [436, 469] on icon at bounding box center [435, 475] width 12 height 12
click at [233, 160] on span "der" at bounding box center [234, 159] width 20 height 20
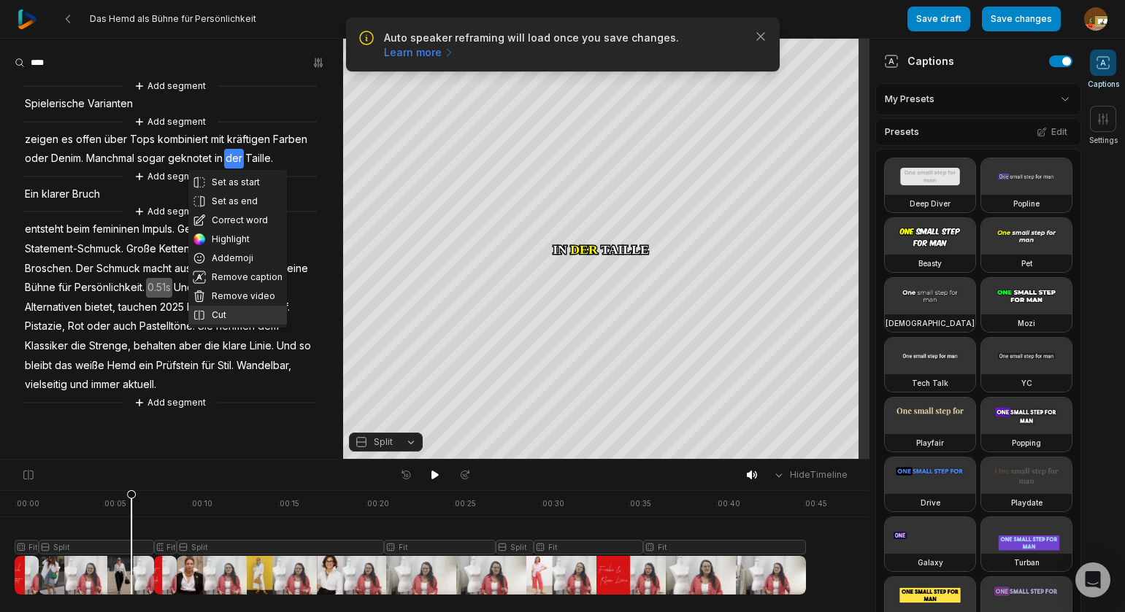
click at [217, 310] on button "Cut" at bounding box center [237, 315] width 99 height 19
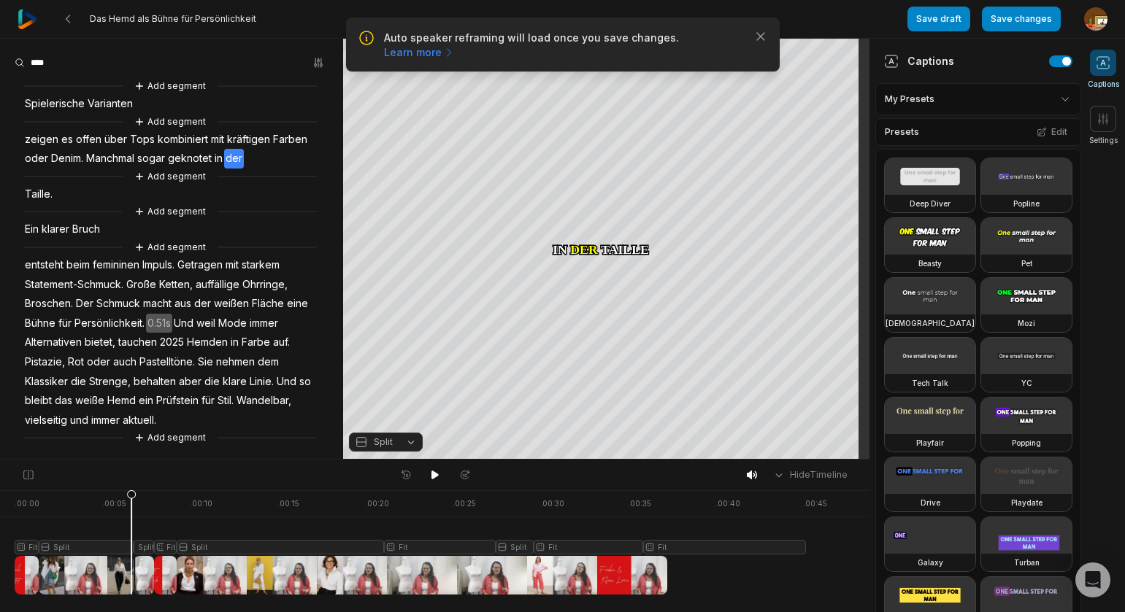
click at [40, 197] on span "Taille." at bounding box center [38, 195] width 31 height 20
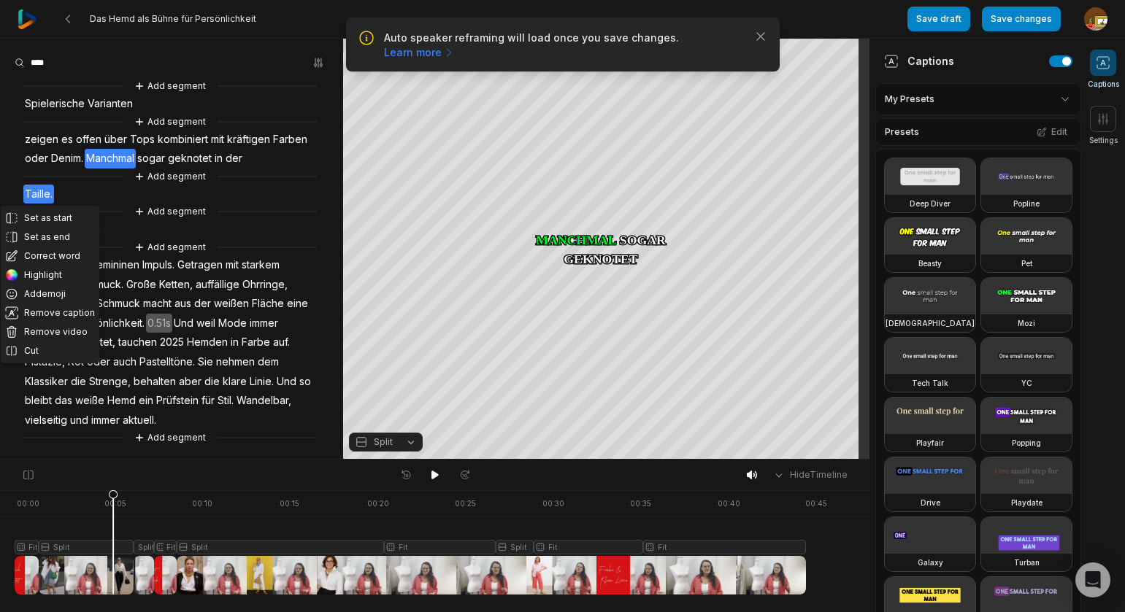
drag, startPoint x: 126, startPoint y: 493, endPoint x: 128, endPoint y: 509, distance: 15.4
click at [113, 493] on icon at bounding box center [113, 546] width 9 height 111
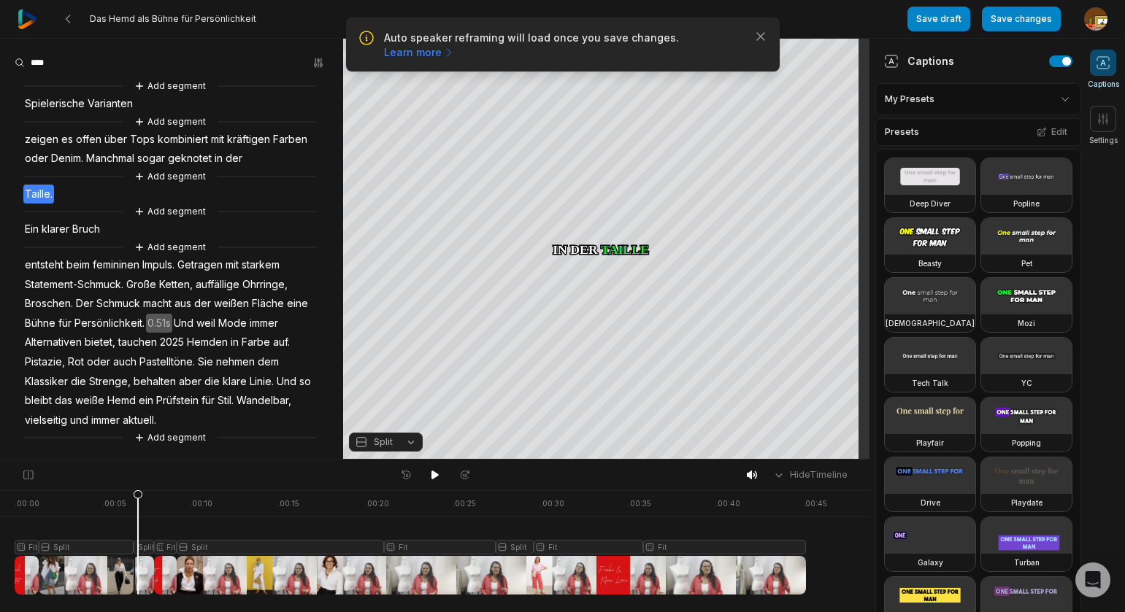
click at [138, 548] on div at bounding box center [410, 543] width 791 height 104
click at [417, 439] on button "Split" at bounding box center [386, 442] width 74 height 19
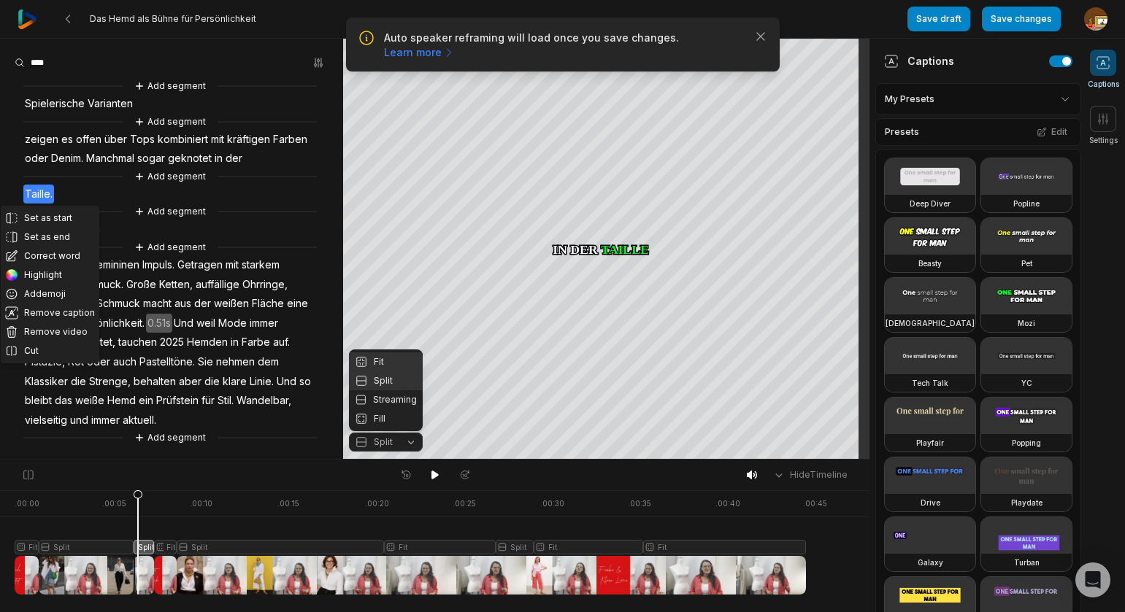
click at [382, 361] on div "Fit" at bounding box center [386, 362] width 74 height 19
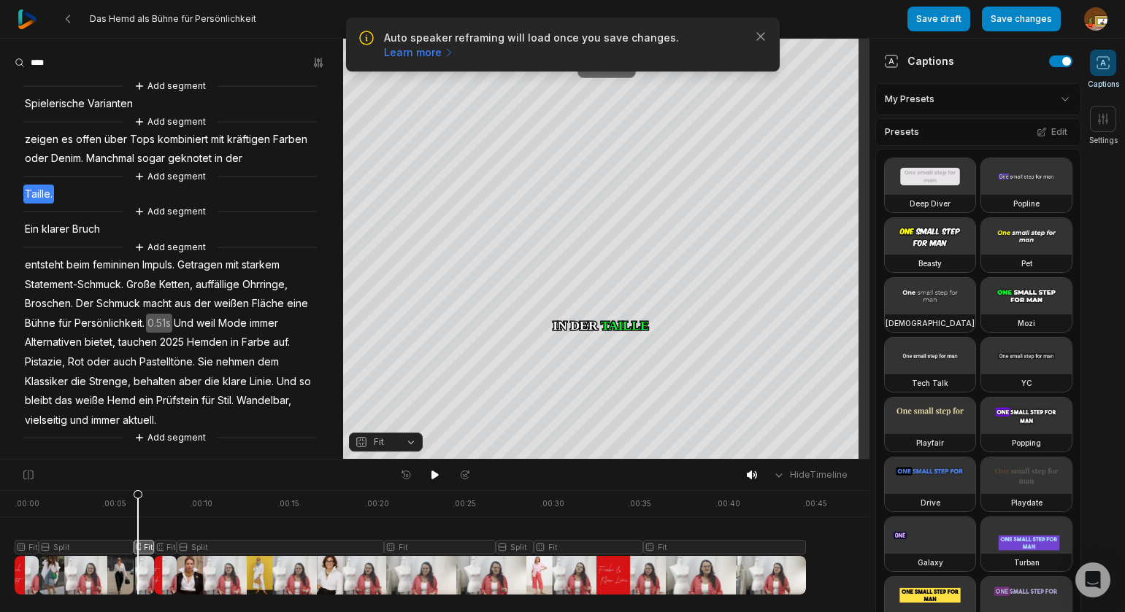
click at [609, 66] on div "Crop" at bounding box center [606, 66] width 39 height 13
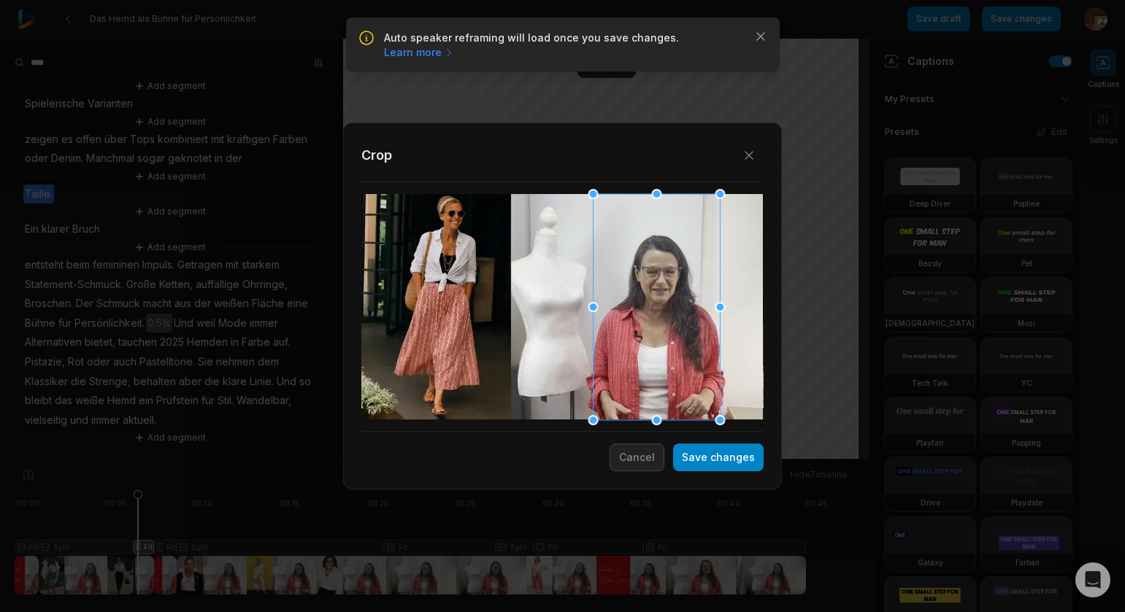
drag, startPoint x: 588, startPoint y: 318, endPoint x: 637, endPoint y: 315, distance: 48.2
click at [637, 315] on div at bounding box center [656, 307] width 127 height 226
drag, startPoint x: 725, startPoint y: 464, endPoint x: 770, endPoint y: 425, distance: 59.5
click at [725, 464] on button "Save changes" at bounding box center [718, 458] width 91 height 28
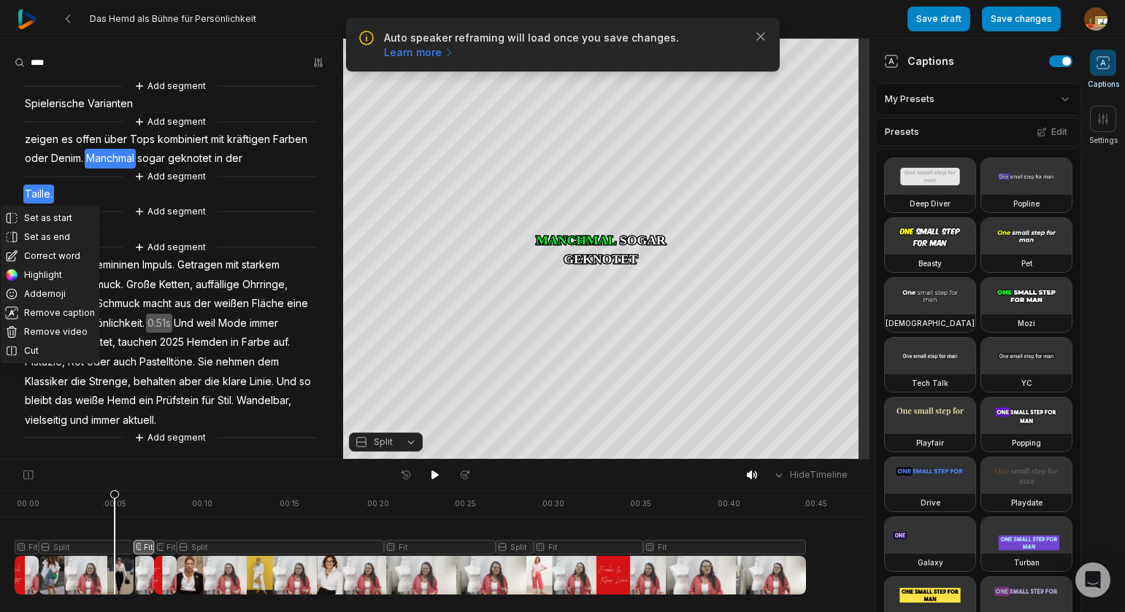
drag, startPoint x: 136, startPoint y: 495, endPoint x: 287, endPoint y: 495, distance: 151.1
click at [117, 499] on icon at bounding box center [114, 546] width 9 height 111
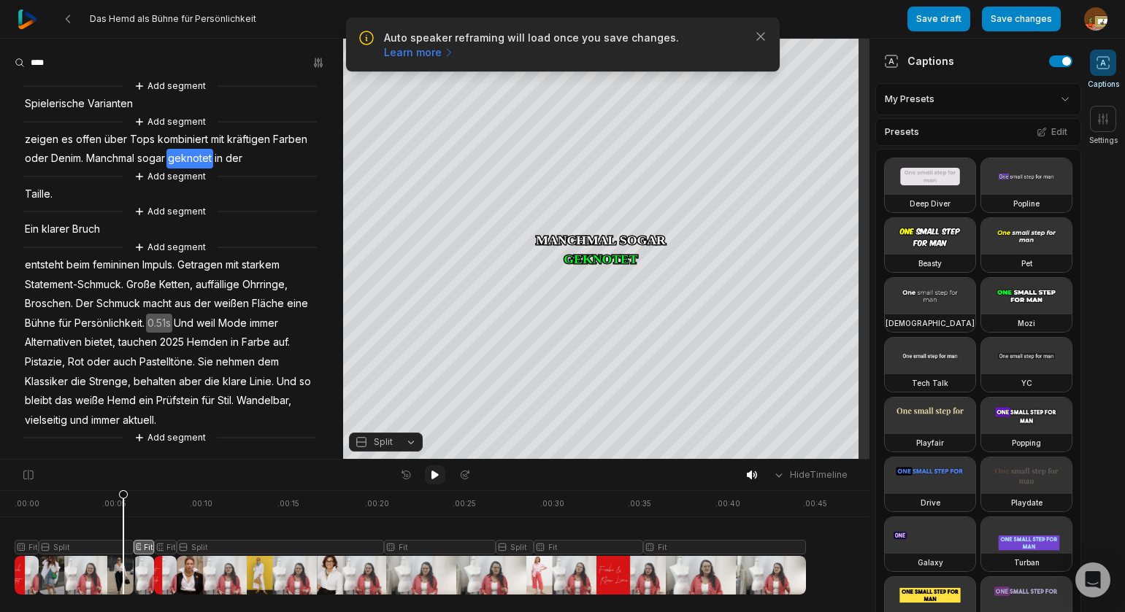
click at [438, 474] on icon at bounding box center [435, 475] width 12 height 12
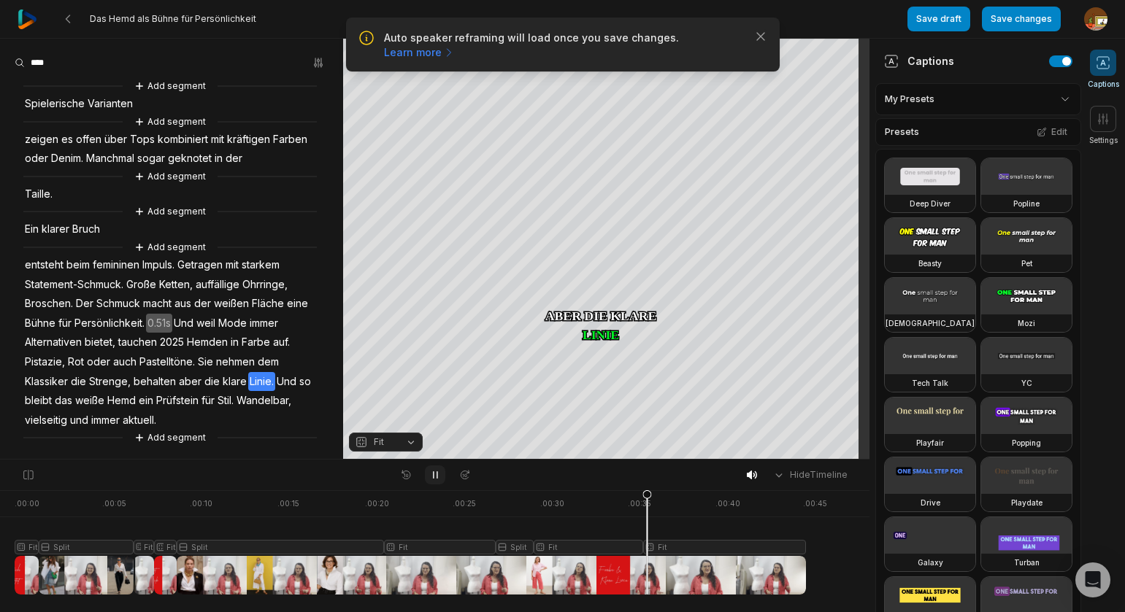
drag, startPoint x: 436, startPoint y: 479, endPoint x: 497, endPoint y: 510, distance: 68.6
click at [437, 479] on icon at bounding box center [435, 475] width 12 height 12
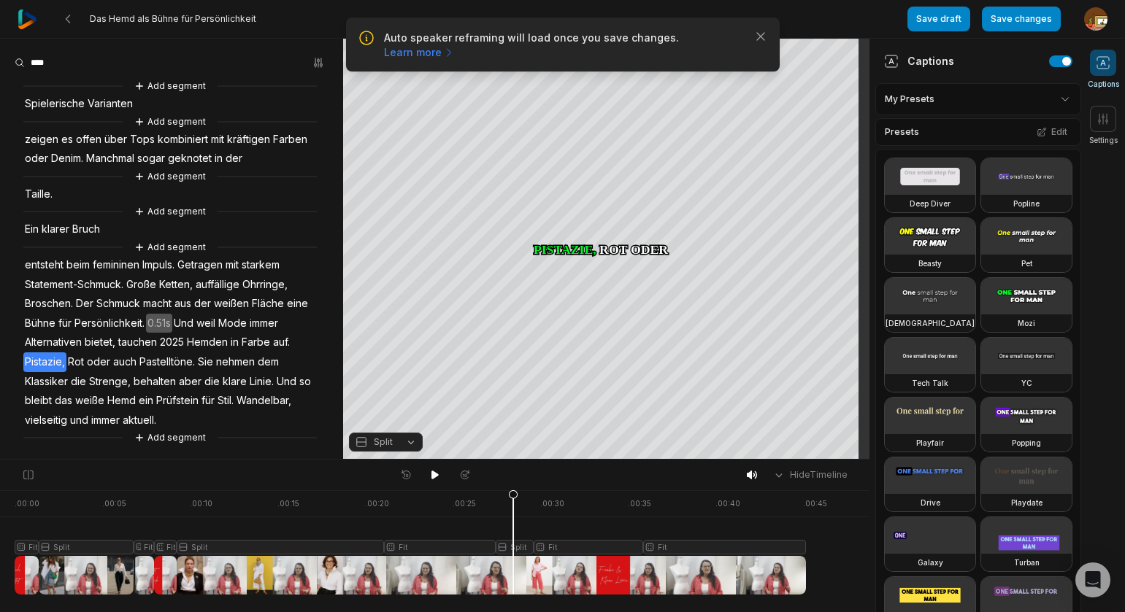
click at [513, 545] on div at bounding box center [410, 543] width 791 height 104
click at [607, 226] on div "Crop" at bounding box center [606, 232] width 39 height 13
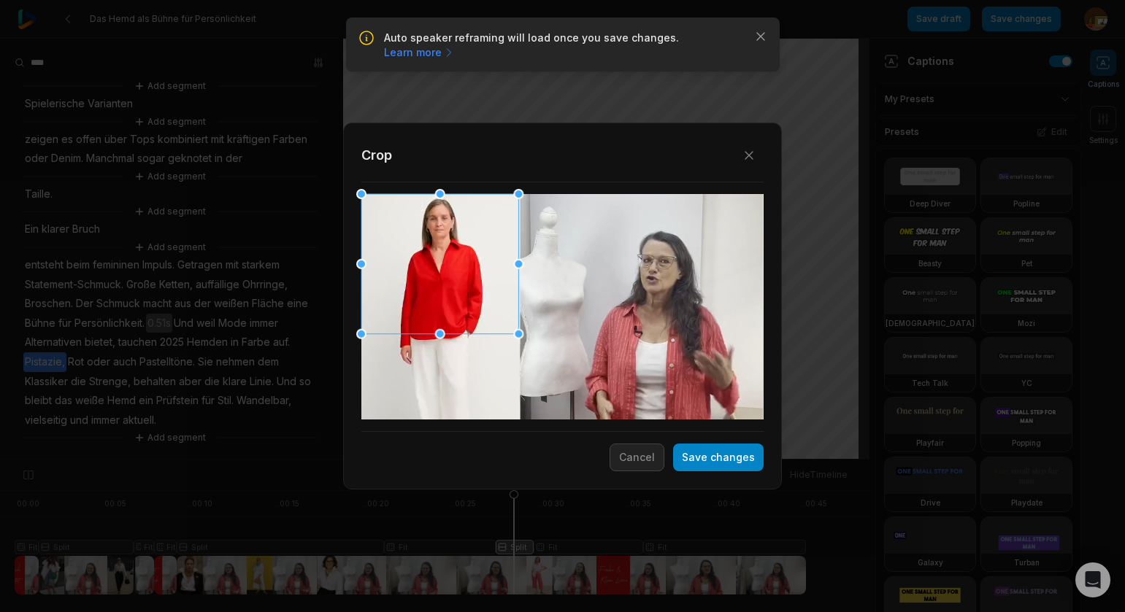
drag, startPoint x: 538, startPoint y: 350, endPoint x: 497, endPoint y: 327, distance: 47.1
click at [508, 460] on div "Close Crop Save changes Cancel" at bounding box center [562, 460] width 1125 height 0
click at [718, 463] on button "Save changes" at bounding box center [718, 458] width 91 height 28
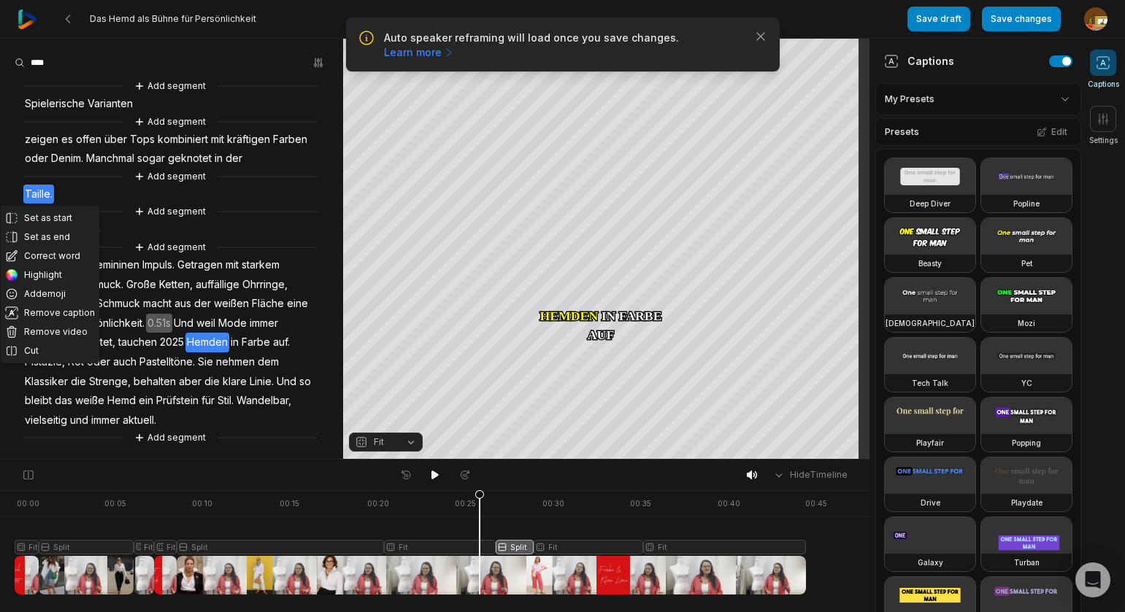
drag, startPoint x: 513, startPoint y: 496, endPoint x: 499, endPoint y: 477, distance: 22.9
click at [480, 498] on icon at bounding box center [479, 546] width 9 height 111
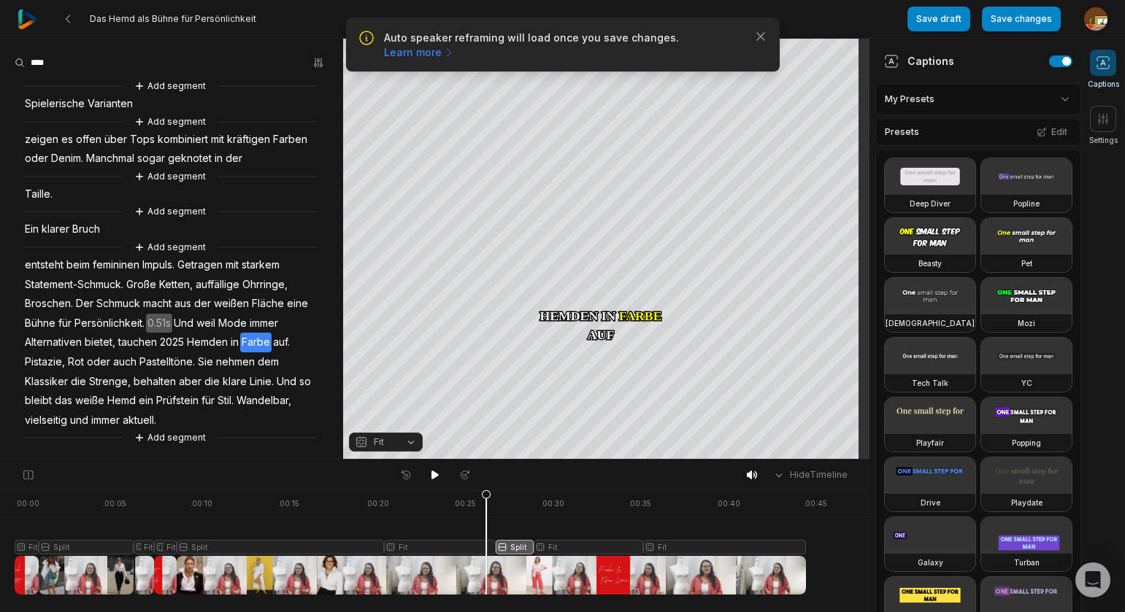
drag, startPoint x: 434, startPoint y: 476, endPoint x: 367, endPoint y: 461, distance: 68.7
click at [434, 475] on icon at bounding box center [434, 475] width 7 height 9
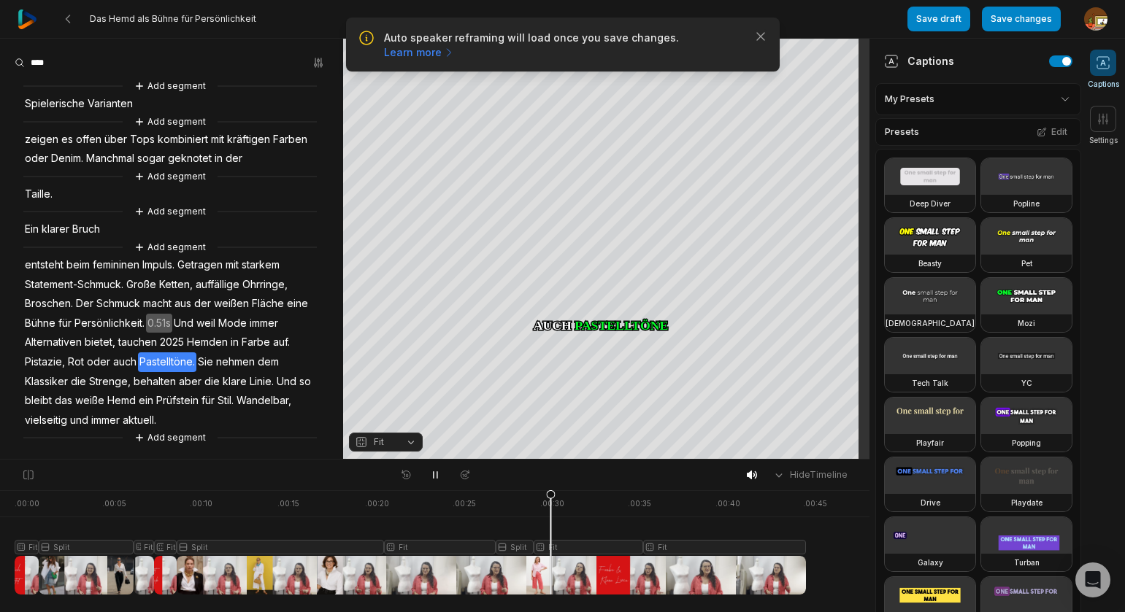
drag, startPoint x: 434, startPoint y: 474, endPoint x: 451, endPoint y: 477, distance: 17.0
click at [437, 474] on icon at bounding box center [435, 475] width 12 height 12
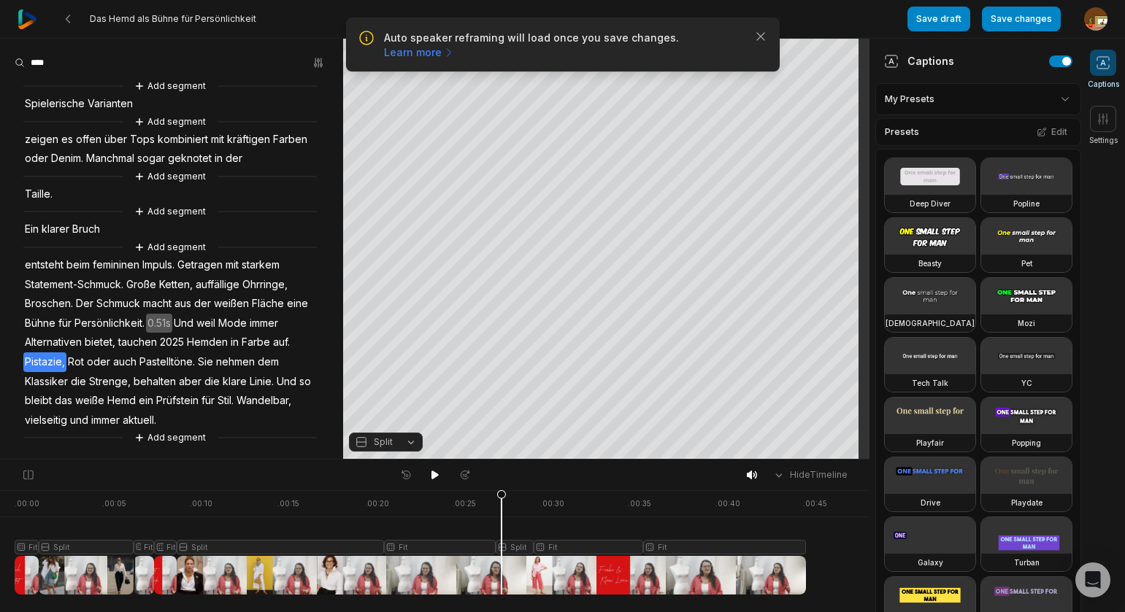
drag, startPoint x: 528, startPoint y: 499, endPoint x: 501, endPoint y: 500, distance: 27.0
click at [501, 500] on icon at bounding box center [501, 542] width 10 height 105
click at [617, 231] on div "Crop" at bounding box center [606, 232] width 39 height 13
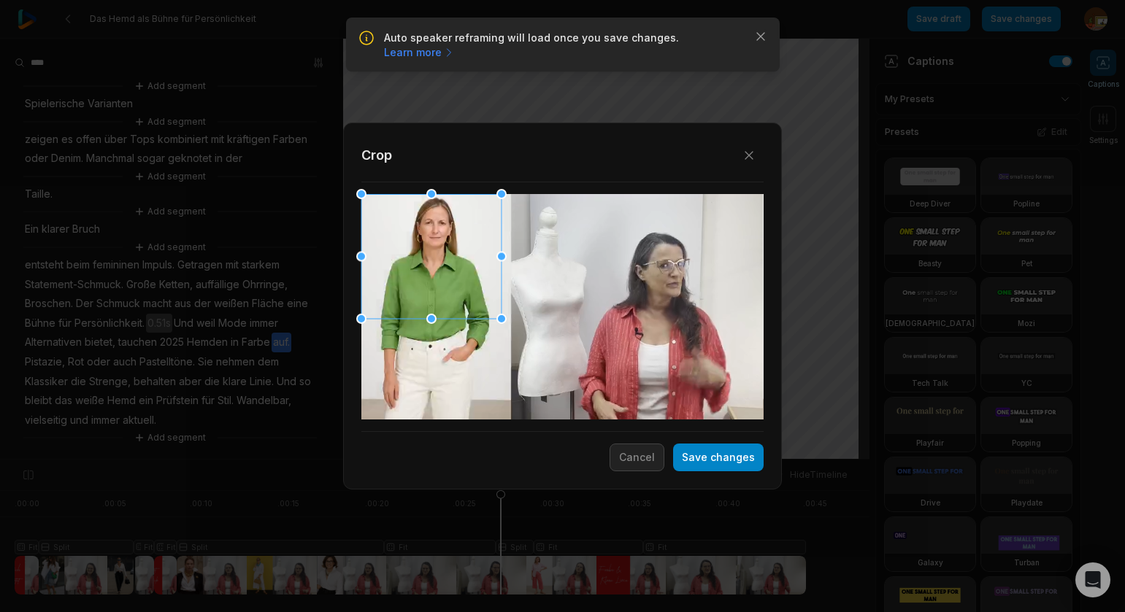
drag, startPoint x: 515, startPoint y: 332, endPoint x: 482, endPoint y: 314, distance: 38.2
click at [491, 460] on div "Close Crop Save changes Cancel" at bounding box center [562, 460] width 1125 height 0
drag, startPoint x: 476, startPoint y: 300, endPoint x: 481, endPoint y: 317, distance: 17.5
click at [481, 317] on div at bounding box center [436, 273] width 140 height 125
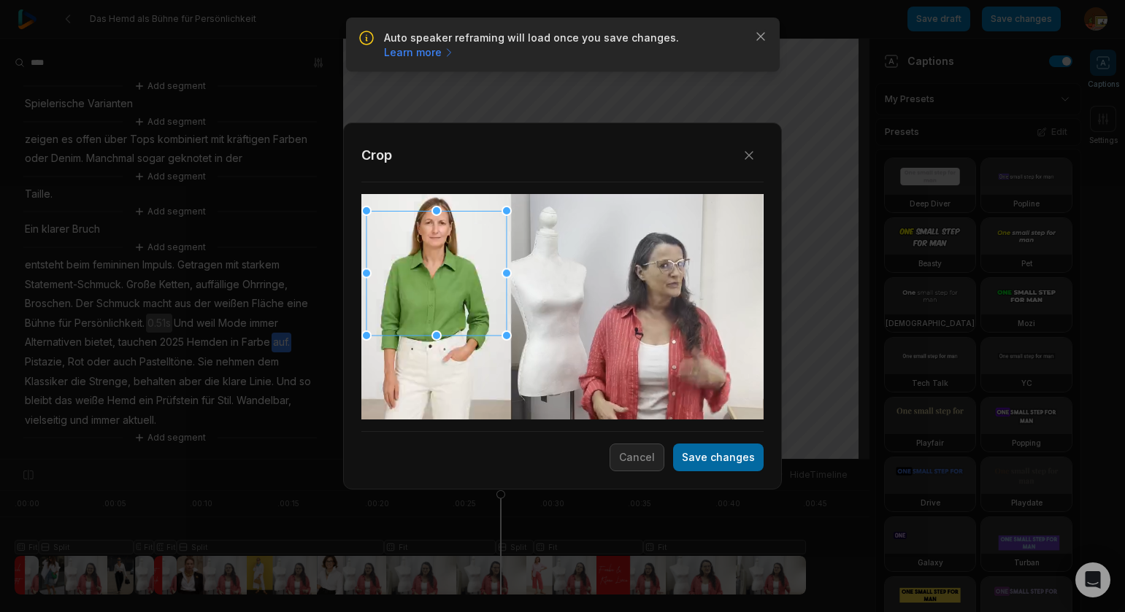
drag, startPoint x: 718, startPoint y: 460, endPoint x: 760, endPoint y: 447, distance: 43.6
click at [718, 460] on button "Save changes" at bounding box center [718, 458] width 91 height 28
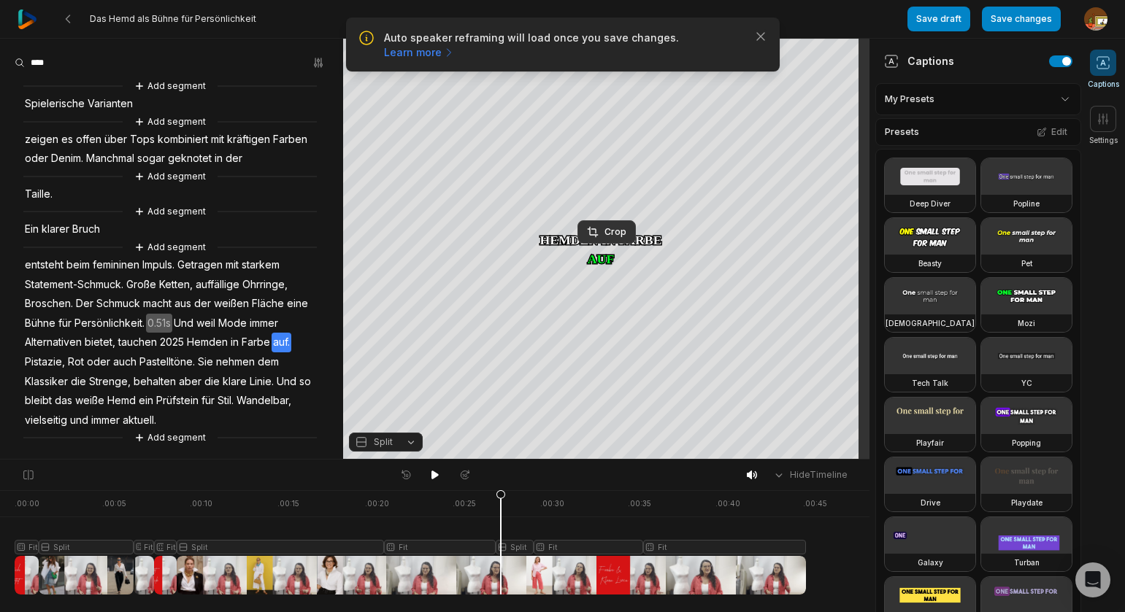
drag, startPoint x: 428, startPoint y: 473, endPoint x: 421, endPoint y: 438, distance: 35.8
click at [429, 472] on icon at bounding box center [435, 475] width 12 height 12
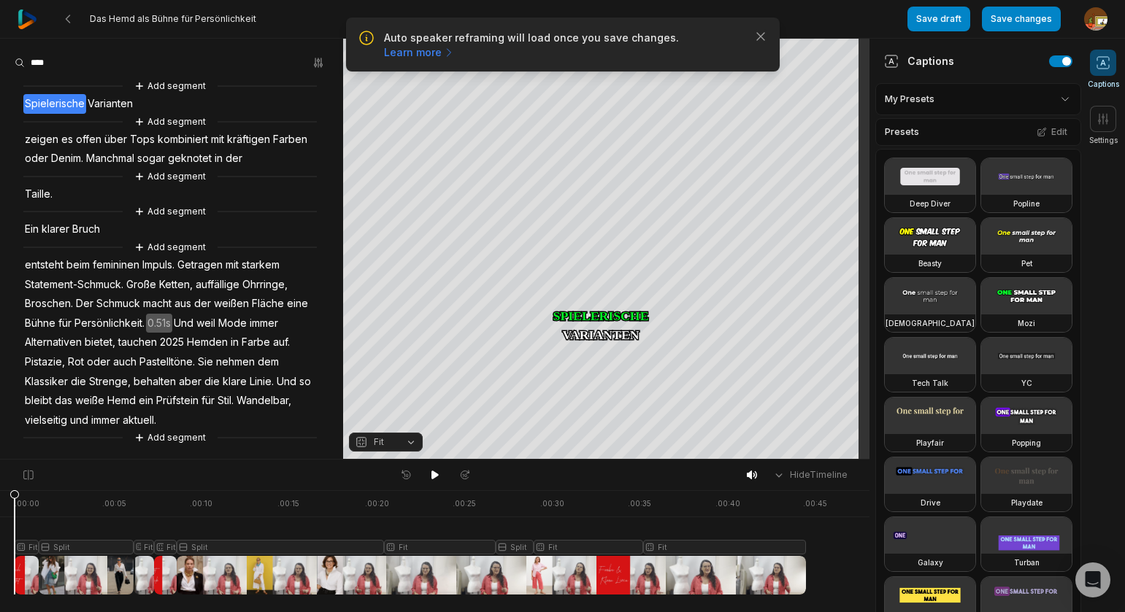
click at [627, 549] on div at bounding box center [410, 543] width 791 height 104
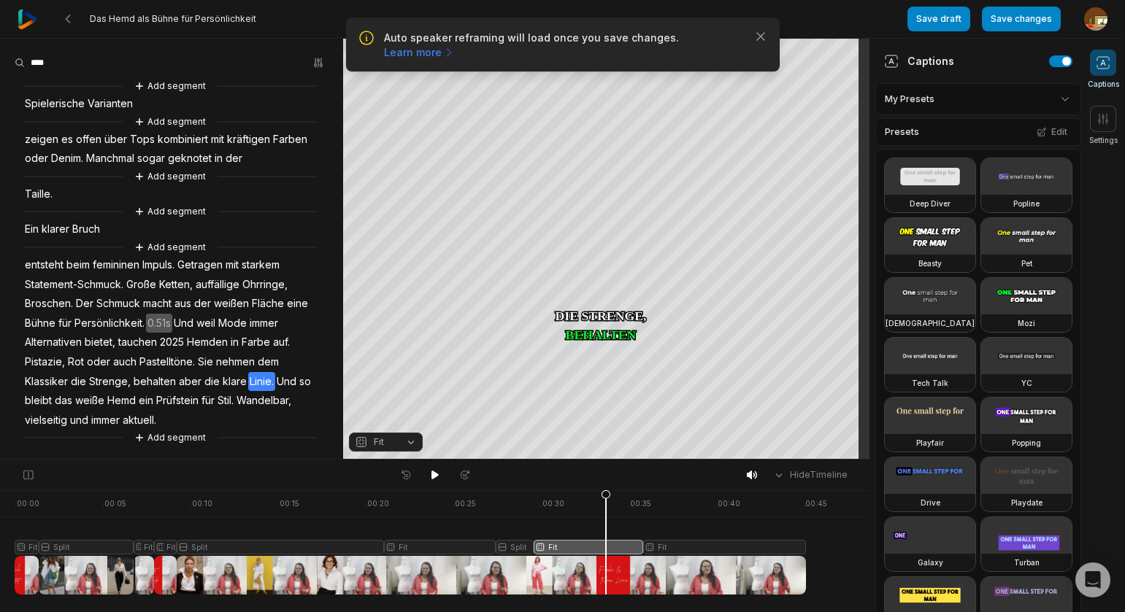
drag, startPoint x: 625, startPoint y: 501, endPoint x: 607, endPoint y: 496, distance: 19.0
click at [606, 504] on icon at bounding box center [605, 546] width 9 height 111
drag, startPoint x: 435, startPoint y: 477, endPoint x: 423, endPoint y: 472, distance: 12.7
click at [434, 477] on icon at bounding box center [434, 475] width 7 height 9
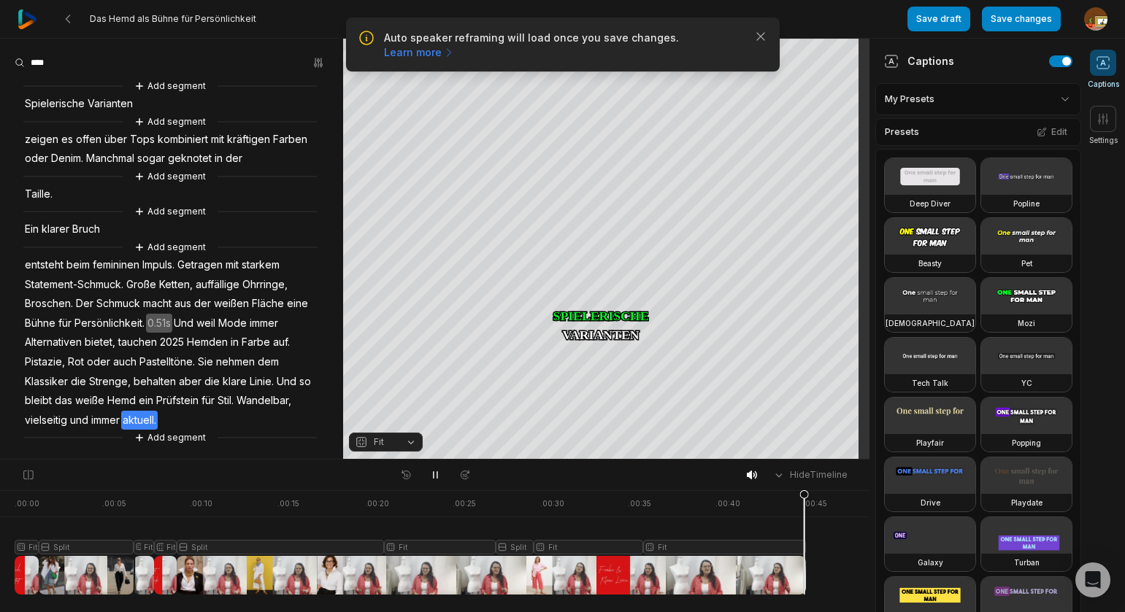
click at [275, 392] on span "Und" at bounding box center [286, 382] width 23 height 20
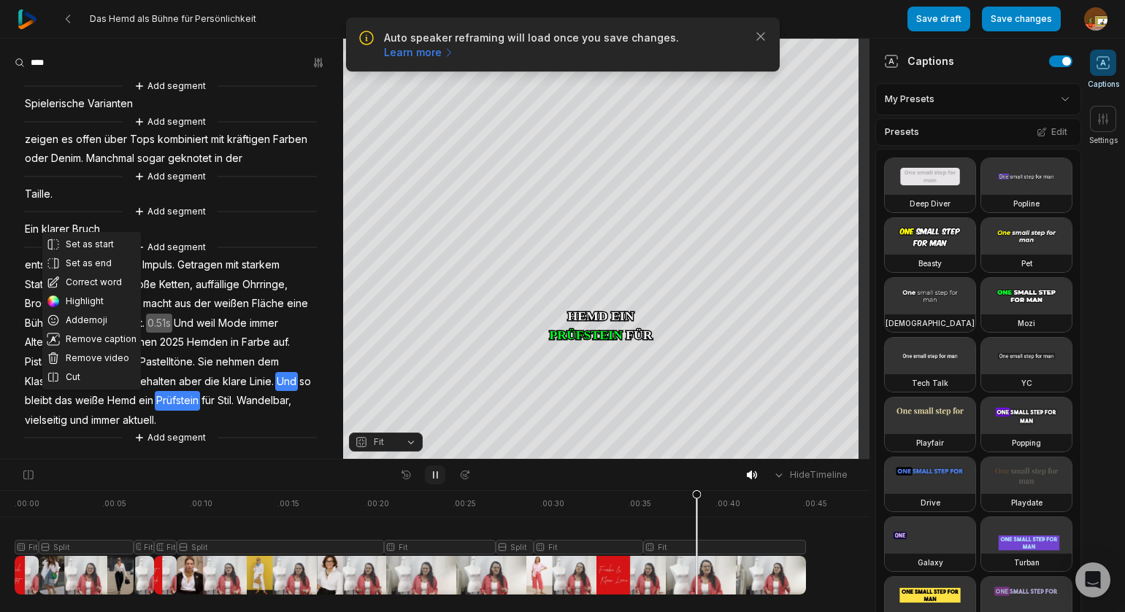
drag, startPoint x: 436, startPoint y: 477, endPoint x: 427, endPoint y: 476, distance: 8.9
click at [435, 477] on icon at bounding box center [435, 475] width 12 height 12
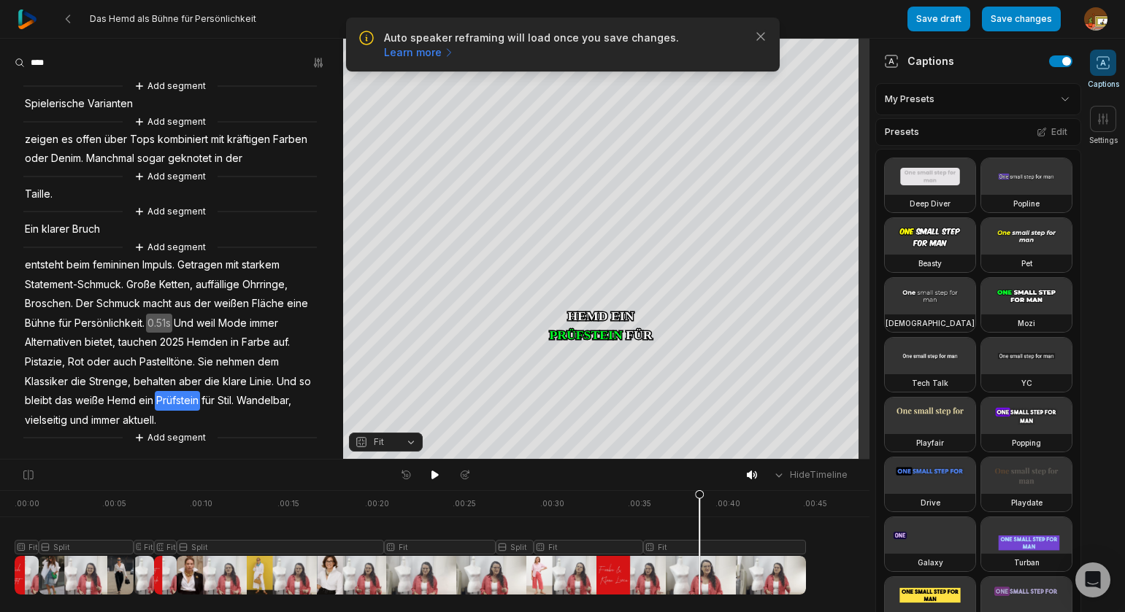
click at [248, 392] on span "Linie." at bounding box center [261, 382] width 27 height 20
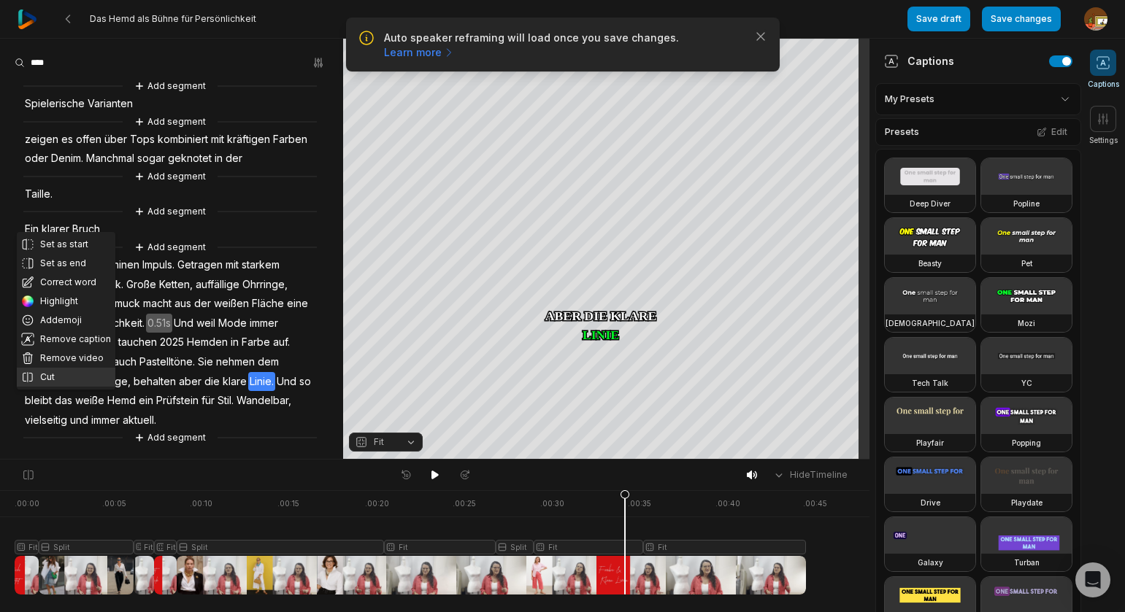
click at [53, 375] on button "Cut" at bounding box center [66, 377] width 99 height 19
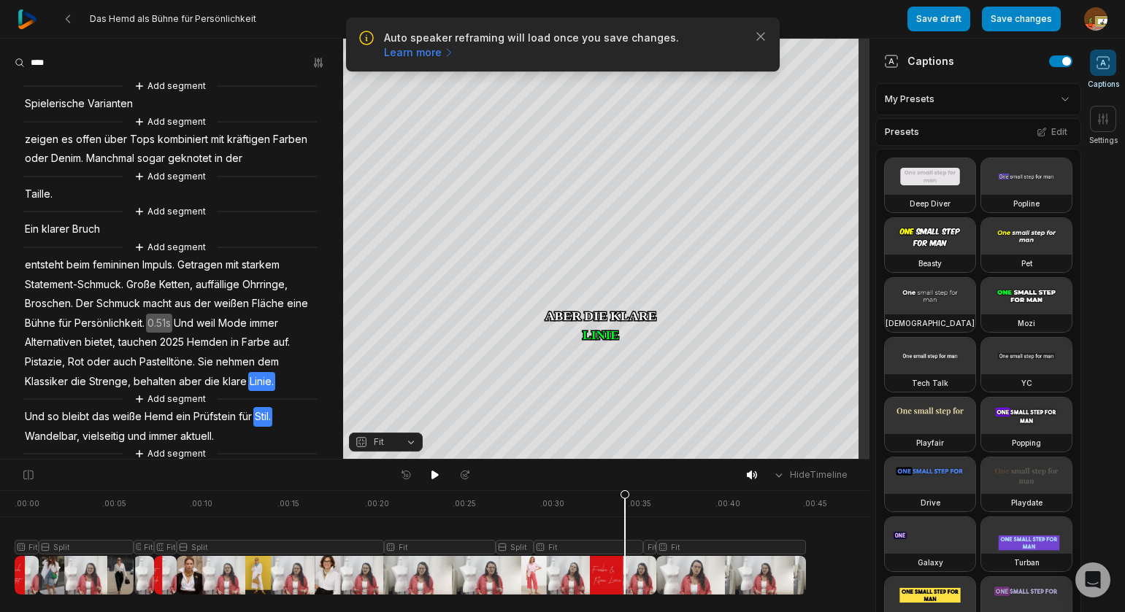
click at [264, 427] on span "Stil." at bounding box center [262, 417] width 19 height 20
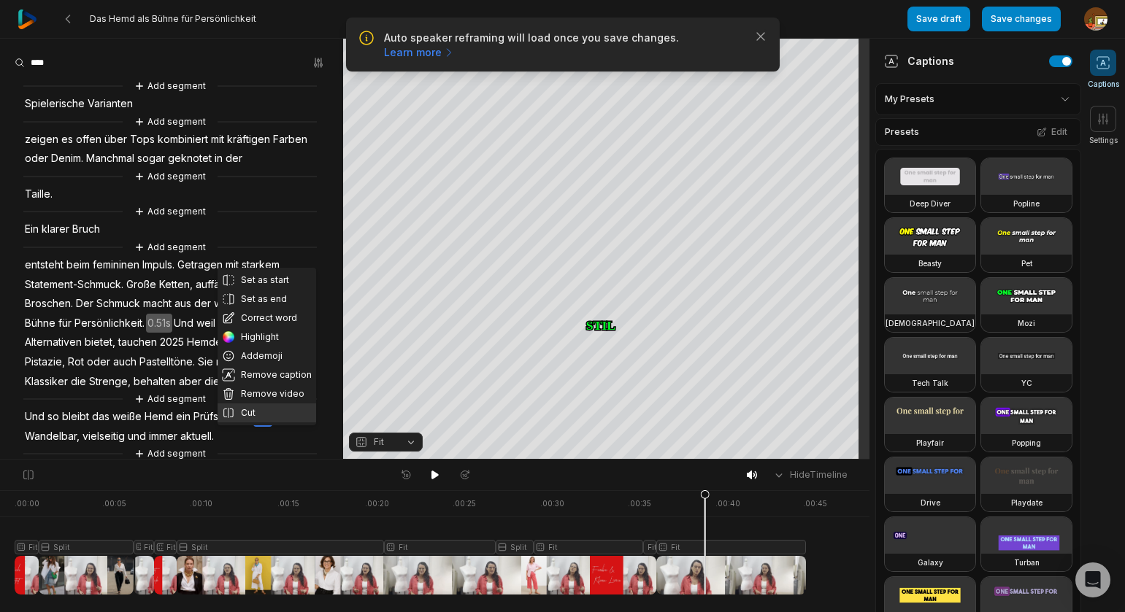
click at [258, 415] on button "Cut" at bounding box center [267, 413] width 99 height 19
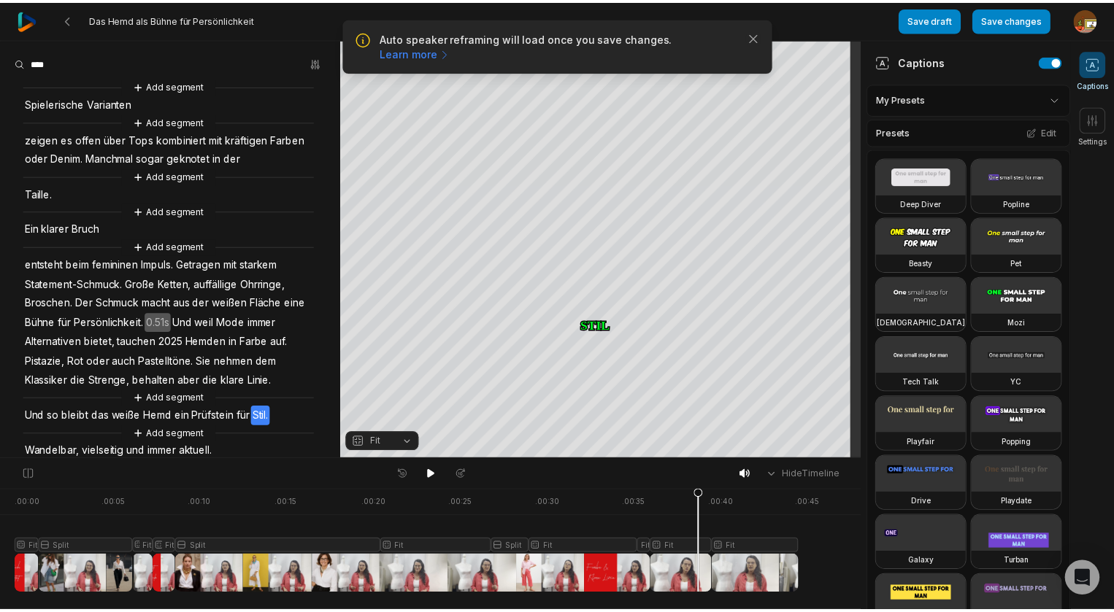
scroll to position [52, 0]
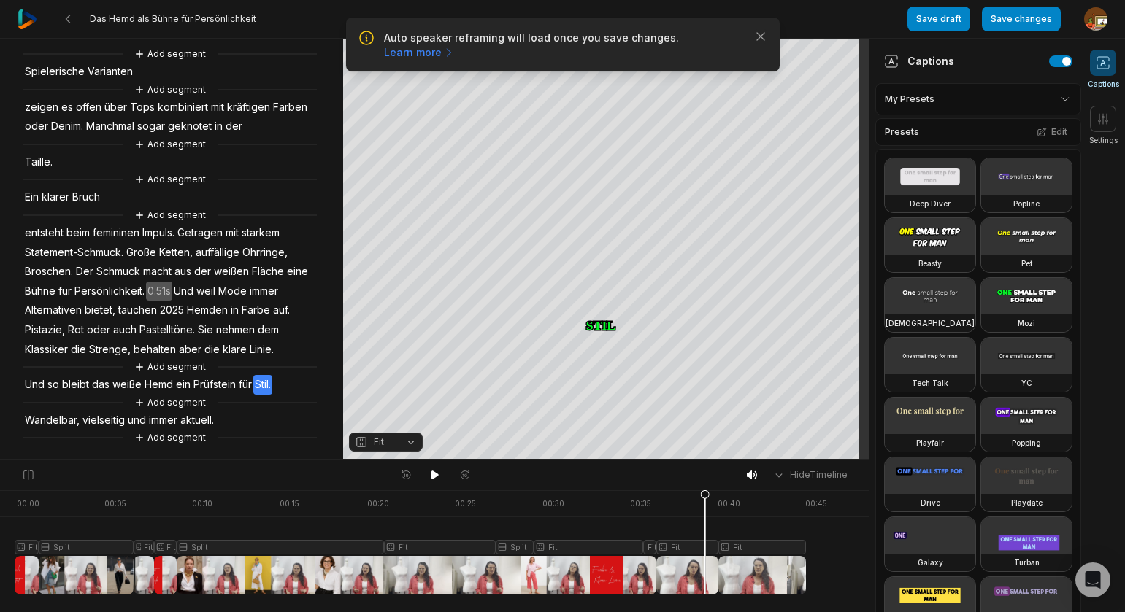
click at [88, 385] on span "bleibt" at bounding box center [76, 385] width 30 height 20
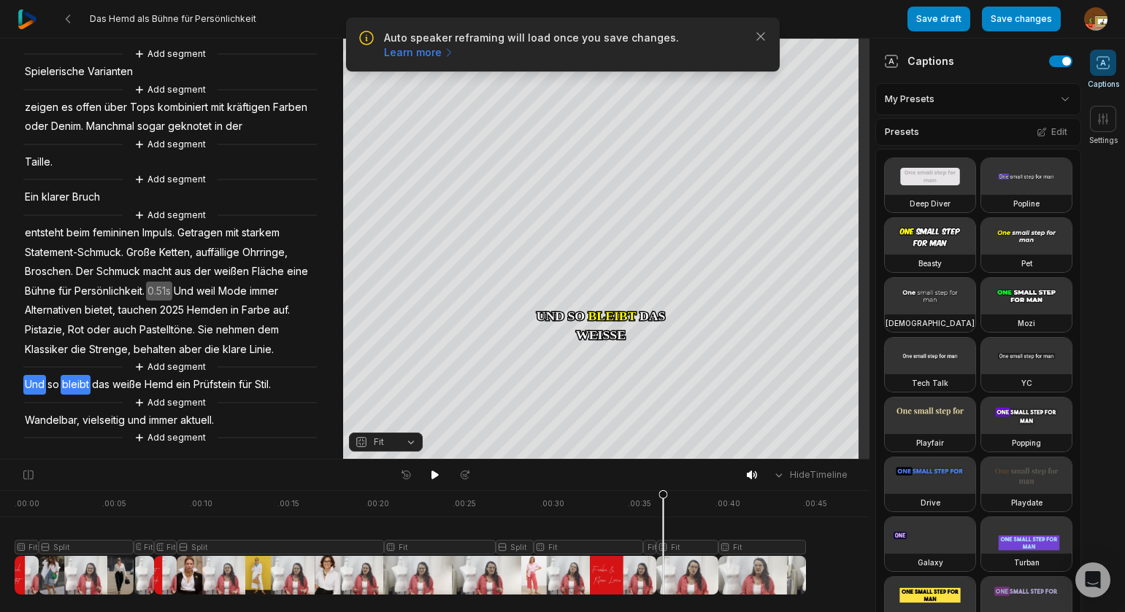
click at [34, 385] on span "Und" at bounding box center [34, 385] width 23 height 20
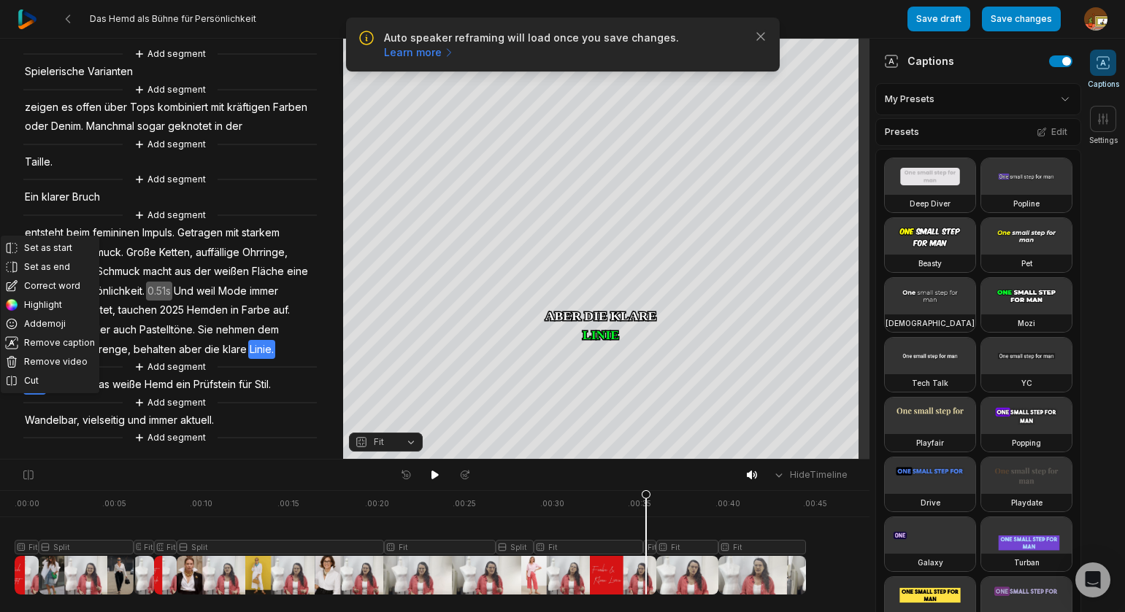
drag, startPoint x: 658, startPoint y: 498, endPoint x: 651, endPoint y: 559, distance: 61.7
click at [646, 501] on icon at bounding box center [646, 542] width 10 height 105
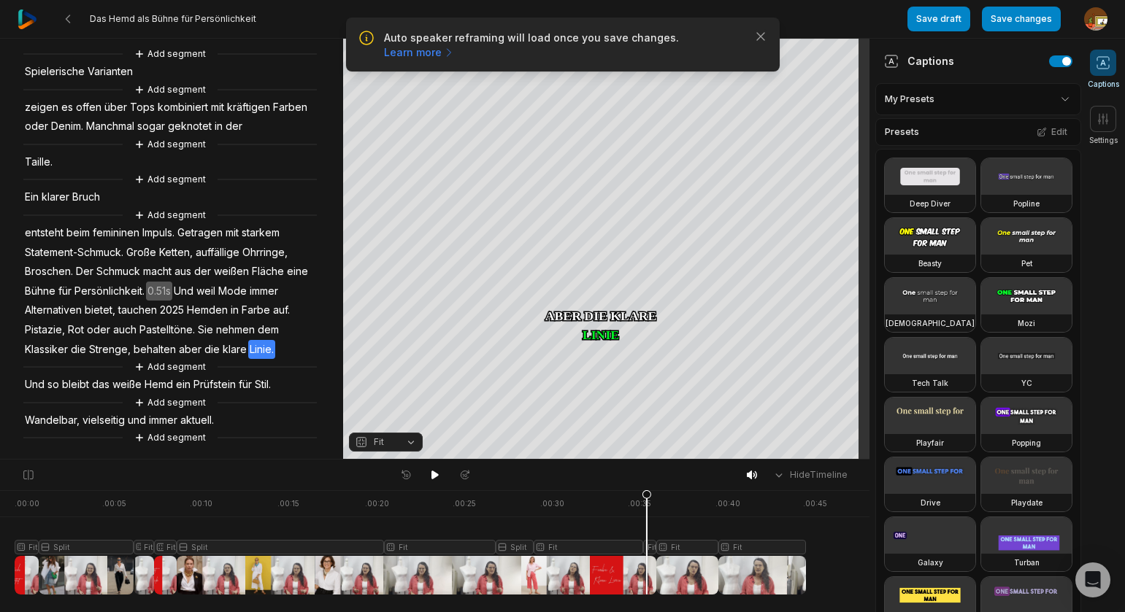
click at [651, 545] on div at bounding box center [410, 543] width 791 height 104
click at [413, 438] on button "Fit" at bounding box center [386, 442] width 74 height 19
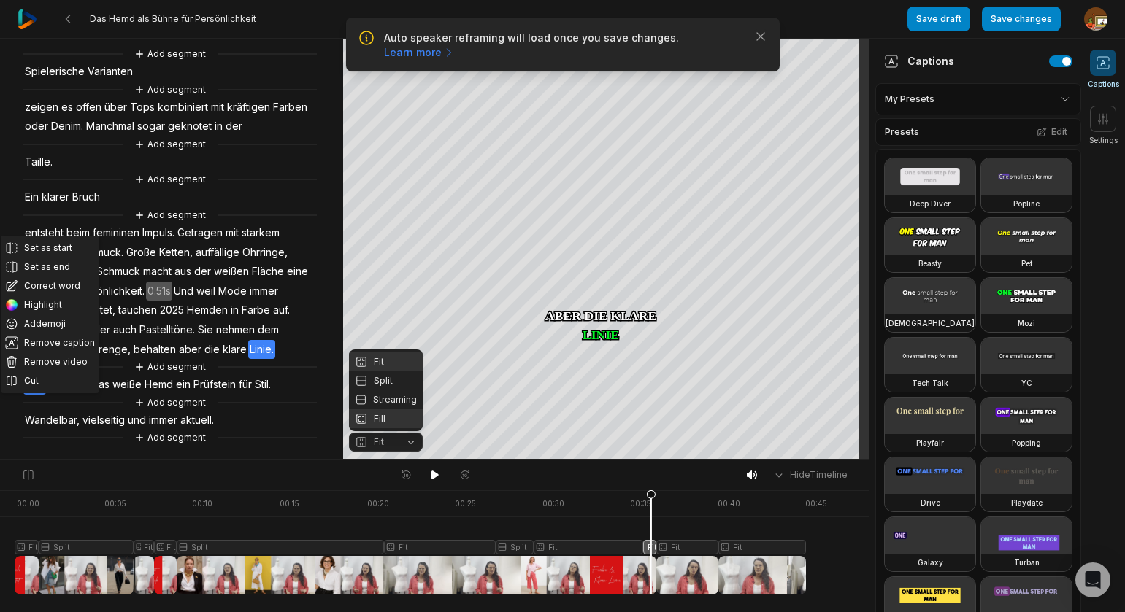
click at [380, 417] on div "Fill" at bounding box center [386, 419] width 74 height 19
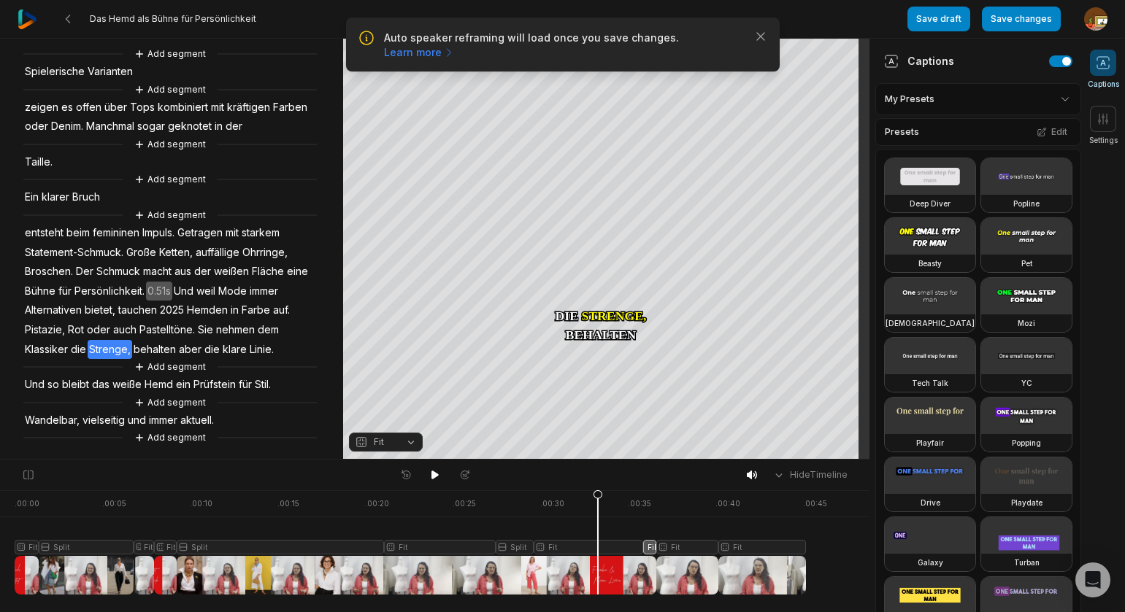
drag, startPoint x: 607, startPoint y: 499, endPoint x: 494, endPoint y: 465, distance: 118.2
click at [598, 500] on icon at bounding box center [597, 546] width 9 height 111
drag, startPoint x: 431, startPoint y: 476, endPoint x: 420, endPoint y: 437, distance: 41.1
click at [431, 474] on icon at bounding box center [434, 475] width 7 height 9
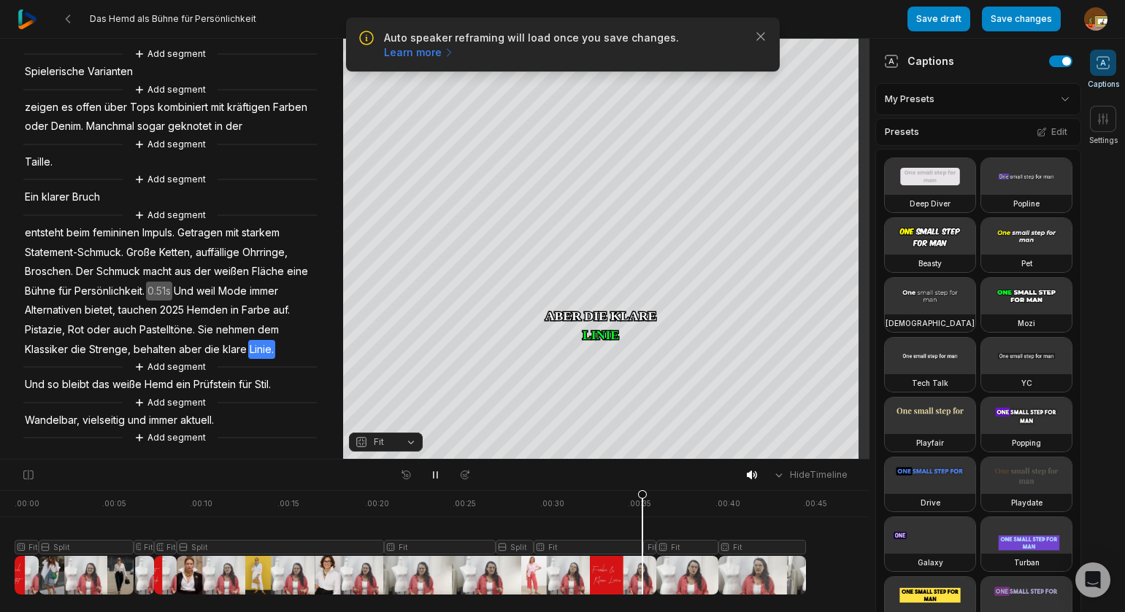
drag, startPoint x: 439, startPoint y: 476, endPoint x: 556, endPoint y: 505, distance: 120.4
click at [440, 476] on button at bounding box center [435, 475] width 20 height 19
click at [434, 474] on icon at bounding box center [434, 475] width 7 height 9
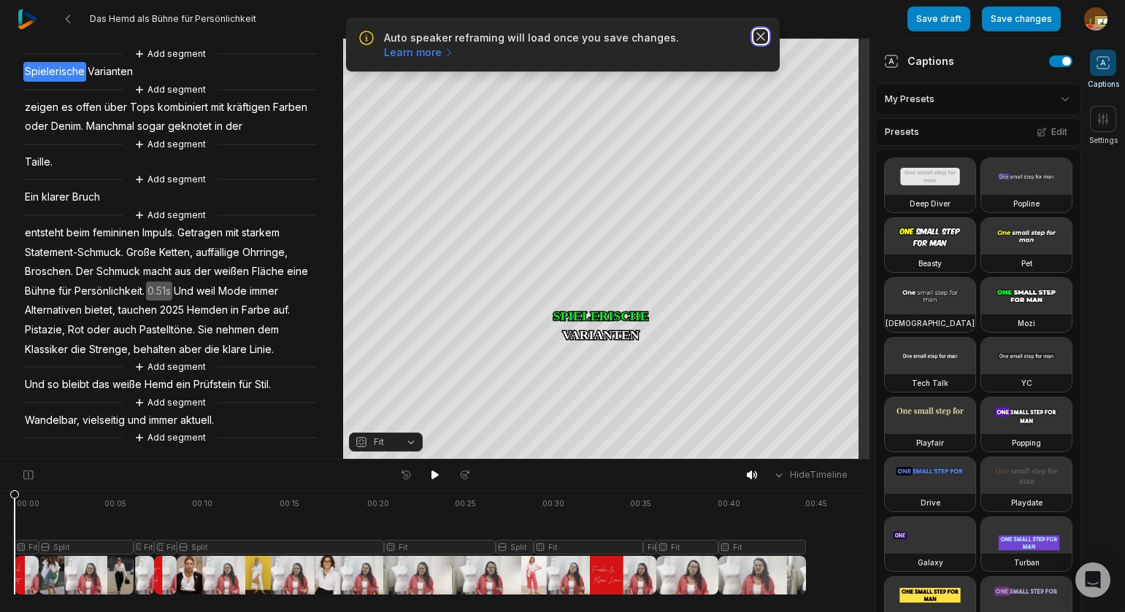
click at [762, 35] on icon "button" at bounding box center [760, 36] width 15 height 15
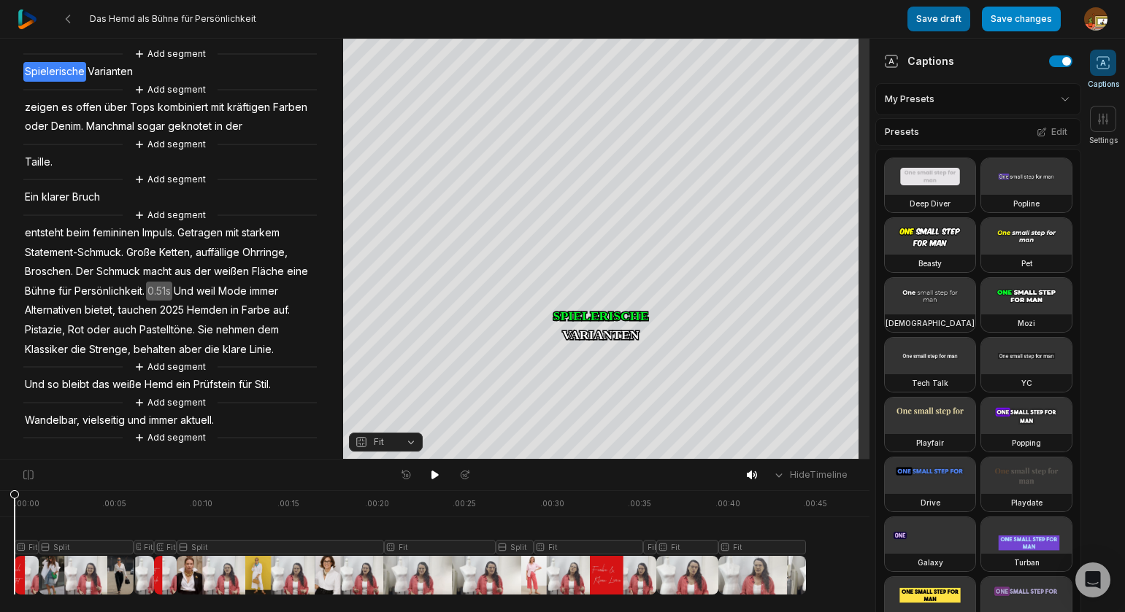
click at [958, 20] on button "Save draft" at bounding box center [938, 19] width 63 height 25
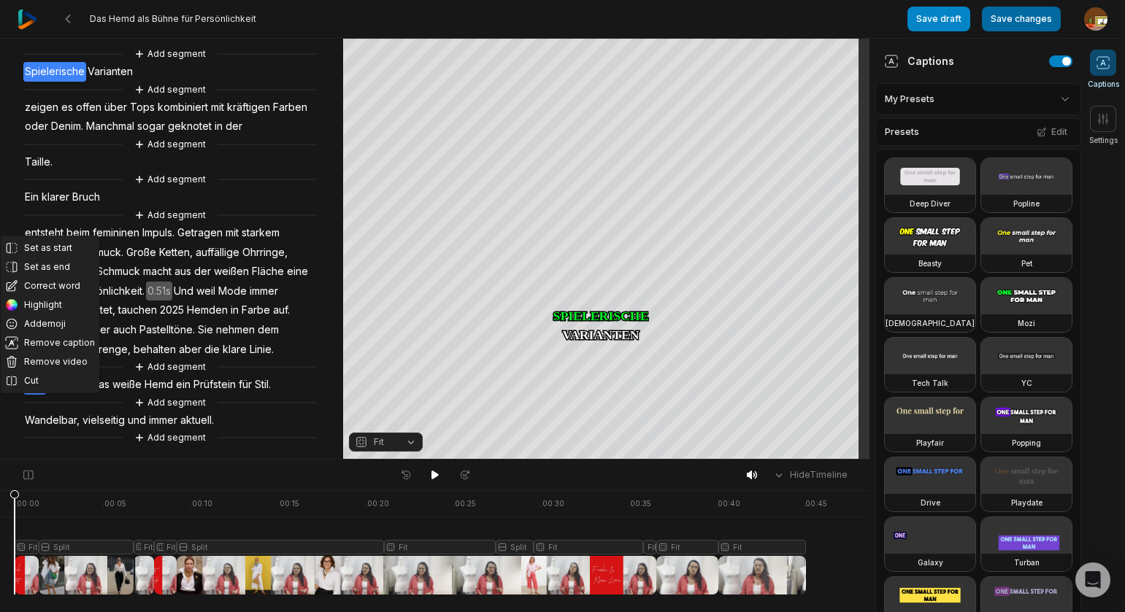
click at [1018, 23] on button "Save changes" at bounding box center [1021, 19] width 79 height 25
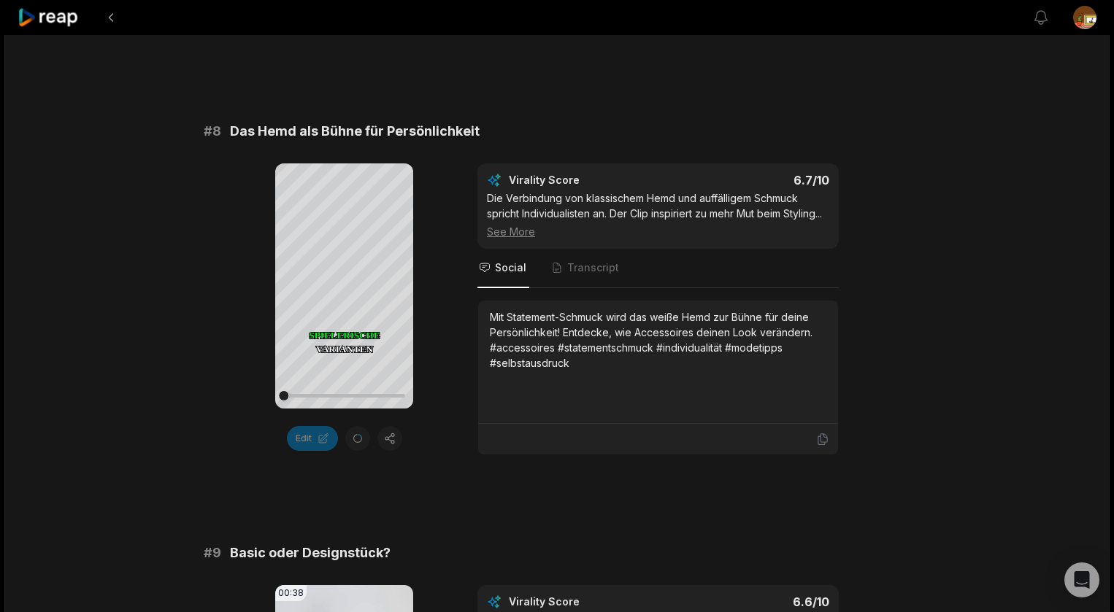
scroll to position [3070, 0]
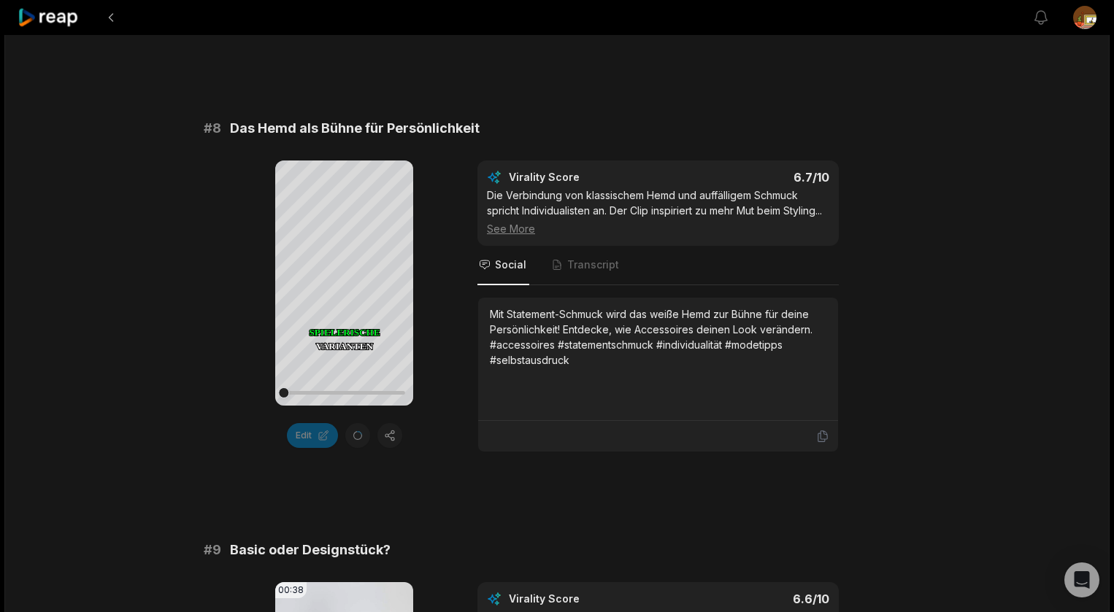
drag, startPoint x: 345, startPoint y: 280, endPoint x: 228, endPoint y: 241, distance: 122.3
click at [342, 279] on icon at bounding box center [344, 283] width 11 height 12
click at [345, 283] on icon at bounding box center [345, 283] width 18 height 18
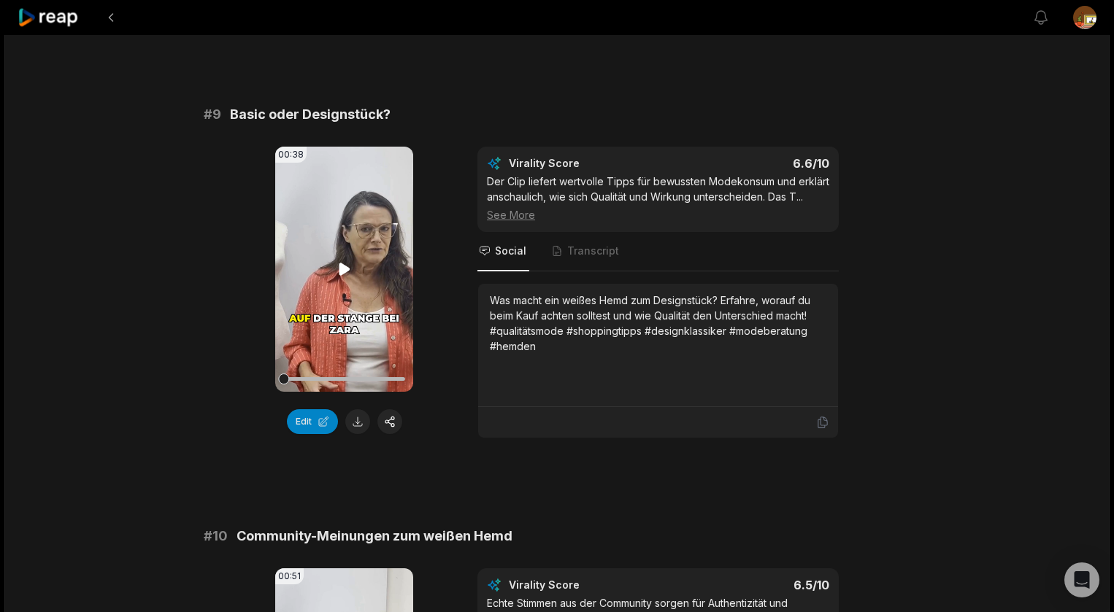
scroll to position [3507, 0]
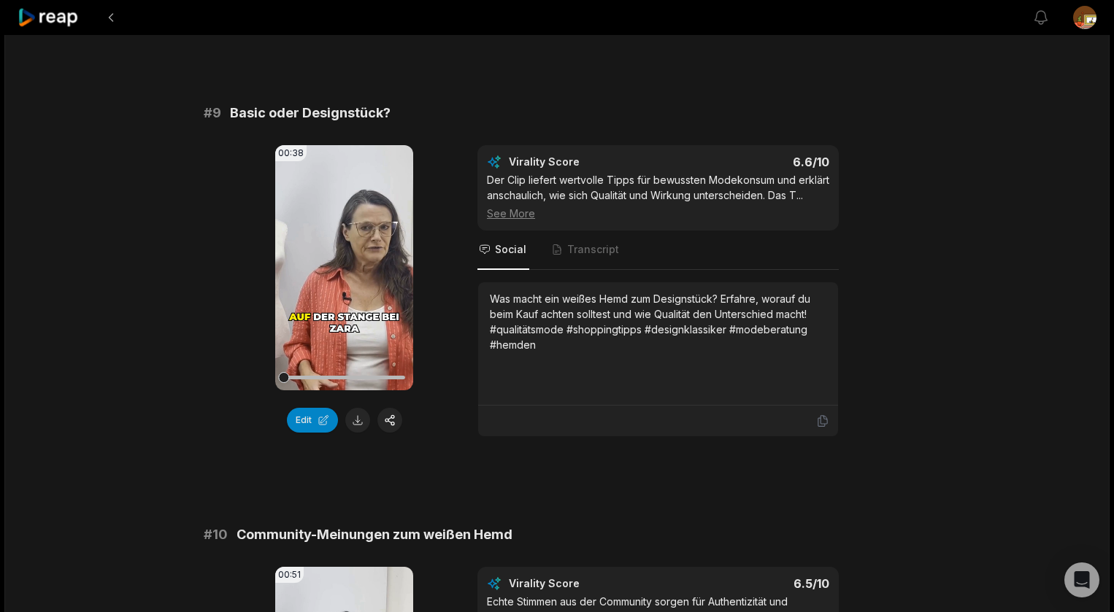
drag, startPoint x: 346, startPoint y: 284, endPoint x: 205, endPoint y: 275, distance: 141.2
click at [346, 274] on icon at bounding box center [344, 267] width 11 height 12
click at [345, 277] on icon at bounding box center [345, 268] width 18 height 18
drag, startPoint x: 313, startPoint y: 434, endPoint x: 387, endPoint y: 394, distance: 83.6
click at [313, 433] on button "Edit" at bounding box center [312, 420] width 51 height 25
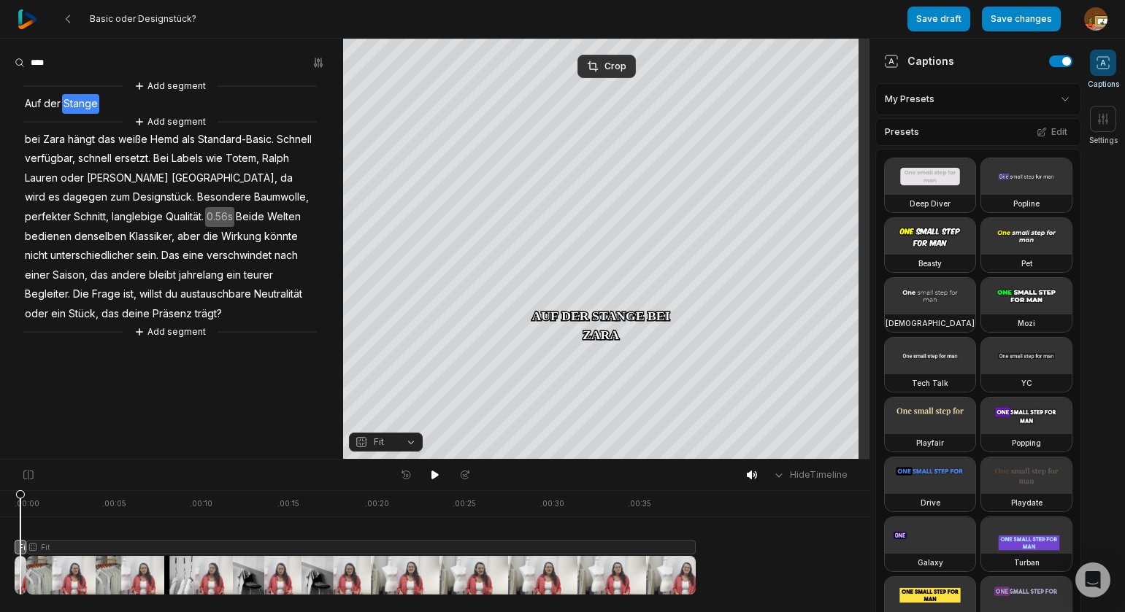
drag, startPoint x: 408, startPoint y: 439, endPoint x: 392, endPoint y: 439, distance: 16.1
click at [408, 439] on button "Fit" at bounding box center [386, 442] width 74 height 19
click at [381, 420] on div "Fill" at bounding box center [386, 419] width 74 height 19
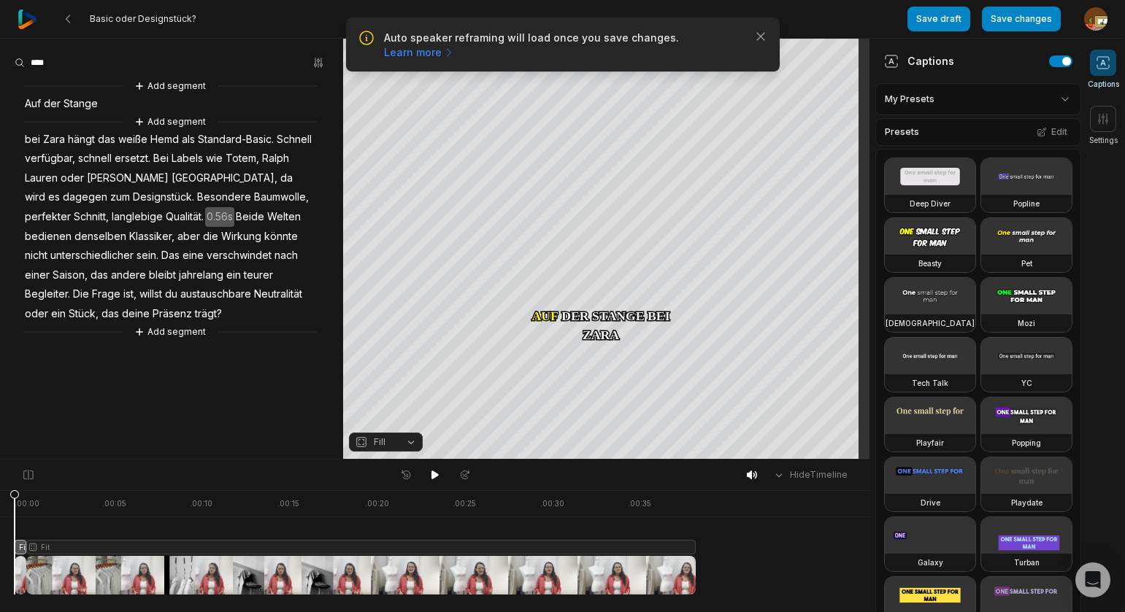
drag, startPoint x: 20, startPoint y: 496, endPoint x: 12, endPoint y: 493, distance: 7.6
click at [0, 496] on html "Auto speaker reframing will load once you save changes. Learn more Close Basic …" at bounding box center [562, 306] width 1125 height 612
drag, startPoint x: 433, startPoint y: 475, endPoint x: 301, endPoint y: 420, distance: 142.6
click at [421, 470] on div at bounding box center [435, 475] width 80 height 19
drag, startPoint x: 436, startPoint y: 477, endPoint x: 318, endPoint y: 446, distance: 122.2
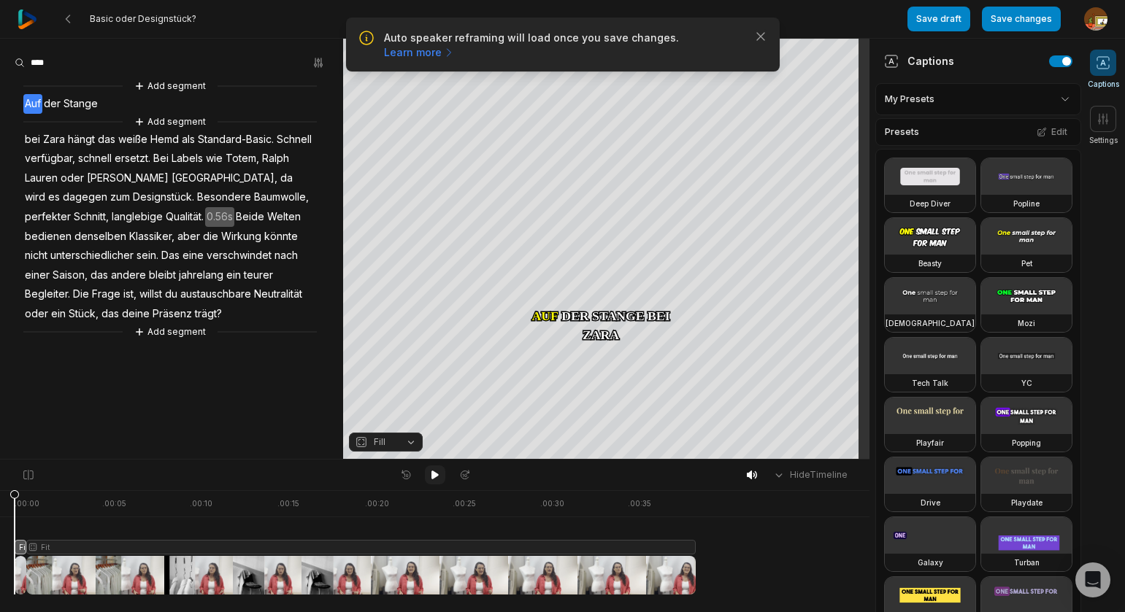
click at [430, 474] on icon at bounding box center [435, 475] width 12 height 12
click at [436, 476] on icon at bounding box center [434, 475] width 7 height 9
click at [435, 476] on icon at bounding box center [434, 475] width 7 height 9
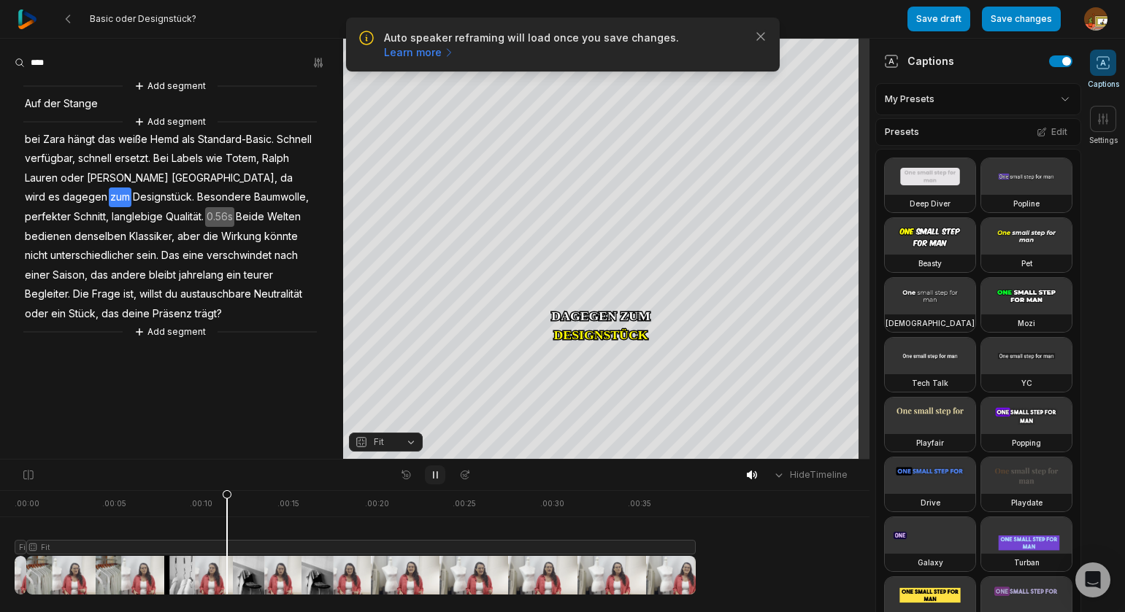
drag, startPoint x: 437, startPoint y: 475, endPoint x: 439, endPoint y: 467, distance: 8.2
click at [439, 473] on icon at bounding box center [435, 475] width 12 height 12
click at [243, 162] on span "Totem," at bounding box center [242, 159] width 36 height 20
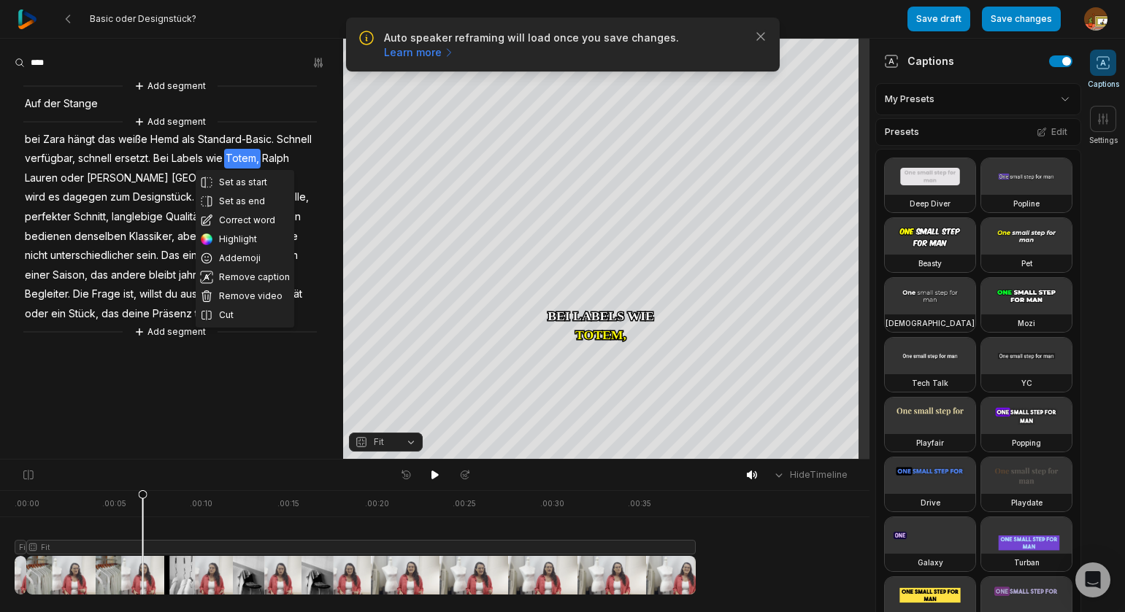
drag, startPoint x: 237, startPoint y: 220, endPoint x: 243, endPoint y: 205, distance: 16.0
click at [237, 219] on button "Correct word" at bounding box center [245, 220] width 99 height 19
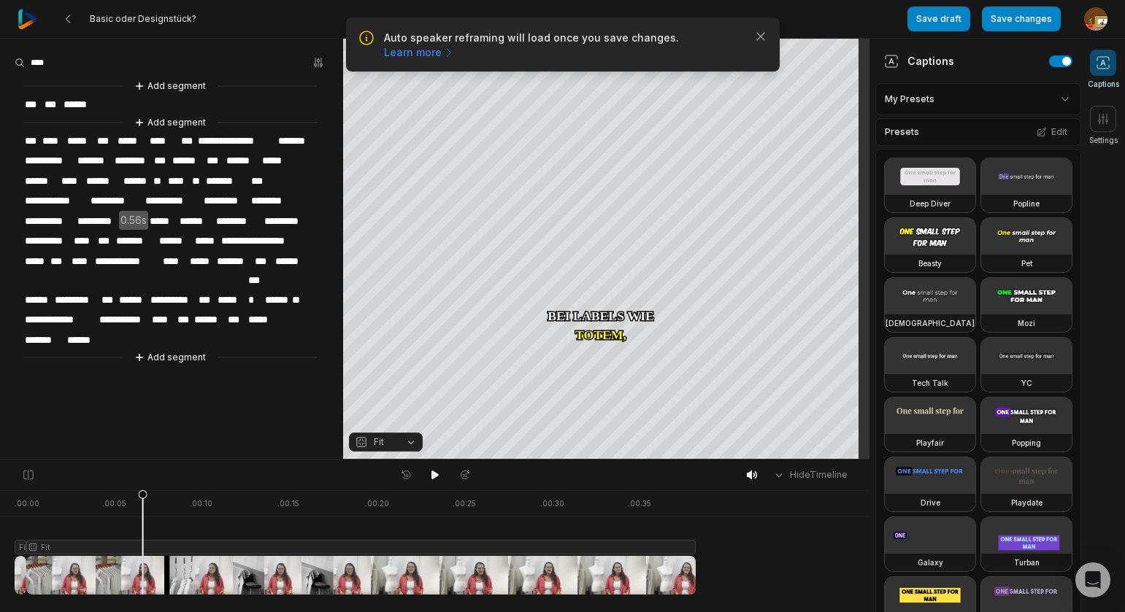
click at [255, 157] on span "******" at bounding box center [243, 161] width 36 height 20
click at [236, 157] on span "*******" at bounding box center [246, 161] width 42 height 20
click at [218, 161] on span "***" at bounding box center [215, 161] width 20 height 20
drag, startPoint x: 432, startPoint y: 474, endPoint x: 414, endPoint y: 447, distance: 32.0
click at [431, 472] on icon at bounding box center [434, 475] width 7 height 9
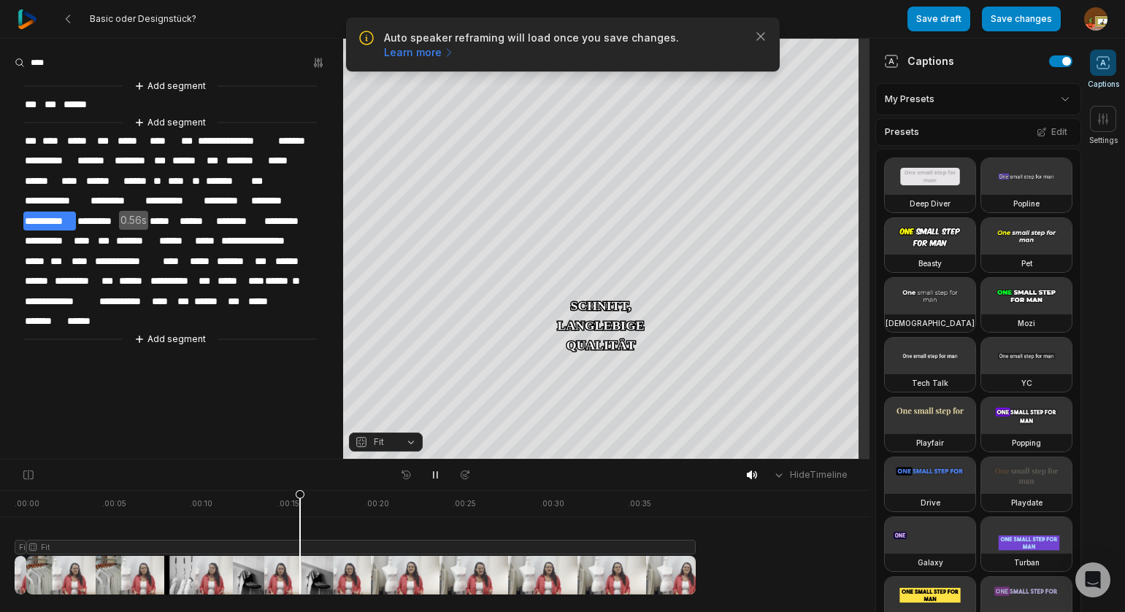
drag, startPoint x: 434, startPoint y: 472, endPoint x: 234, endPoint y: 541, distance: 212.1
click at [431, 472] on icon at bounding box center [435, 475] width 12 height 12
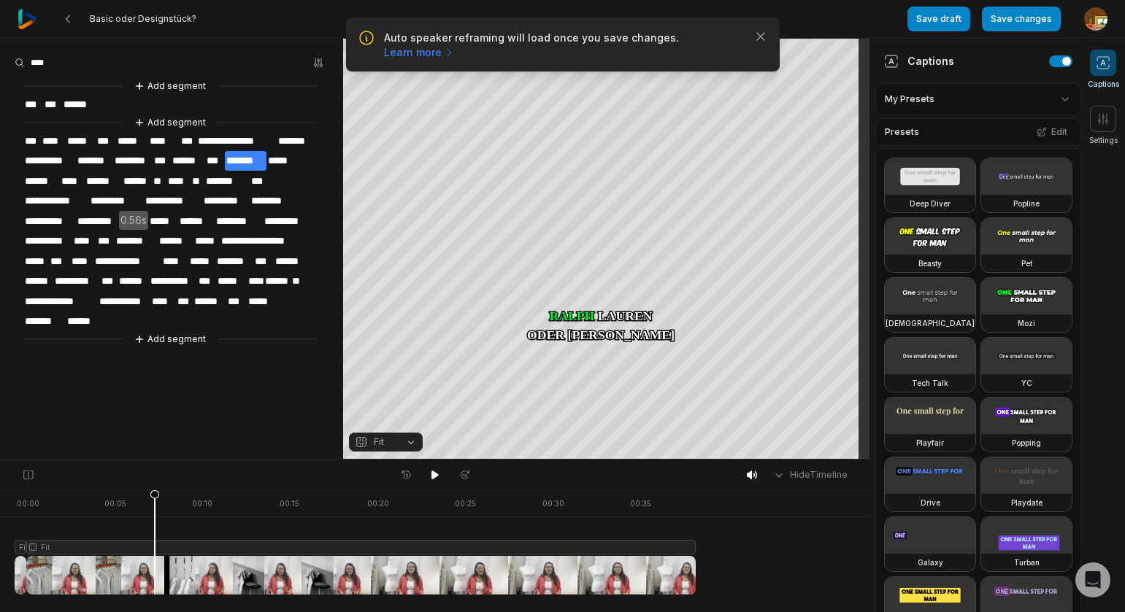
drag, startPoint x: 274, startPoint y: 500, endPoint x: 158, endPoint y: 512, distance: 116.7
click at [158, 513] on div at bounding box center [355, 543] width 681 height 104
click at [139, 161] on span "********" at bounding box center [132, 161] width 39 height 20
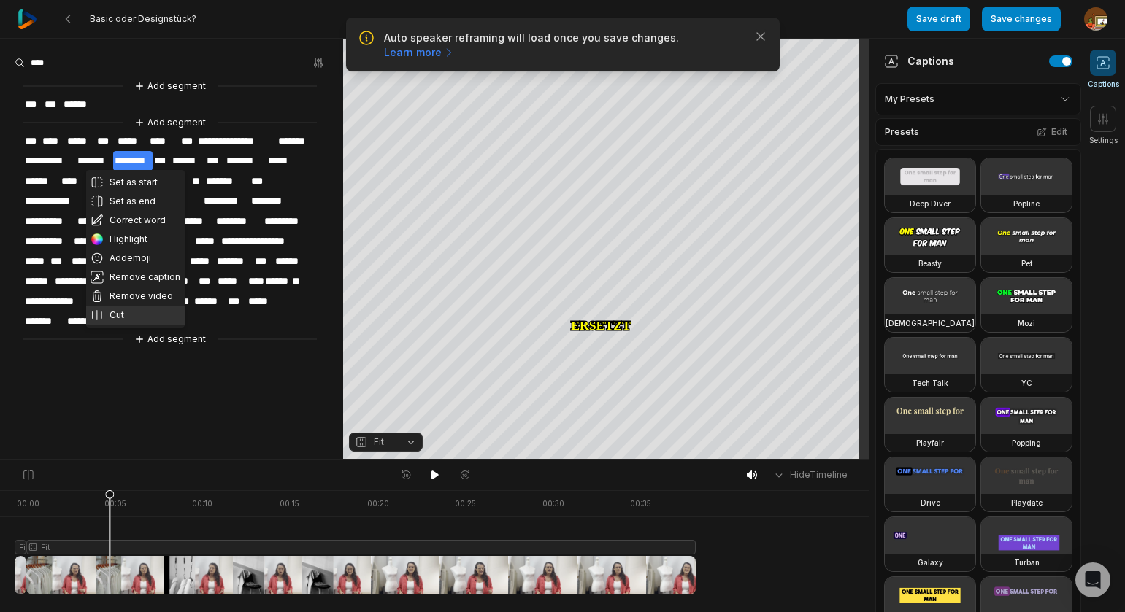
click at [125, 315] on button "Cut" at bounding box center [135, 315] width 99 height 19
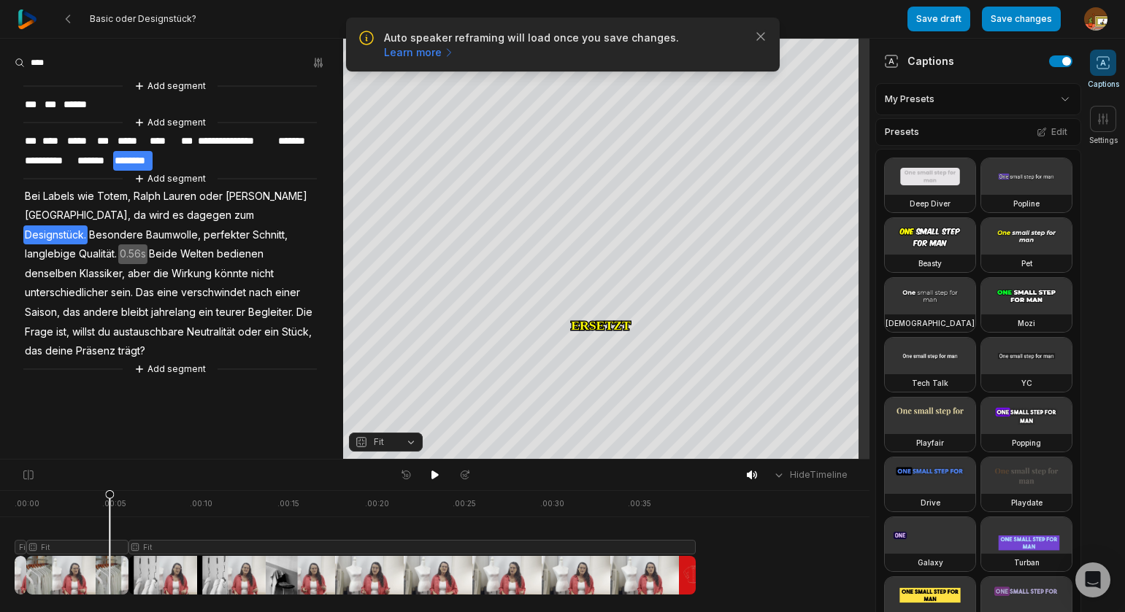
click at [88, 226] on span "Designstück." at bounding box center [55, 236] width 64 height 20
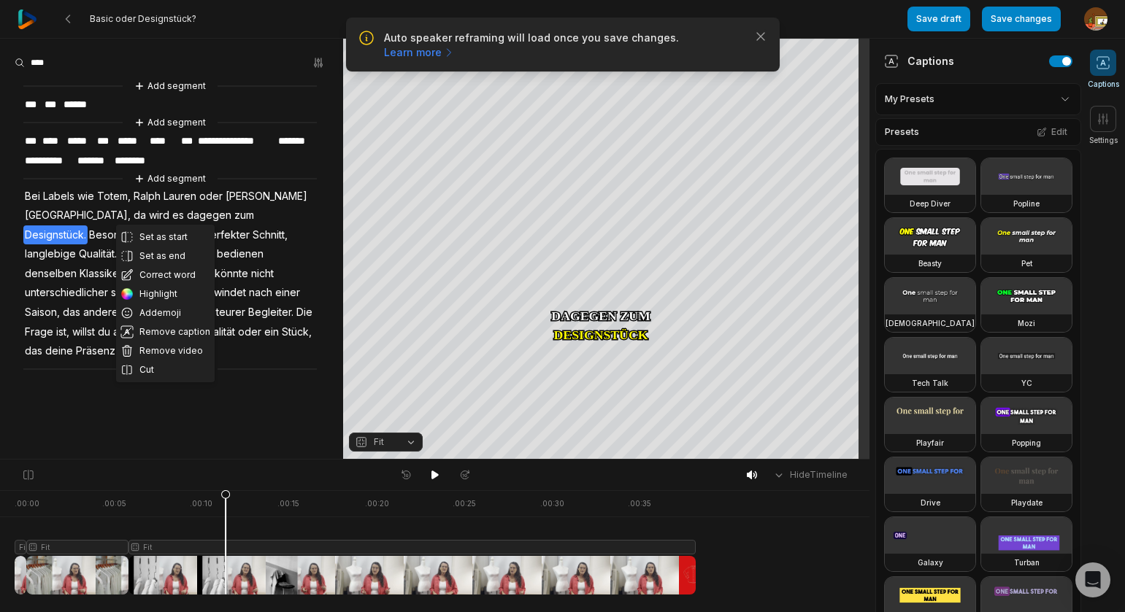
drag, startPoint x: 160, startPoint y: 372, endPoint x: 163, endPoint y: 358, distance: 14.2
click at [160, 371] on button "Cut" at bounding box center [165, 370] width 99 height 19
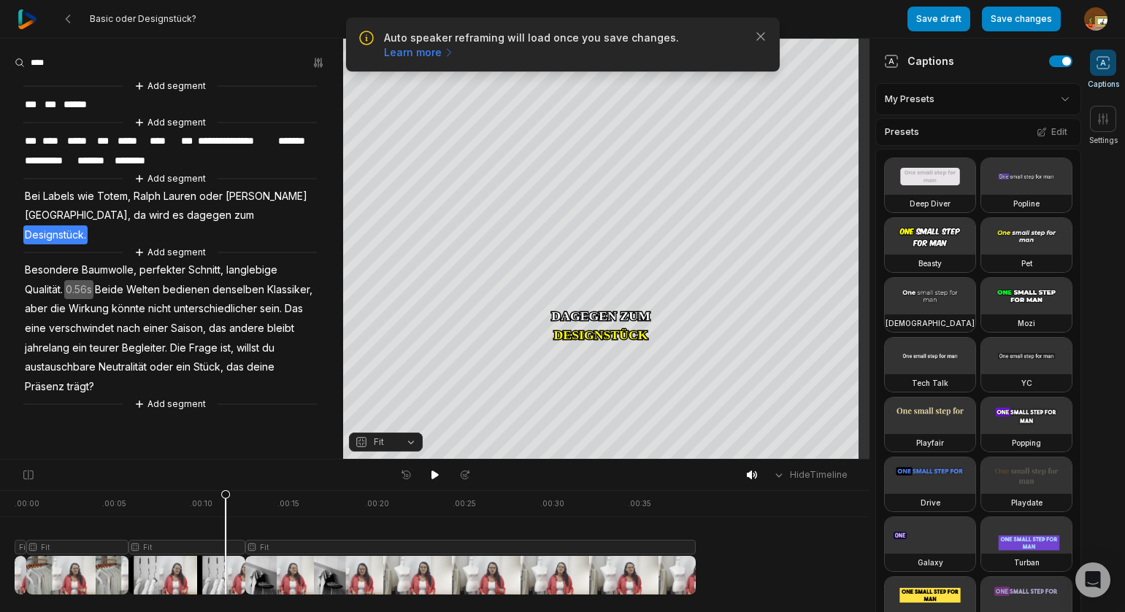
click at [193, 547] on div at bounding box center [355, 543] width 681 height 104
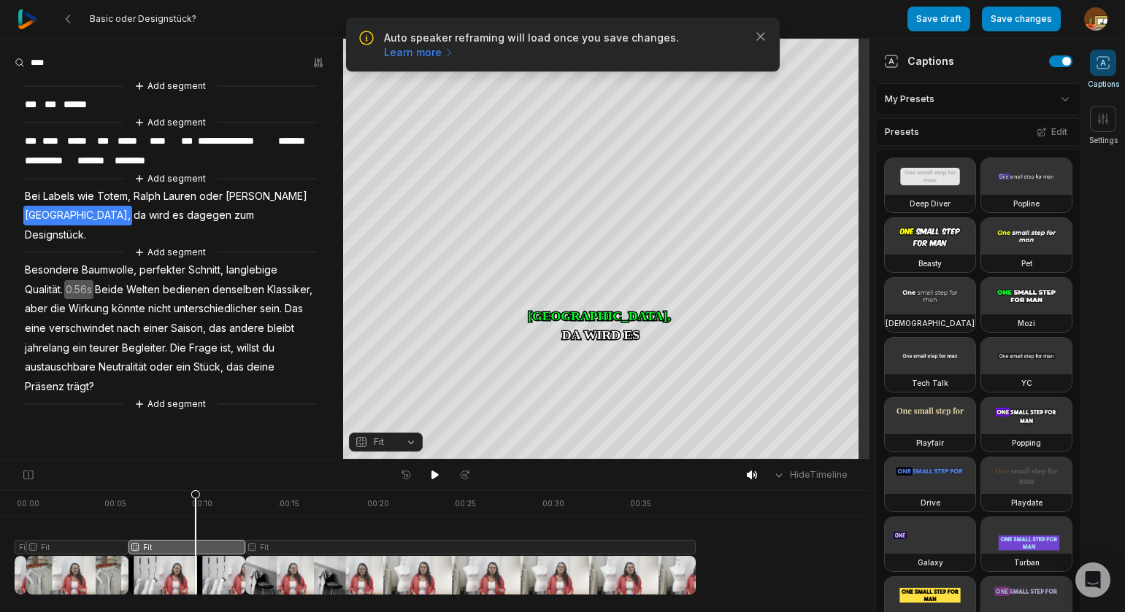
click at [408, 439] on button "Fit" at bounding box center [386, 442] width 74 height 19
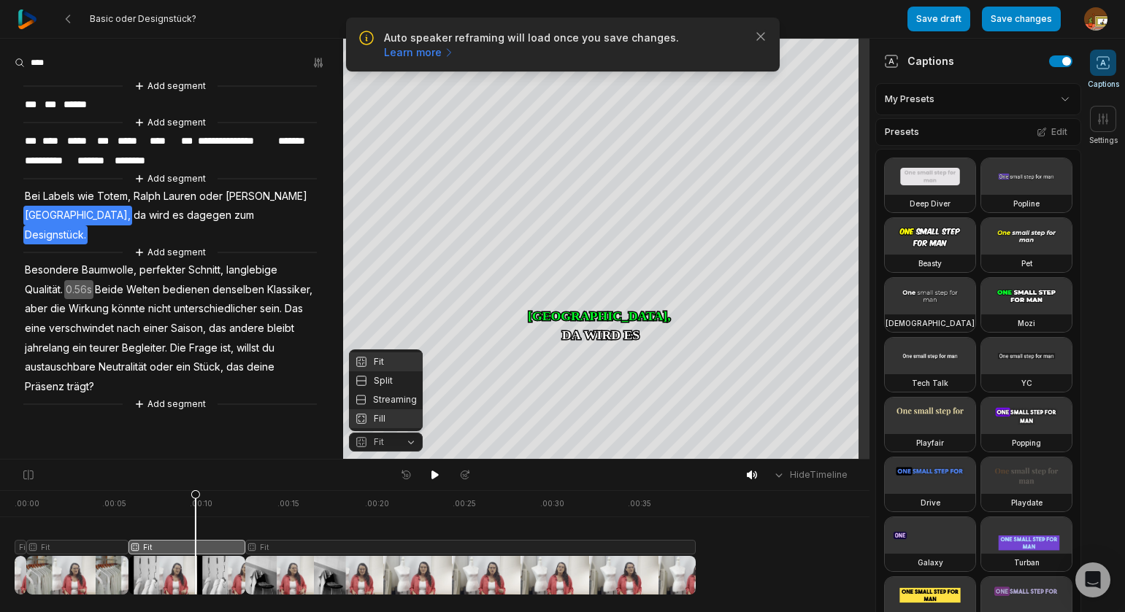
click at [380, 423] on div "Fill" at bounding box center [386, 419] width 74 height 19
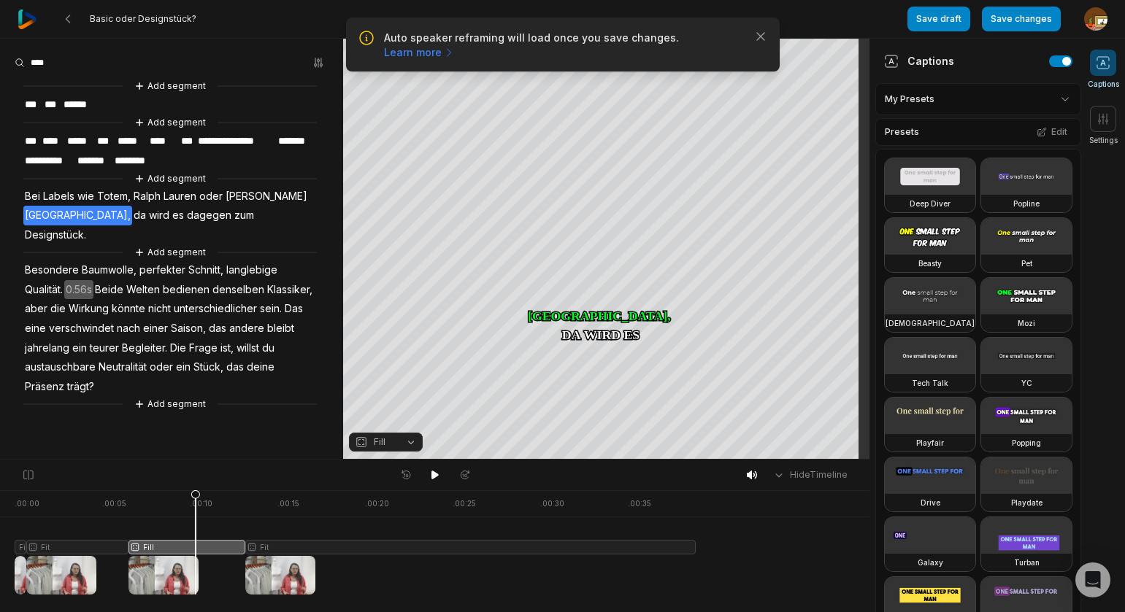
click at [123, 507] on div at bounding box center [355, 543] width 681 height 104
click at [112, 507] on div at bounding box center [355, 543] width 681 height 104
click at [199, 491] on icon at bounding box center [195, 546] width 9 height 111
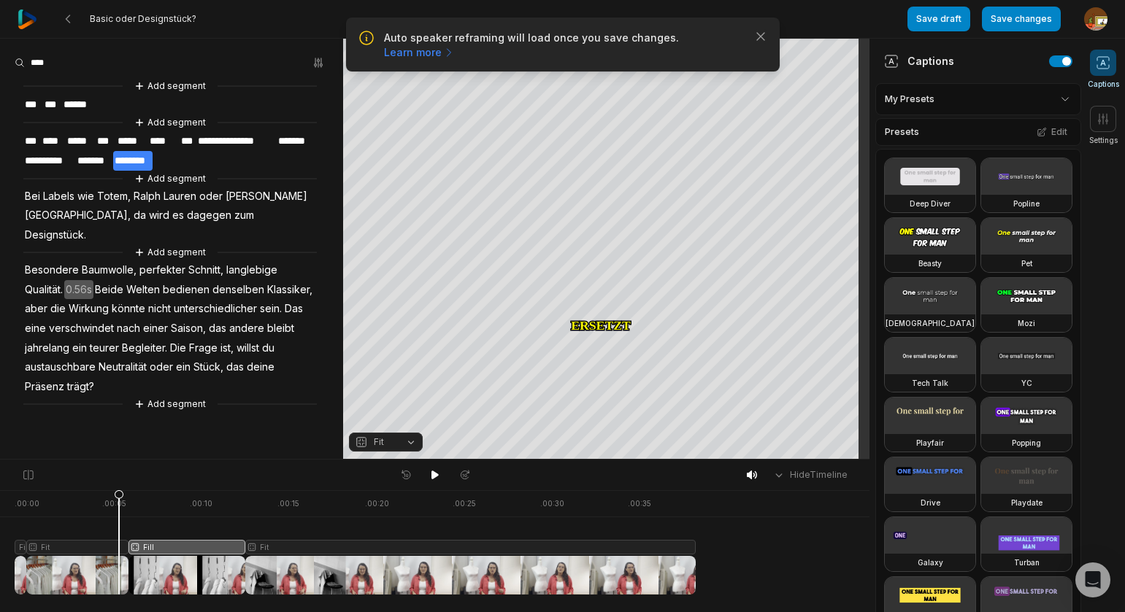
drag, startPoint x: 450, startPoint y: 498, endPoint x: 120, endPoint y: 526, distance: 331.2
click at [120, 526] on icon at bounding box center [119, 542] width 10 height 105
click at [436, 476] on icon at bounding box center [434, 475] width 7 height 9
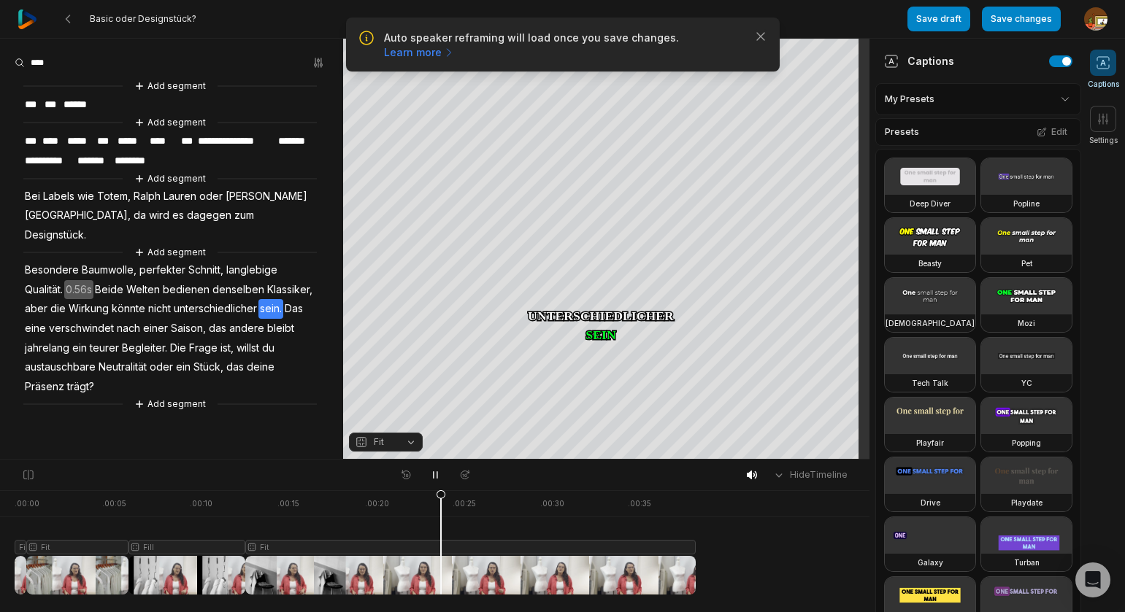
drag, startPoint x: 438, startPoint y: 474, endPoint x: 398, endPoint y: 526, distance: 66.1
click at [438, 474] on icon at bounding box center [435, 475] width 12 height 12
click at [347, 547] on div at bounding box center [355, 543] width 681 height 104
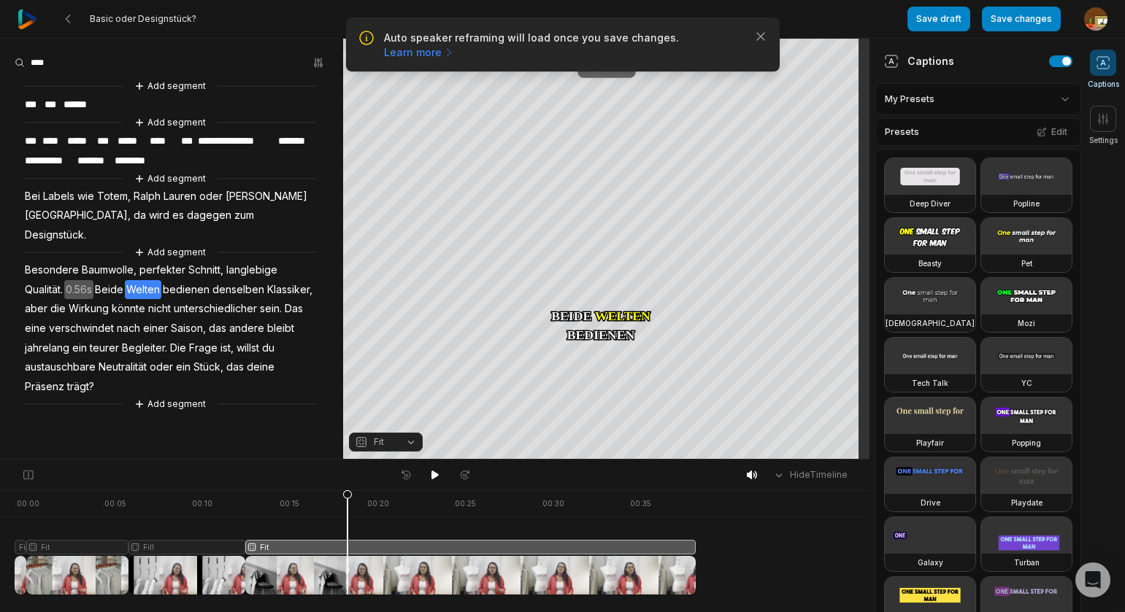
click at [622, 64] on div "Crop" at bounding box center [606, 66] width 39 height 13
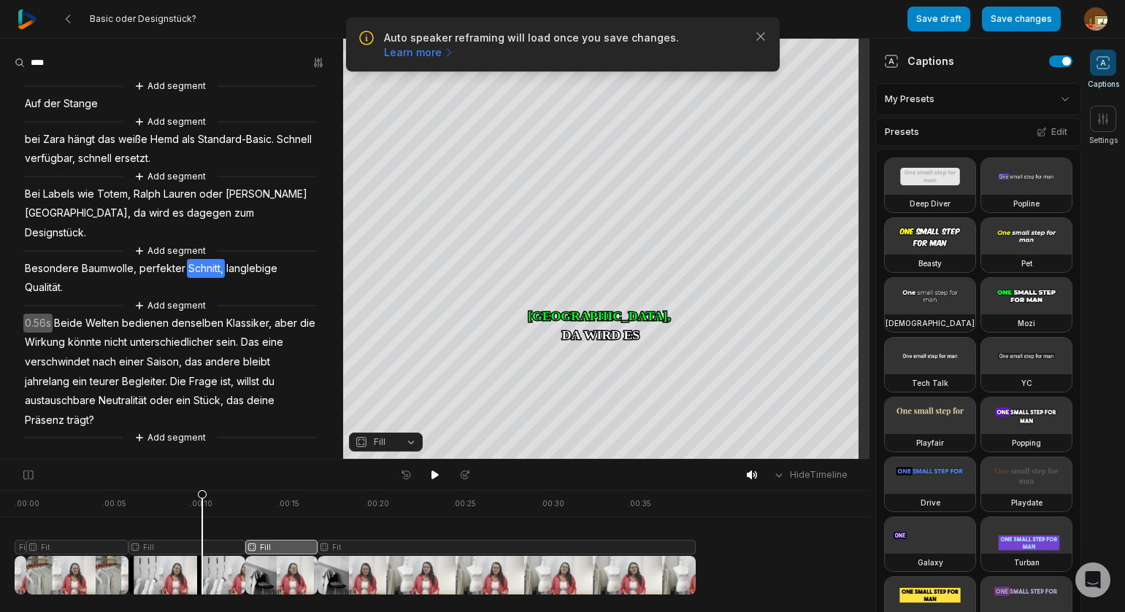
click at [198, 506] on icon at bounding box center [202, 546] width 9 height 111
click at [435, 474] on icon at bounding box center [434, 475] width 7 height 9
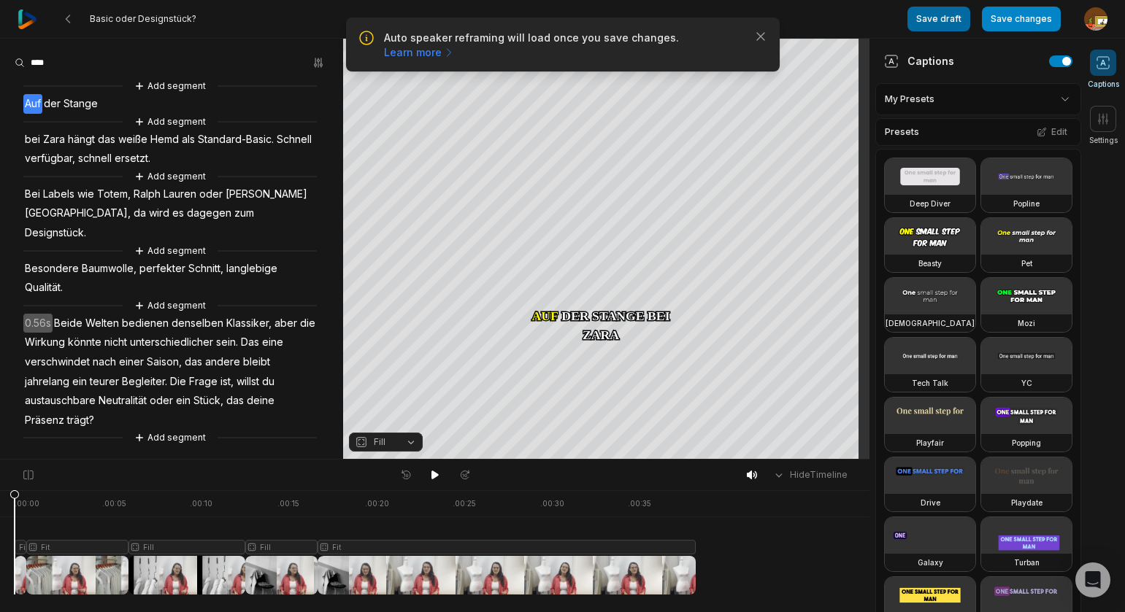
click at [954, 18] on button "Save draft" at bounding box center [938, 19] width 63 height 25
click at [765, 40] on icon "button" at bounding box center [760, 36] width 15 height 15
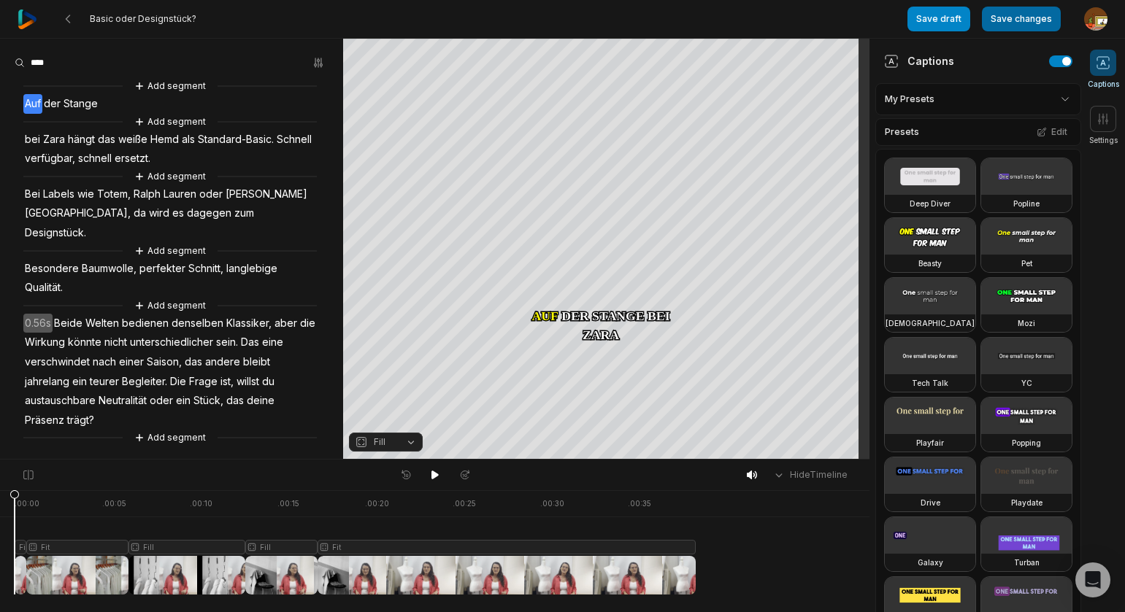
drag, startPoint x: 1018, startPoint y: 16, endPoint x: 1030, endPoint y: 20, distance: 13.2
click at [1018, 16] on button "Save changes" at bounding box center [1021, 19] width 79 height 25
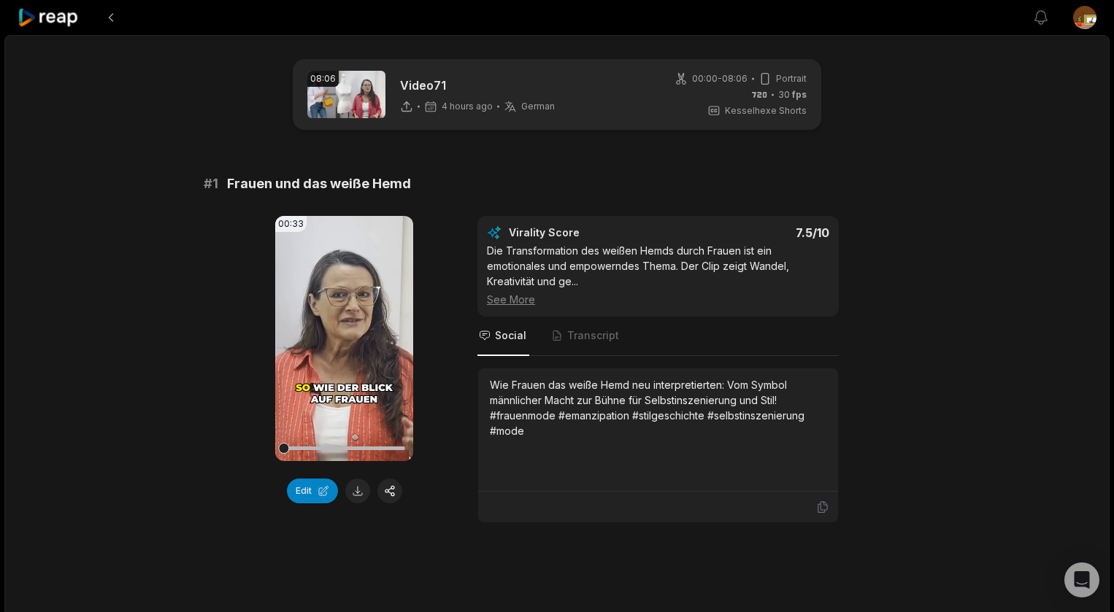
click at [357, 488] on button at bounding box center [357, 491] width 25 height 25
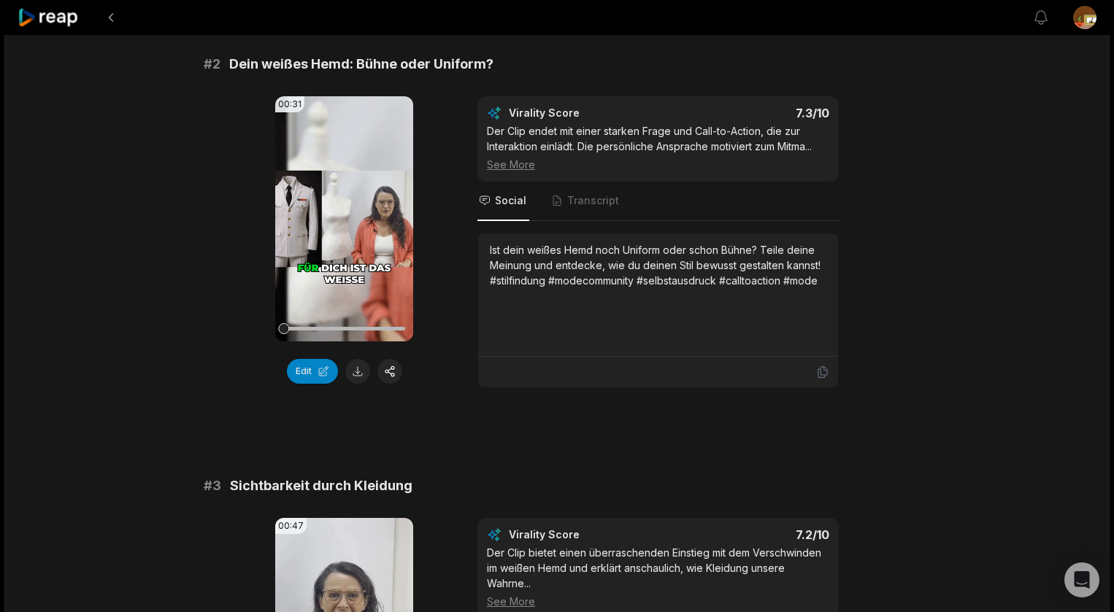
scroll to position [569, 0]
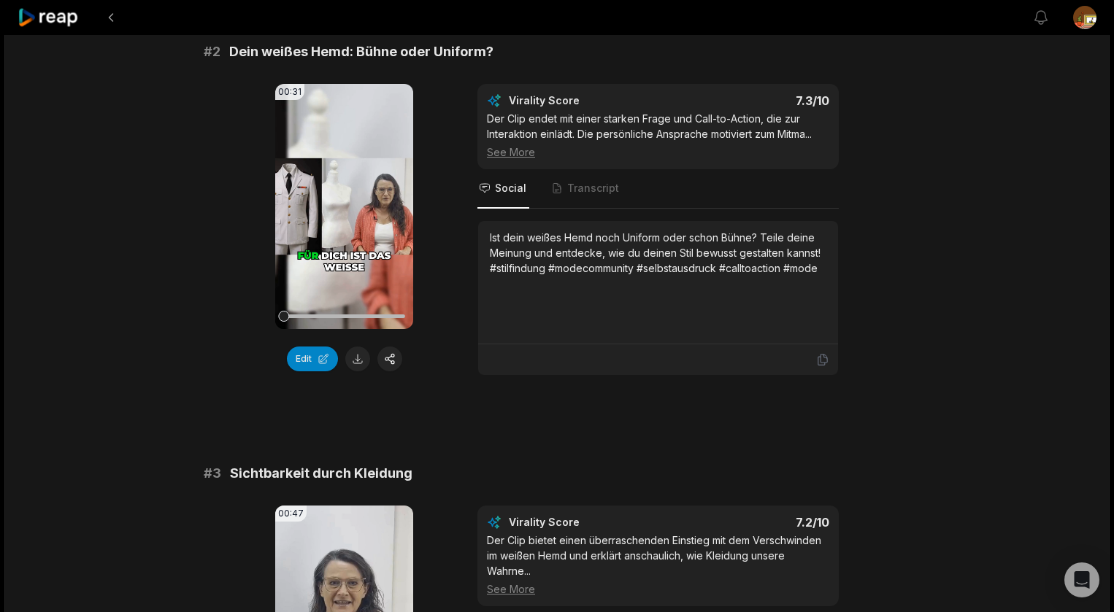
drag, startPoint x: 359, startPoint y: 357, endPoint x: 380, endPoint y: 368, distance: 23.8
click at [360, 358] on button at bounding box center [357, 359] width 25 height 25
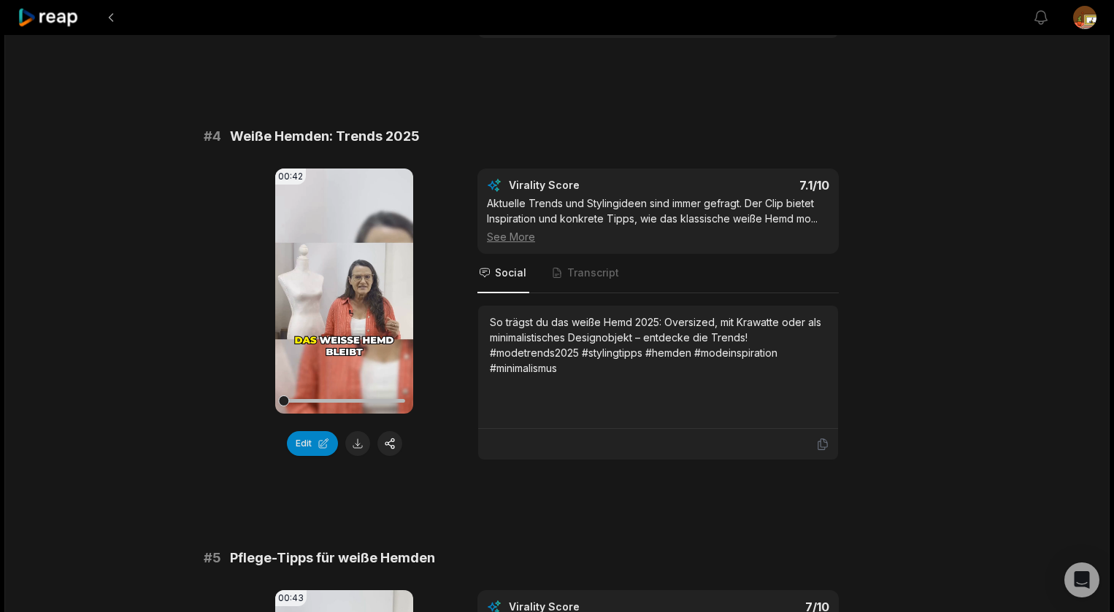
scroll to position [1378, 0]
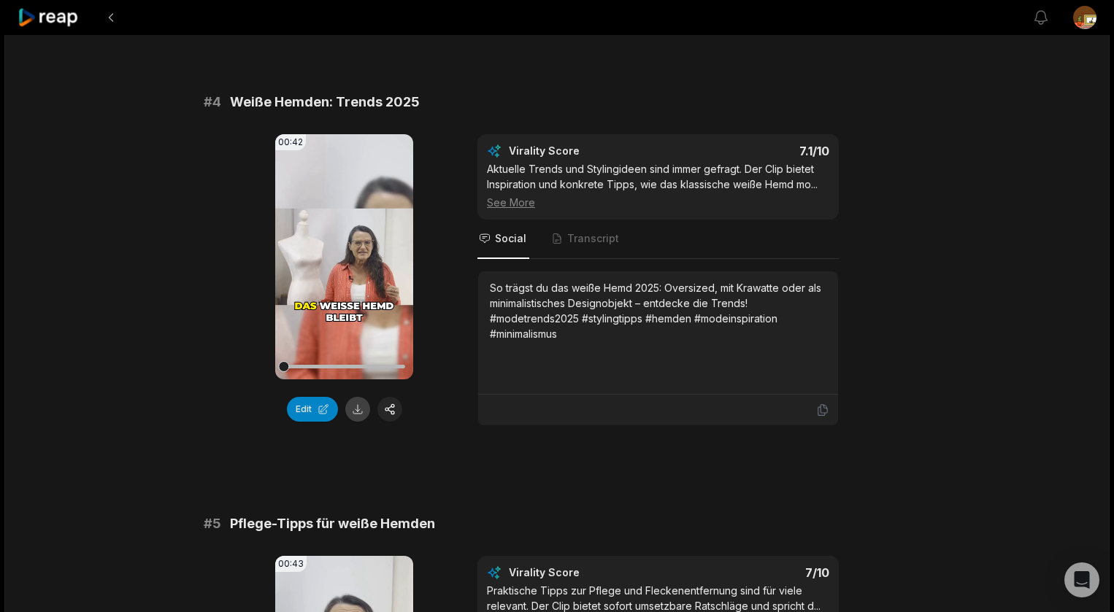
drag, startPoint x: 356, startPoint y: 410, endPoint x: 501, endPoint y: 455, distance: 151.2
click at [357, 410] on button at bounding box center [357, 409] width 25 height 25
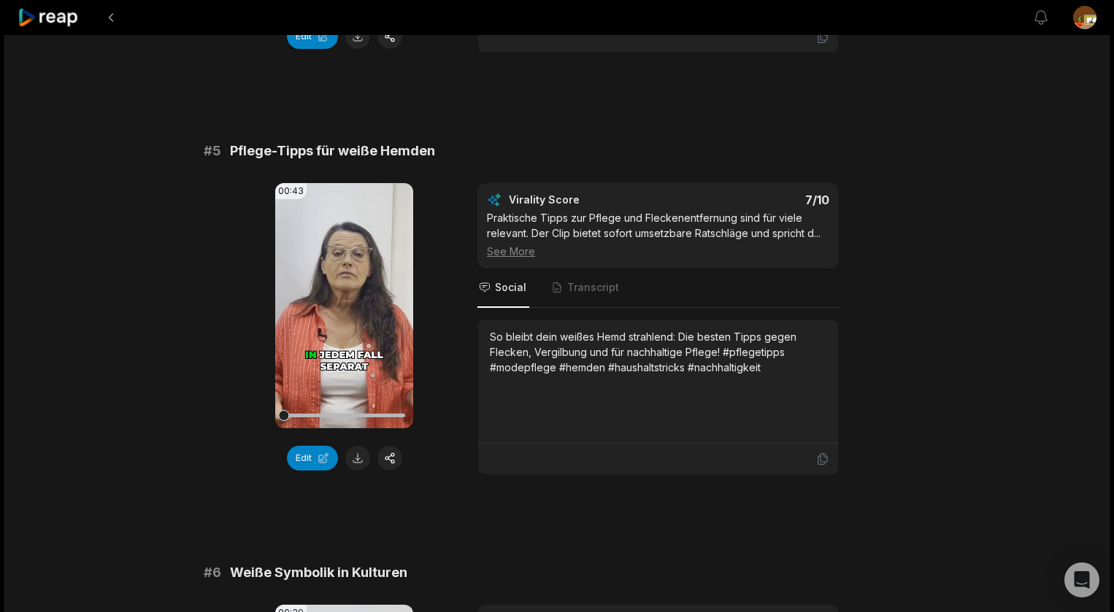
scroll to position [1769, 0]
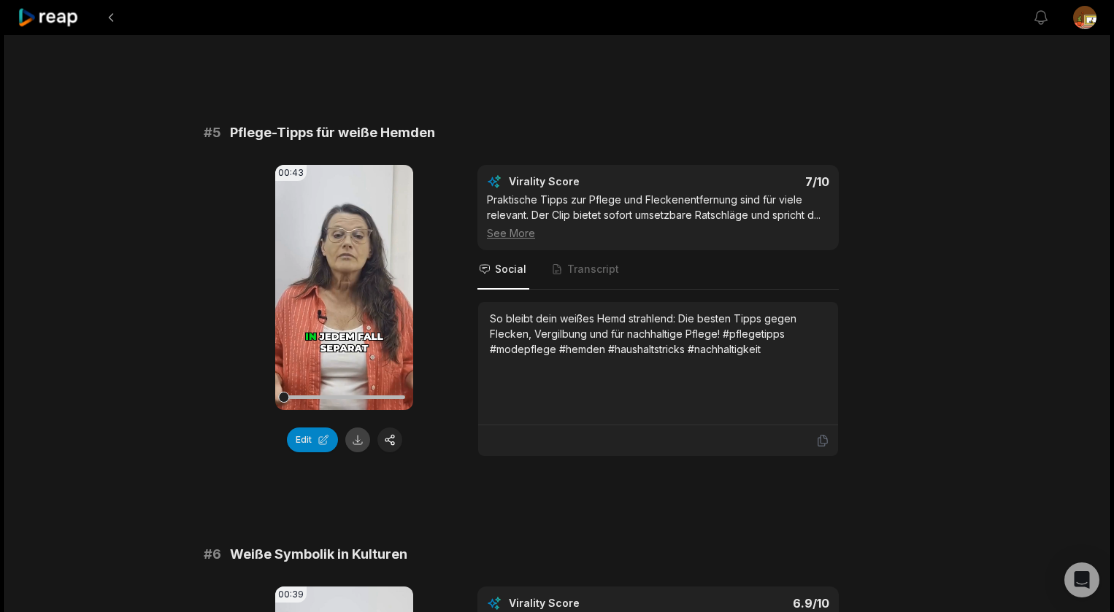
click at [358, 443] on button at bounding box center [357, 440] width 25 height 25
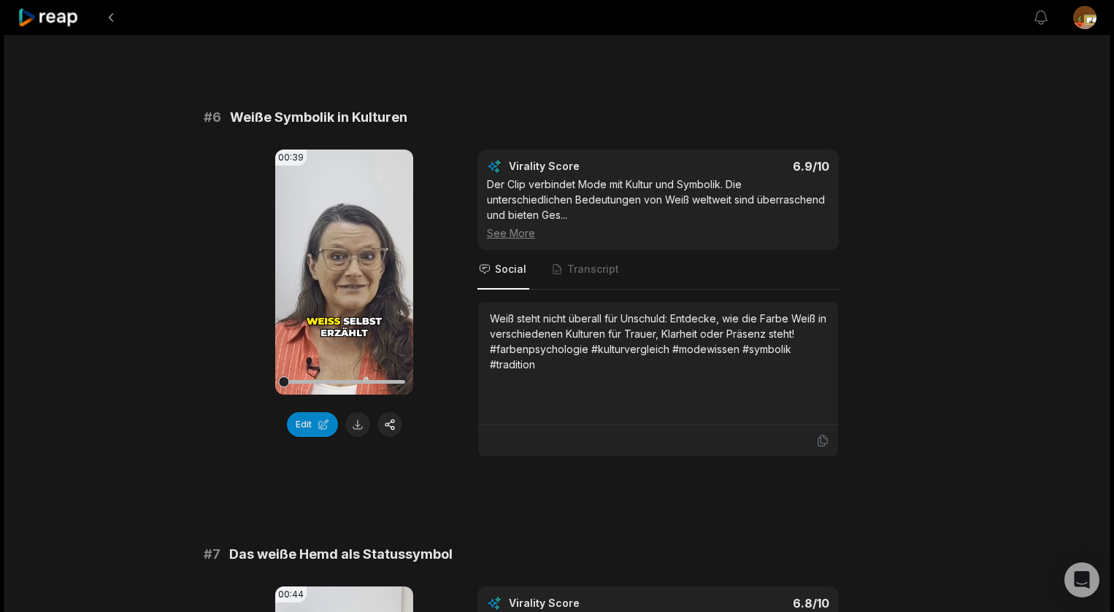
scroll to position [2211, 0]
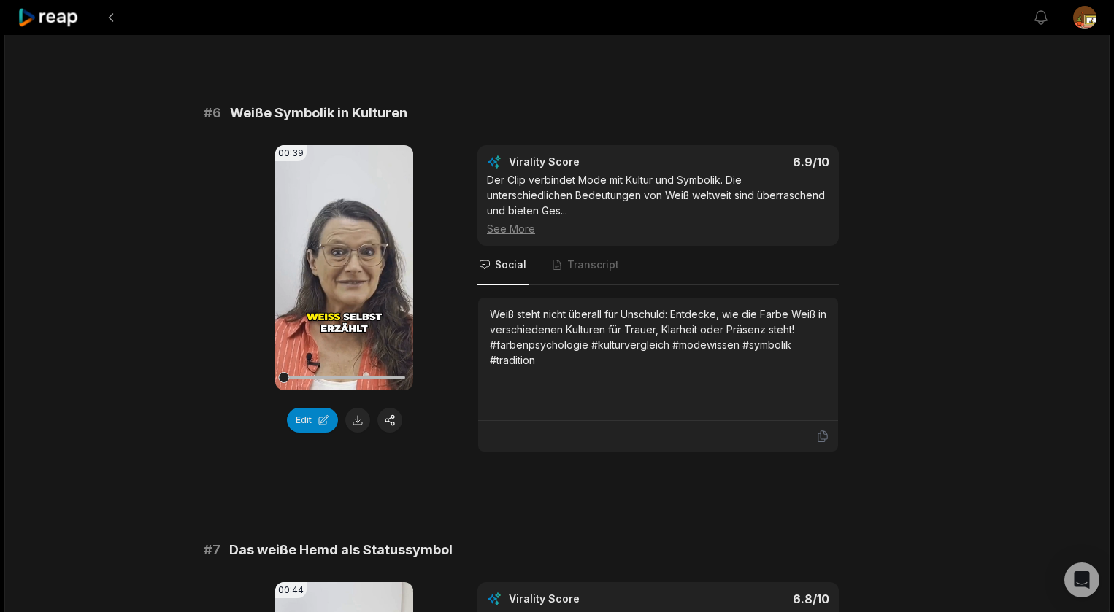
drag, startPoint x: 358, startPoint y: 423, endPoint x: 432, endPoint y: 452, distance: 80.0
click at [359, 423] on button at bounding box center [357, 420] width 25 height 25
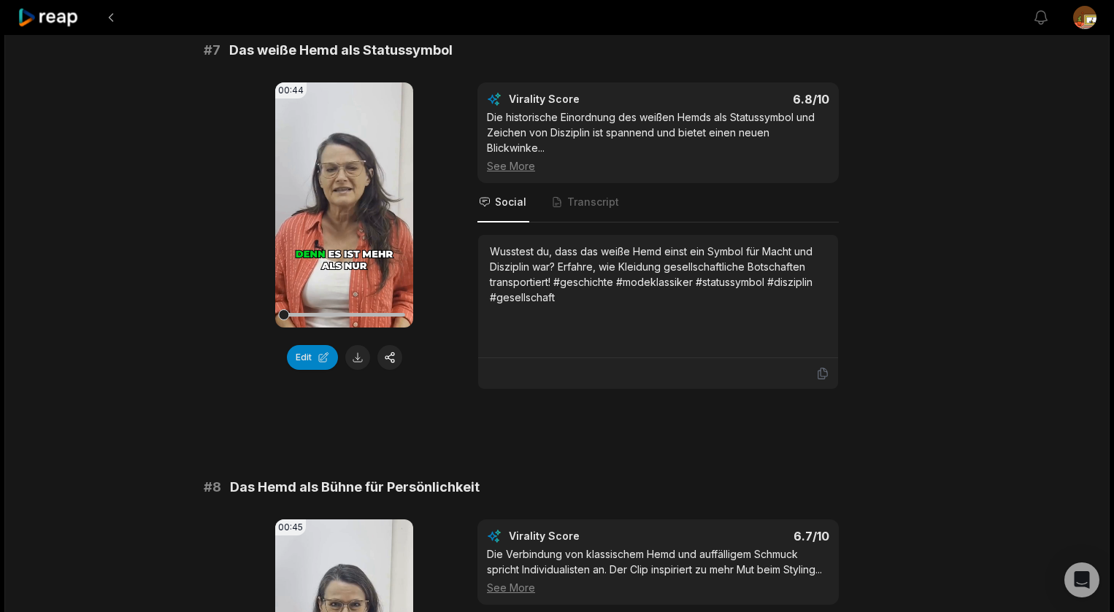
scroll to position [2714, 0]
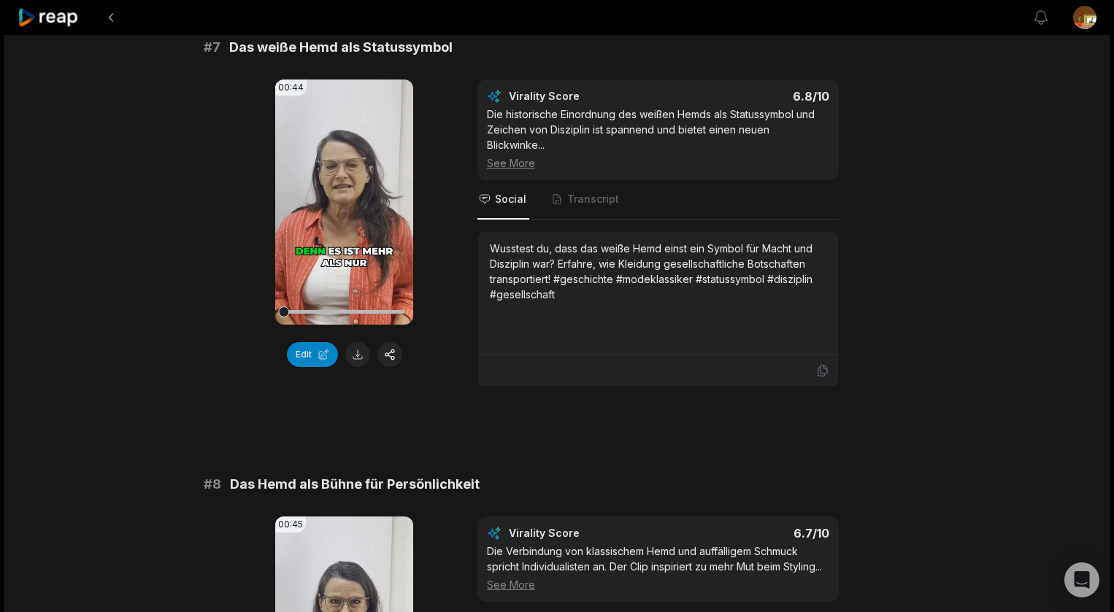
drag, startPoint x: 359, startPoint y: 358, endPoint x: 410, endPoint y: 374, distance: 53.1
click at [359, 358] on button at bounding box center [357, 354] width 25 height 25
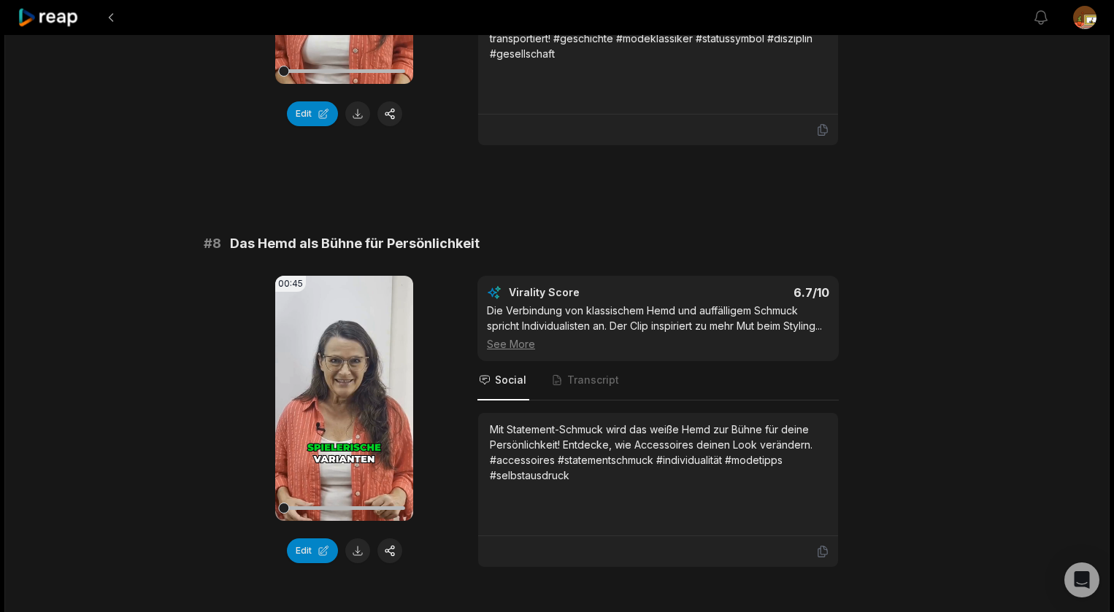
scroll to position [3167, 0]
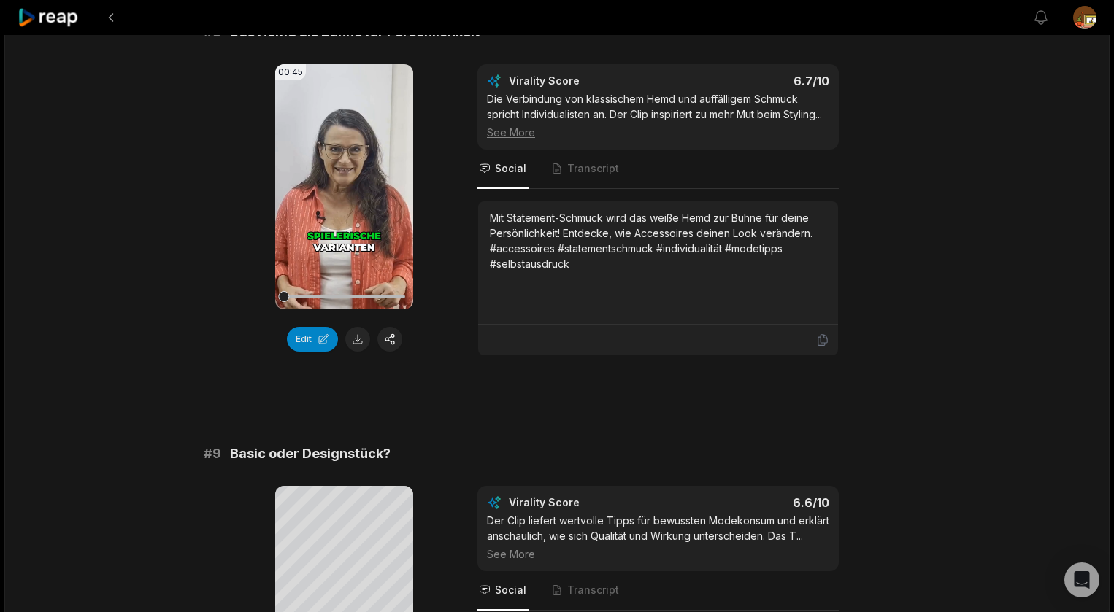
click at [361, 339] on button at bounding box center [357, 339] width 25 height 25
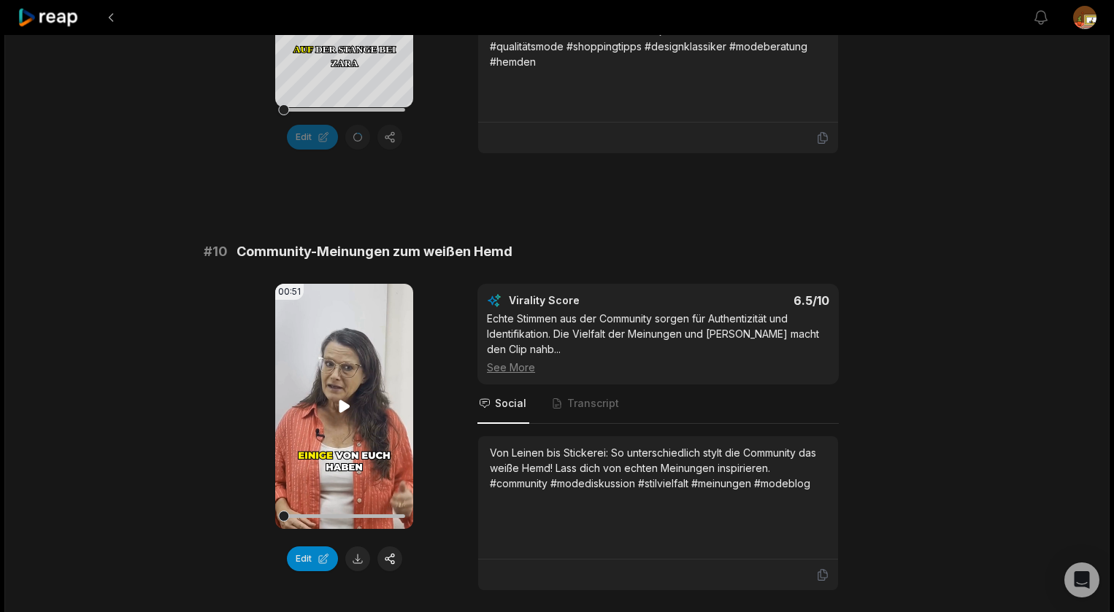
scroll to position [3786, 0]
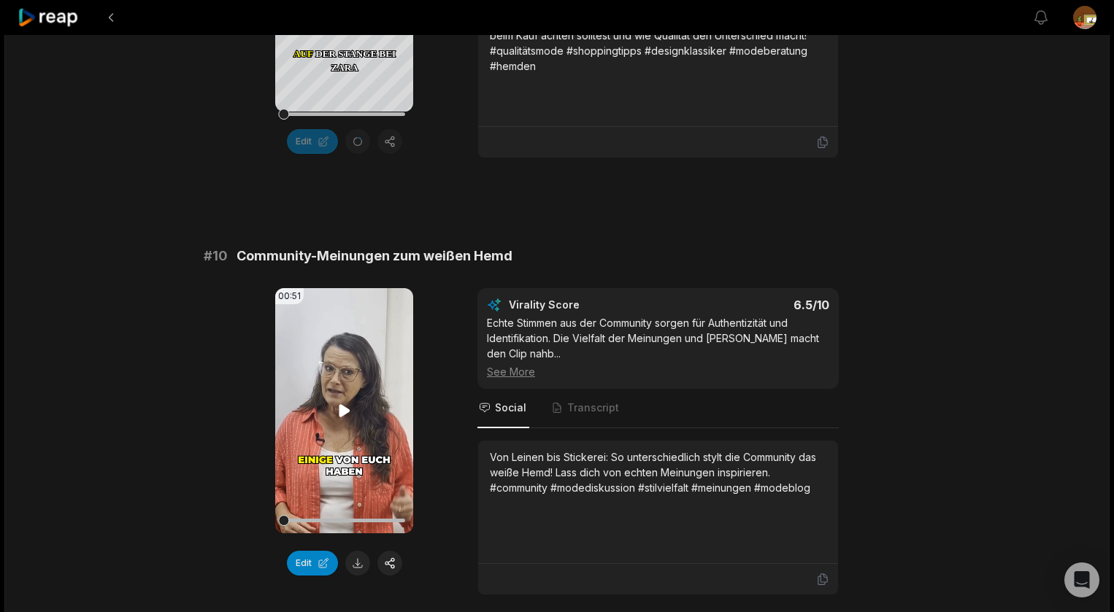
drag, startPoint x: 343, startPoint y: 426, endPoint x: 364, endPoint y: 435, distance: 22.9
click at [344, 417] on icon at bounding box center [344, 410] width 11 height 12
click at [342, 415] on icon at bounding box center [345, 410] width 6 height 9
drag, startPoint x: 313, startPoint y: 580, endPoint x: 352, endPoint y: 555, distance: 46.4
click at [314, 576] on button "Edit" at bounding box center [312, 563] width 51 height 25
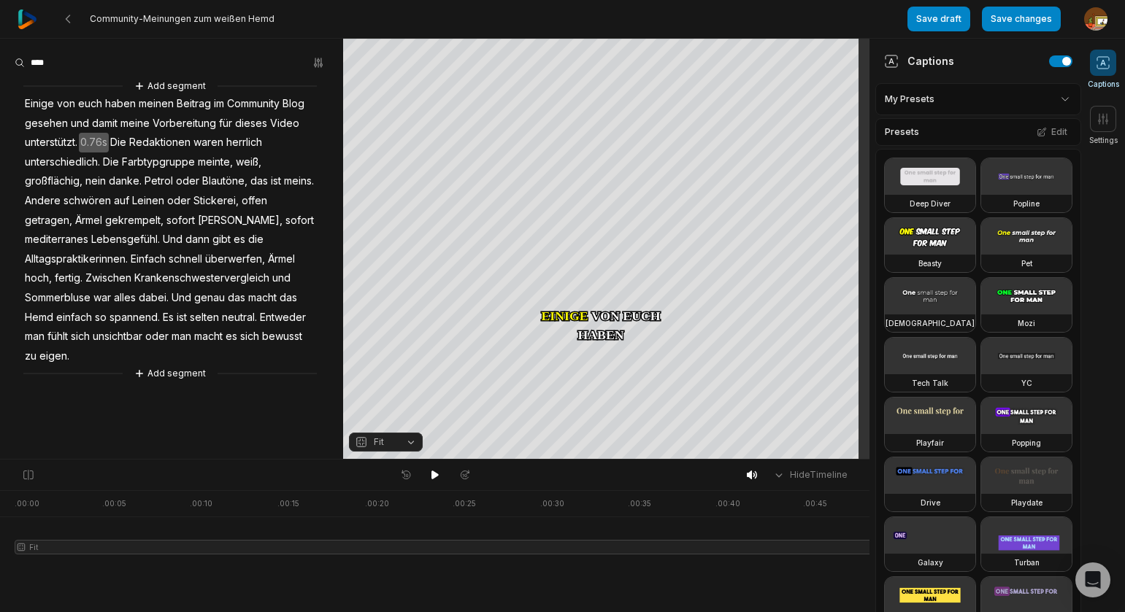
click at [129, 250] on span "Alltagspraktikerinnen." at bounding box center [76, 260] width 106 height 20
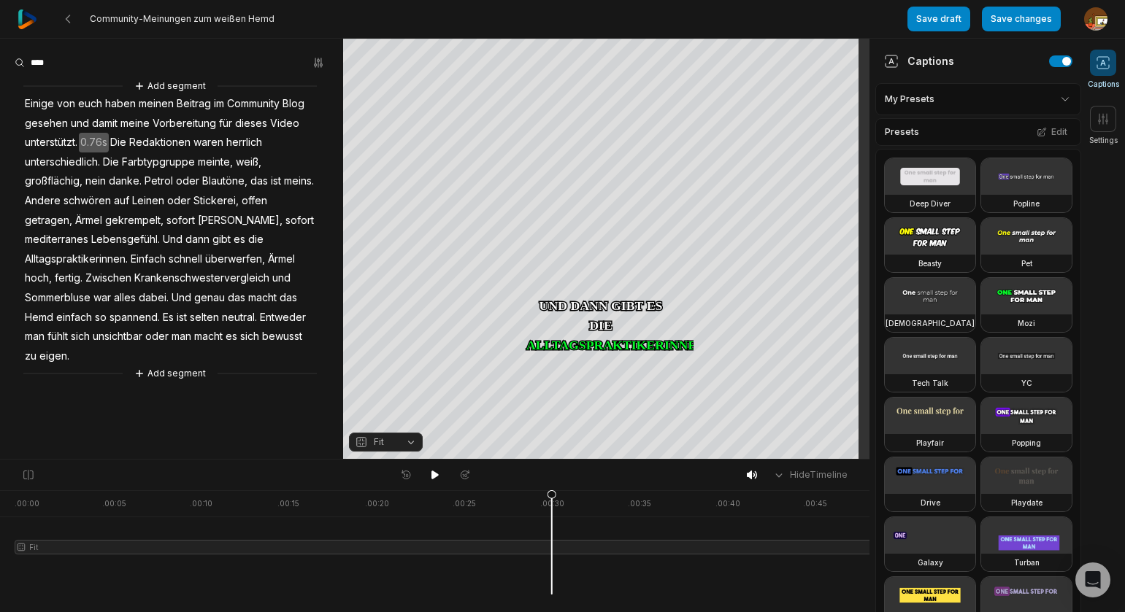
click at [129, 250] on span "Alltagspraktikerinnen." at bounding box center [76, 260] width 106 height 20
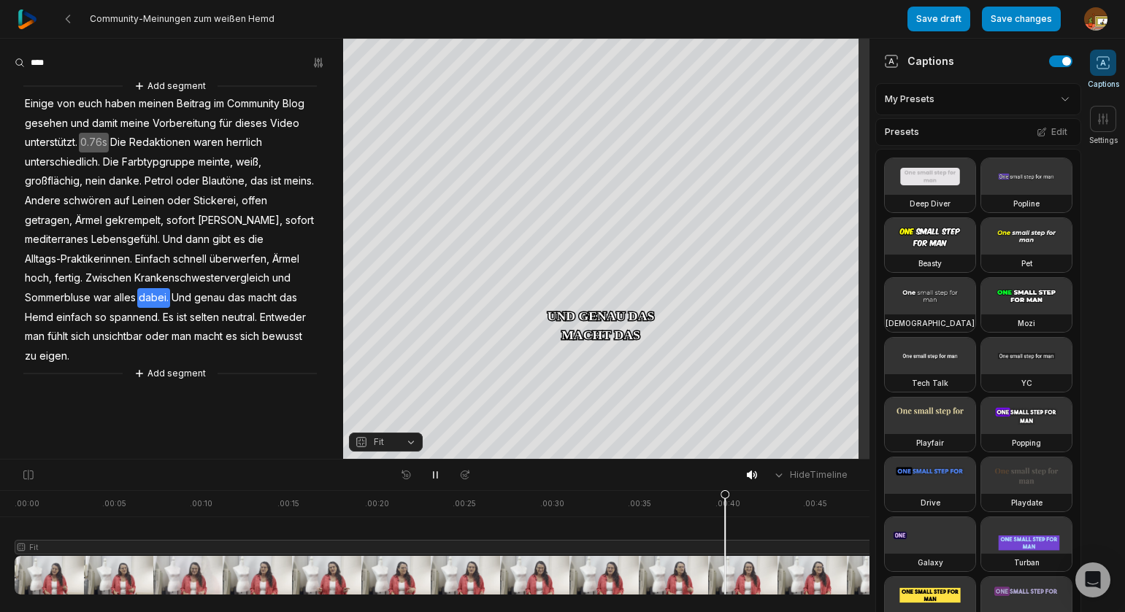
drag, startPoint x: 434, startPoint y: 471, endPoint x: 398, endPoint y: 447, distance: 43.1
click at [434, 470] on icon at bounding box center [435, 475] width 12 height 12
click at [133, 276] on span "Krankenschwestervergleich" at bounding box center [202, 279] width 138 height 20
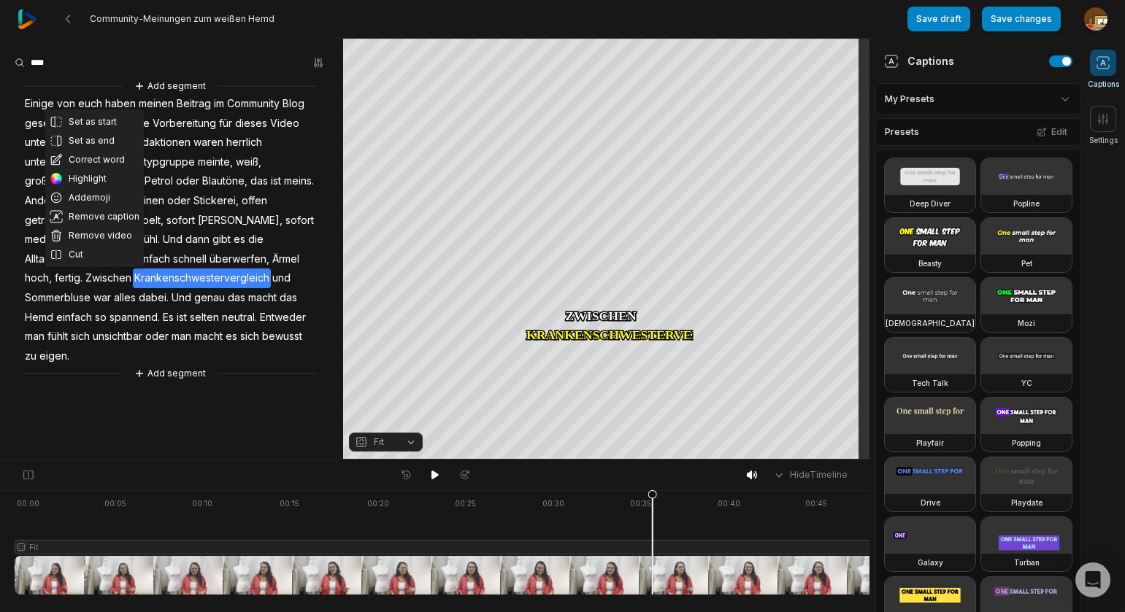
click at [93, 160] on button "Correct word" at bounding box center [94, 159] width 99 height 19
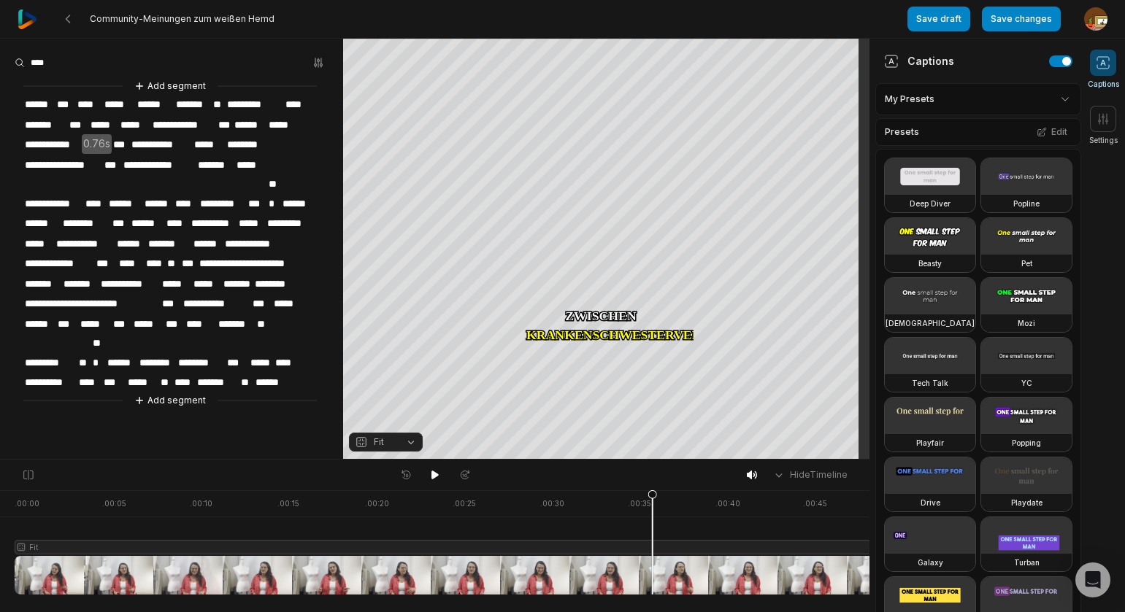
click at [115, 294] on span "**********" at bounding box center [91, 304] width 137 height 20
click at [46, 294] on span "**********" at bounding box center [94, 304] width 142 height 20
click at [430, 473] on icon at bounding box center [435, 475] width 12 height 12
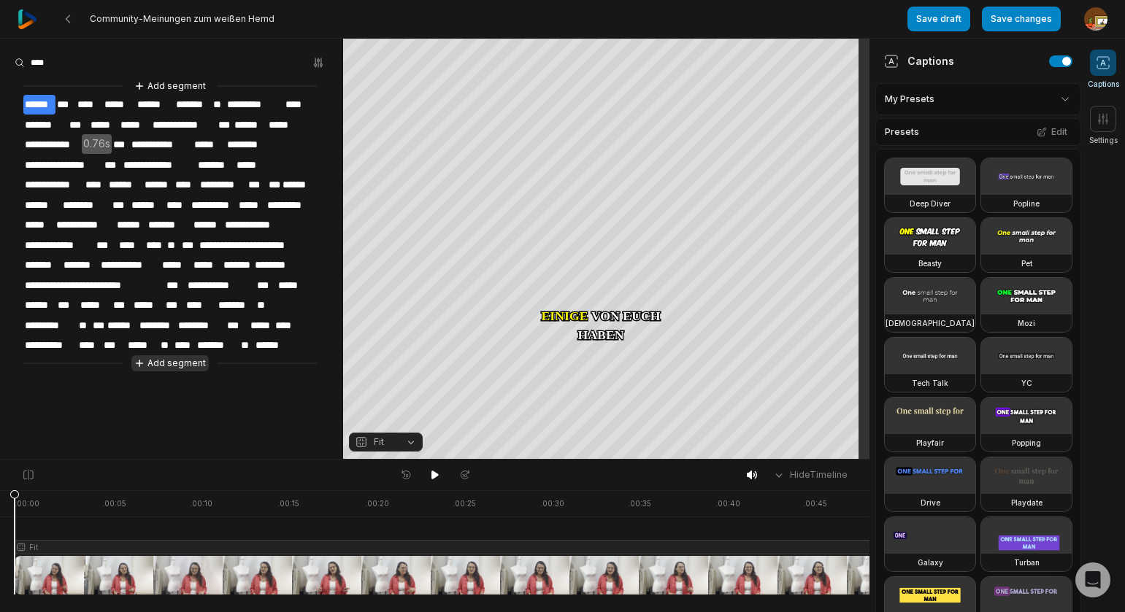
click at [177, 355] on button "Add segment" at bounding box center [169, 363] width 77 height 16
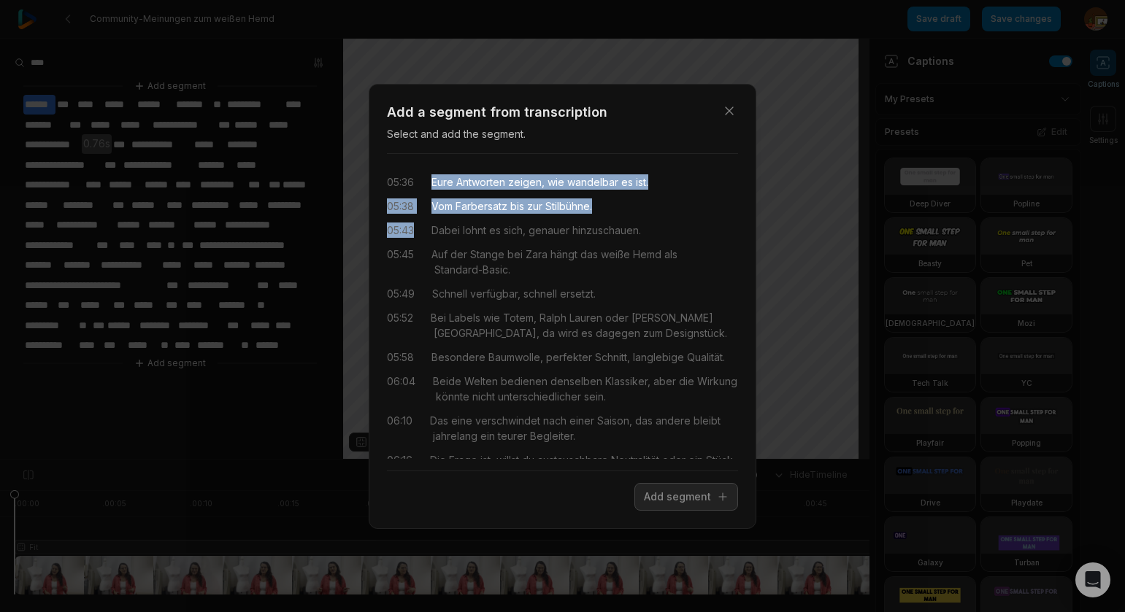
drag, startPoint x: 434, startPoint y: 183, endPoint x: 702, endPoint y: 410, distance: 351.7
click at [627, 215] on div "05:36 Eure Antworten zeigen, wie wandelbar es ist. 05:38 Vom Farbersatz bis zur…" at bounding box center [562, 312] width 351 height 293
drag, startPoint x: 685, startPoint y: 503, endPoint x: 458, endPoint y: 493, distance: 228.0
click at [685, 501] on button "Add segment" at bounding box center [686, 497] width 104 height 28
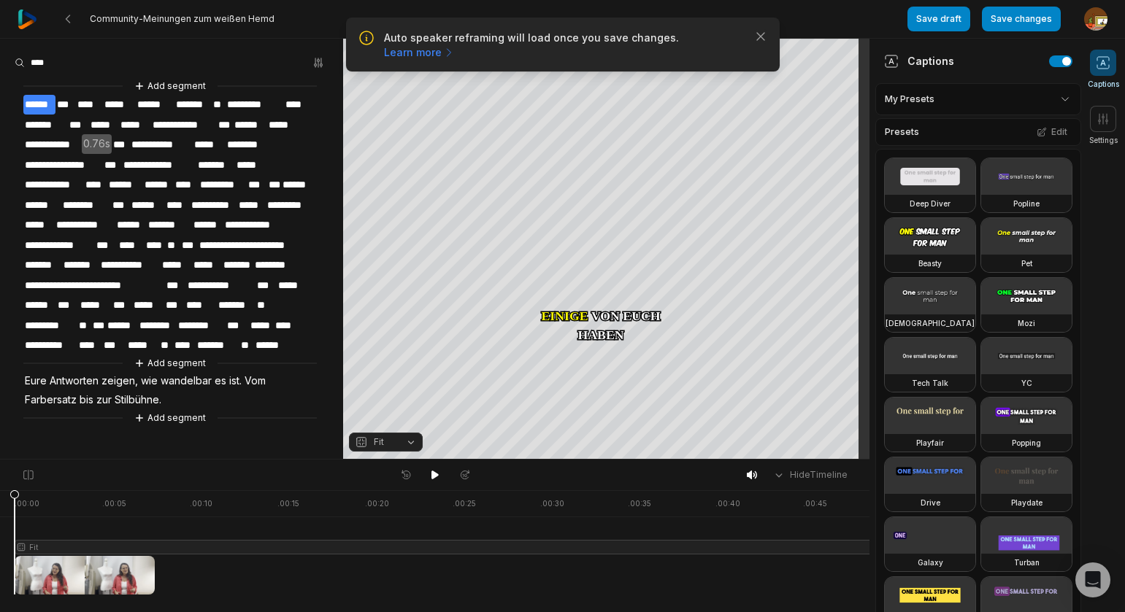
drag, startPoint x: 435, startPoint y: 474, endPoint x: 391, endPoint y: 461, distance: 46.4
click at [432, 472] on icon at bounding box center [434, 475] width 7 height 9
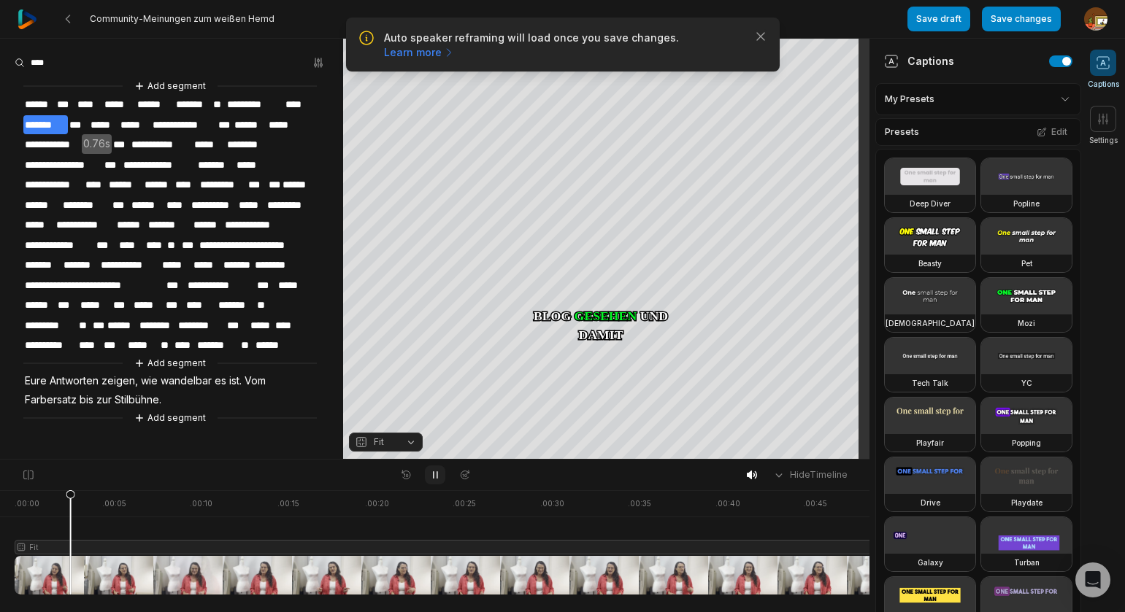
drag, startPoint x: 437, startPoint y: 477, endPoint x: 445, endPoint y: 475, distance: 8.3
click at [438, 477] on icon at bounding box center [435, 475] width 12 height 12
click at [35, 373] on span "Eure" at bounding box center [35, 382] width 25 height 20
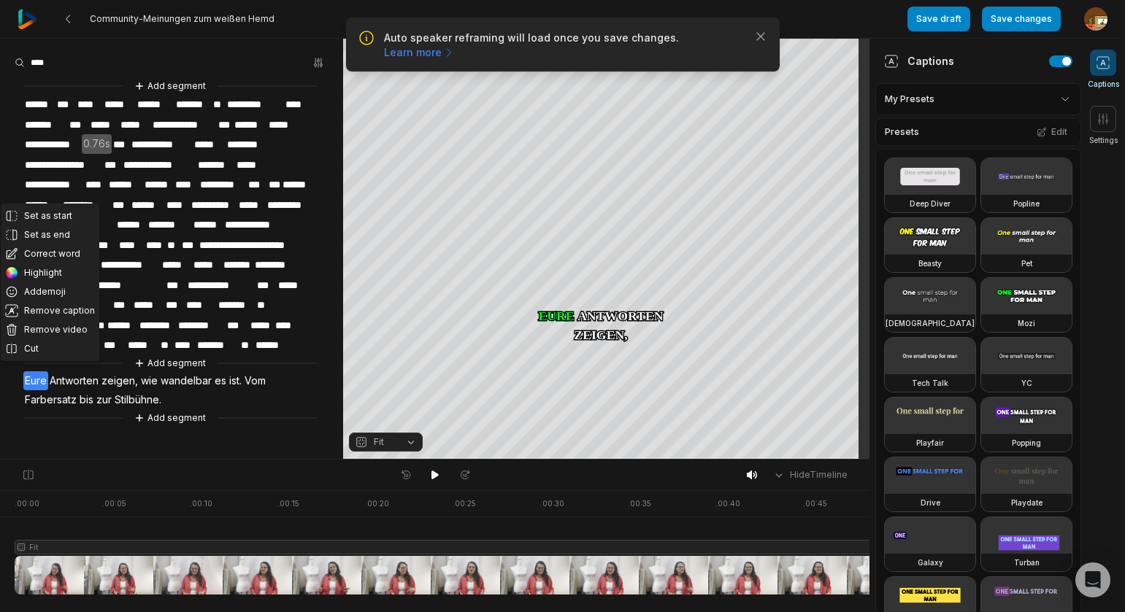
drag, startPoint x: 430, startPoint y: 475, endPoint x: 376, endPoint y: 470, distance: 54.3
click at [429, 474] on icon at bounding box center [435, 475] width 12 height 12
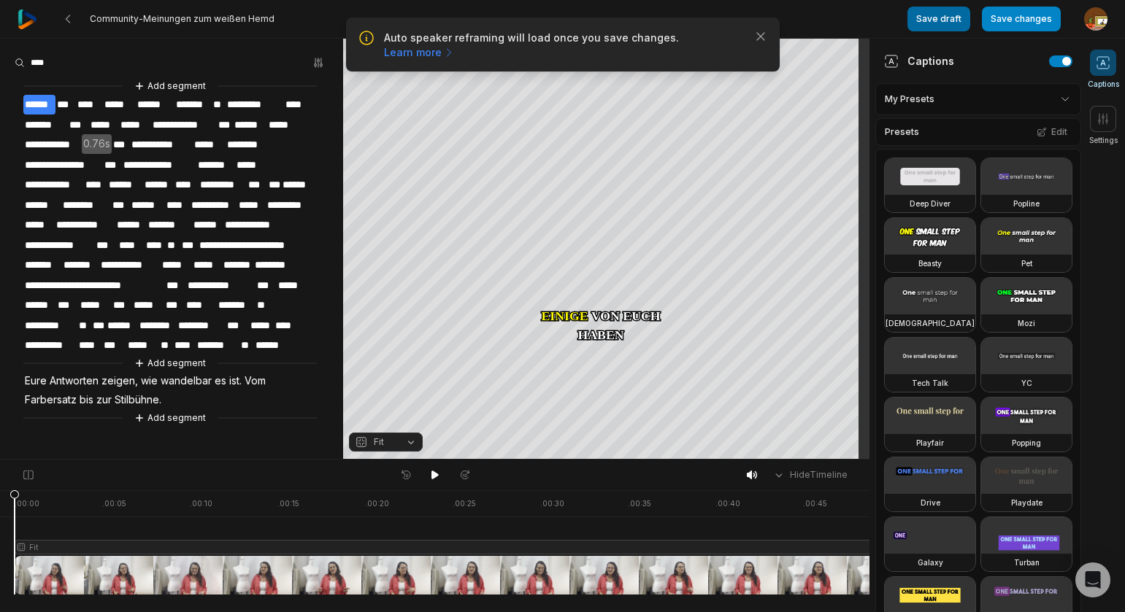
drag, startPoint x: 1023, startPoint y: 16, endPoint x: 942, endPoint y: 20, distance: 81.1
click at [1023, 15] on button "Save changes" at bounding box center [1021, 19] width 79 height 25
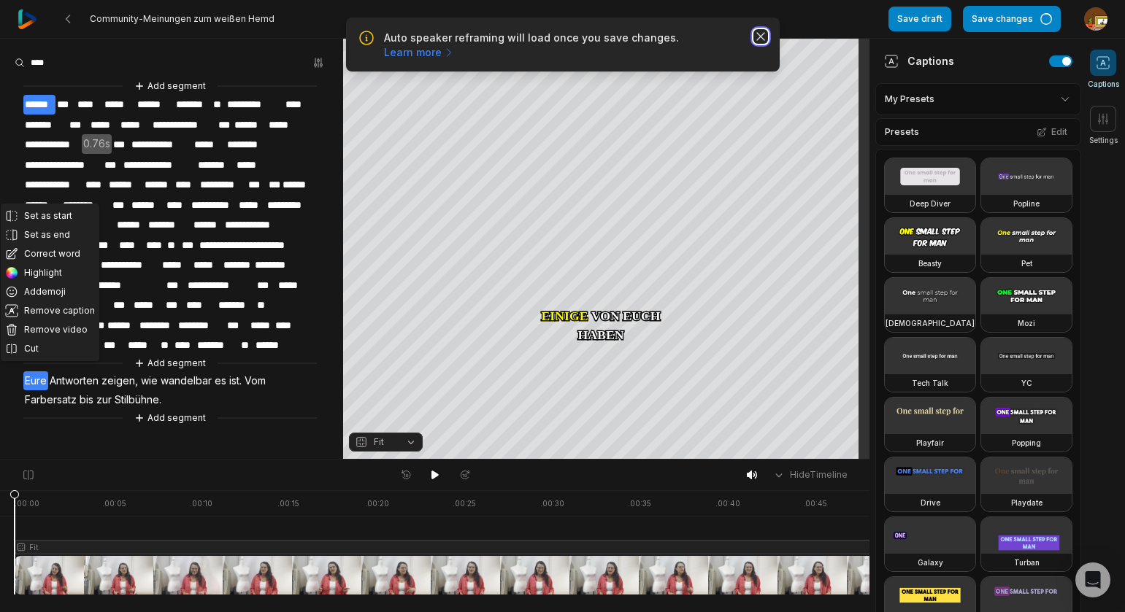
click at [761, 39] on icon "button" at bounding box center [760, 36] width 15 height 15
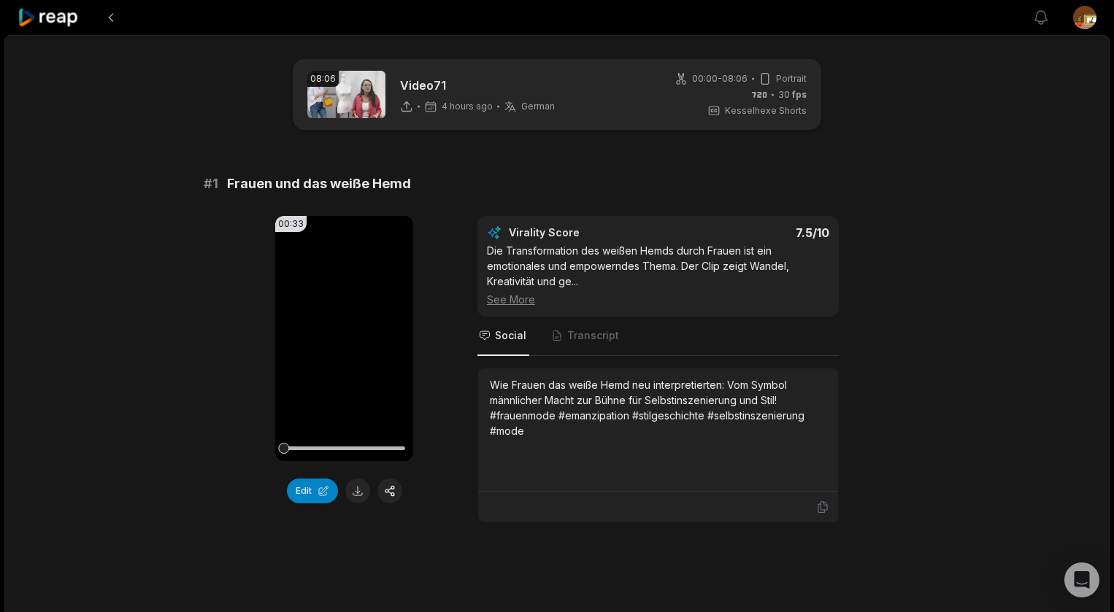
click at [945, 19] on div at bounding box center [525, 17] width 1015 height 35
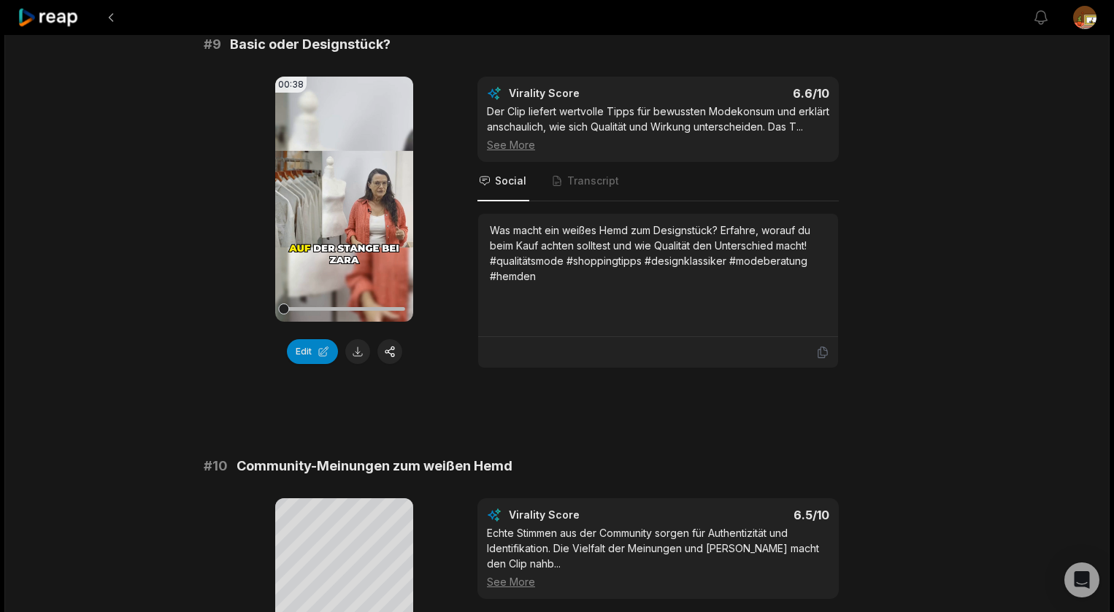
scroll to position [3586, 0]
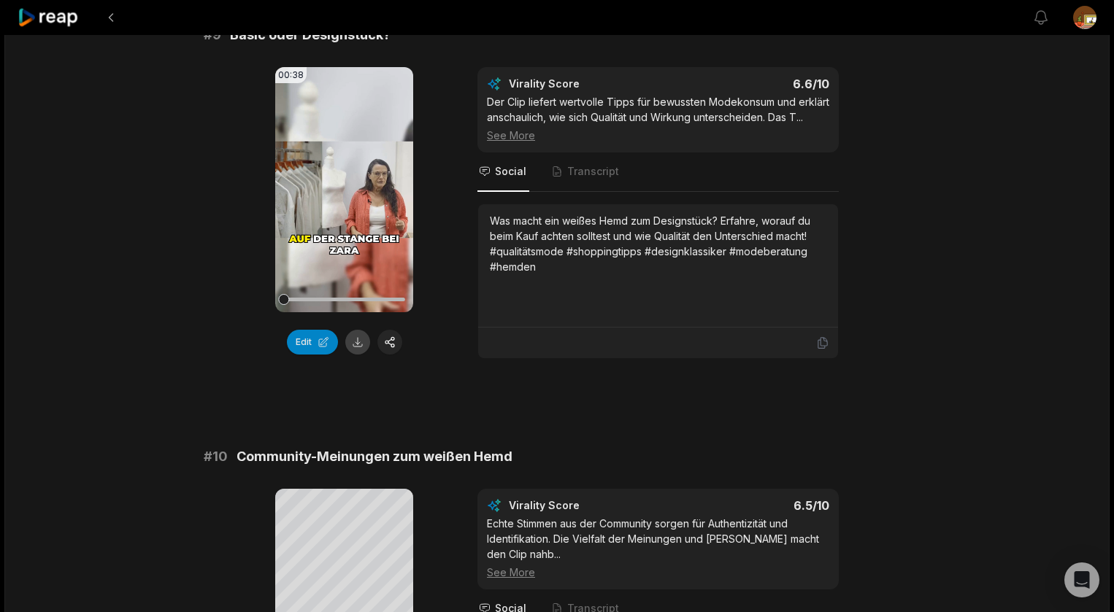
click at [355, 355] on button at bounding box center [357, 342] width 25 height 25
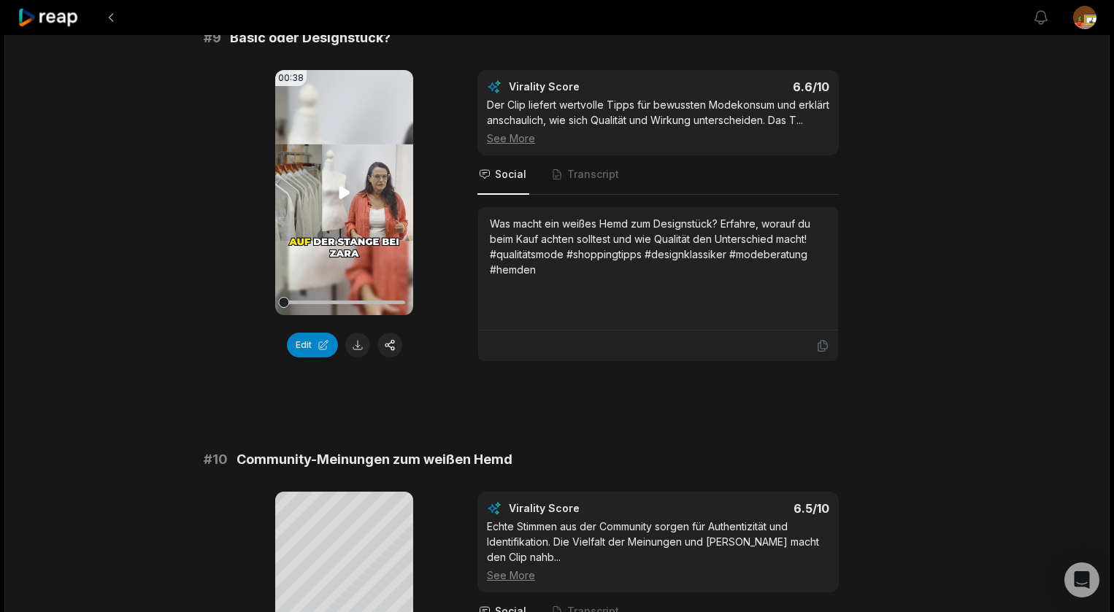
scroll to position [3553, 0]
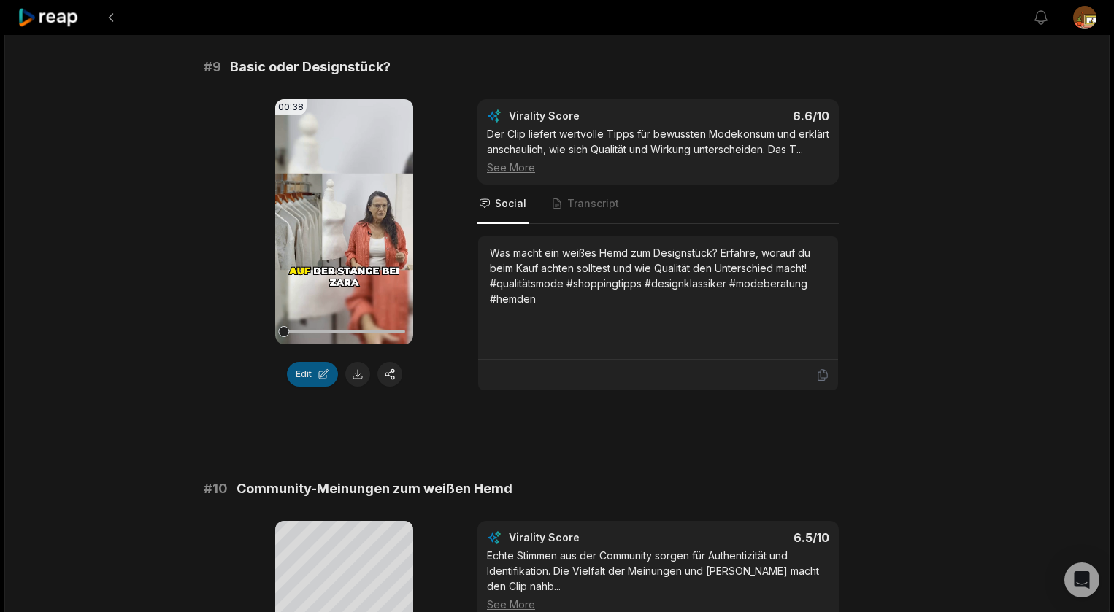
click at [310, 387] on button "Edit" at bounding box center [312, 374] width 51 height 25
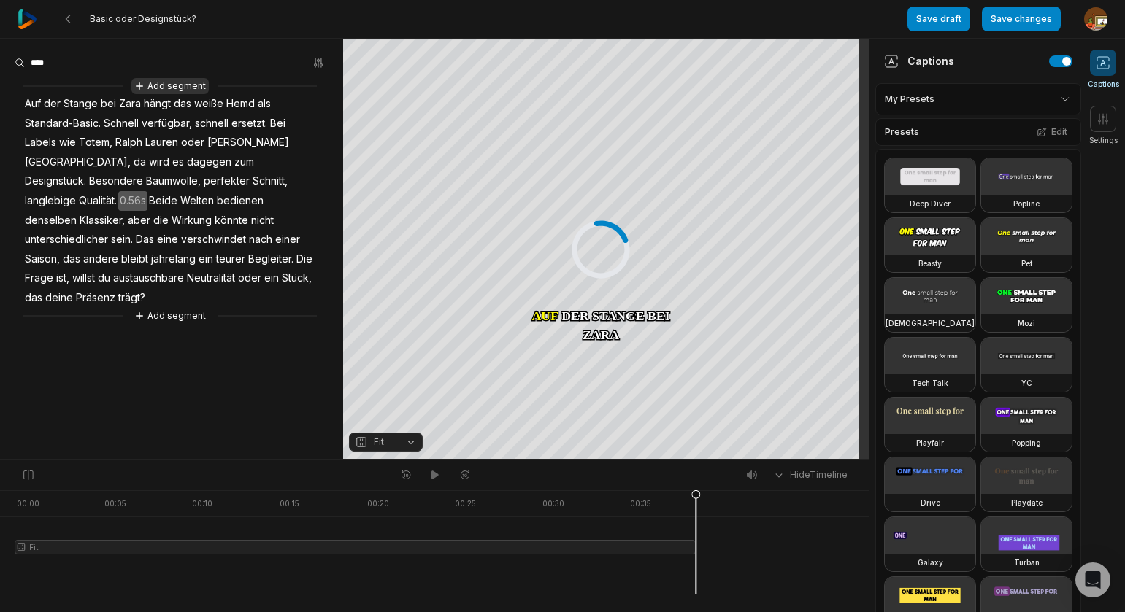
click at [172, 88] on button "Add segment" at bounding box center [169, 86] width 77 height 16
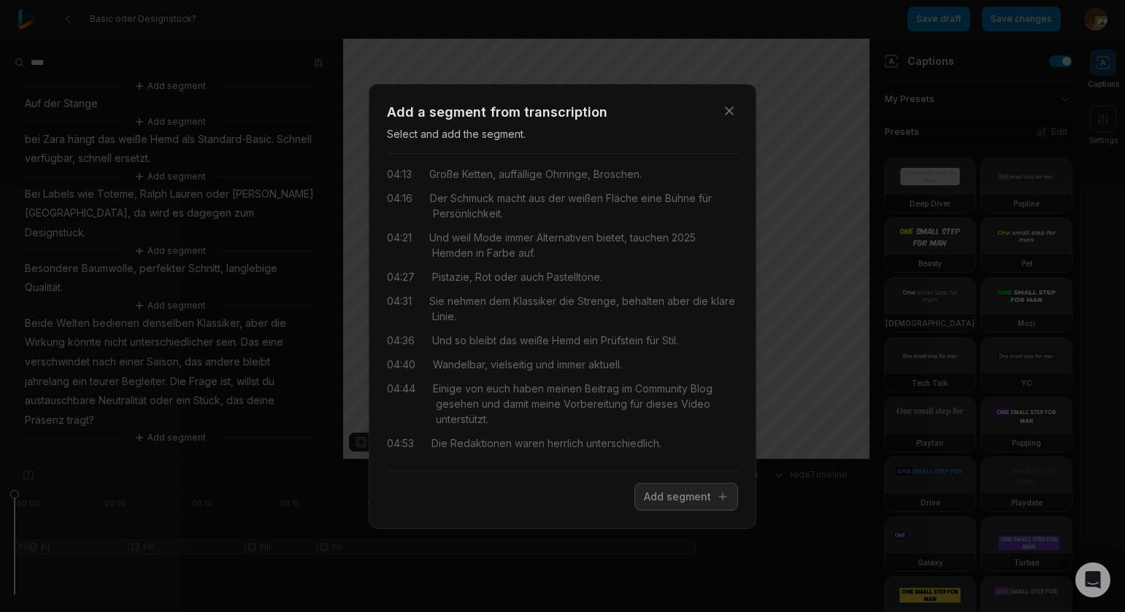
scroll to position [2218, 0]
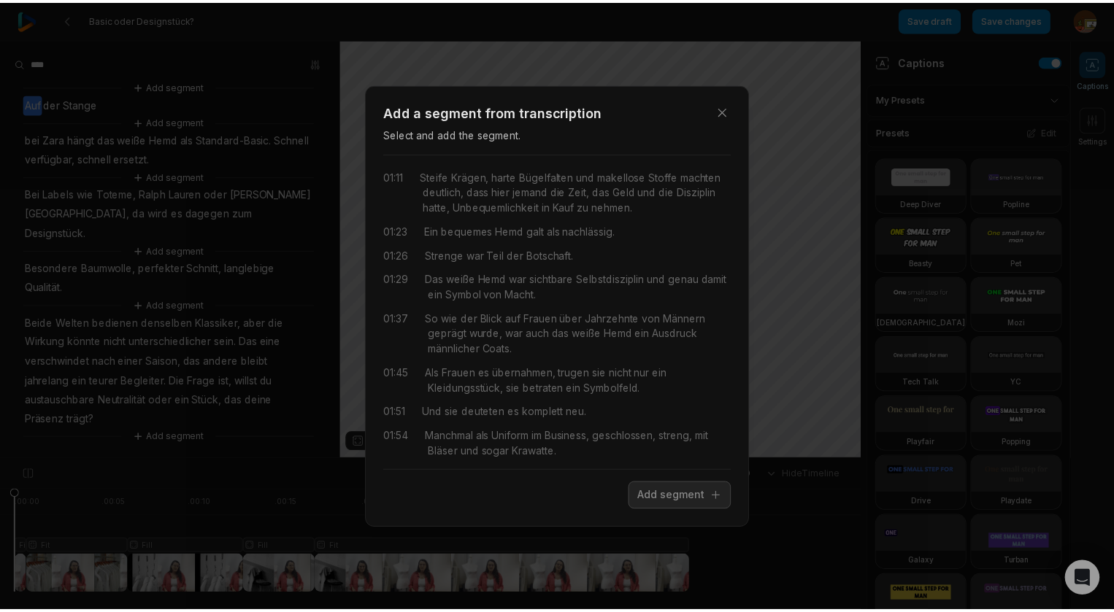
scroll to position [613, 0]
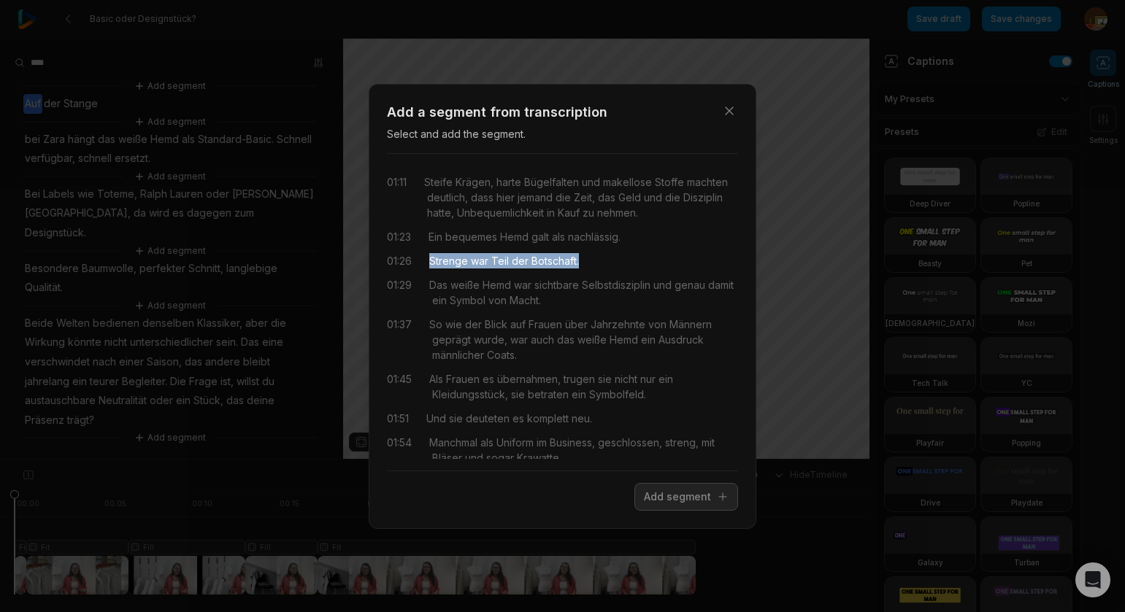
drag, startPoint x: 563, startPoint y: 263, endPoint x: 699, endPoint y: 479, distance: 255.2
click at [599, 263] on div "01:26 Strenge war Teil der Botschaft." at bounding box center [562, 260] width 351 height 15
drag, startPoint x: 682, startPoint y: 495, endPoint x: 620, endPoint y: 506, distance: 63.0
click at [683, 495] on button "Add segment" at bounding box center [686, 497] width 104 height 28
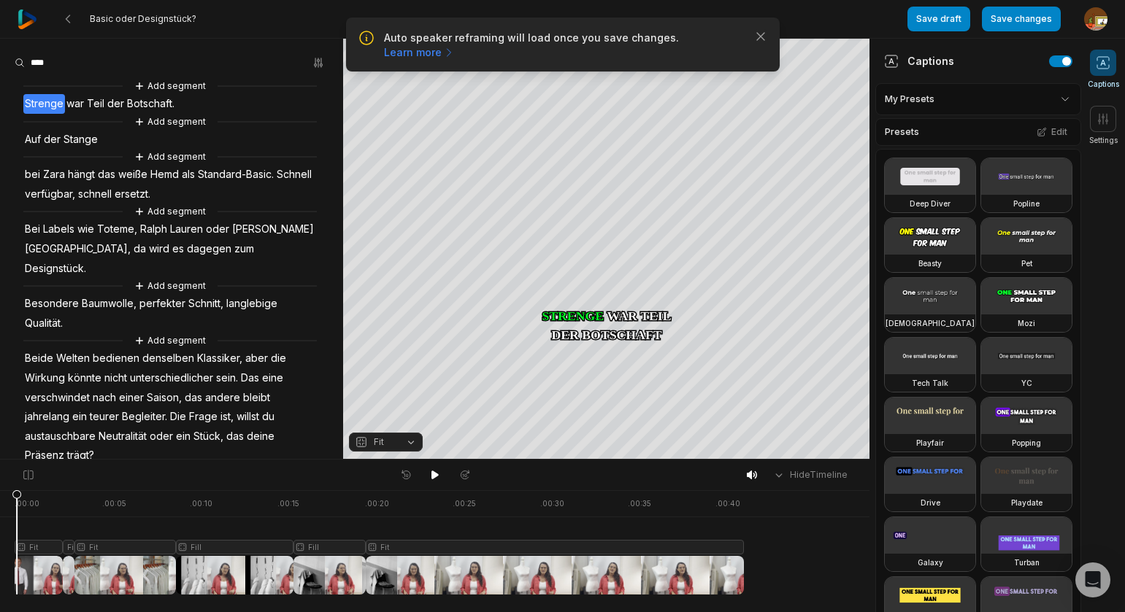
drag, startPoint x: 56, startPoint y: 496, endPoint x: 17, endPoint y: 501, distance: 39.7
click at [17, 501] on icon at bounding box center [16, 546] width 9 height 111
click at [620, 65] on div "Crop" at bounding box center [606, 66] width 39 height 13
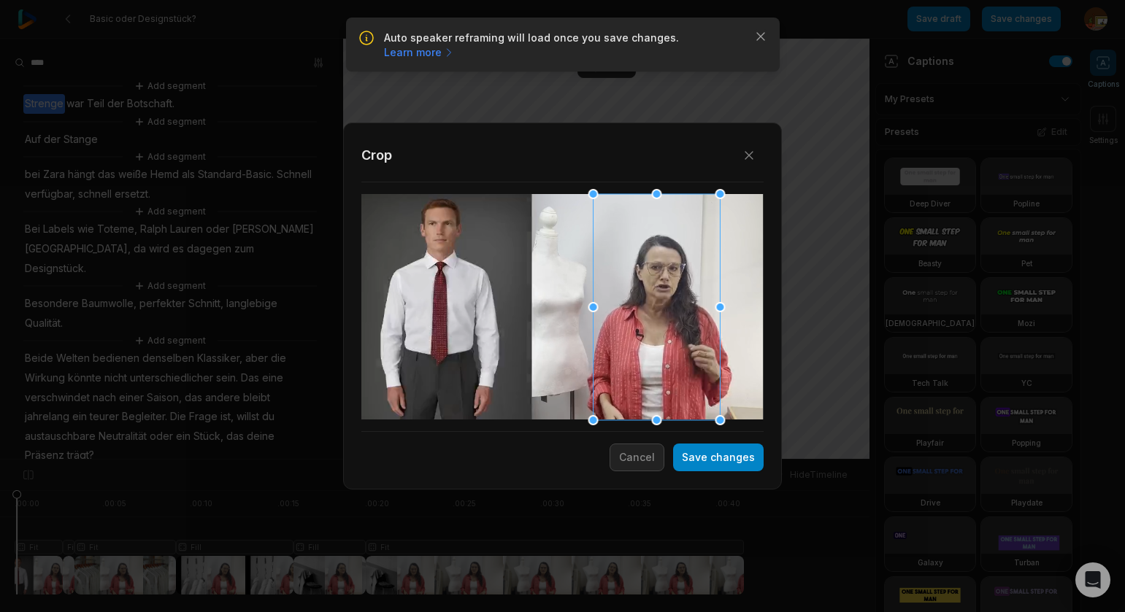
drag, startPoint x: 543, startPoint y: 345, endPoint x: 637, endPoint y: 344, distance: 94.2
click at [637, 344] on div at bounding box center [656, 307] width 127 height 226
drag, startPoint x: 730, startPoint y: 458, endPoint x: 392, endPoint y: 564, distance: 354.2
click at [730, 459] on button "Save changes" at bounding box center [718, 458] width 91 height 28
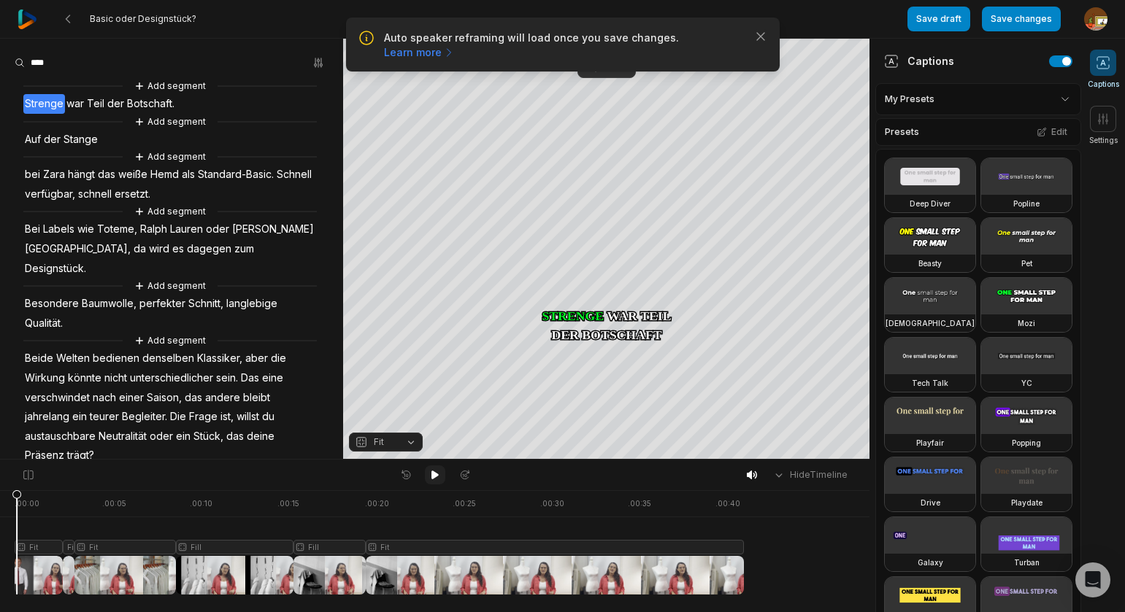
drag, startPoint x: 436, startPoint y: 477, endPoint x: 416, endPoint y: 482, distance: 20.4
click at [435, 477] on icon at bounding box center [434, 475] width 7 height 9
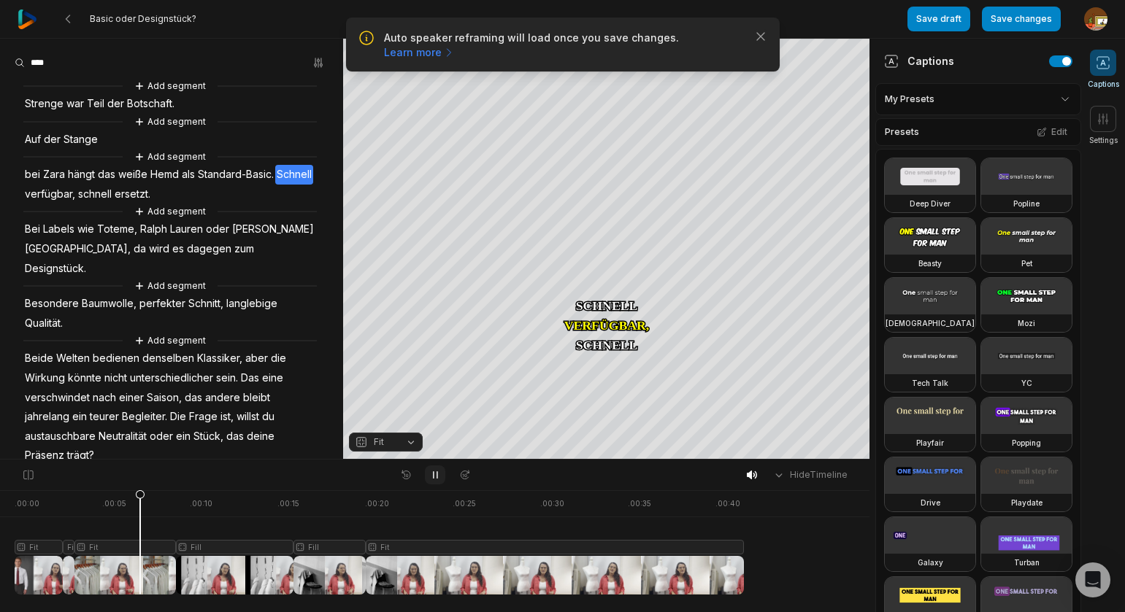
click at [437, 474] on button at bounding box center [435, 475] width 20 height 19
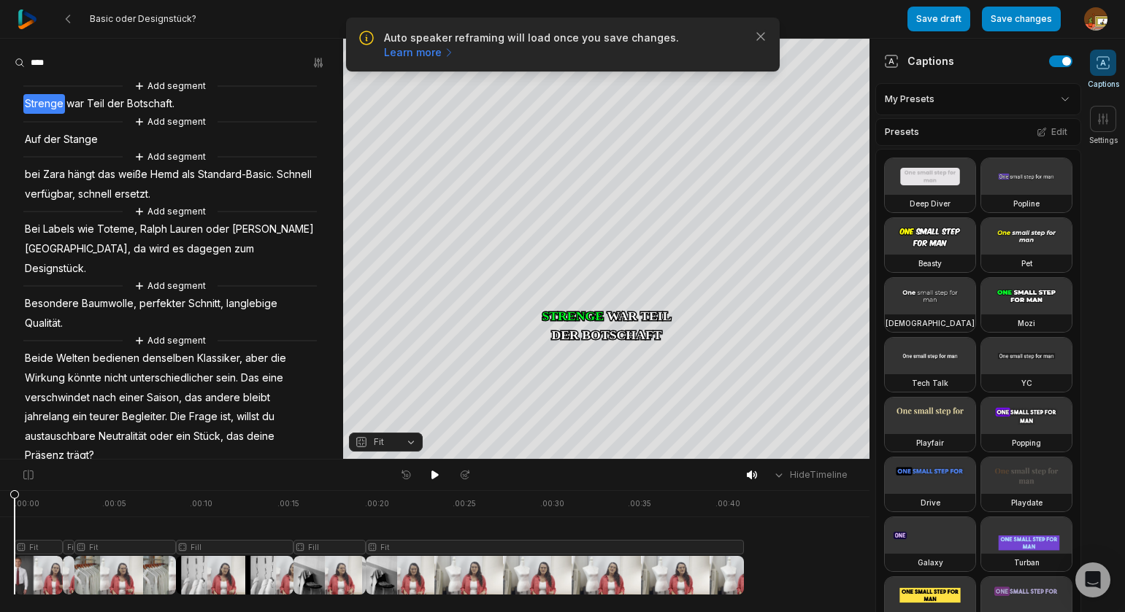
drag, startPoint x: 140, startPoint y: 495, endPoint x: 67, endPoint y: 499, distance: 73.1
click at [7, 502] on div ". 00:00 . 00:05 . 00:10 . 00:15 . 00:20 . 00:25 . 00:30 . 00:35 . 00:40 Fit Fil…" at bounding box center [434, 552] width 869 height 122
drag, startPoint x: 433, startPoint y: 476, endPoint x: 407, endPoint y: 483, distance: 27.3
click at [431, 476] on icon at bounding box center [434, 475] width 7 height 9
click at [434, 473] on icon at bounding box center [435, 475] width 12 height 12
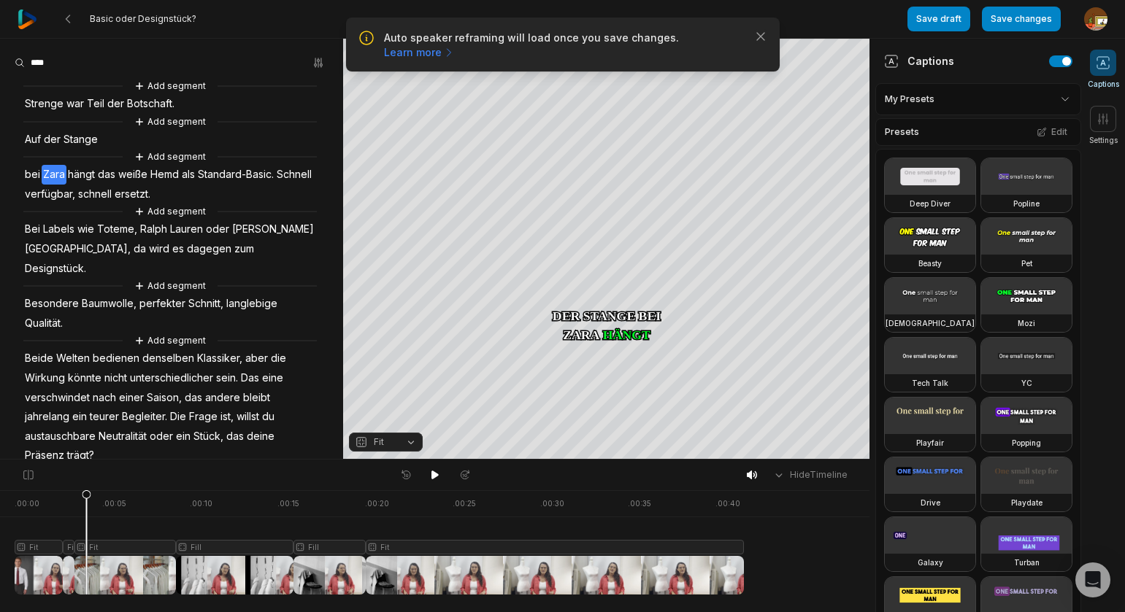
click at [47, 548] on div at bounding box center [379, 543] width 729 height 104
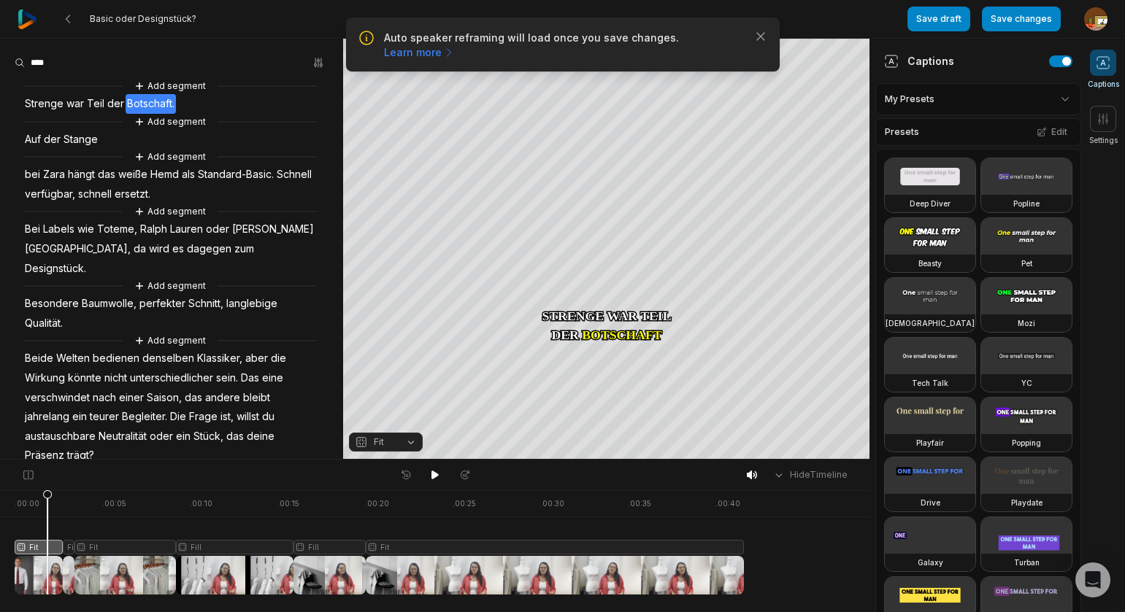
drag, startPoint x: 47, startPoint y: 548, endPoint x: 225, endPoint y: 99, distance: 482.7
click at [230, 97] on div "Auto speaker reframing will load once you save changes. Learn more Close Basic …" at bounding box center [562, 230] width 1125 height 460
click at [26, 103] on span "Strenge" at bounding box center [44, 104] width 42 height 20
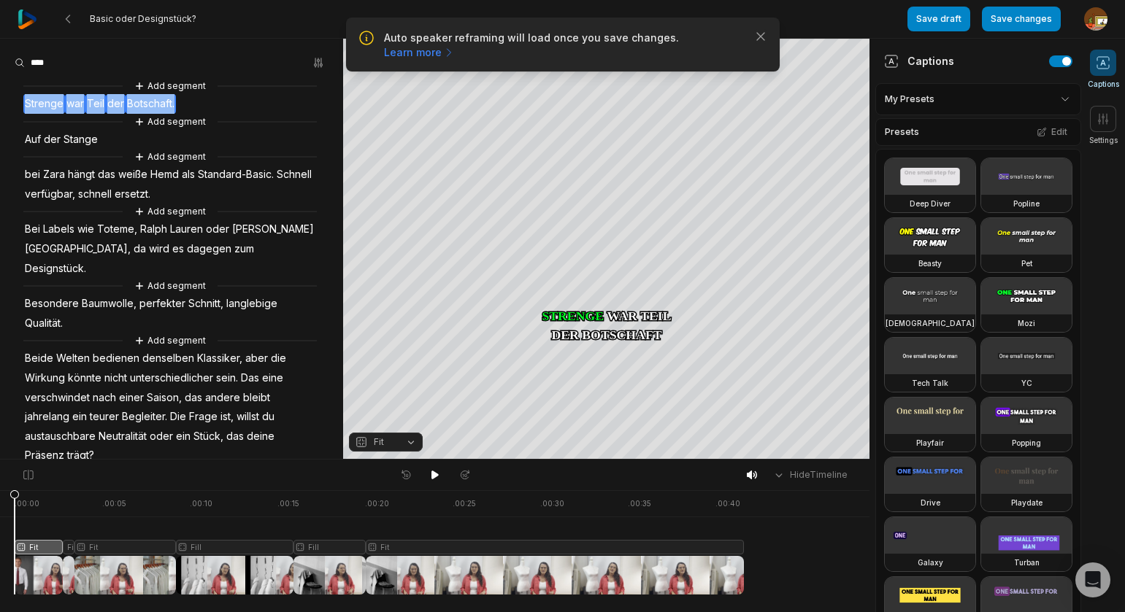
drag, startPoint x: 25, startPoint y: 103, endPoint x: 152, endPoint y: 166, distance: 141.7
click at [204, 107] on div "Add segment Strenge war Teil der Botschaft. Add segment Auf der Stange Add segm…" at bounding box center [171, 280] width 343 height 404
click at [76, 145] on button "Remove video" at bounding box center [77, 146] width 99 height 19
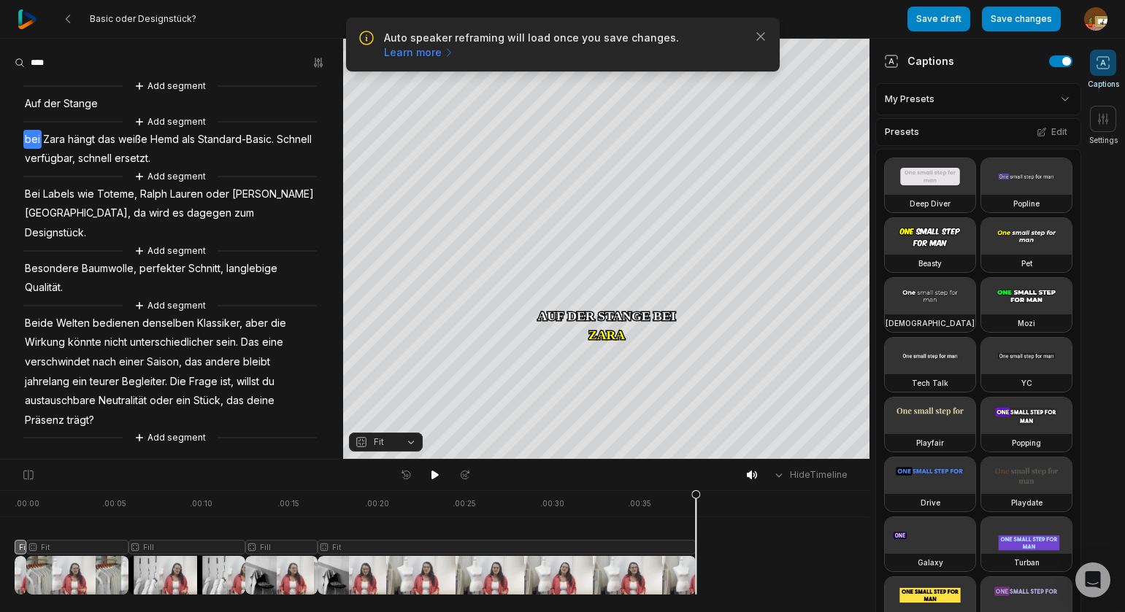
click at [45, 145] on span "Zara" at bounding box center [54, 140] width 25 height 20
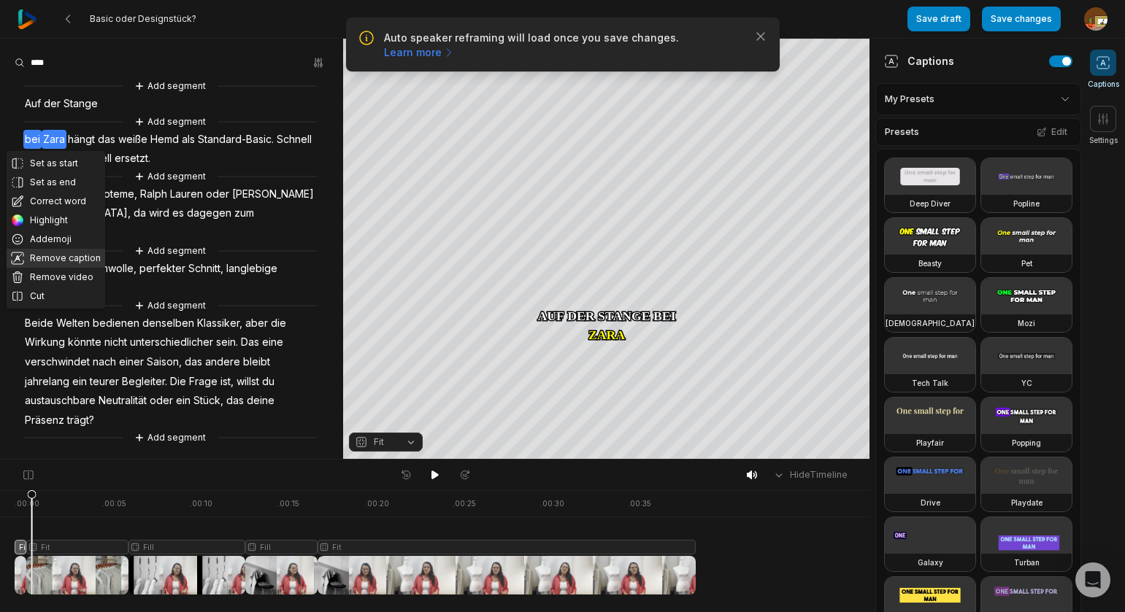
click at [45, 258] on button "Remove caption" at bounding box center [56, 258] width 99 height 19
click at [46, 258] on button "Remove caption" at bounding box center [56, 258] width 99 height 19
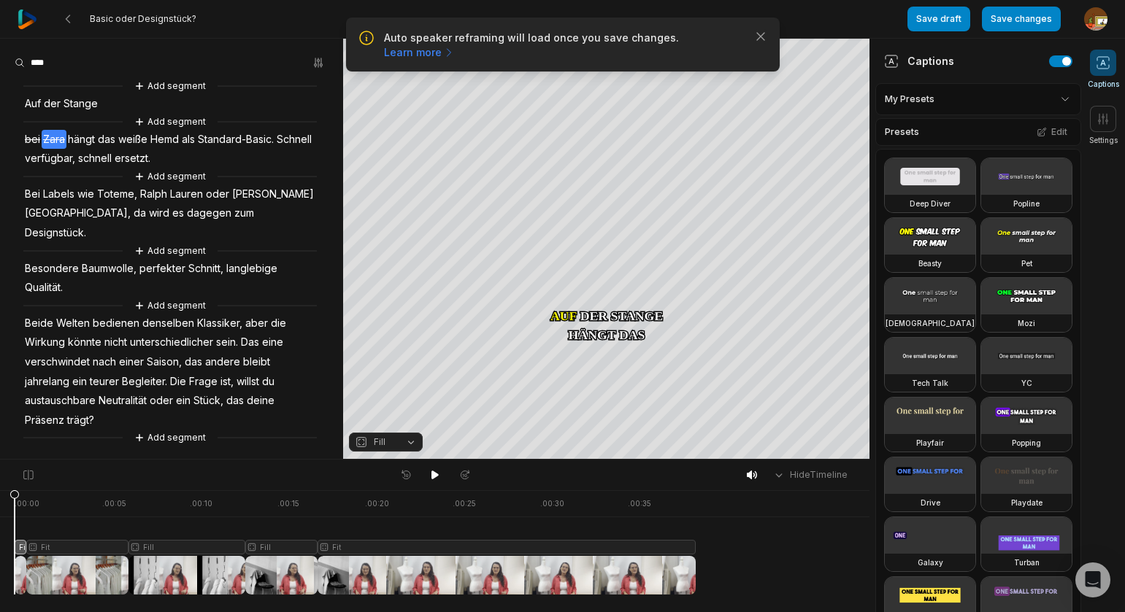
click at [2, 502] on div ". 00:00 . 00:05 . 00:10 . 00:15 . 00:20 . 00:25 . 00:30 . 00:35 Fill Fit Fill F…" at bounding box center [434, 552] width 869 height 122
drag, startPoint x: 434, startPoint y: 475, endPoint x: 404, endPoint y: 441, distance: 46.0
click at [434, 475] on icon at bounding box center [434, 475] width 7 height 9
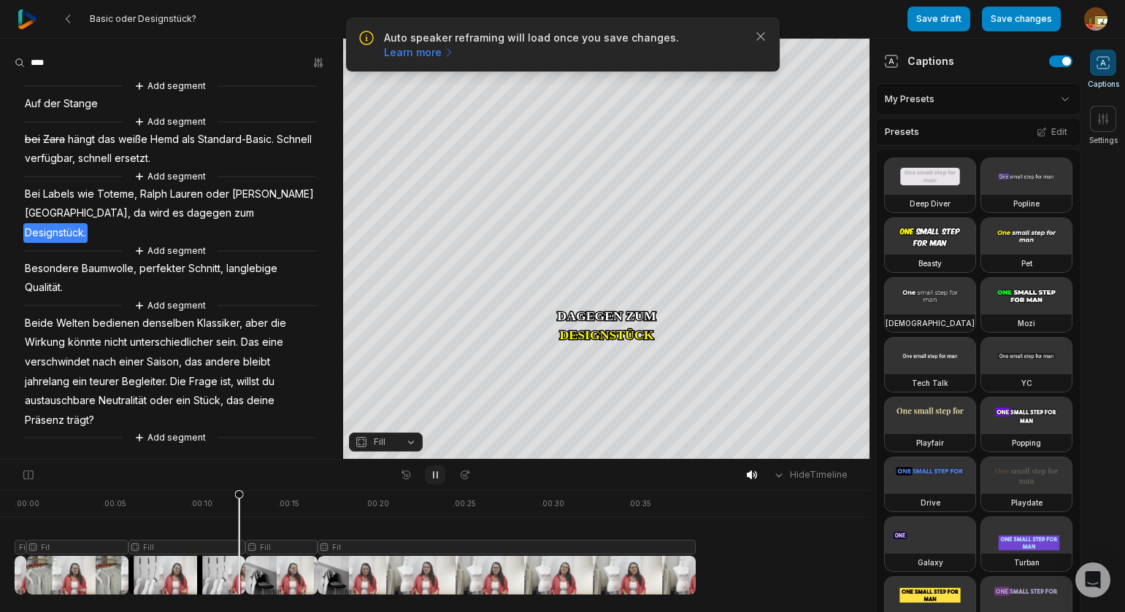
click at [433, 472] on icon at bounding box center [435, 475] width 4 height 7
click at [1027, 20] on button "Save changes" at bounding box center [1021, 19] width 79 height 25
click at [926, 26] on button "Save draft" at bounding box center [919, 19] width 63 height 25
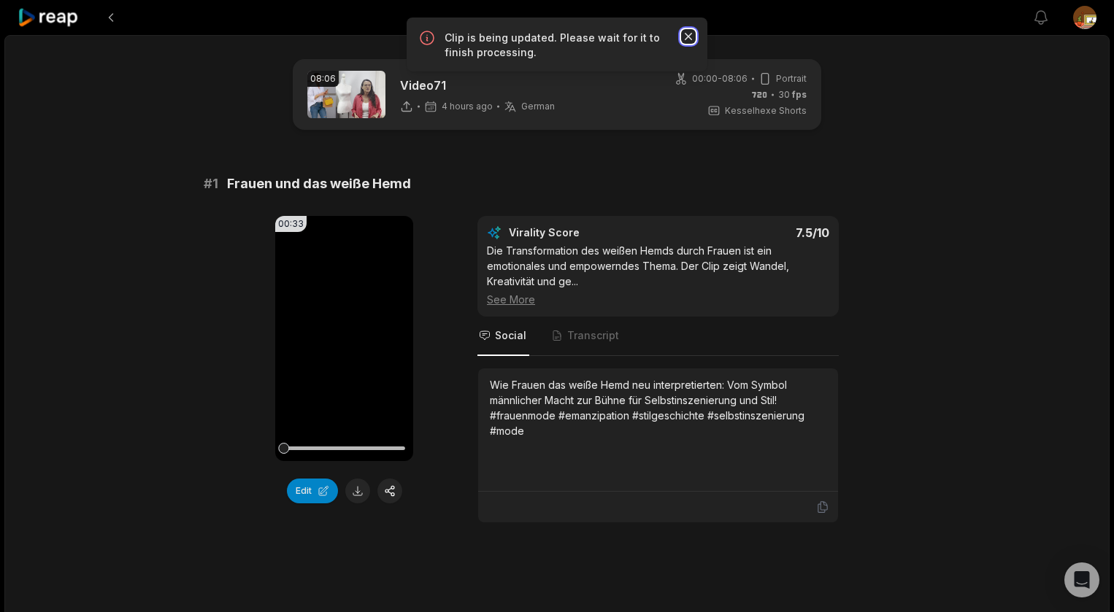
click at [688, 35] on icon "button" at bounding box center [688, 36] width 7 height 7
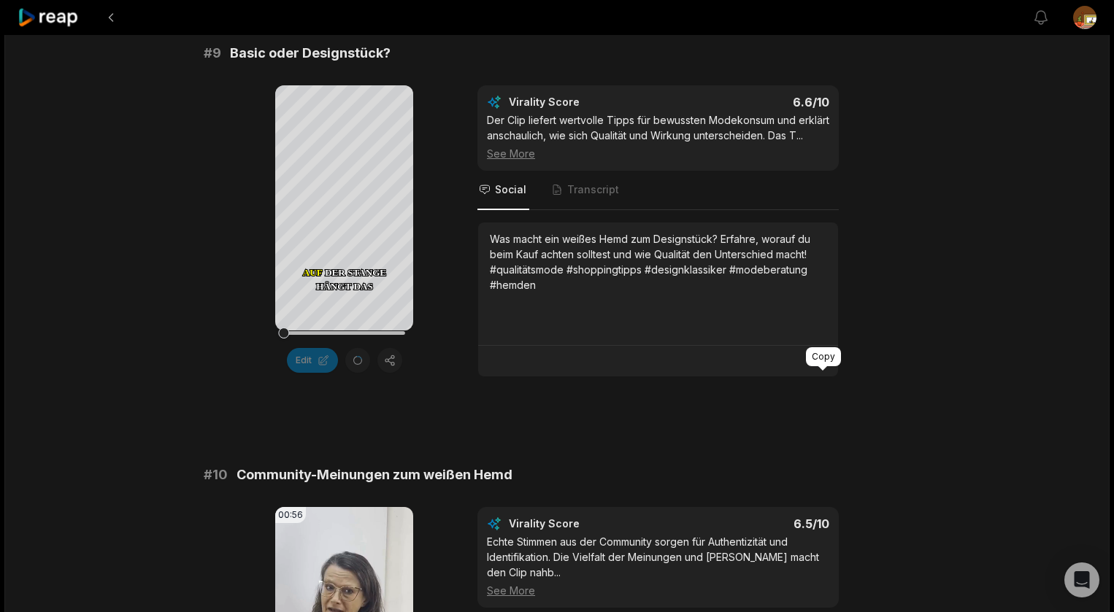
scroll to position [3566, 0]
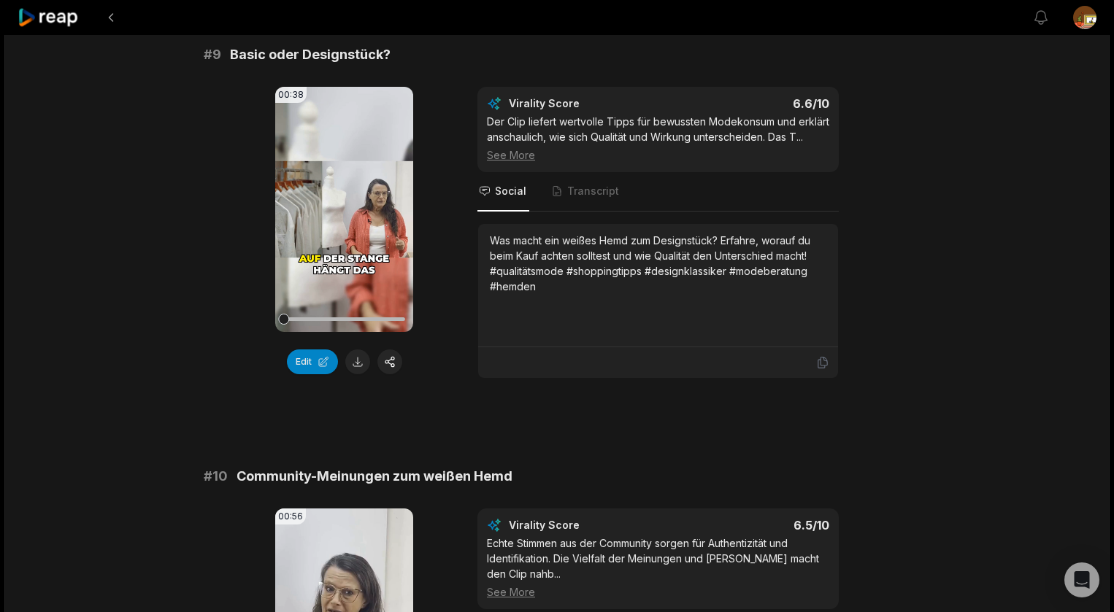
drag, startPoint x: 358, startPoint y: 377, endPoint x: 367, endPoint y: 378, distance: 9.6
click at [358, 374] on button at bounding box center [357, 362] width 25 height 25
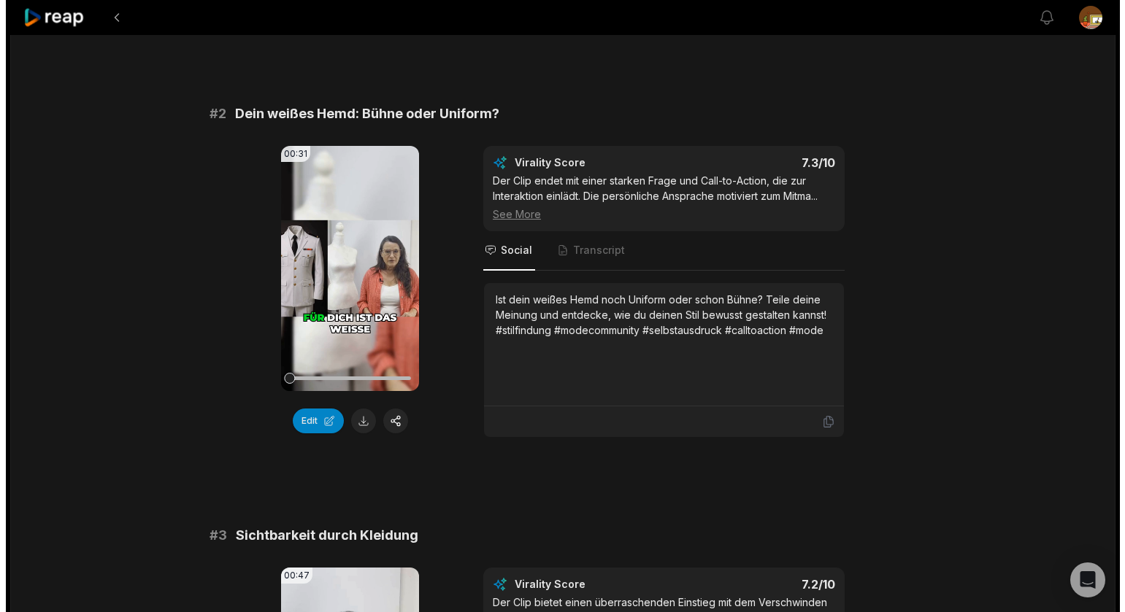
scroll to position [0, 0]
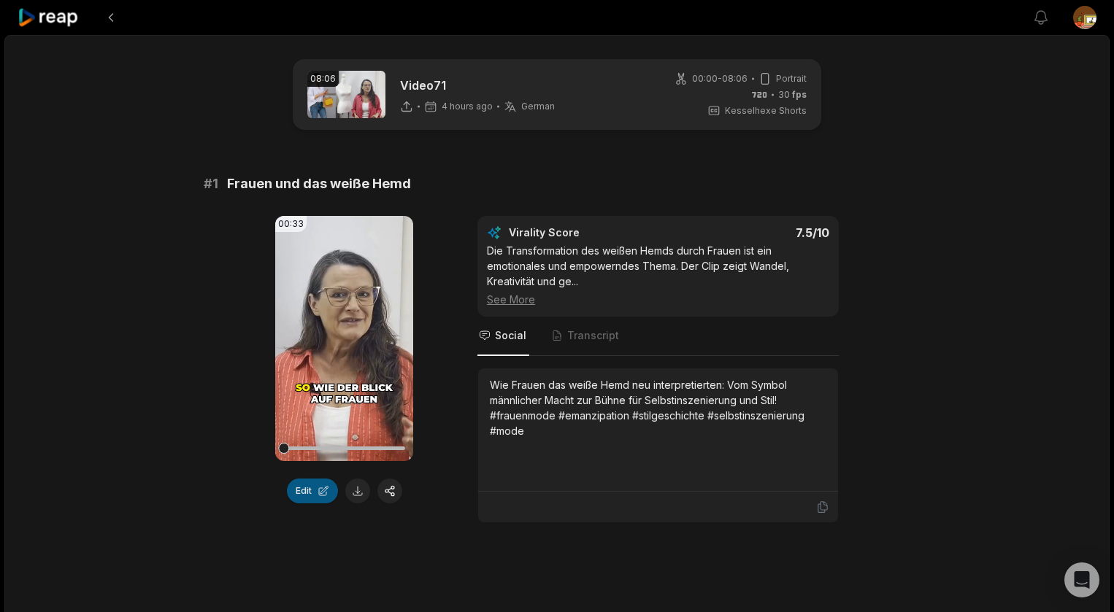
click at [308, 491] on button "Edit" at bounding box center [312, 491] width 51 height 25
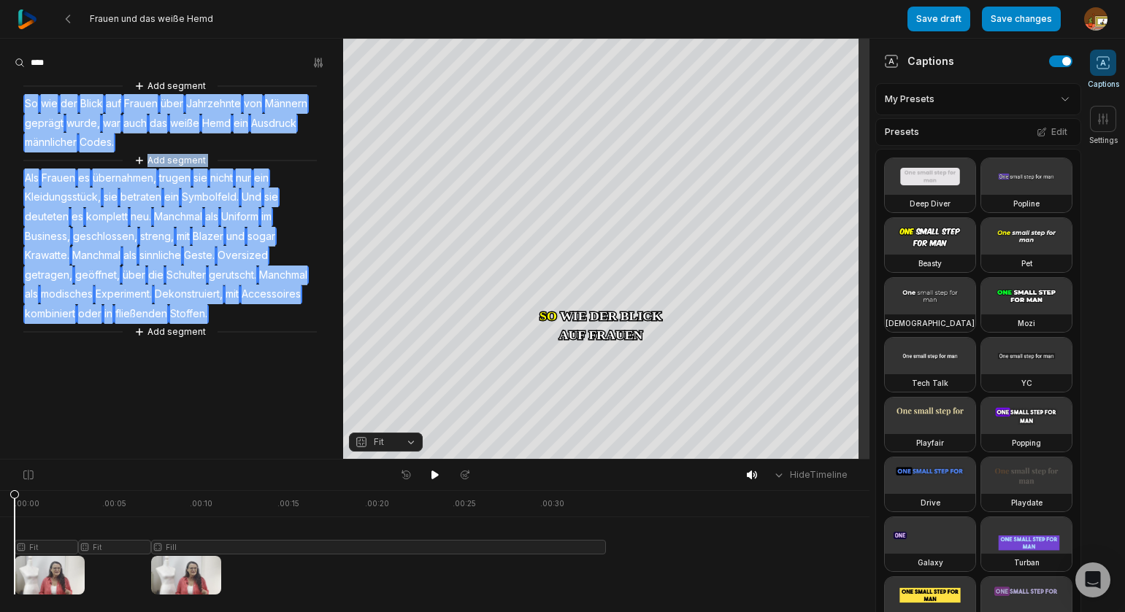
drag, startPoint x: 17, startPoint y: 103, endPoint x: 266, endPoint y: 318, distance: 329.1
click at [266, 318] on div "Add segment So wie der Blick auf Frauen über Jahrzehnte von Männern geprägt wur…" at bounding box center [171, 209] width 343 height 262
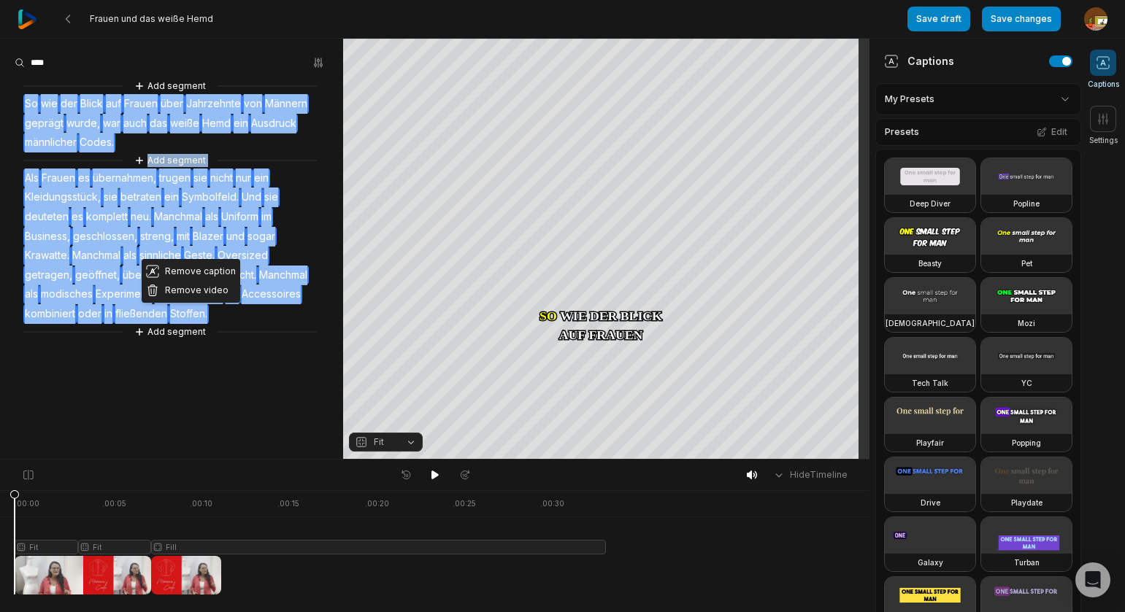
copy div "So wie der Blick auf Frauen über Jahrzehnte von Männern geprägt wurde, war auch…"
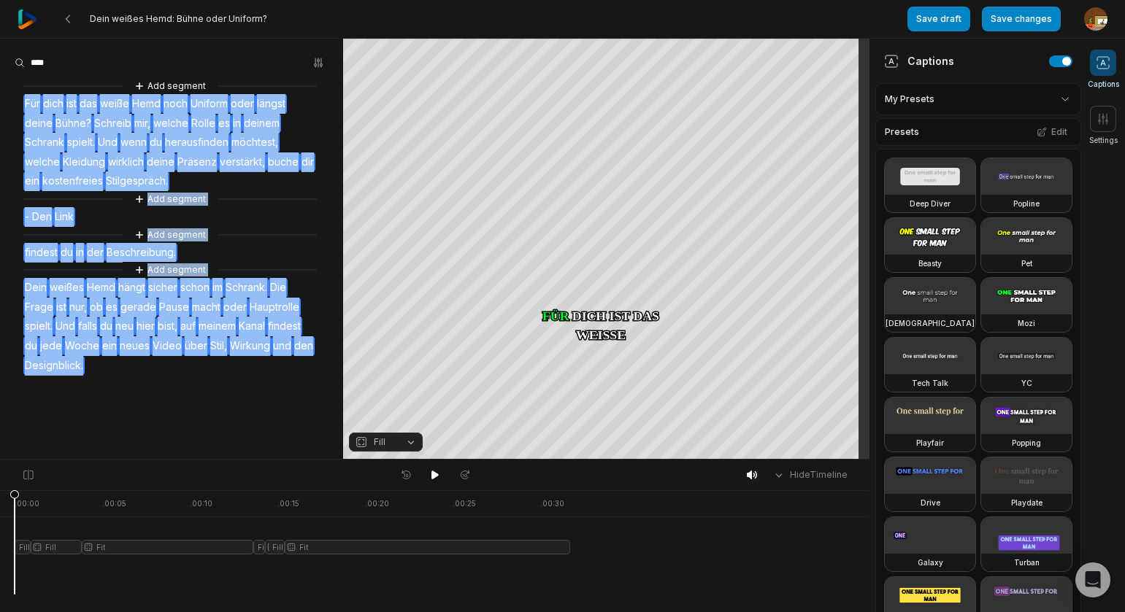
drag, startPoint x: 21, startPoint y: 101, endPoint x: 153, endPoint y: 370, distance: 299.7
click at [153, 370] on div "Add segment Für dich ist das weiße Hemd noch Uniform oder längst deine Bühne? S…" at bounding box center [171, 226] width 343 height 297
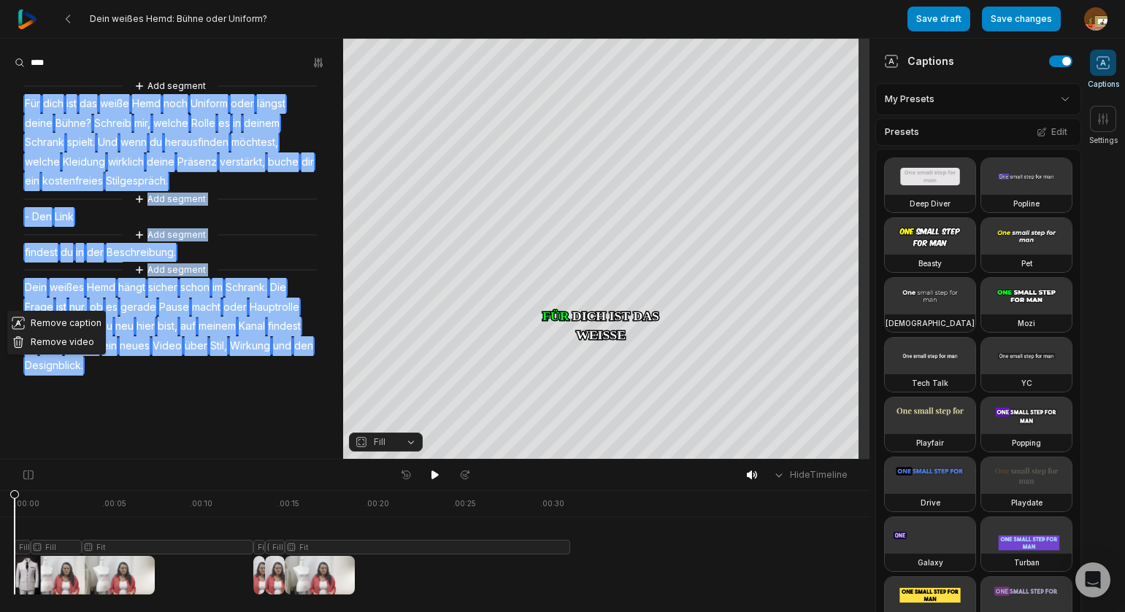
copy div "Für dich ist das weiße Hemd noch Uniform oder längst deine Bühne? Schreib mir, …"
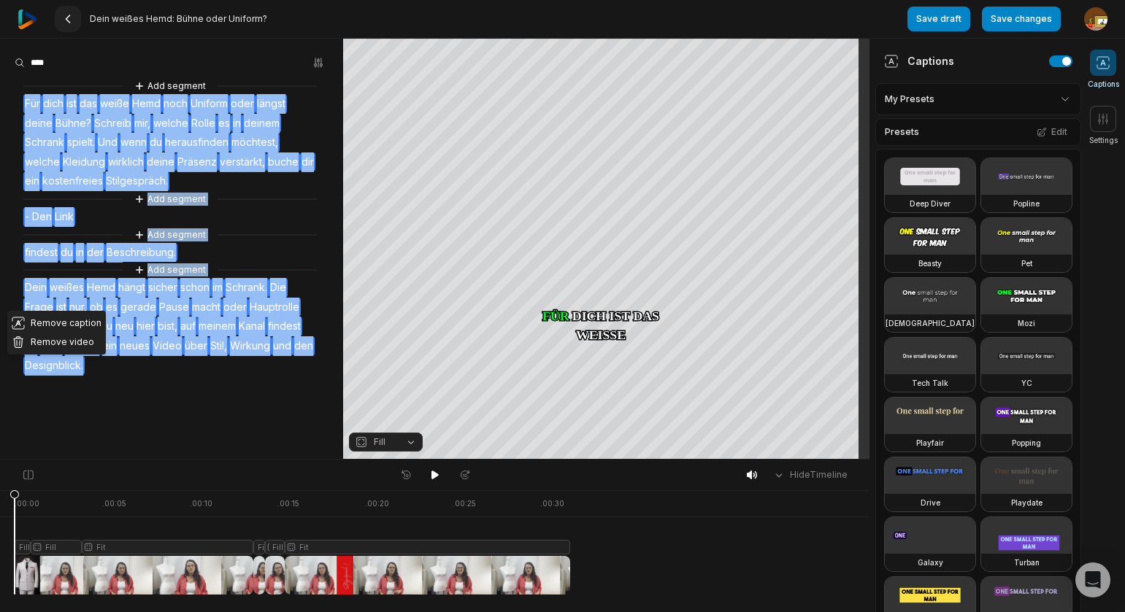
click at [66, 20] on 335 at bounding box center [68, 18] width 4 height 7
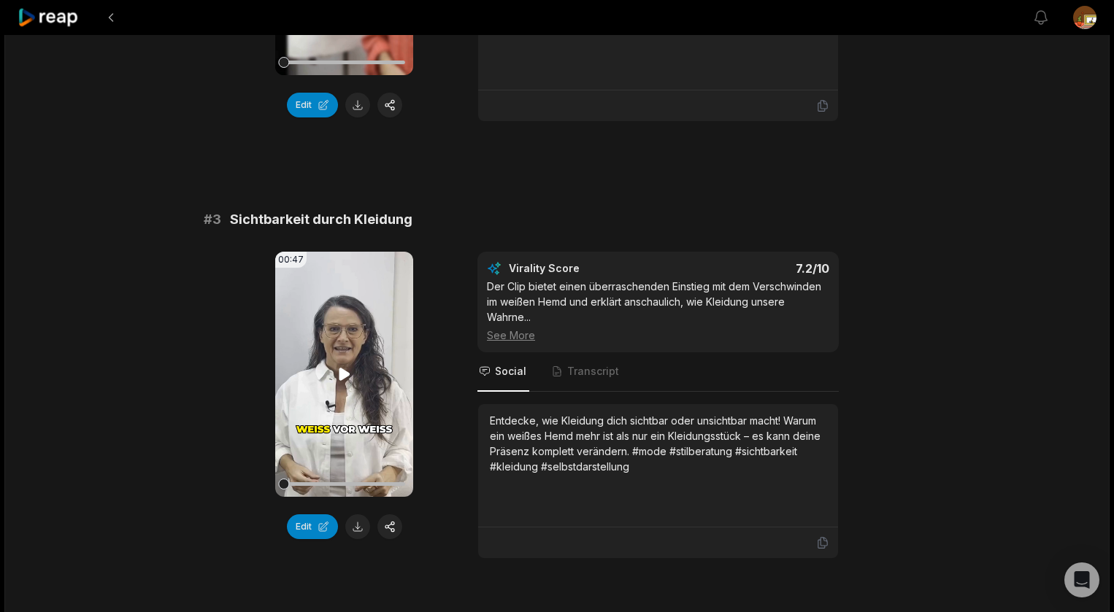
scroll to position [827, 0]
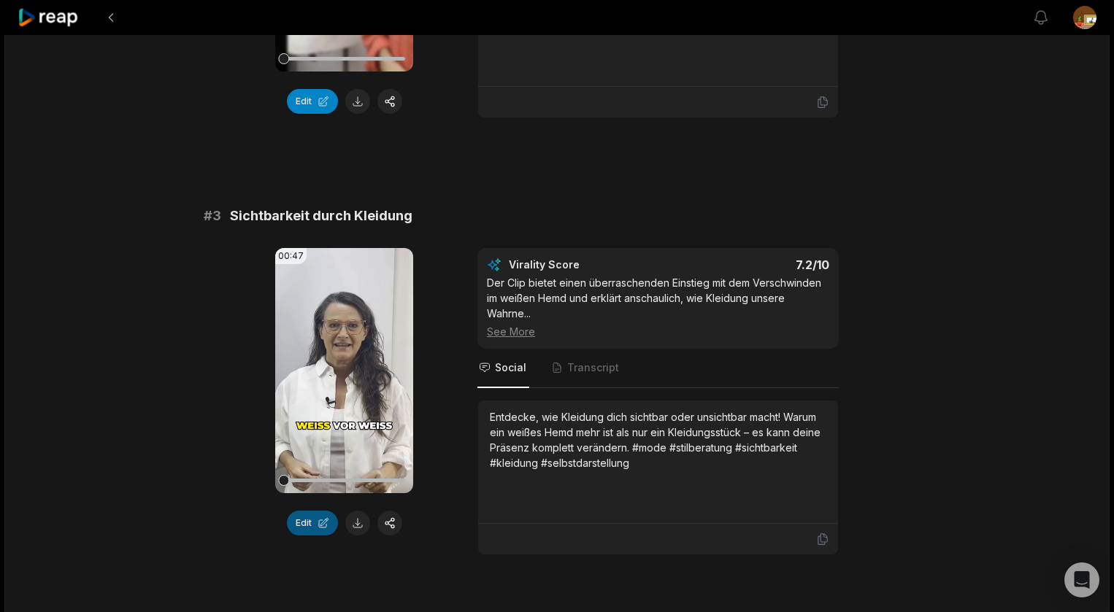
click at [306, 523] on button "Edit" at bounding box center [312, 523] width 51 height 25
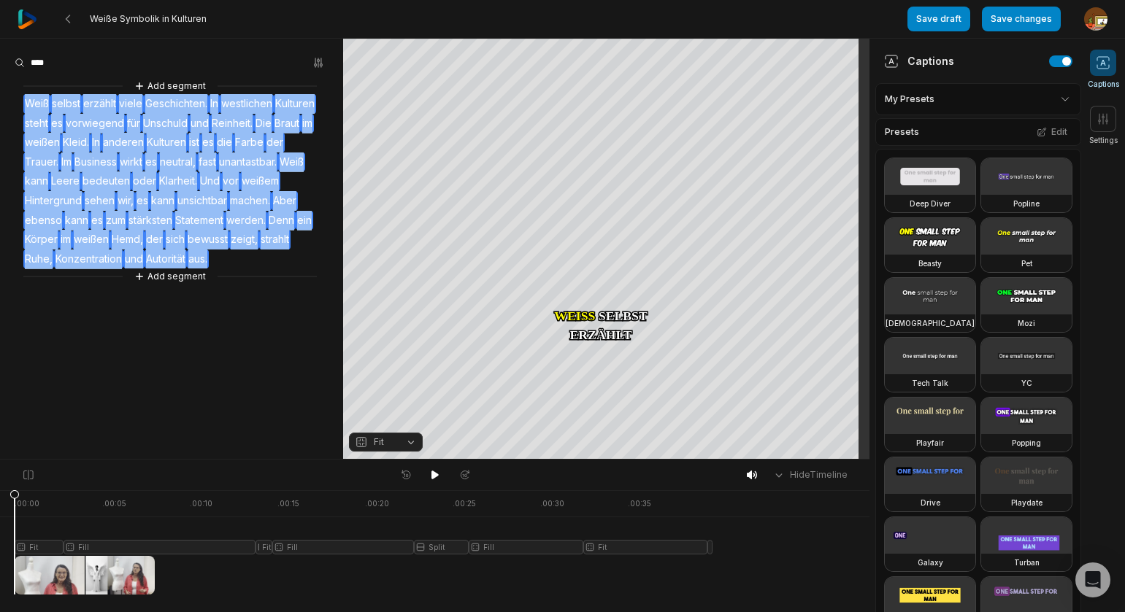
drag, startPoint x: 75, startPoint y: 143, endPoint x: 58, endPoint y: 277, distance: 135.4
click at [56, 277] on div "Add segment [PERSON_NAME] selbst erzählt viele Geschichten. In westlichen Kultu…" at bounding box center [171, 181] width 343 height 207
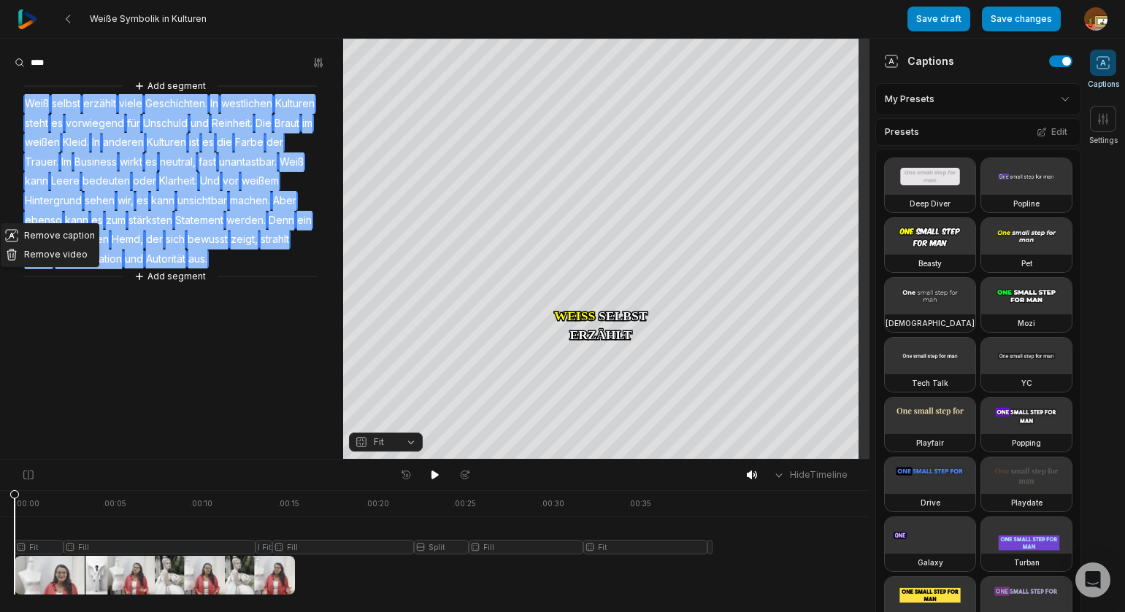
copy div "[PERSON_NAME] selbst erzählt viele Geschichten. In westlichen Kulturen steht es…"
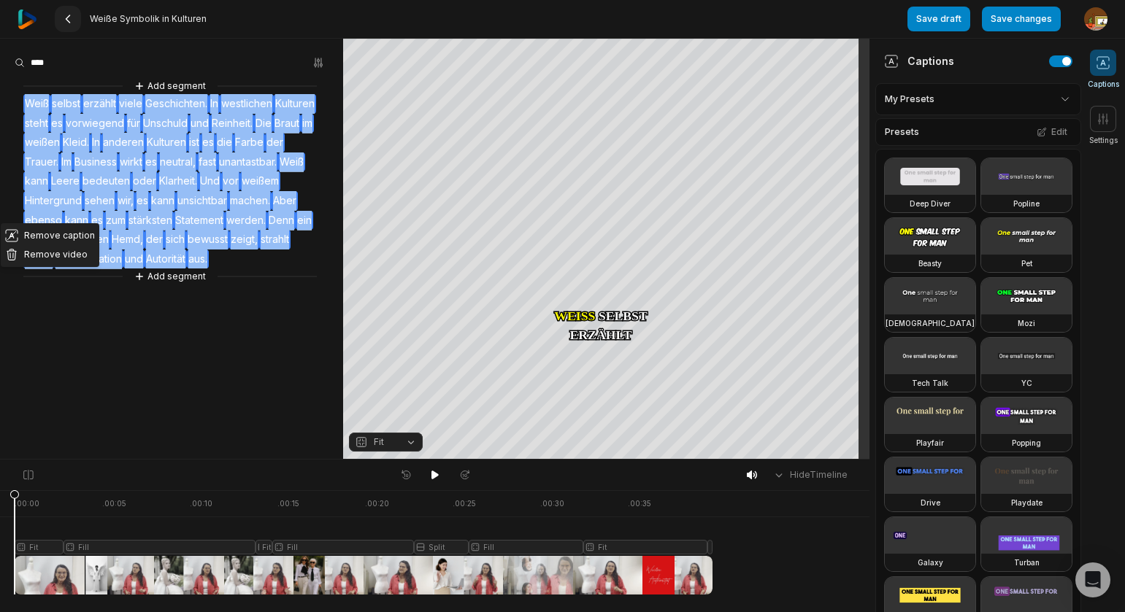
click at [68, 20] on icon at bounding box center [68, 19] width 12 height 12
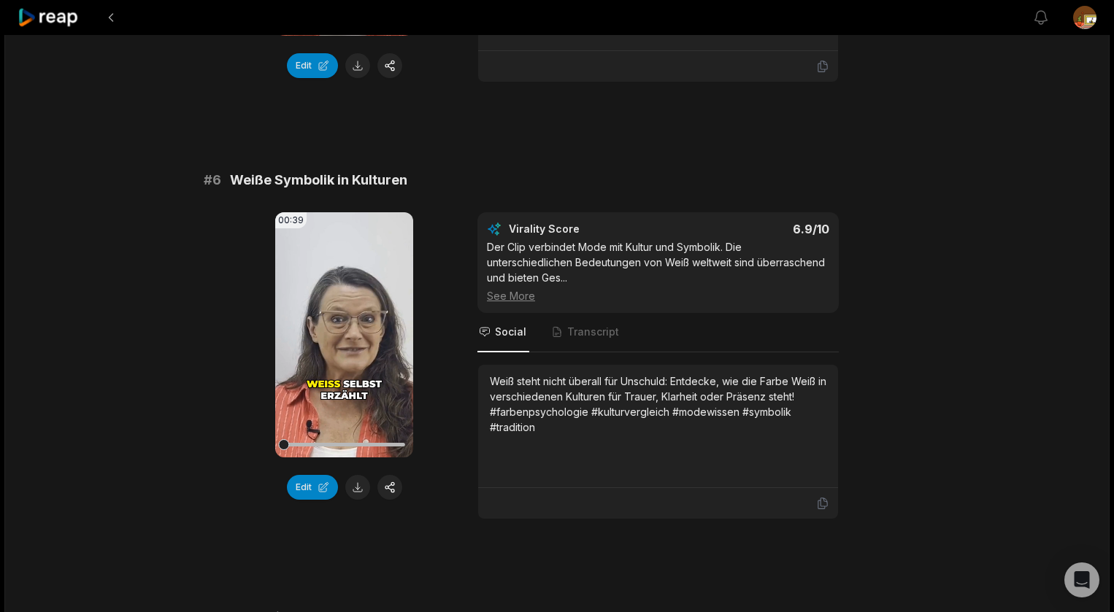
scroll to position [2154, 0]
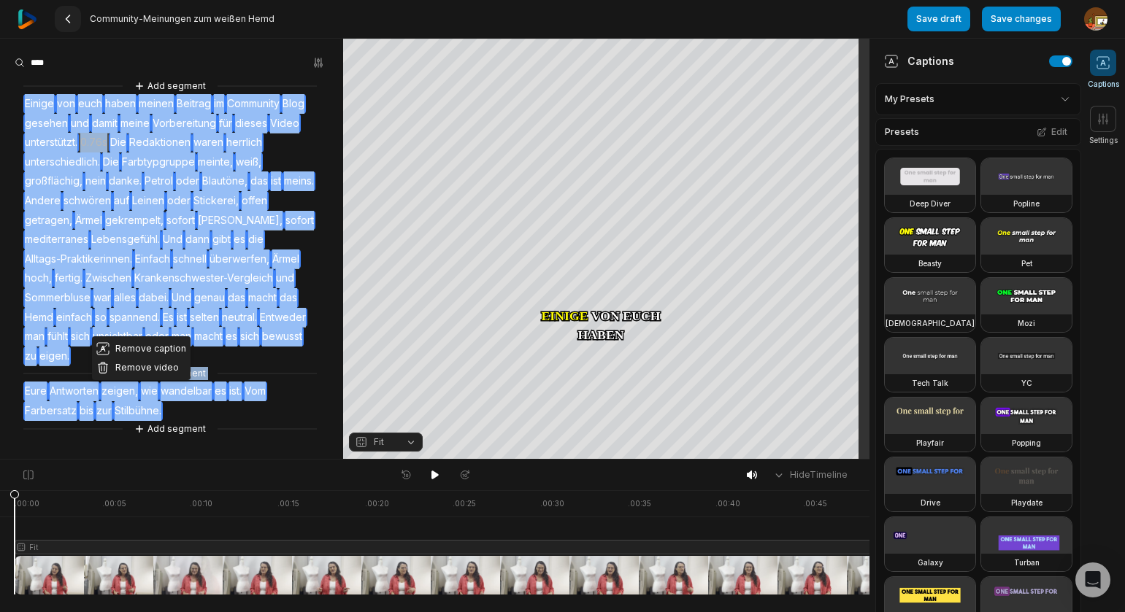
click at [71, 22] on icon at bounding box center [68, 19] width 12 height 12
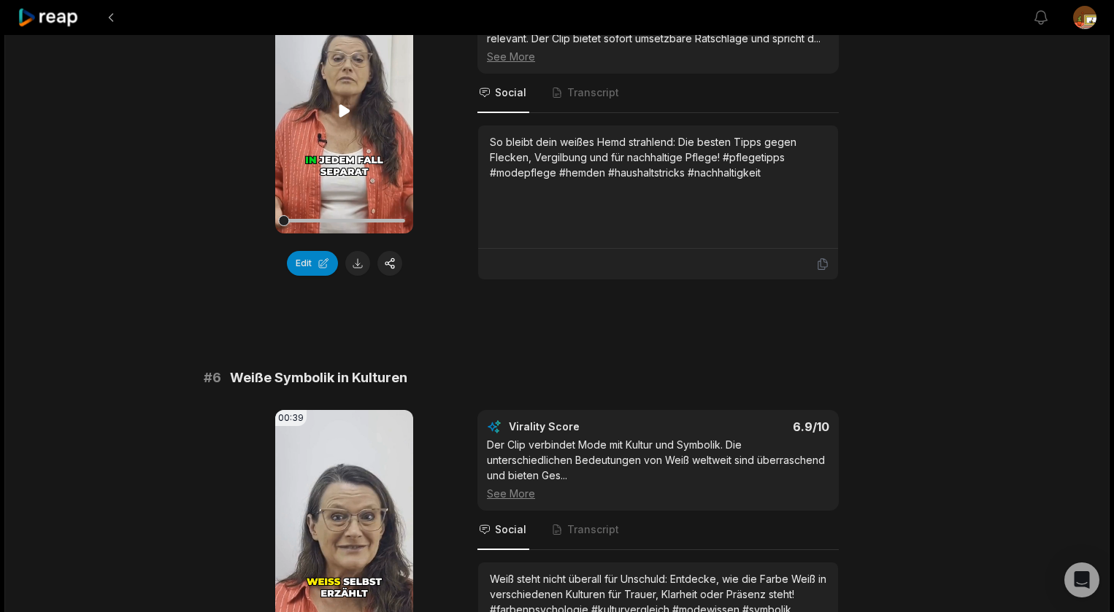
scroll to position [1977, 0]
